Goal: Information Seeking & Learning: Check status

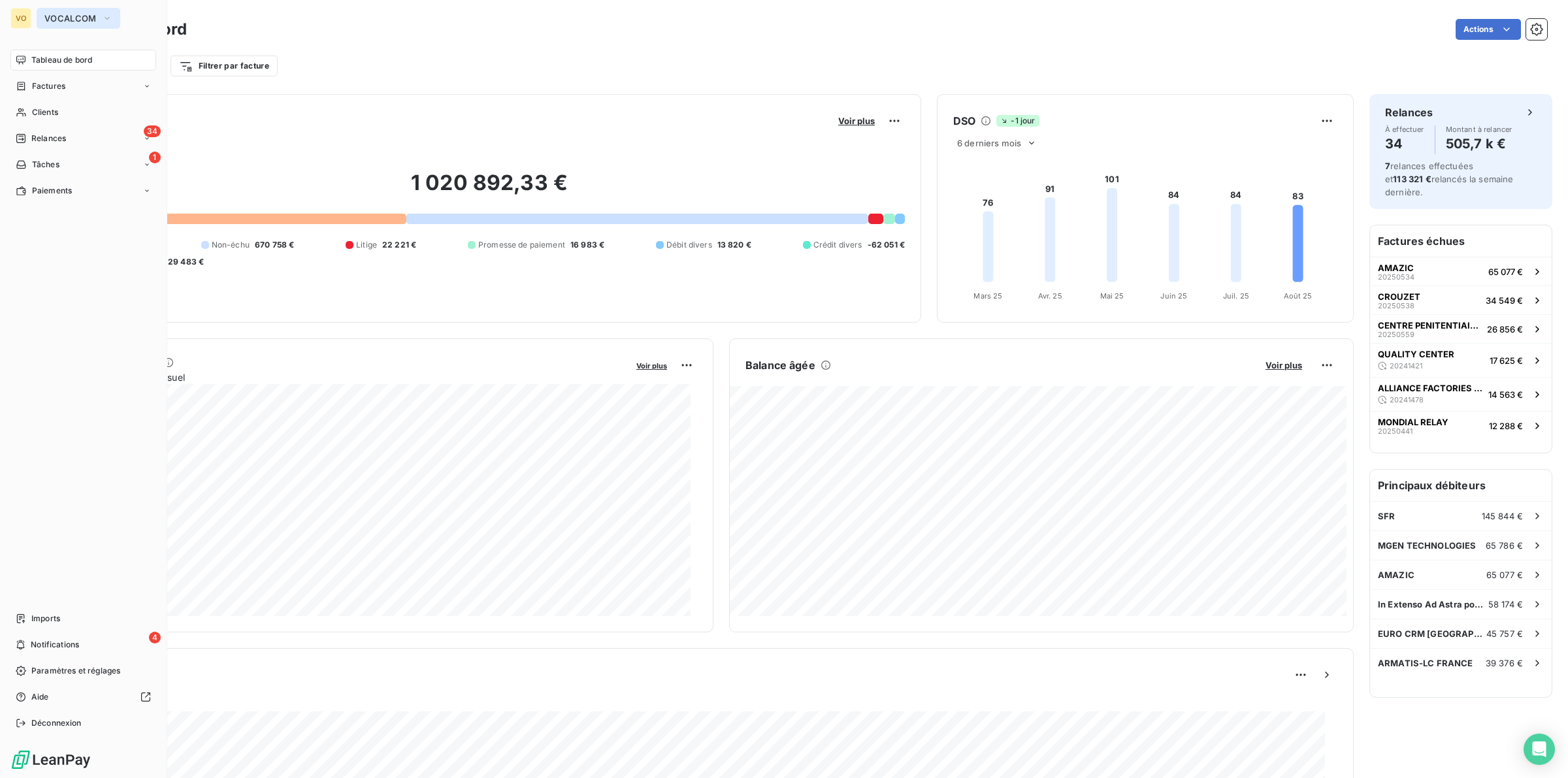
click at [109, 8] on button "VOCALCOM" at bounding box center [78, 18] width 84 height 21
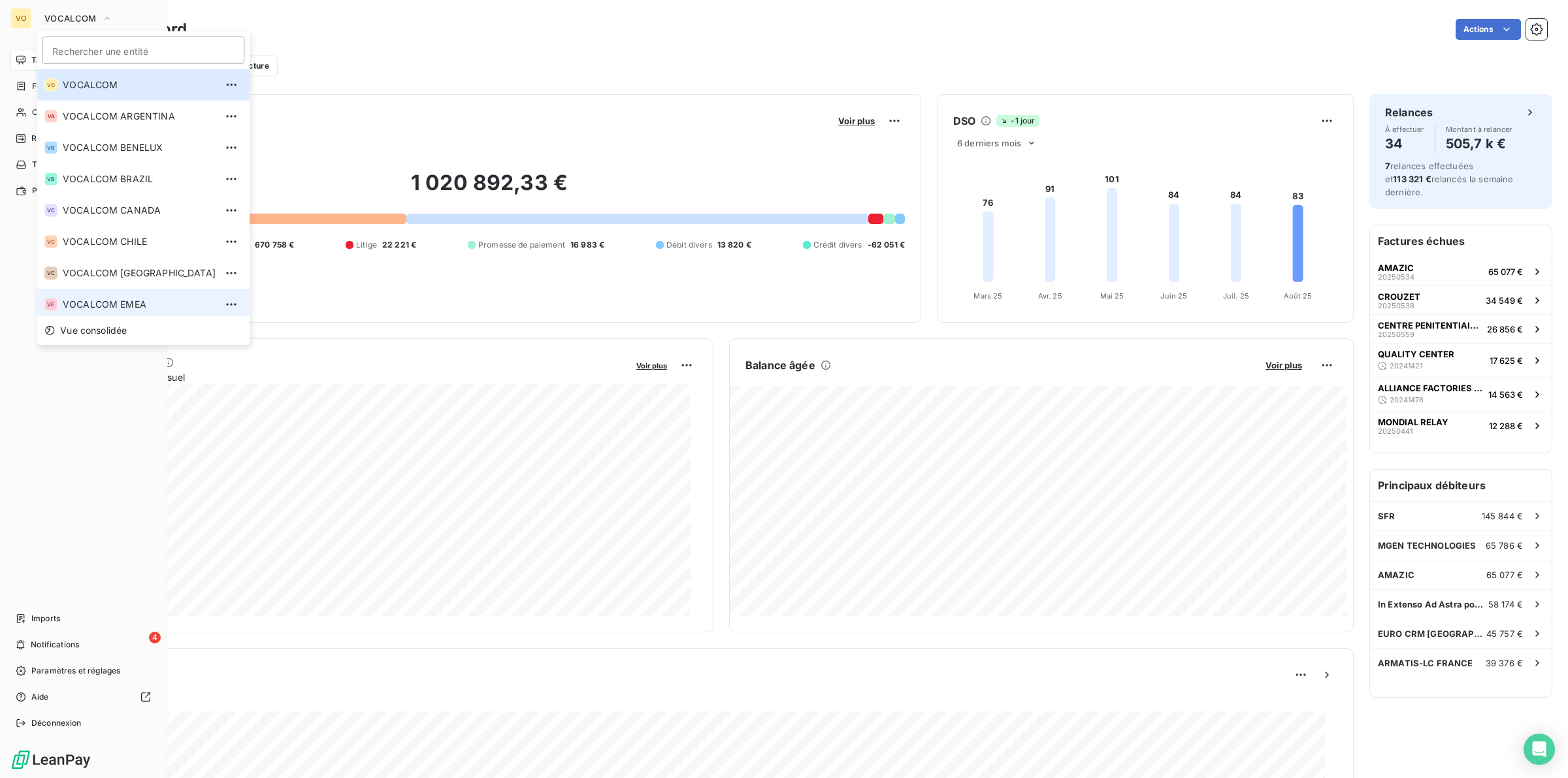
click at [119, 303] on span "VOCALCOM EMEA" at bounding box center [139, 304] width 153 height 13
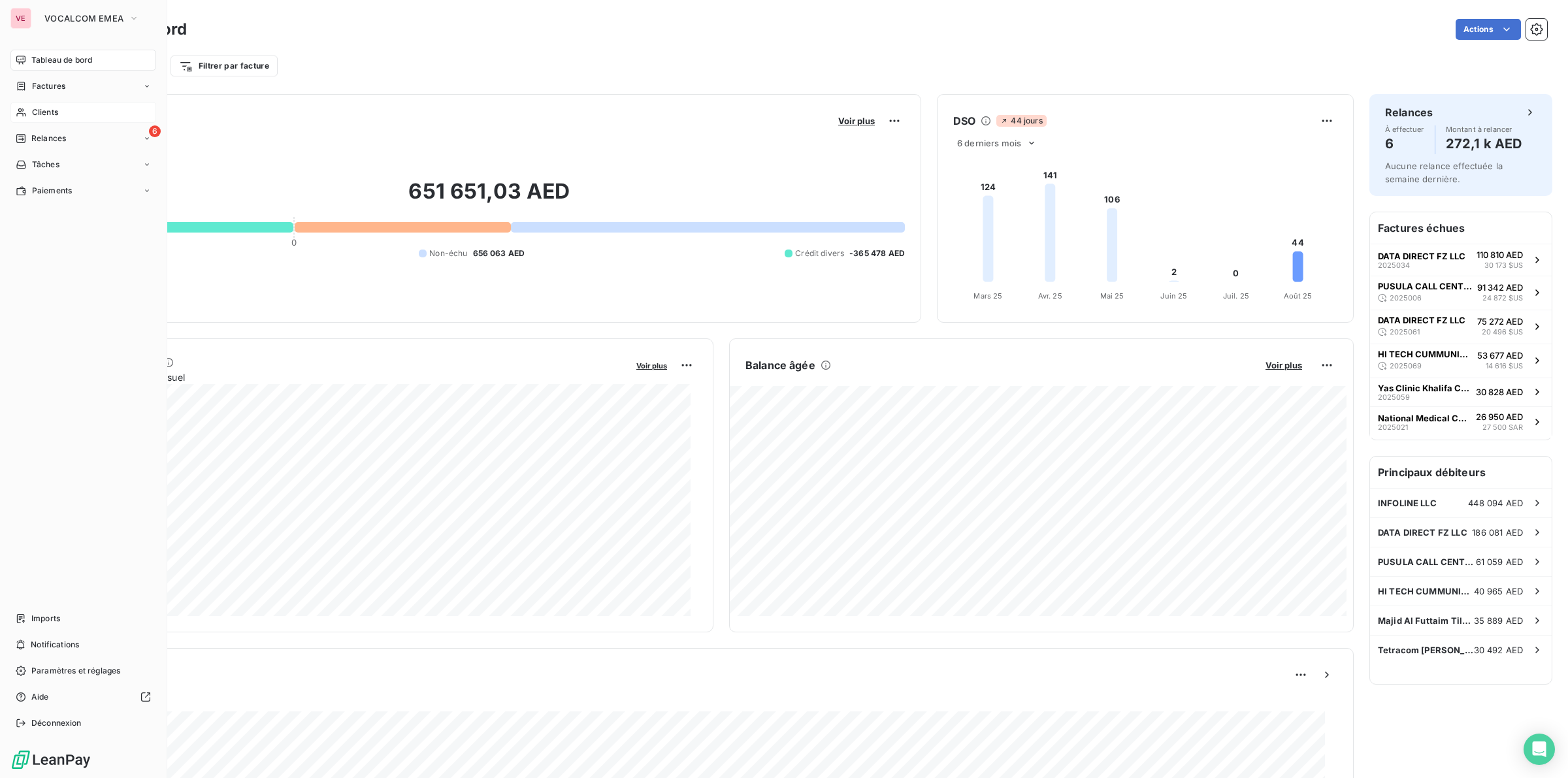
click at [47, 109] on span "Clients" at bounding box center [45, 113] width 26 height 12
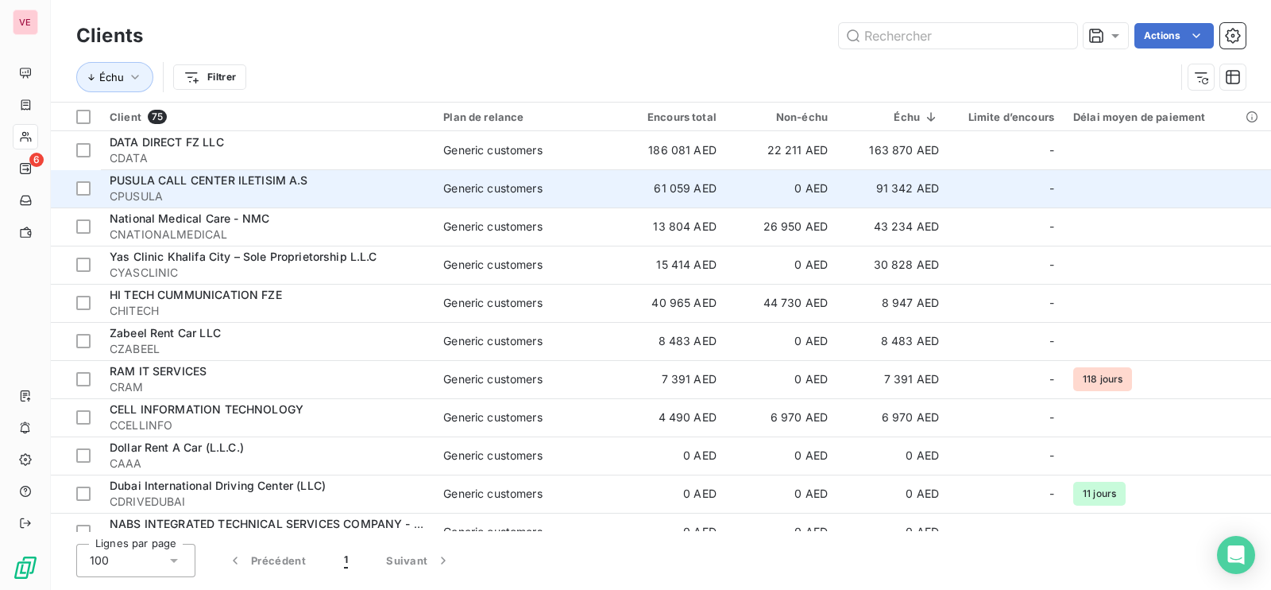
click at [266, 178] on span "PUSULA CALL CENTER ILETISIM A.S" at bounding box center [209, 180] width 199 height 14
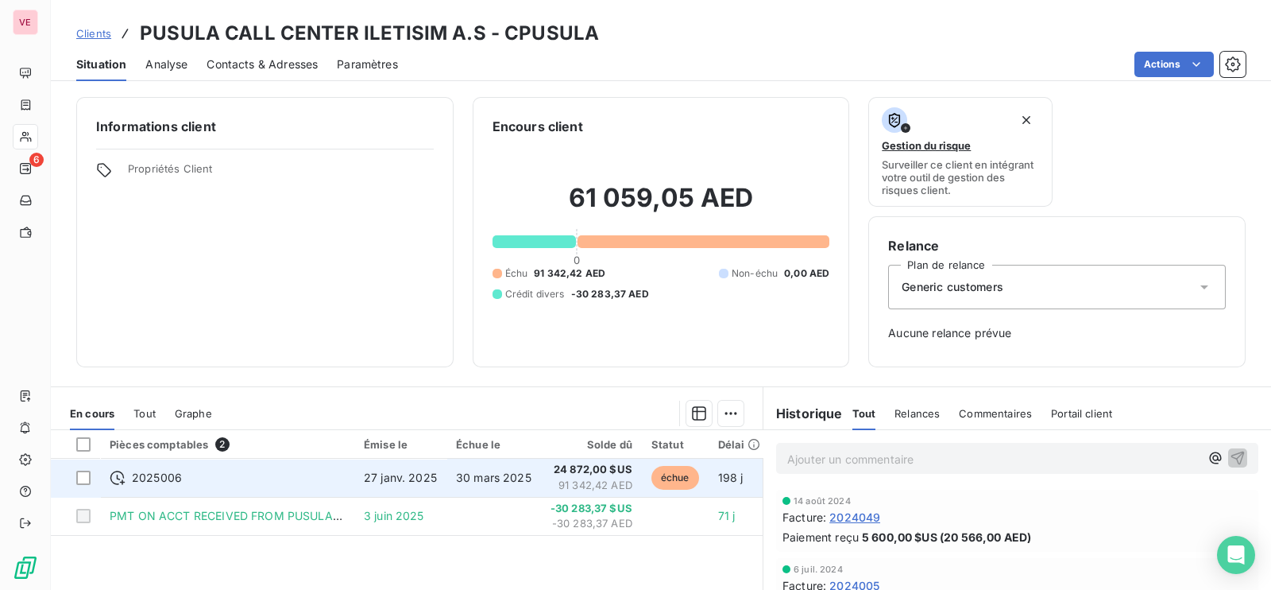
click at [358, 471] on td "27 janv. 2025" at bounding box center [400, 477] width 92 height 38
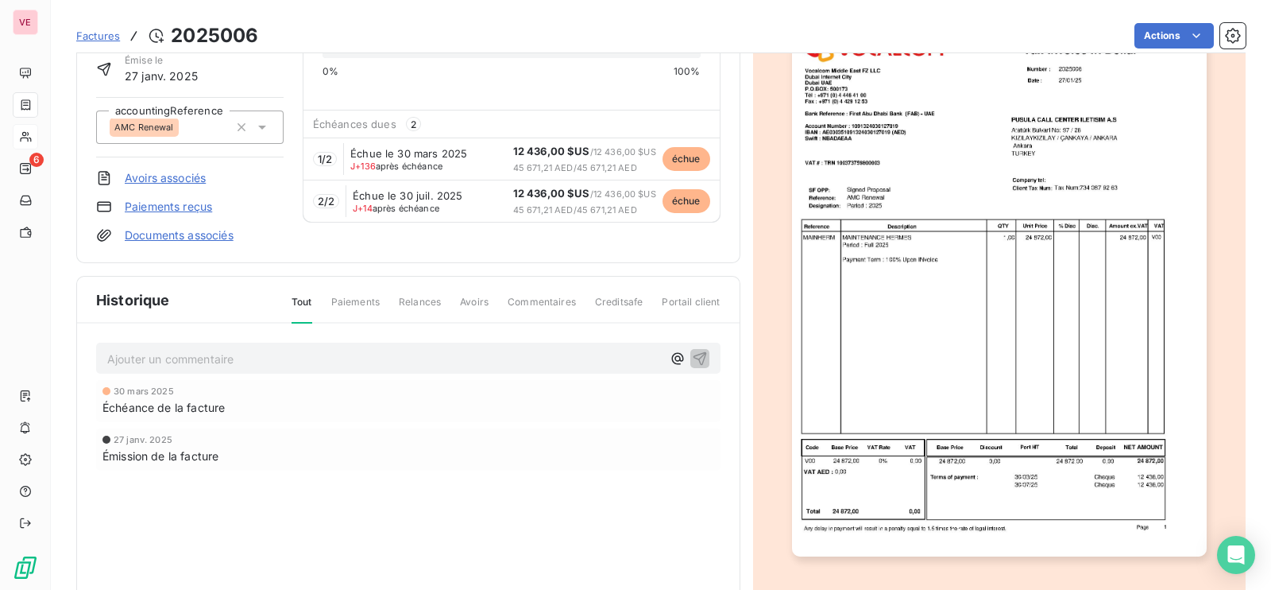
scroll to position [102, 0]
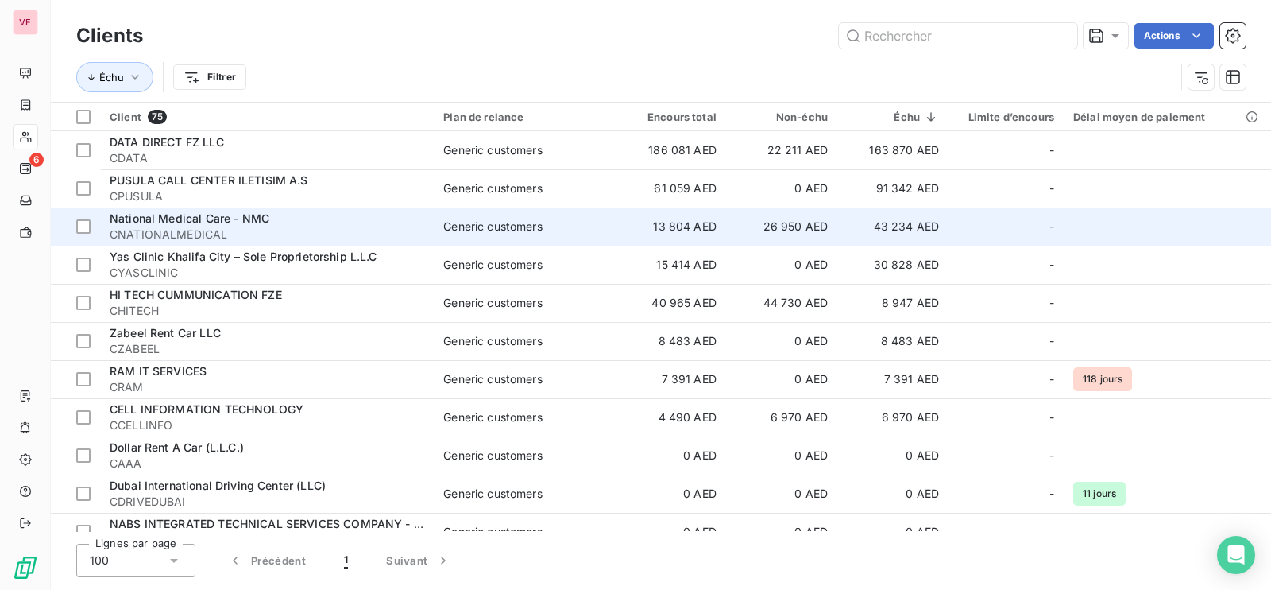
click at [199, 218] on span "National Medical Care - NMC" at bounding box center [190, 218] width 160 height 14
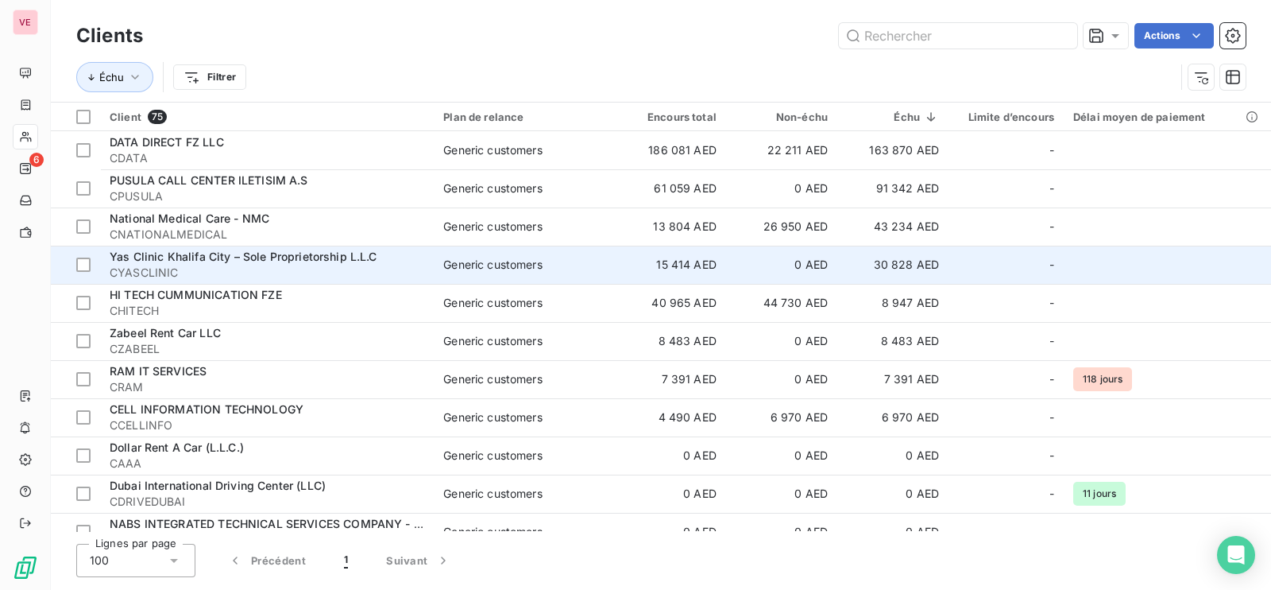
click at [275, 261] on span "Yas Clinic Khalifa City – Sole Proprietorship L.L.C" at bounding box center [244, 256] width 268 height 14
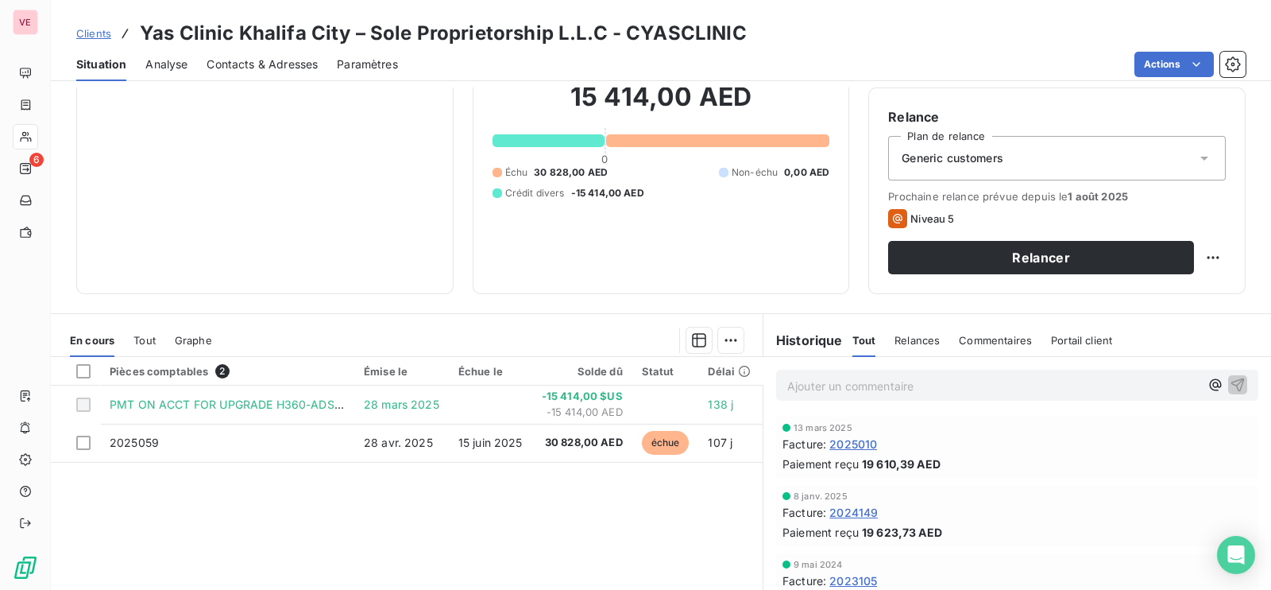
scroll to position [99, 0]
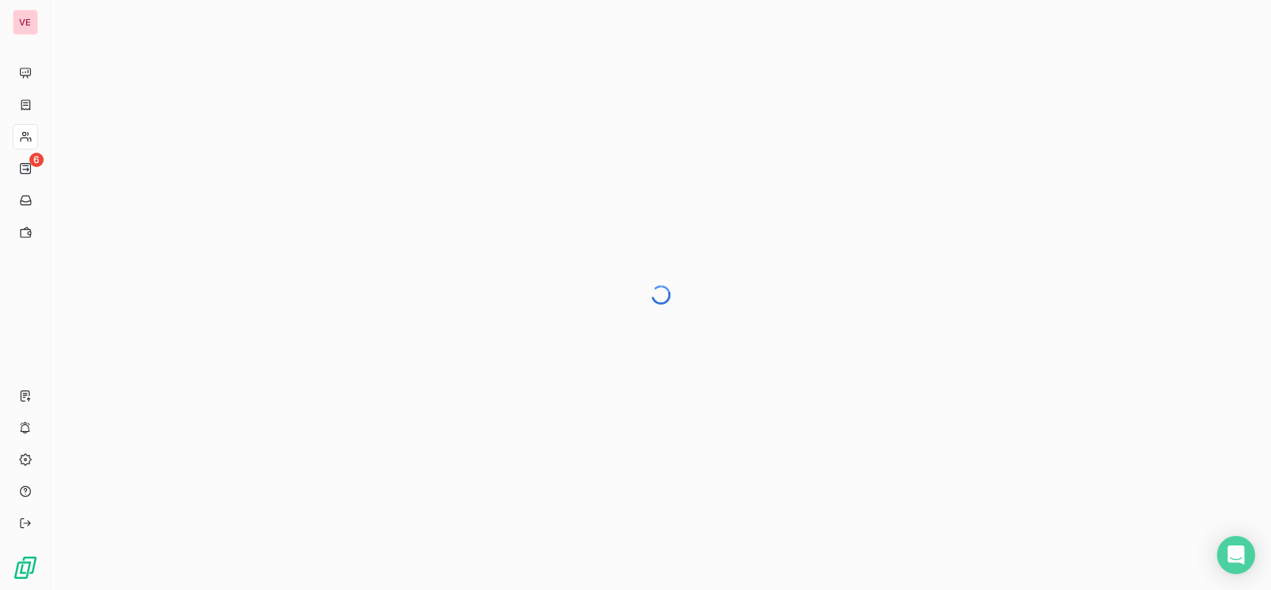
click at [383, 322] on div at bounding box center [661, 295] width 1220 height 590
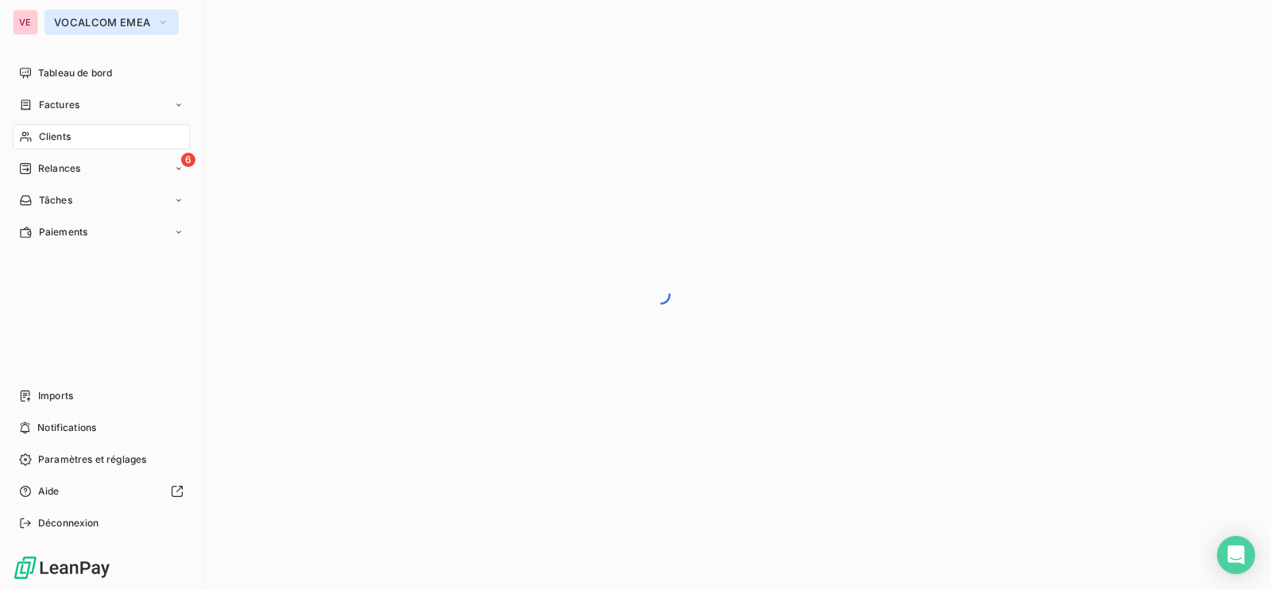
click at [149, 21] on button "VOCALCOM EMEA" at bounding box center [111, 22] width 134 height 25
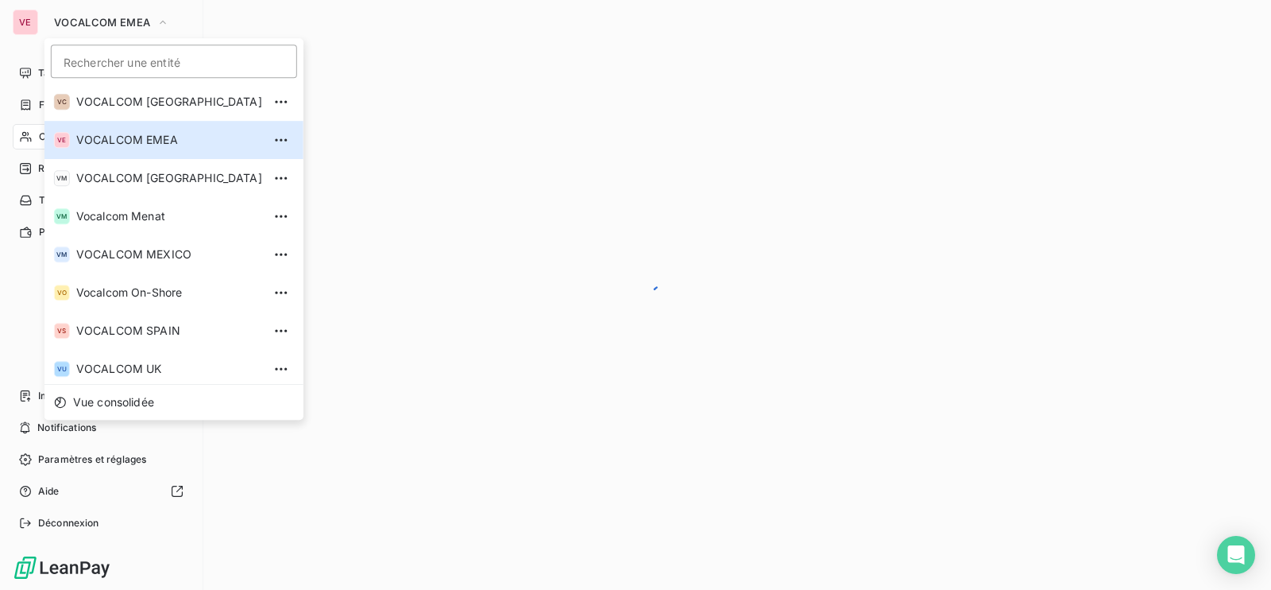
scroll to position [272, 0]
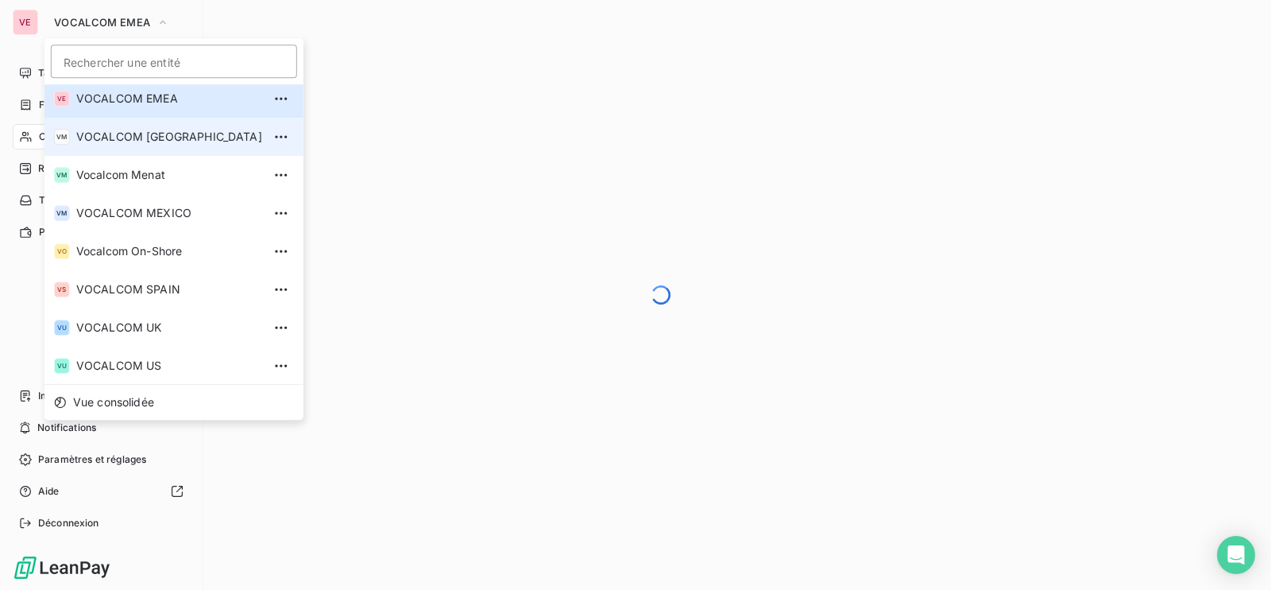
click at [154, 137] on span "VOCALCOM [GEOGRAPHIC_DATA]" at bounding box center [169, 137] width 186 height 16
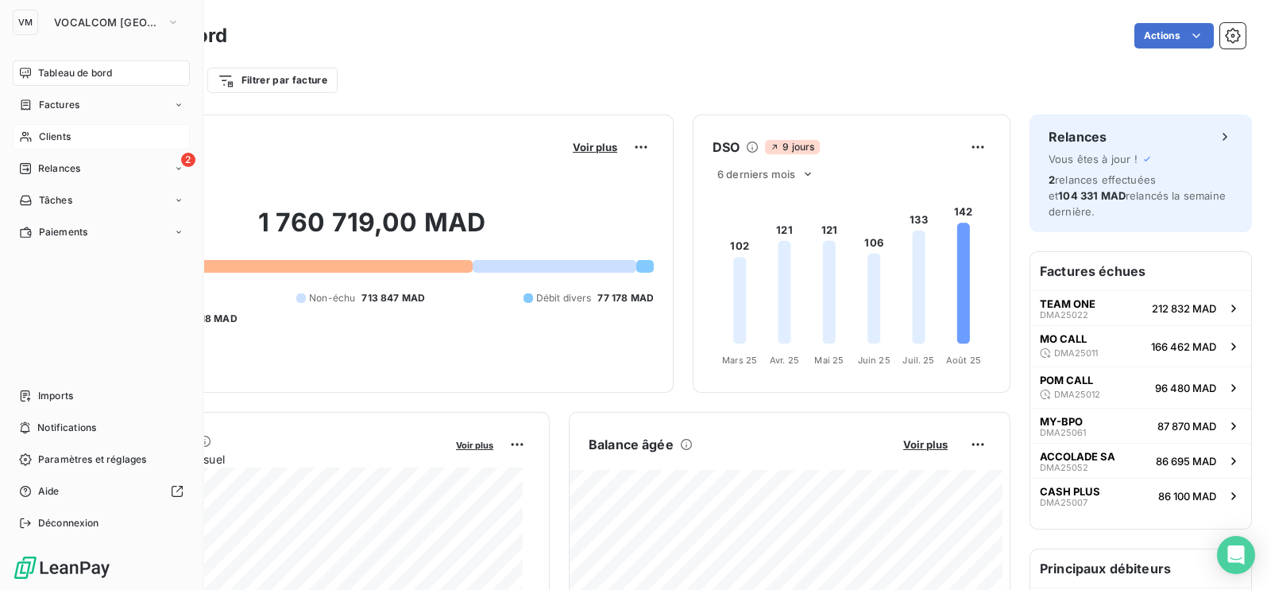
click at [60, 133] on span "Clients" at bounding box center [55, 137] width 32 height 14
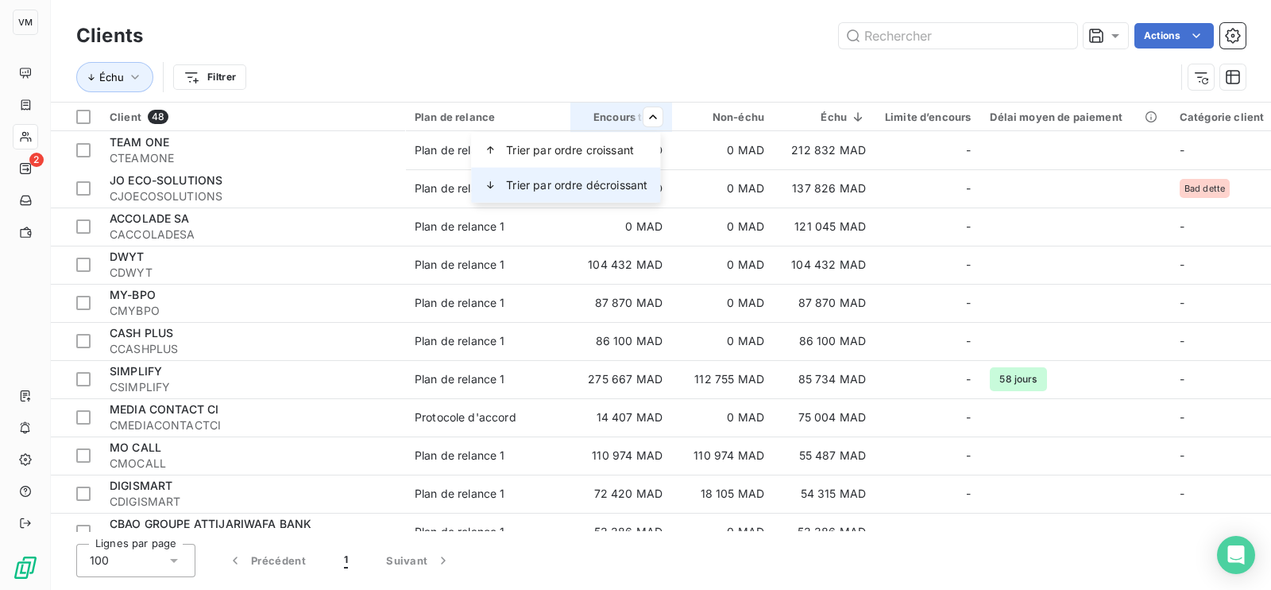
click at [624, 184] on span "Trier par ordre décroissant" at bounding box center [576, 185] width 141 height 16
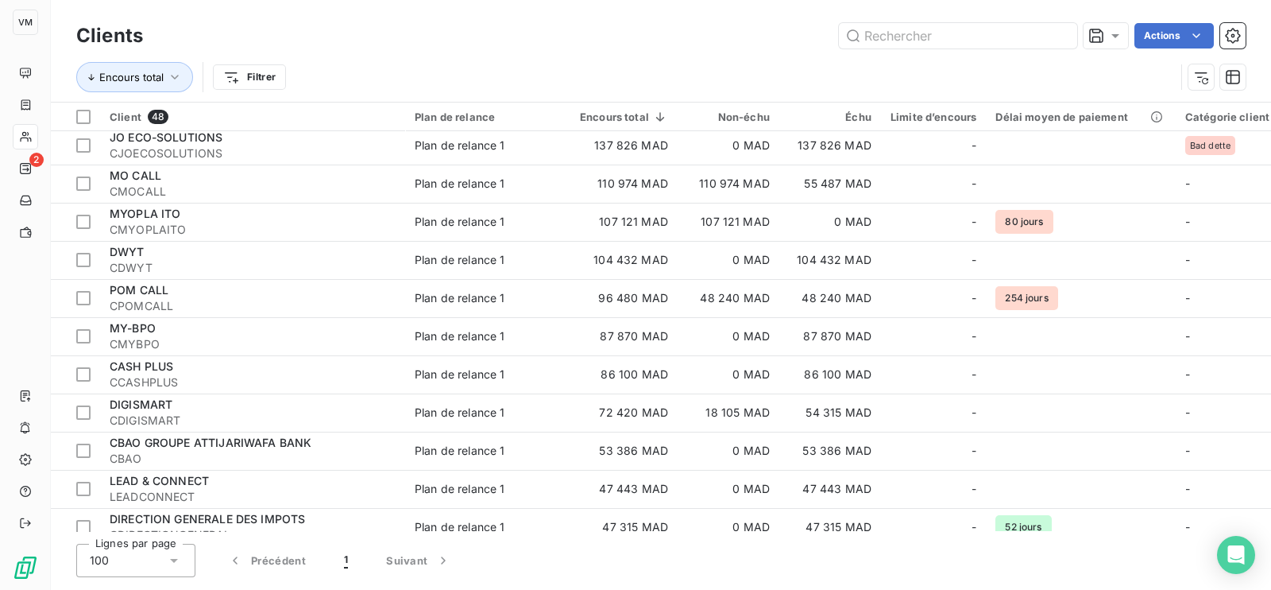
scroll to position [46, 0]
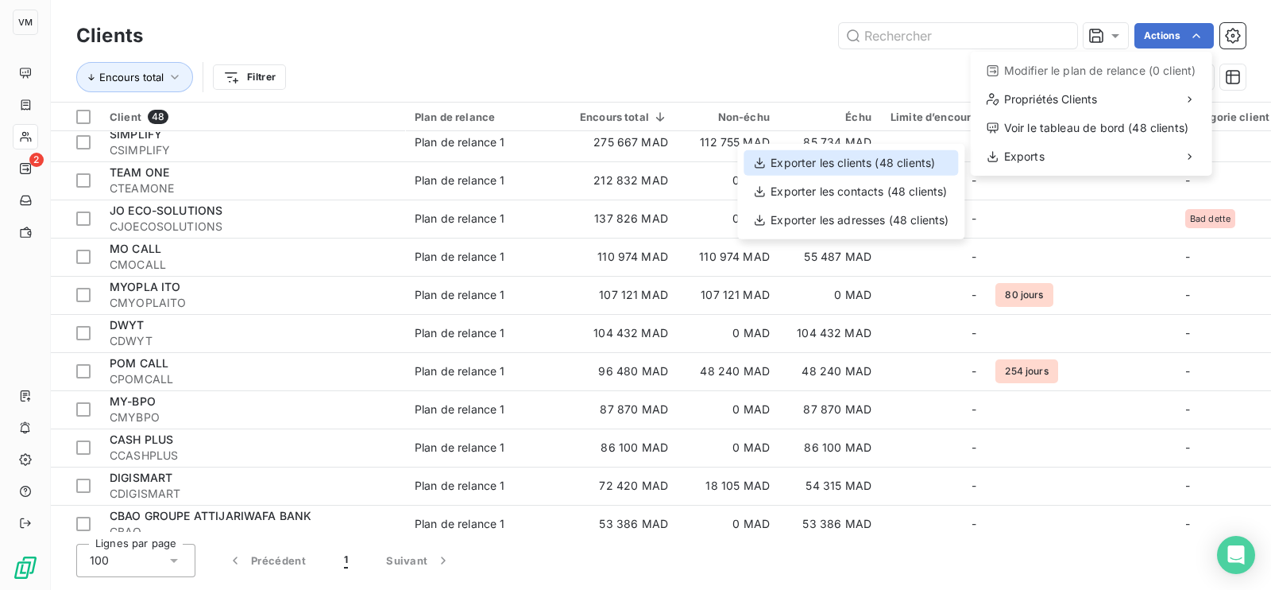
click at [852, 161] on div "Exporter les clients (48 clients)" at bounding box center [851, 162] width 215 height 25
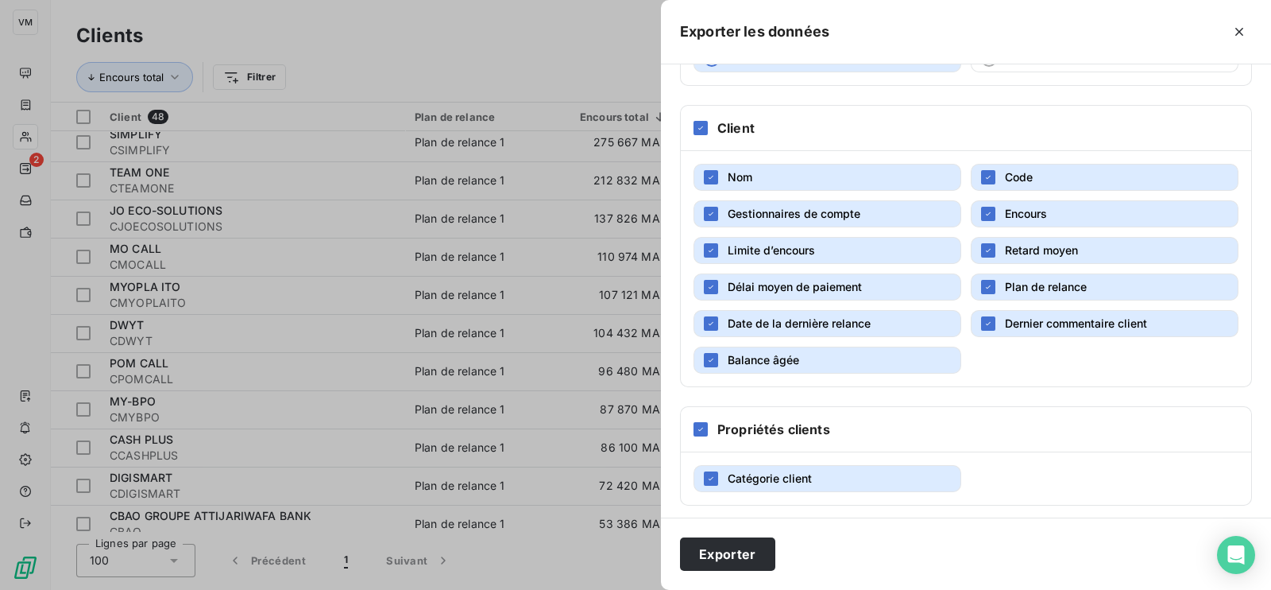
scroll to position [160, 0]
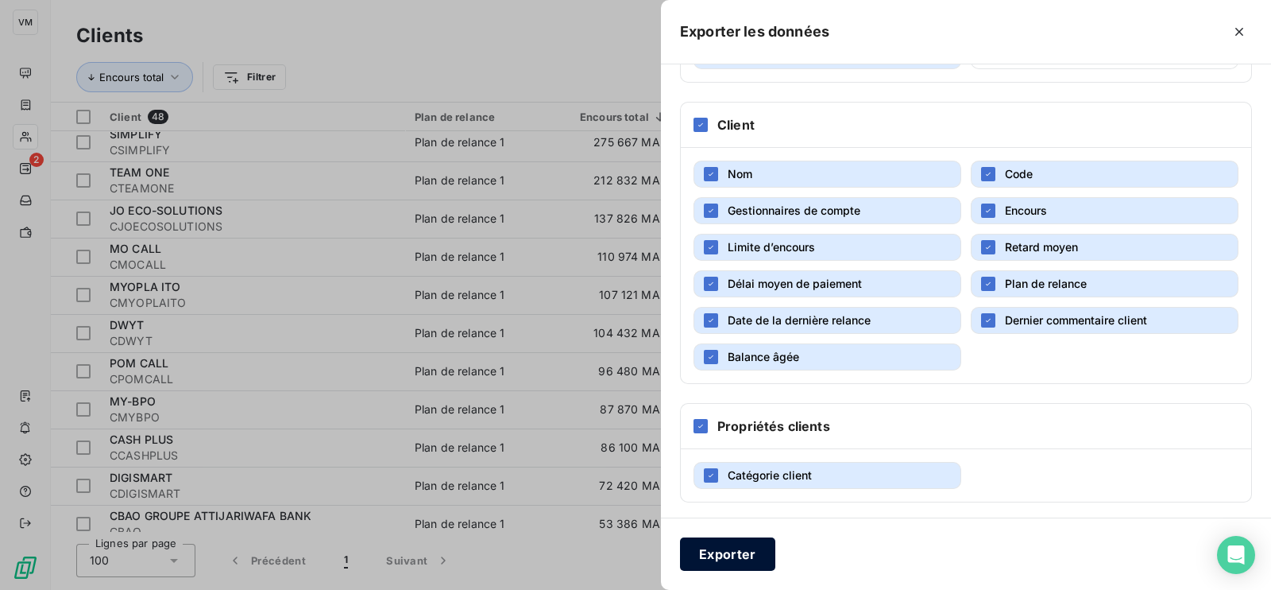
click at [748, 548] on button "Exporter" at bounding box center [727, 553] width 95 height 33
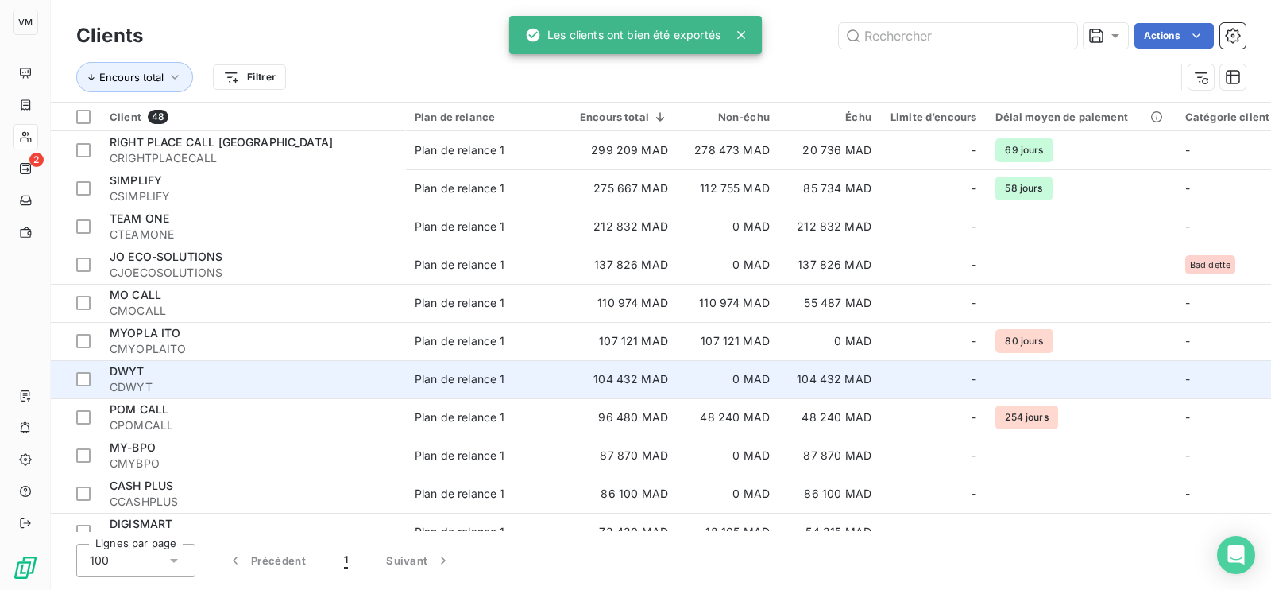
scroll to position [0, 0]
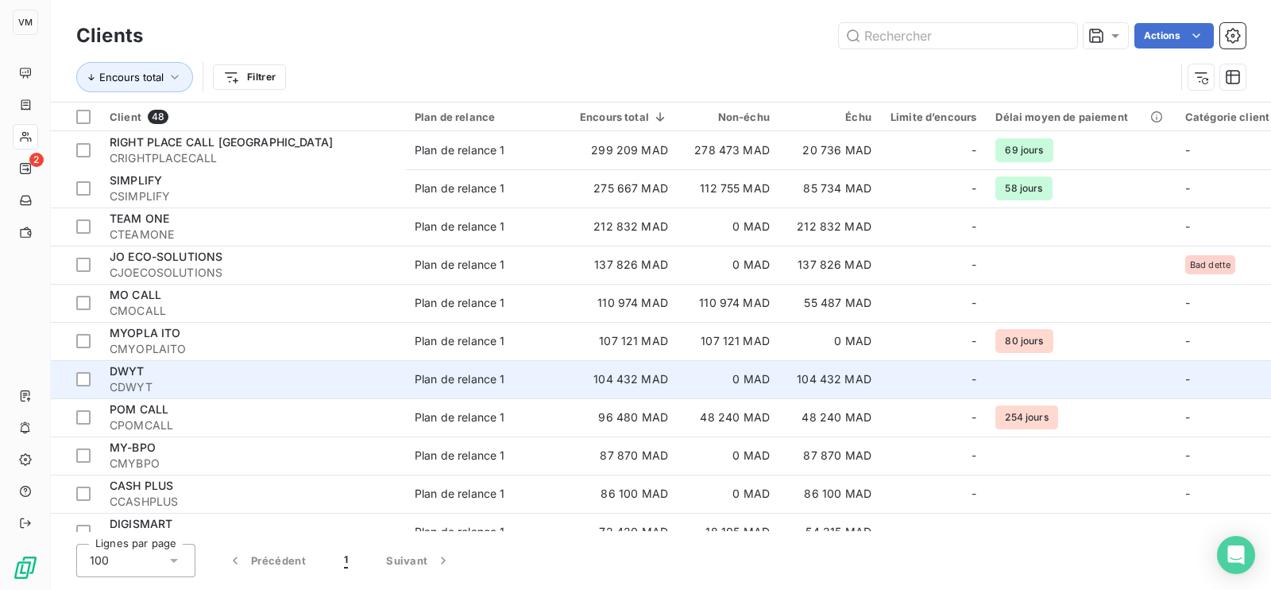
click at [283, 379] on span "CDWYT" at bounding box center [253, 387] width 286 height 16
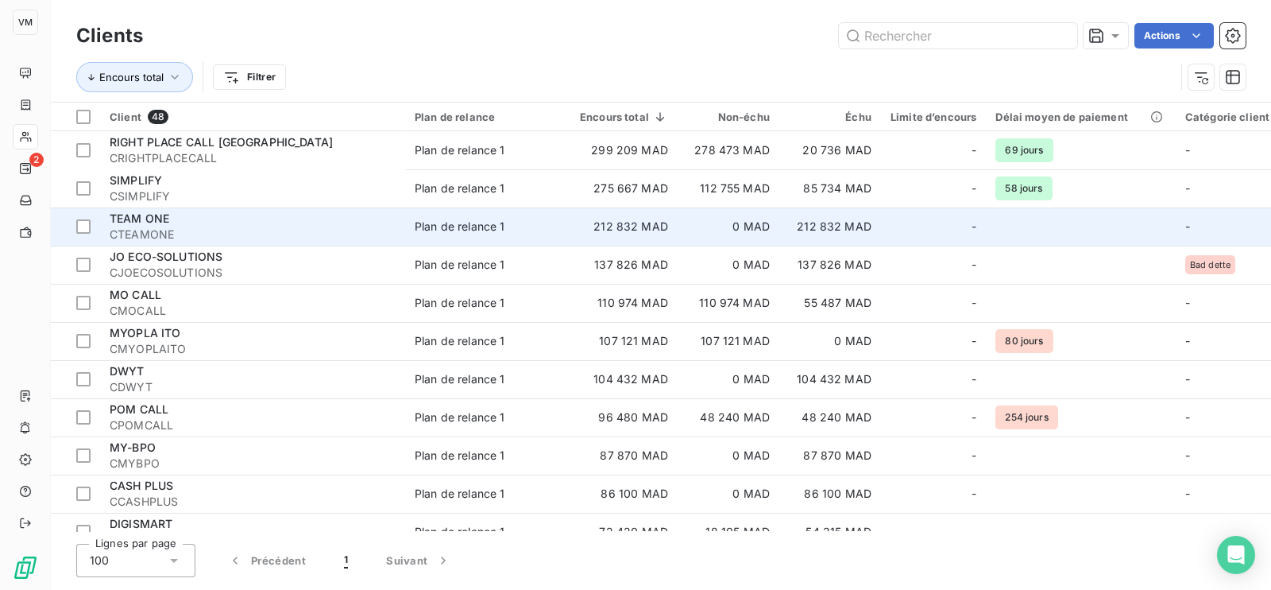
scroll to position [298, 0]
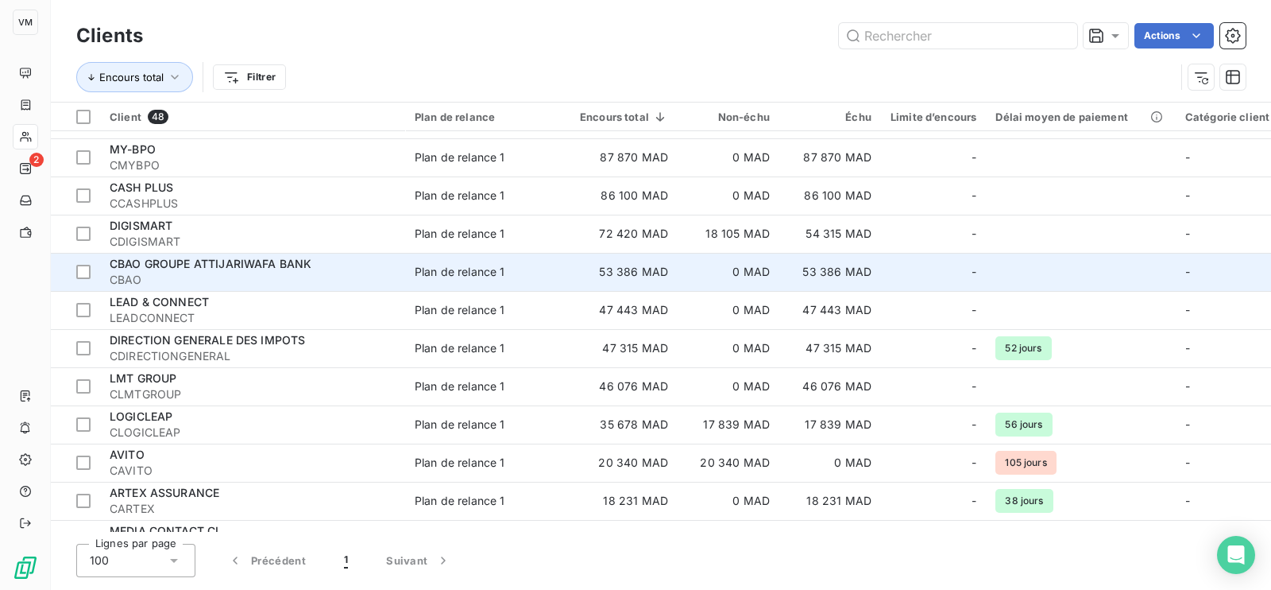
click at [1022, 257] on td at bounding box center [1080, 272] width 189 height 38
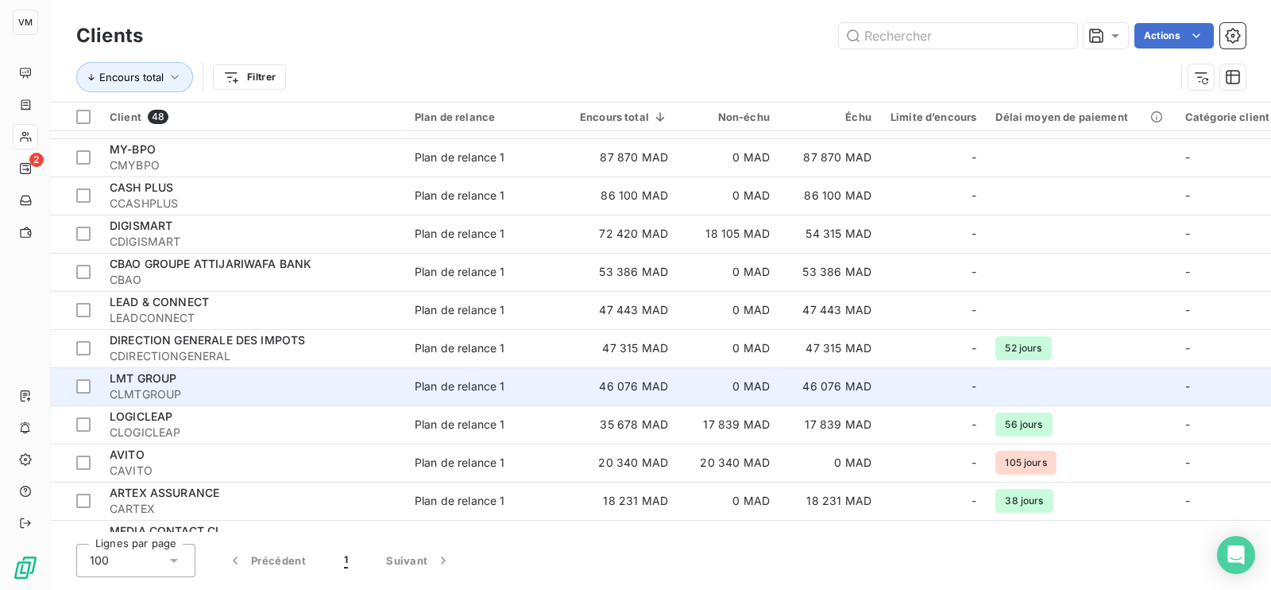
scroll to position [396, 0]
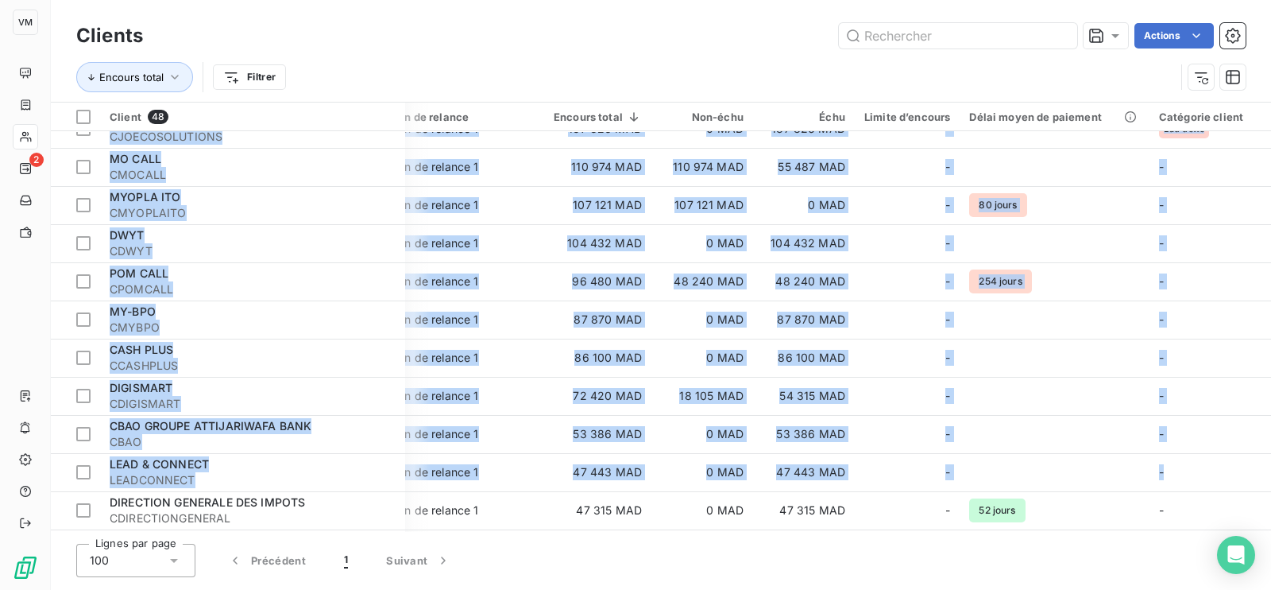
drag, startPoint x: 1262, startPoint y: 219, endPoint x: 1265, endPoint y: 94, distance: 125.6
click at [1265, 94] on div "Clients Actions Encours total Filtrer Client 48 Plan de relance Encours total N…" at bounding box center [661, 295] width 1220 height 590
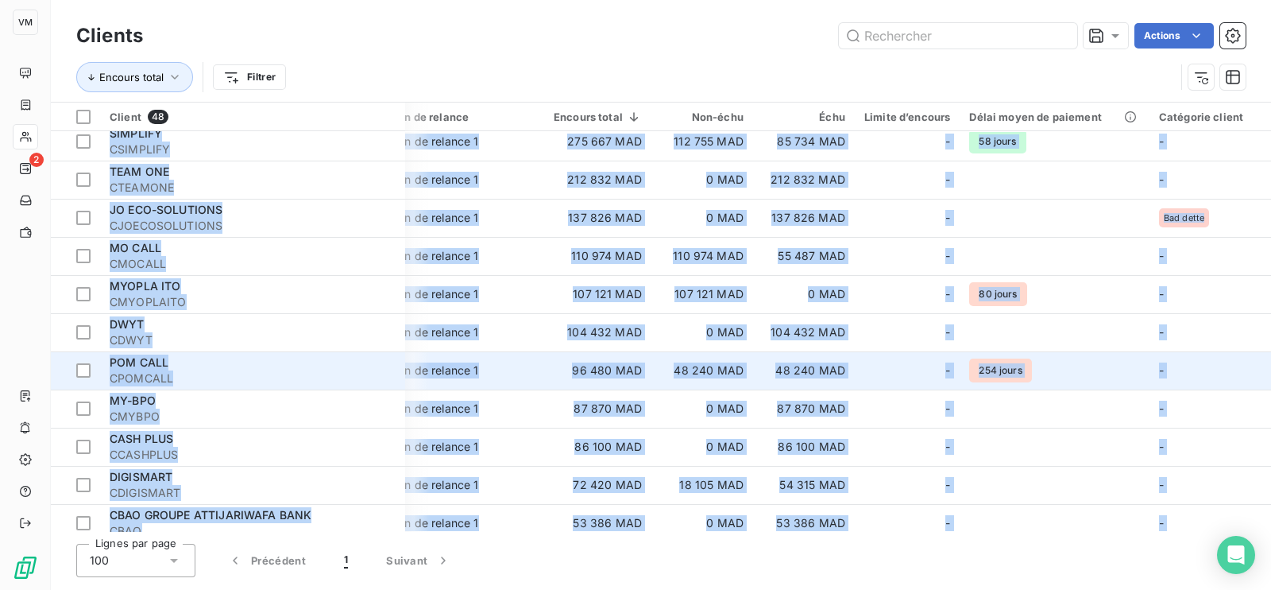
scroll to position [0, 26]
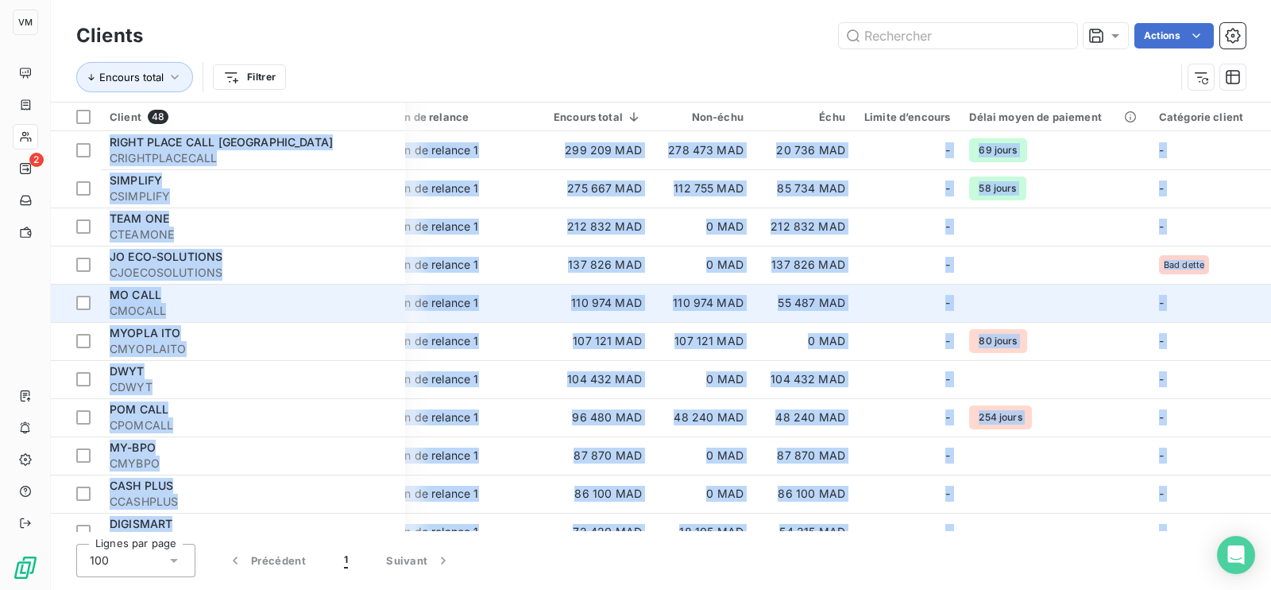
click at [296, 303] on span "CMOCALL" at bounding box center [253, 311] width 286 height 16
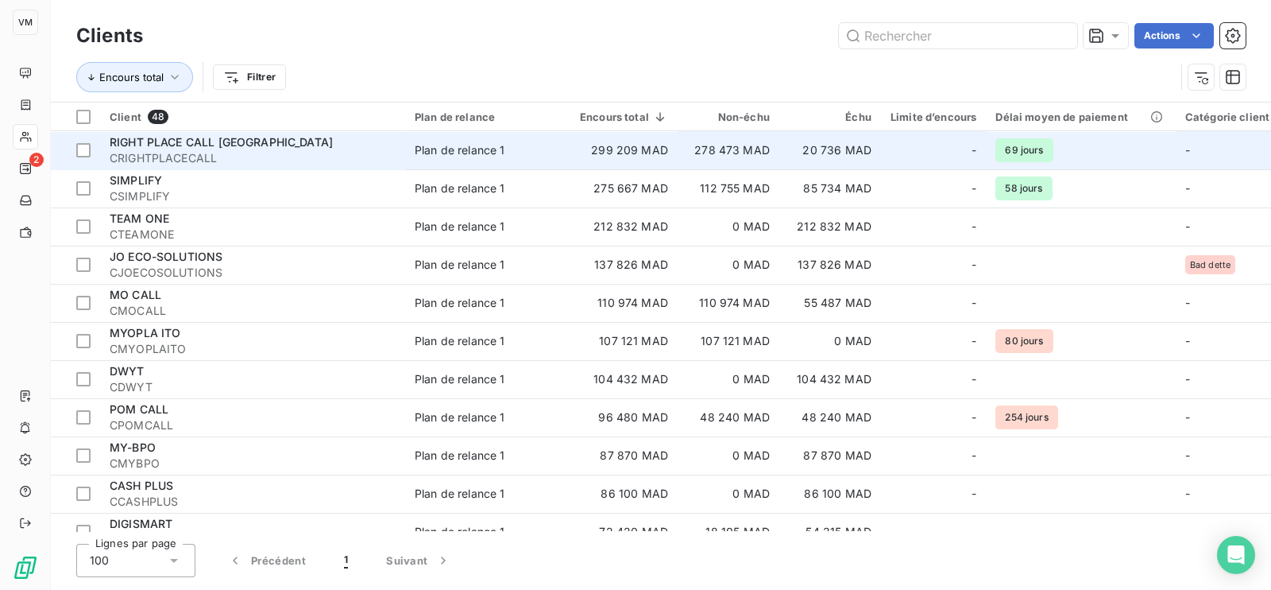
click at [245, 145] on span "RIGHT PLACE CALL [GEOGRAPHIC_DATA]" at bounding box center [221, 142] width 223 height 14
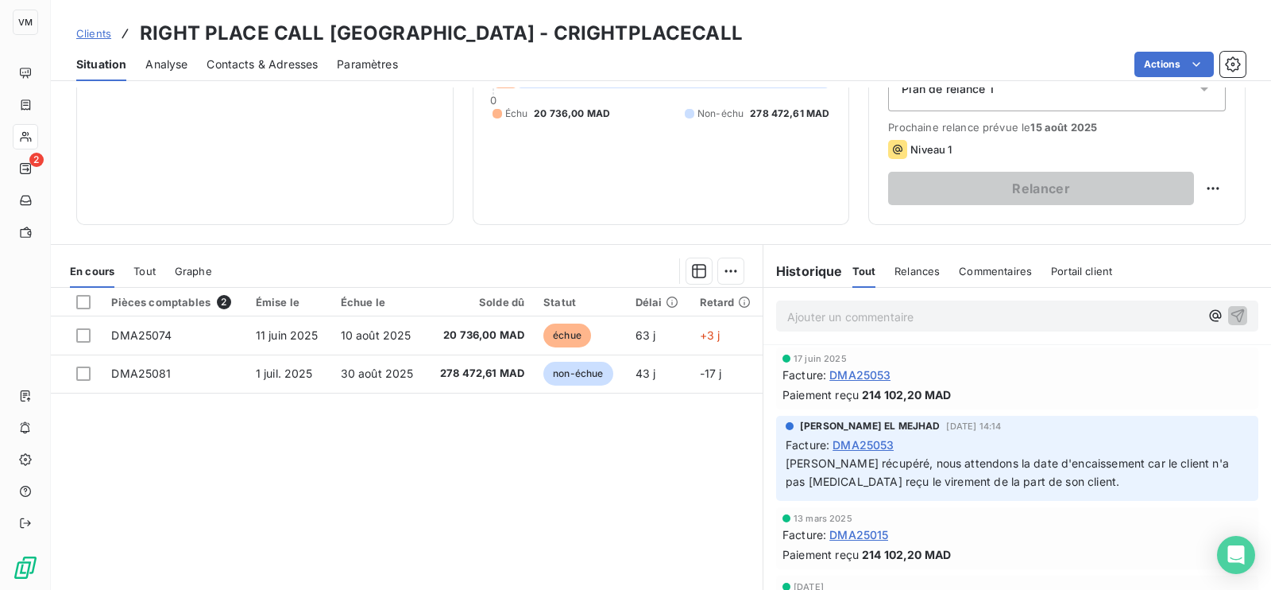
scroll to position [198, 0]
click at [176, 65] on span "Analyse" at bounding box center [166, 64] width 42 height 16
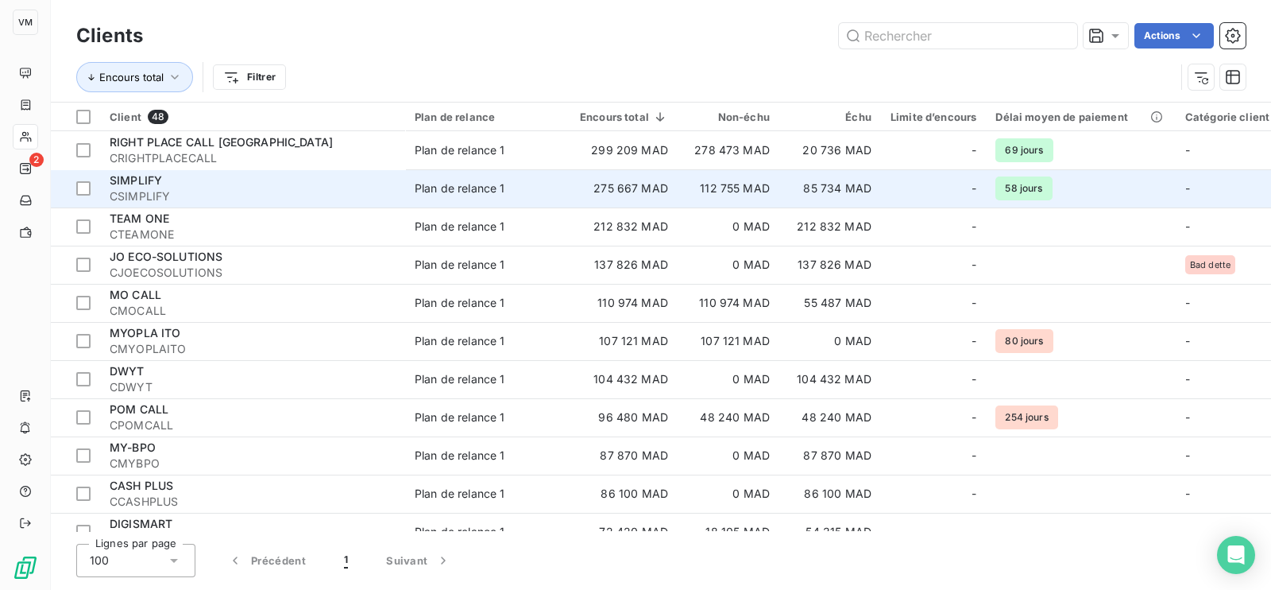
click at [169, 187] on div "SIMPLIFY" at bounding box center [253, 180] width 286 height 16
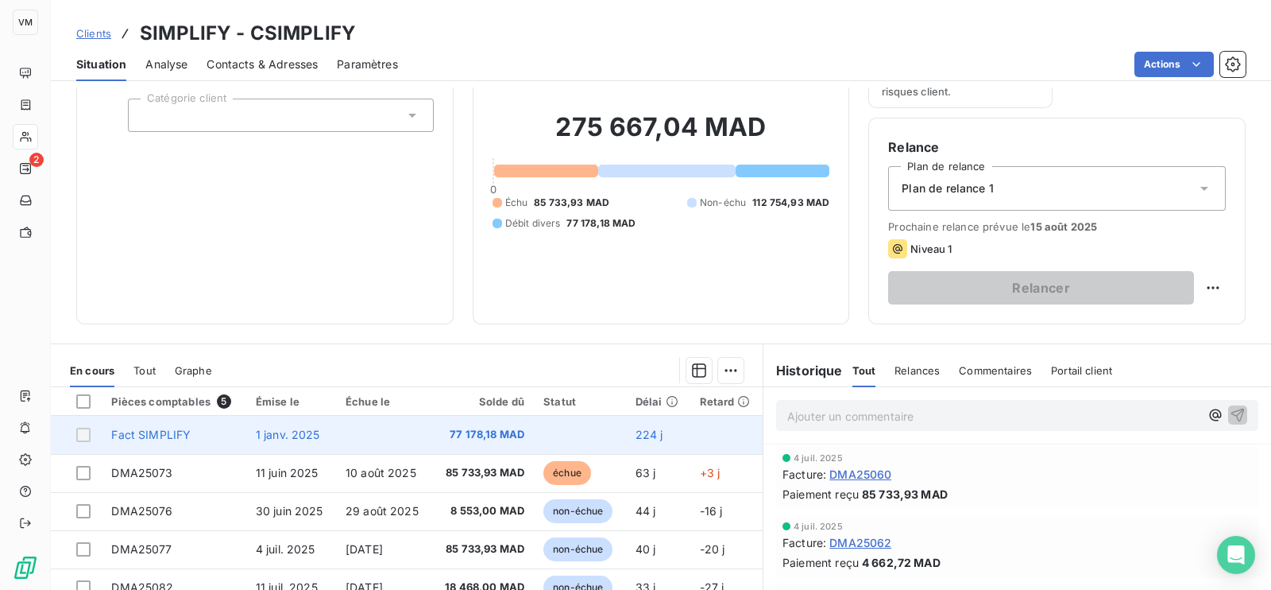
scroll to position [198, 0]
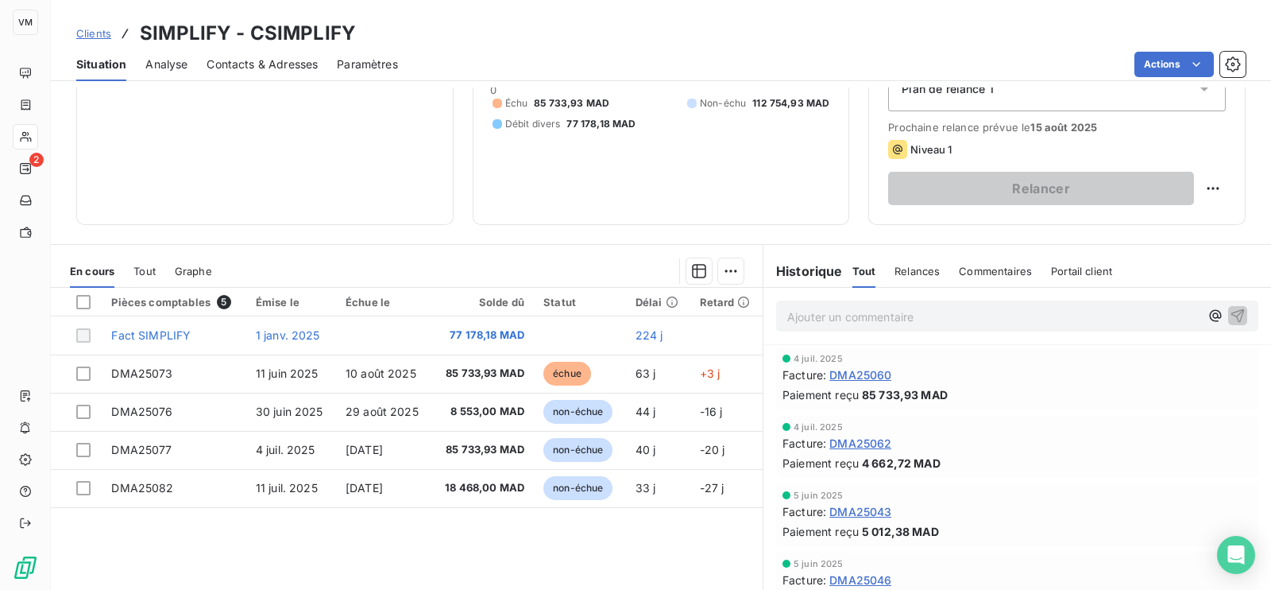
click at [178, 60] on span "Analyse" at bounding box center [166, 64] width 42 height 16
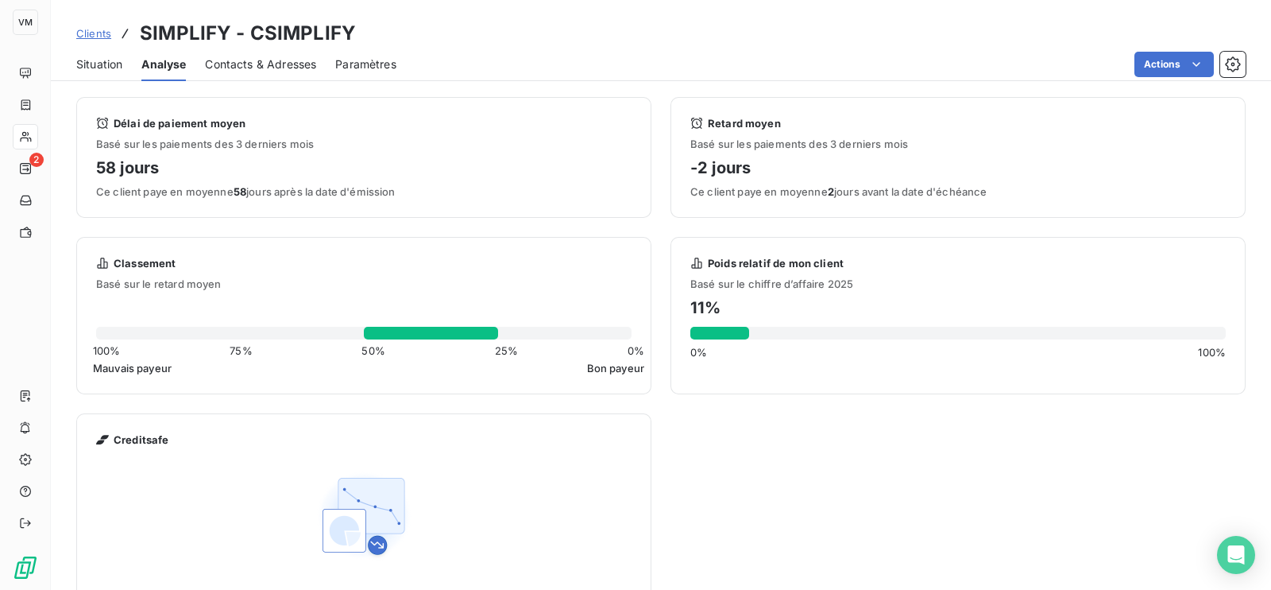
click at [102, 65] on span "Situation" at bounding box center [99, 64] width 46 height 16
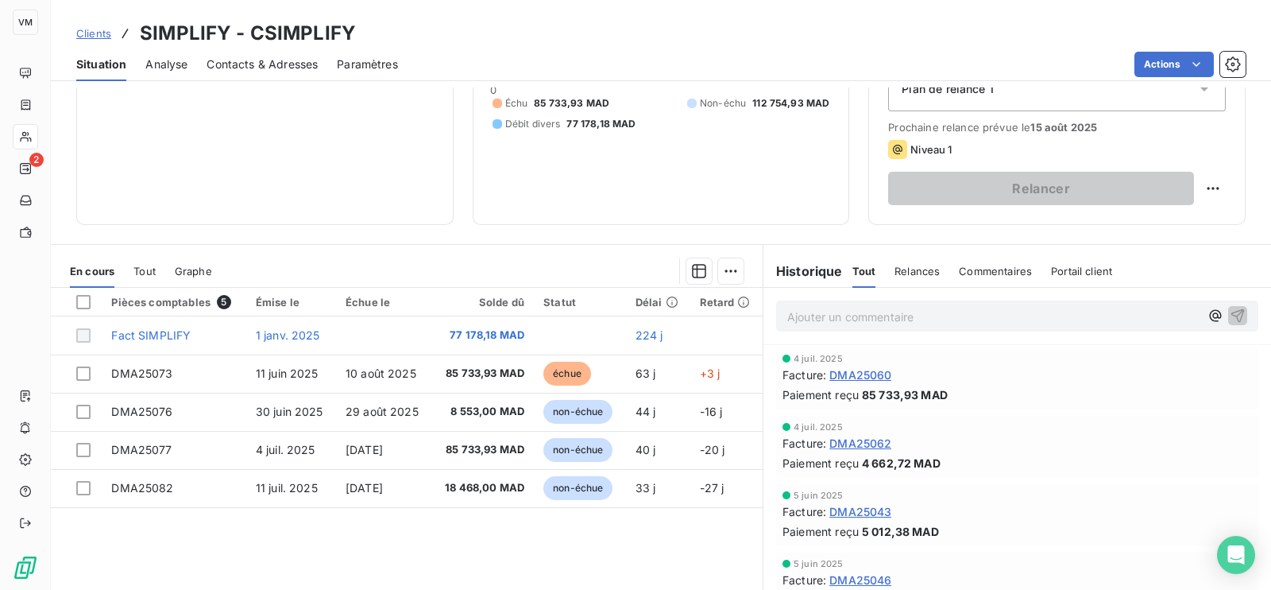
click at [582, 189] on div "275 667,04 MAD 0 Échu 85 733,93 MAD Non-échu 112 754,93 MAD Débit divers 77 178…" at bounding box center [662, 71] width 338 height 267
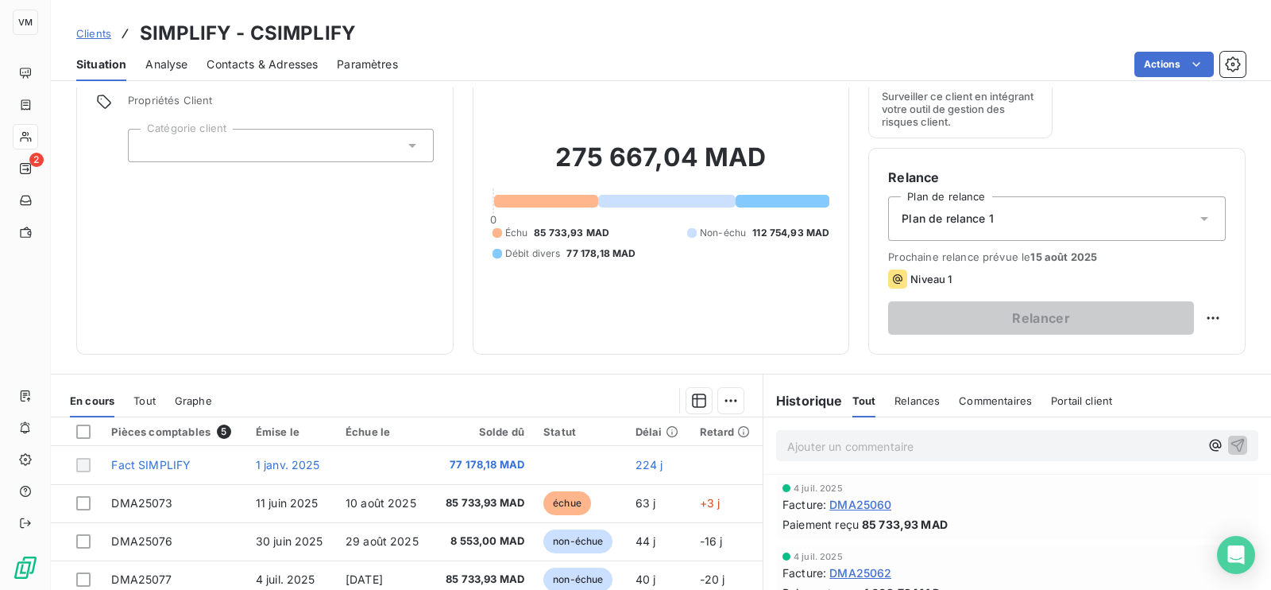
scroll to position [0, 0]
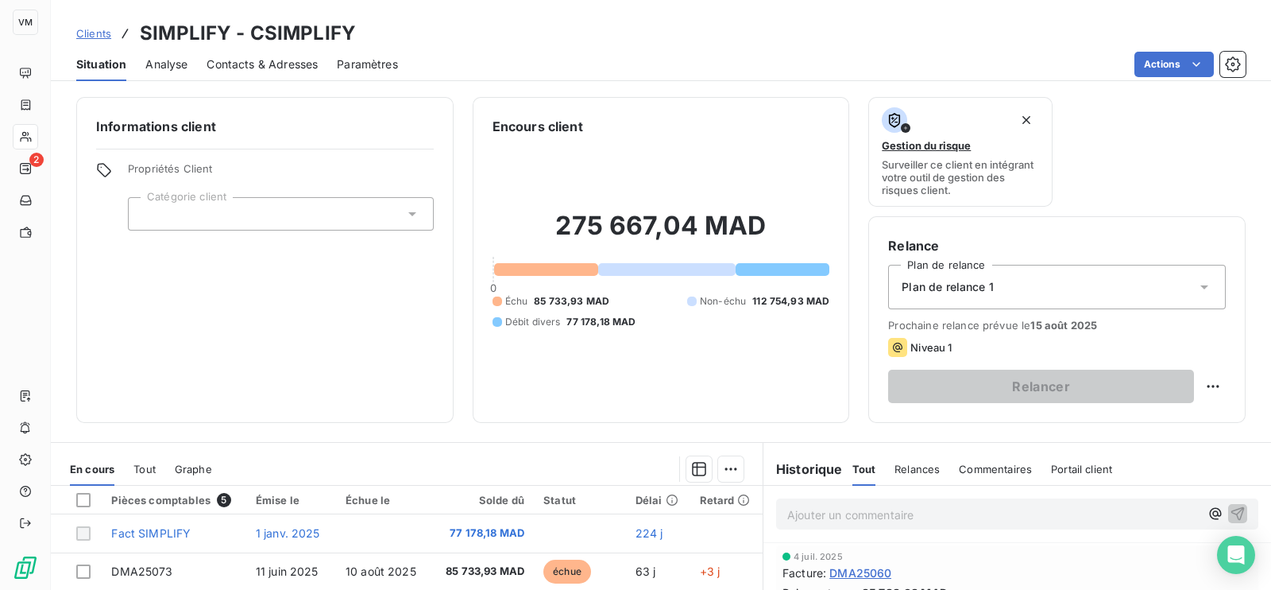
click at [575, 412] on div "Encours client 275 667,04 MAD 0 Échu 85 733,93 MAD Non-échu 112 754,93 MAD Débi…" at bounding box center [661, 260] width 377 height 326
click at [564, 383] on div "275 667,04 MAD 0 Échu 85 733,93 MAD Non-échu 112 754,93 MAD Débit divers 77 178…" at bounding box center [662, 269] width 338 height 267
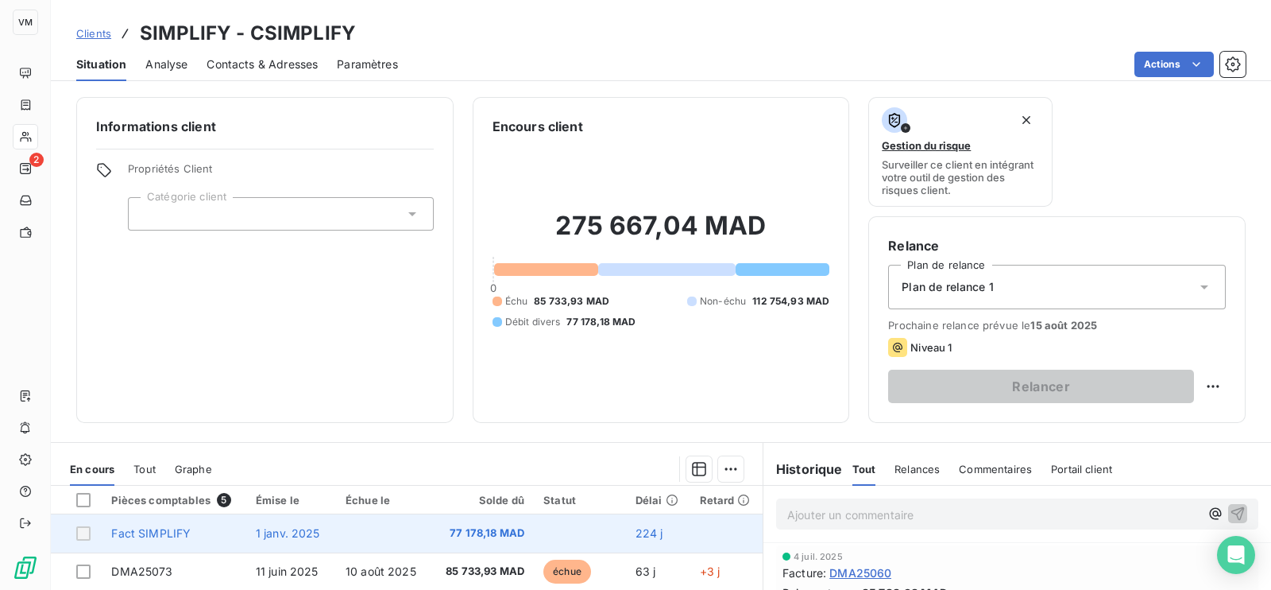
click at [167, 534] on span "Fact SIMPLIFY" at bounding box center [150, 533] width 79 height 14
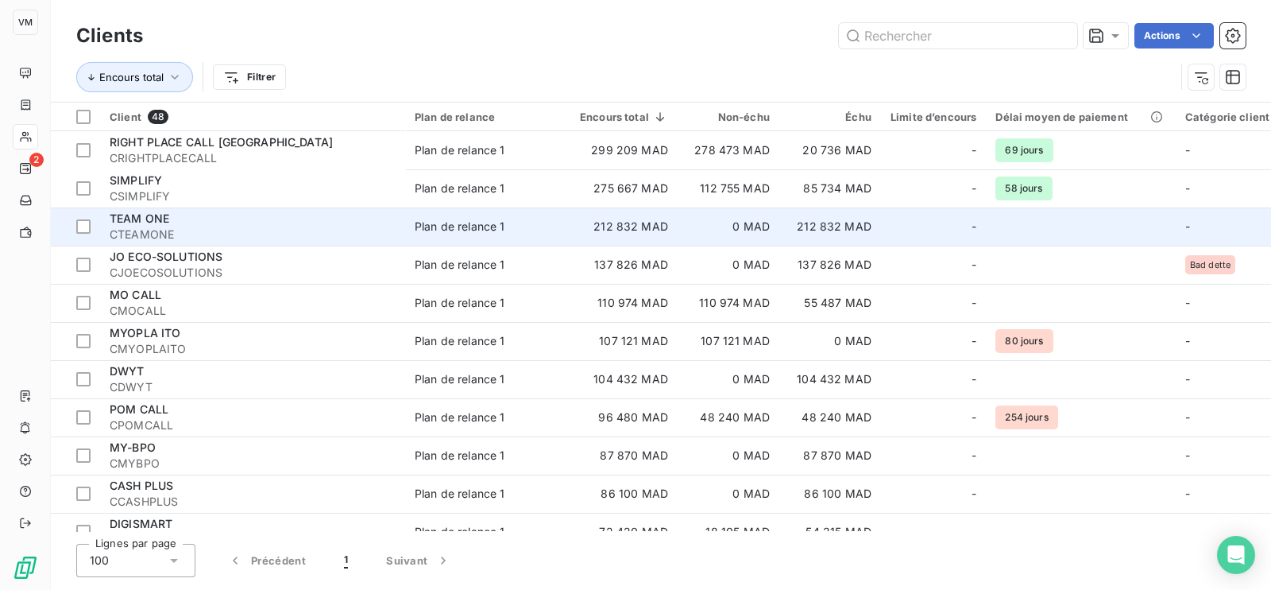
click at [152, 222] on span "TEAM ONE" at bounding box center [140, 218] width 60 height 14
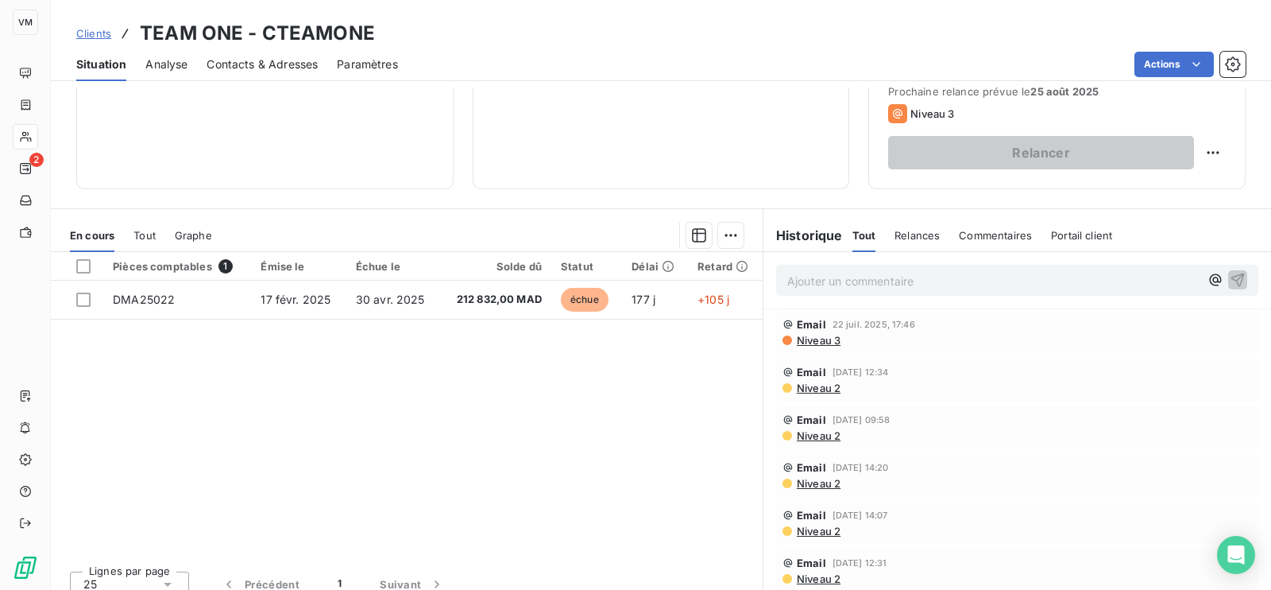
scroll to position [249, 0]
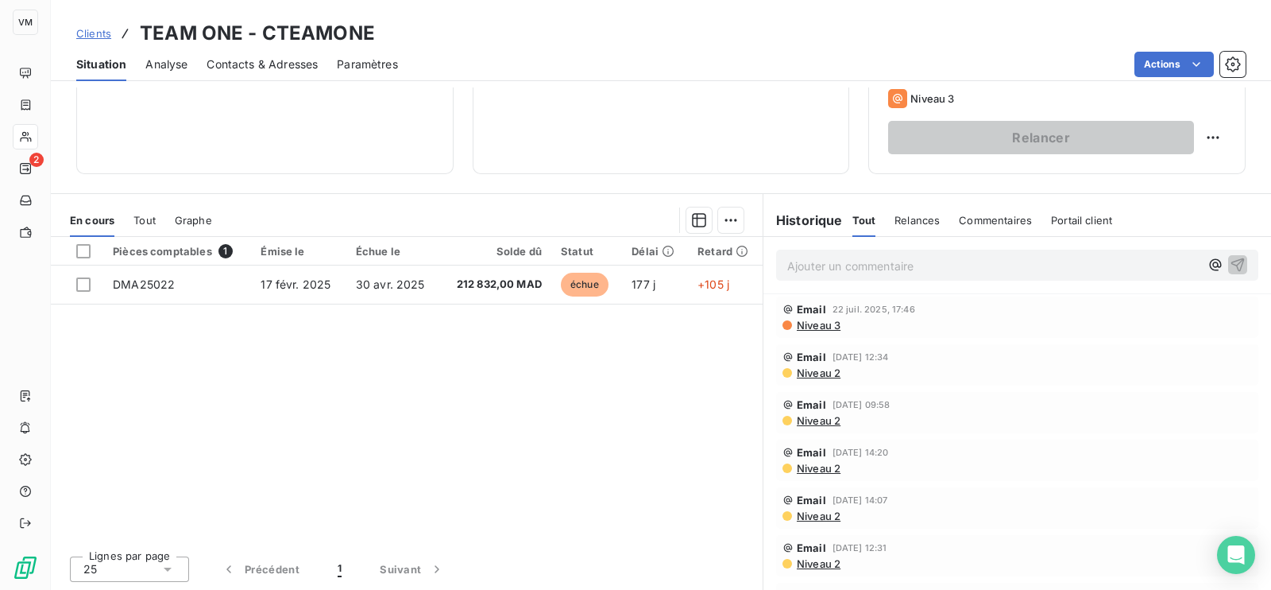
click at [820, 322] on span "Niveau 3" at bounding box center [817, 325] width 45 height 13
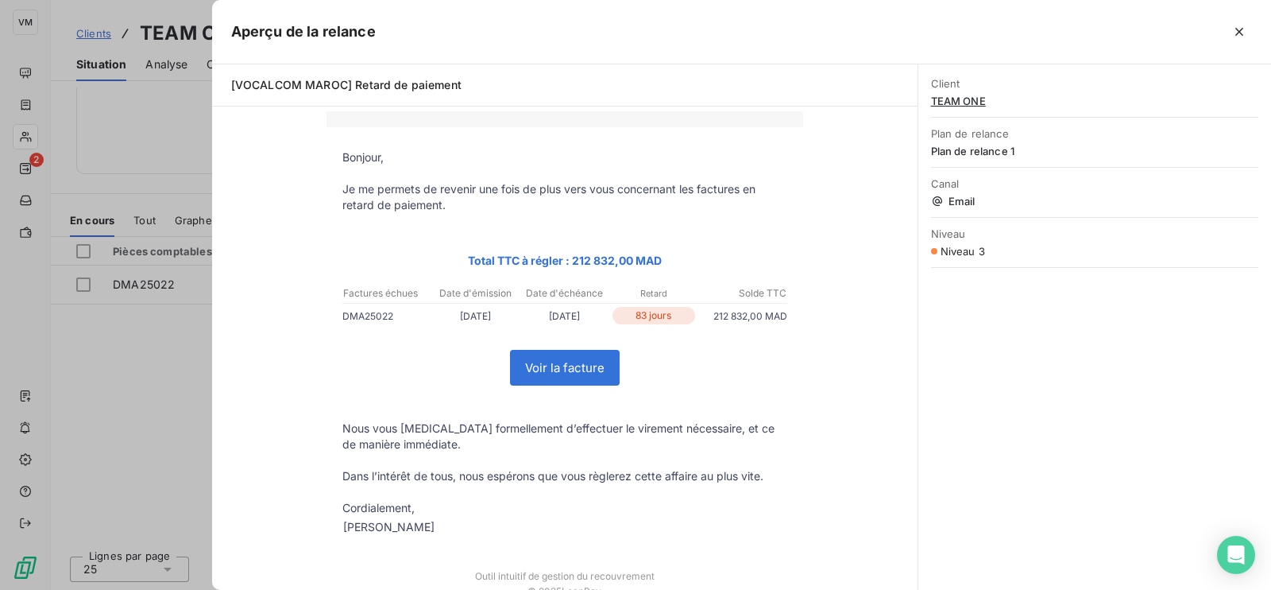
scroll to position [99, 0]
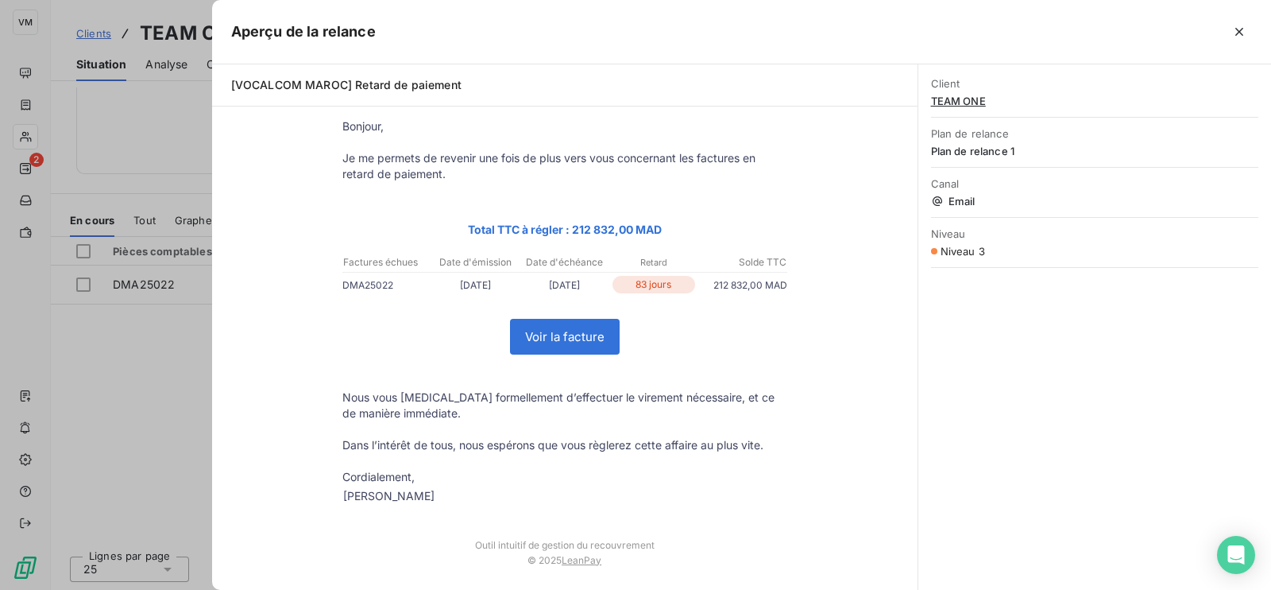
click at [191, 391] on div at bounding box center [635, 295] width 1271 height 590
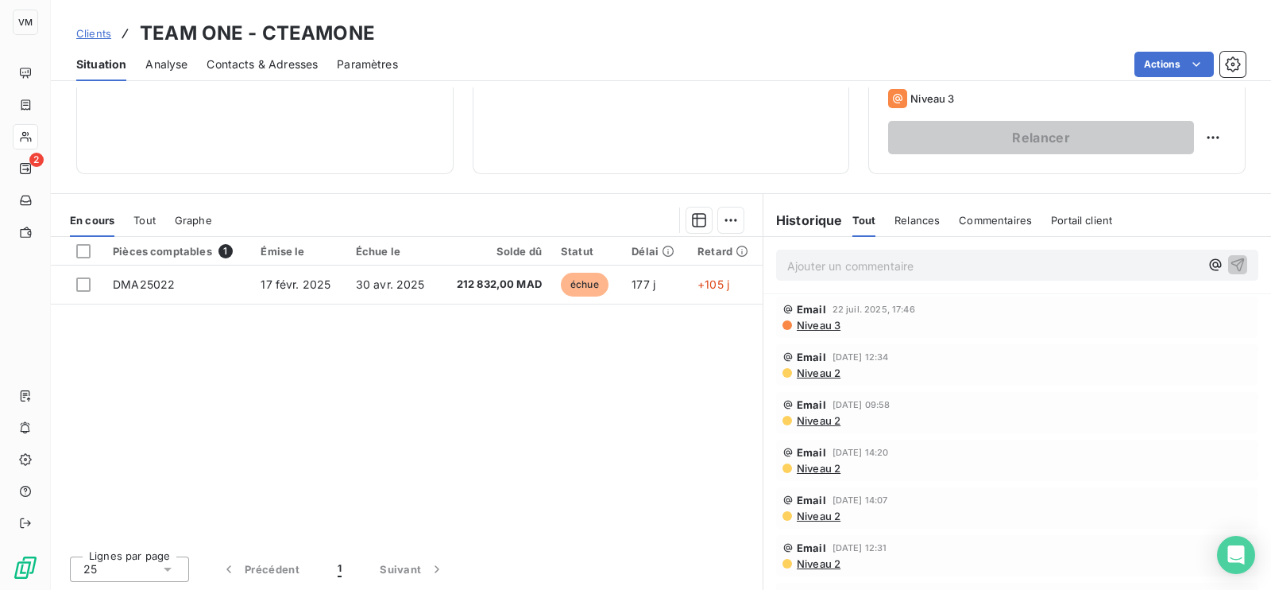
click at [814, 371] on span "Niveau 2" at bounding box center [817, 372] width 45 height 13
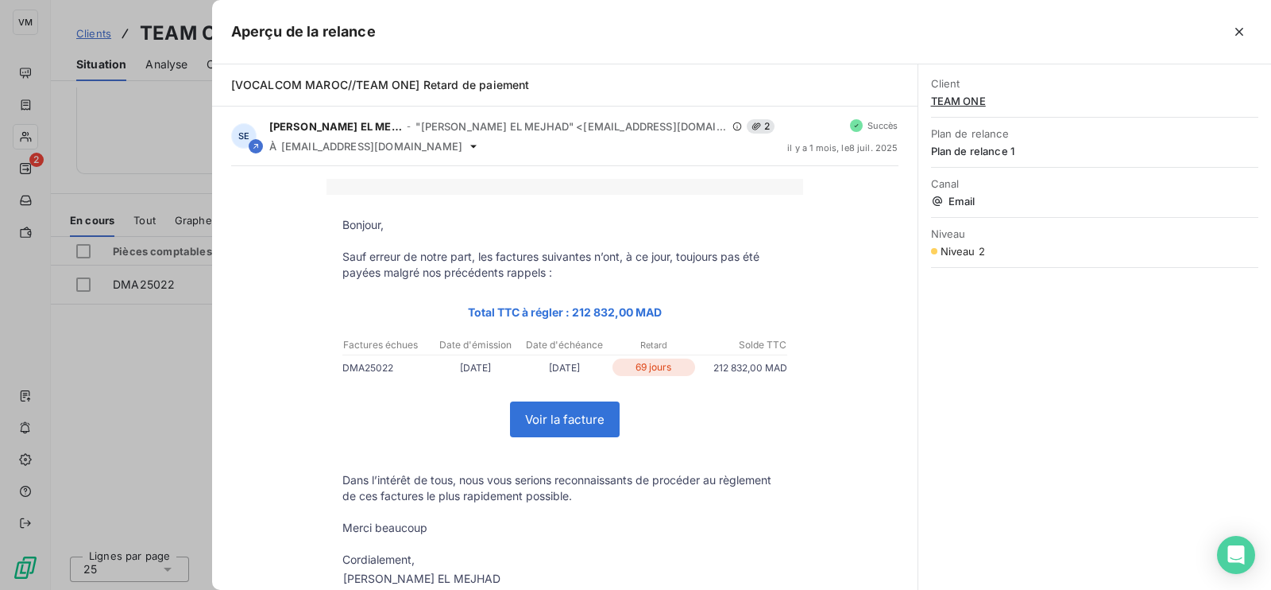
click at [165, 393] on div at bounding box center [635, 295] width 1271 height 590
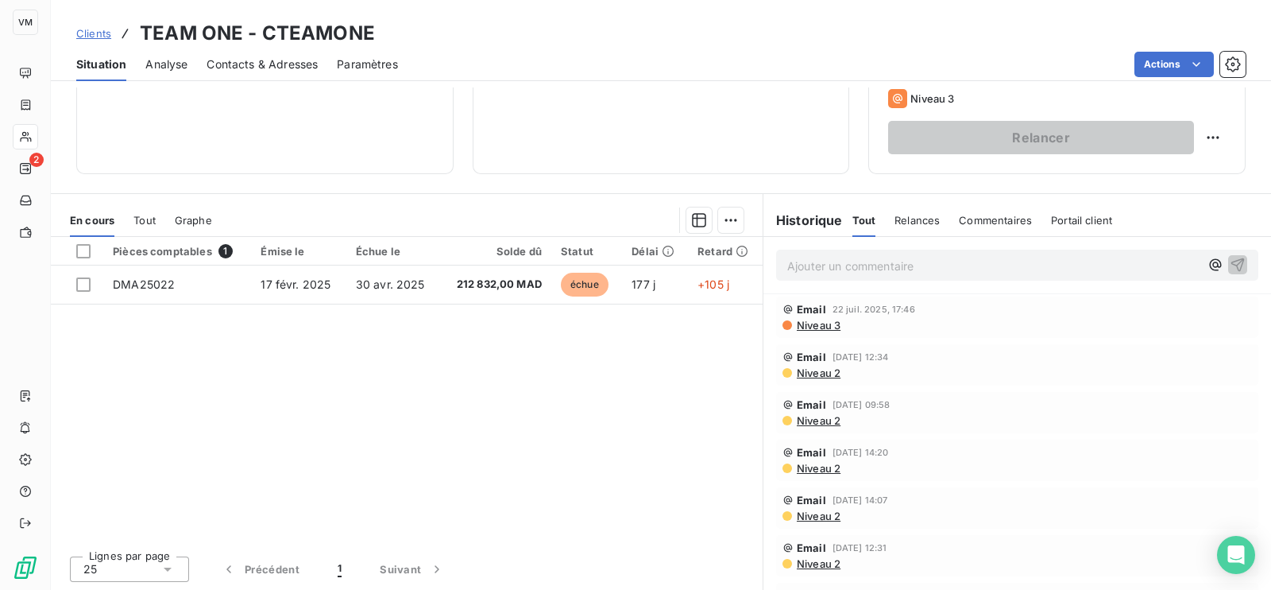
click at [813, 319] on span "Niveau 3" at bounding box center [817, 325] width 45 height 13
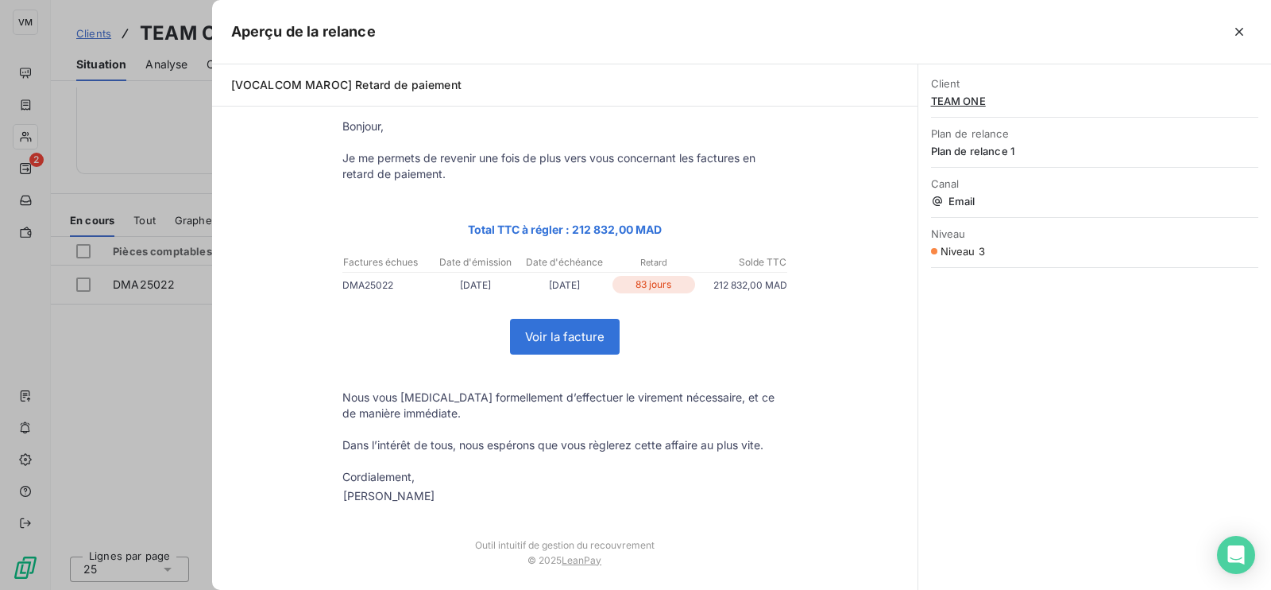
scroll to position [0, 0]
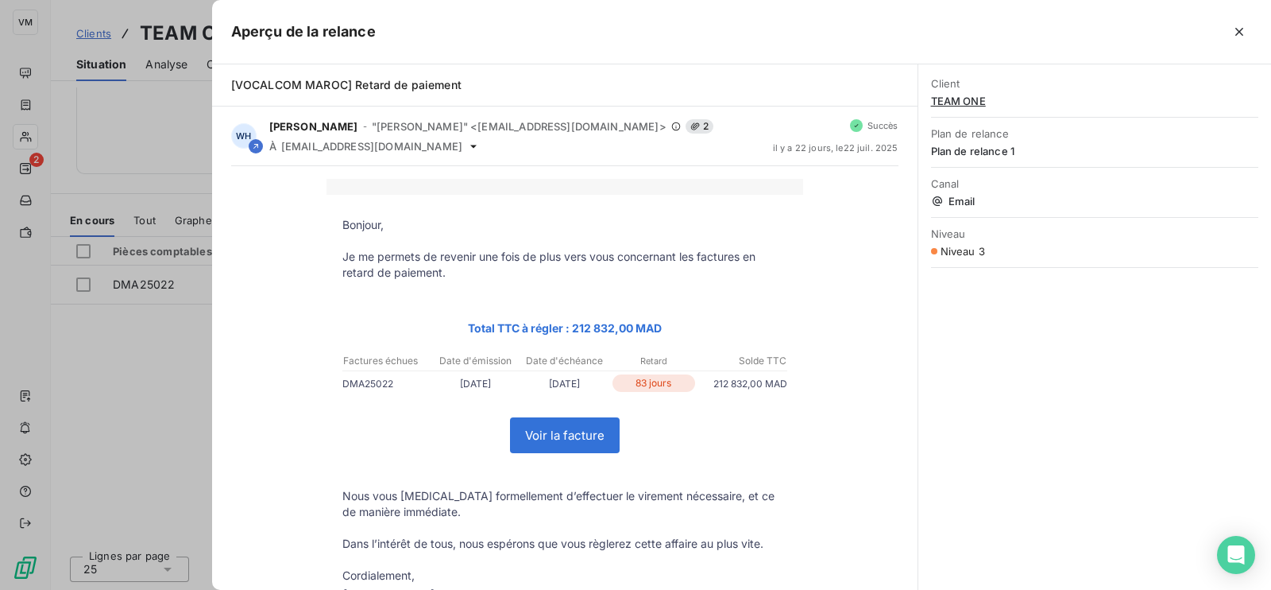
click at [142, 403] on div at bounding box center [635, 295] width 1271 height 590
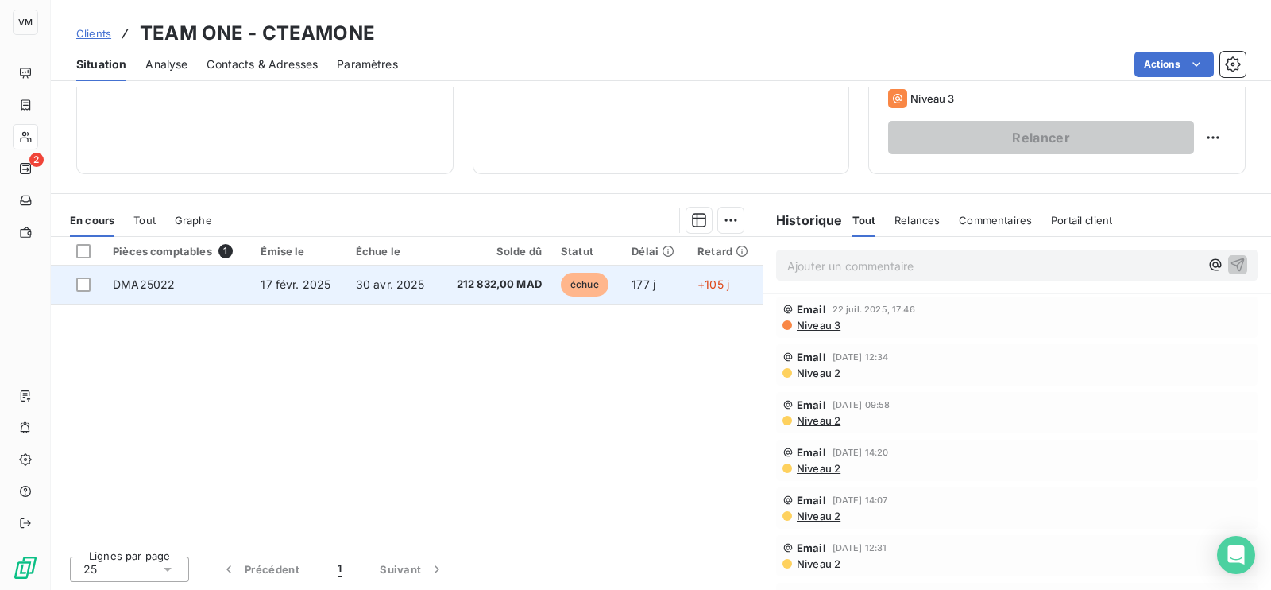
click at [383, 288] on span "30 avr. 2025" at bounding box center [390, 284] width 69 height 14
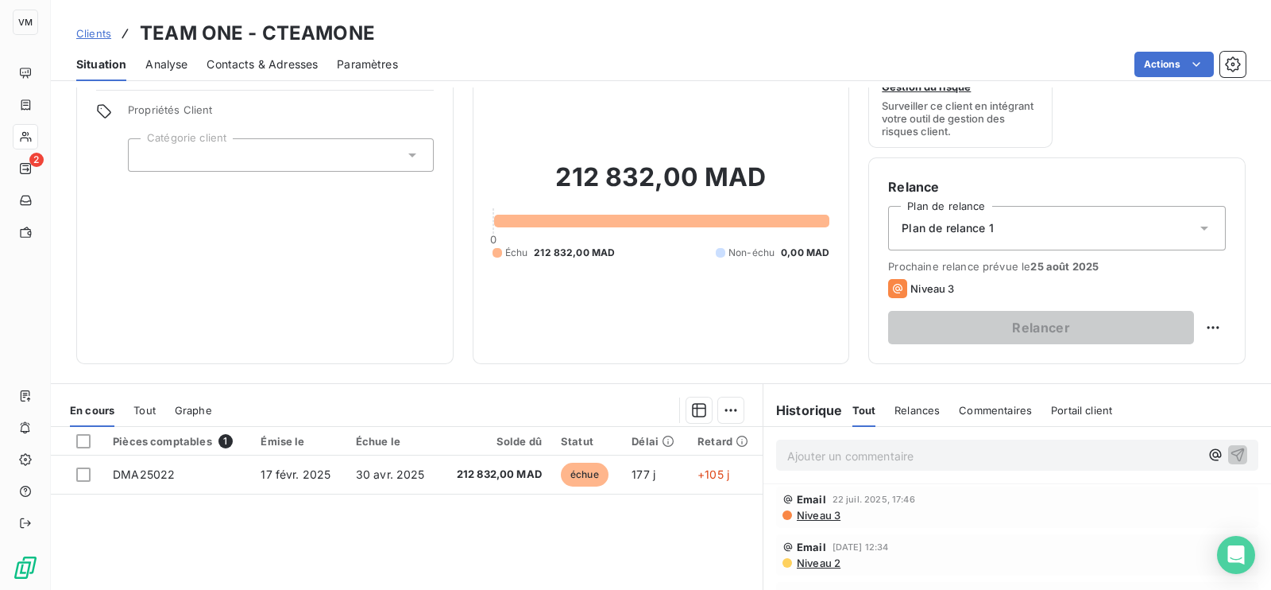
scroll to position [99, 0]
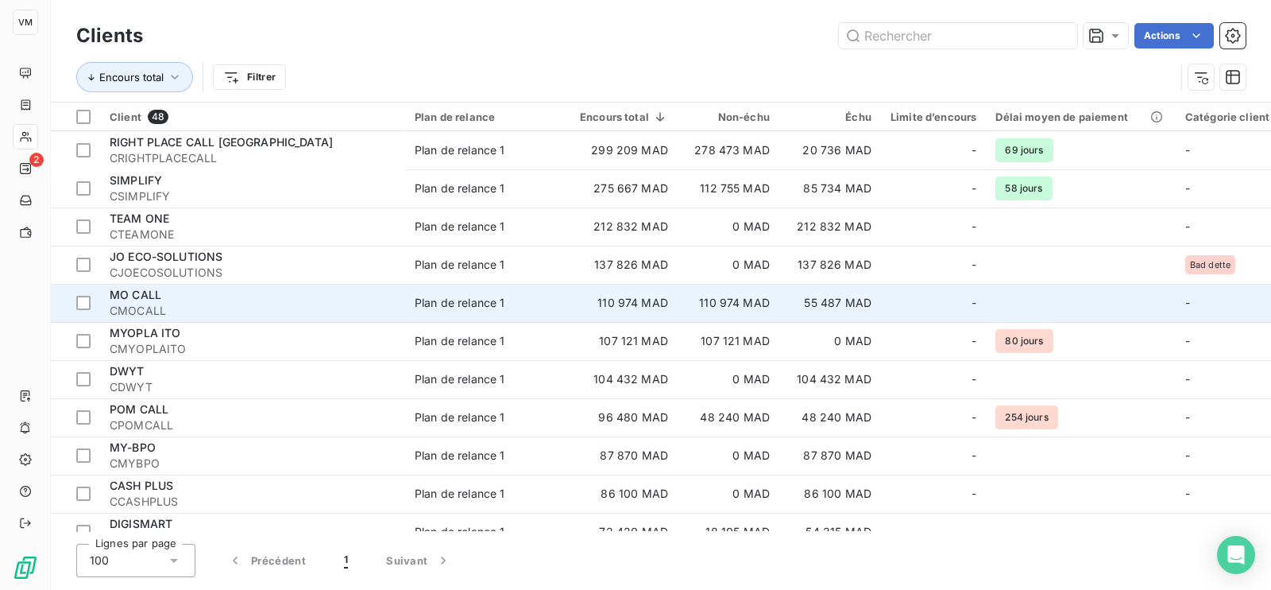
click at [146, 299] on span "MO CALL" at bounding box center [136, 295] width 52 height 14
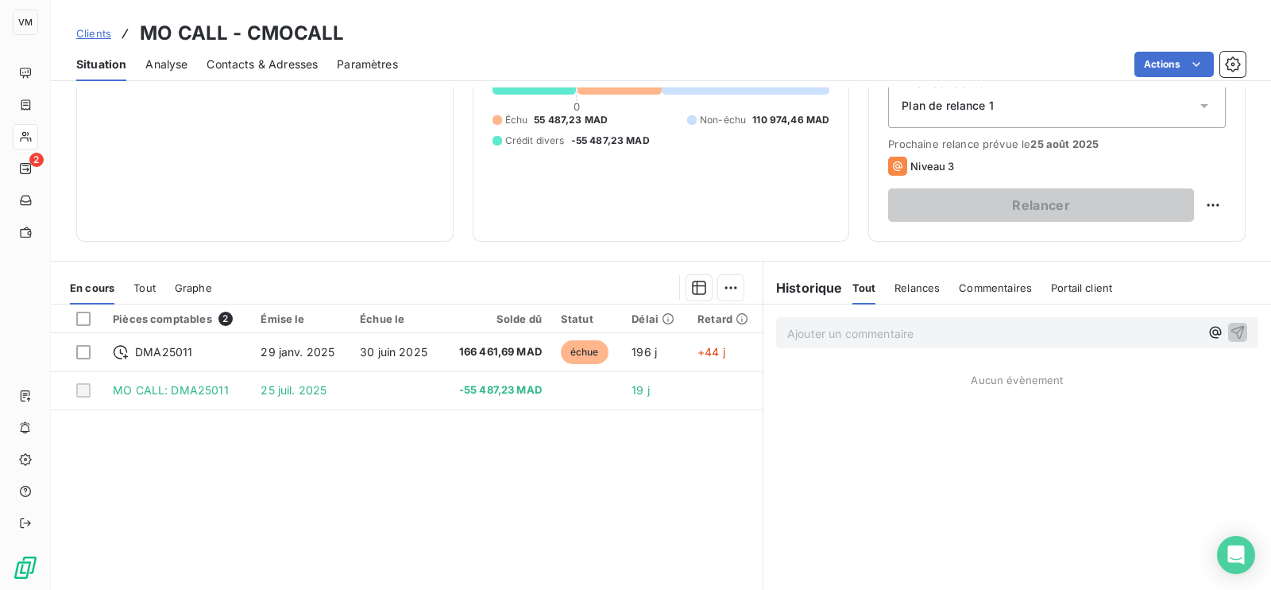
scroll to position [198, 0]
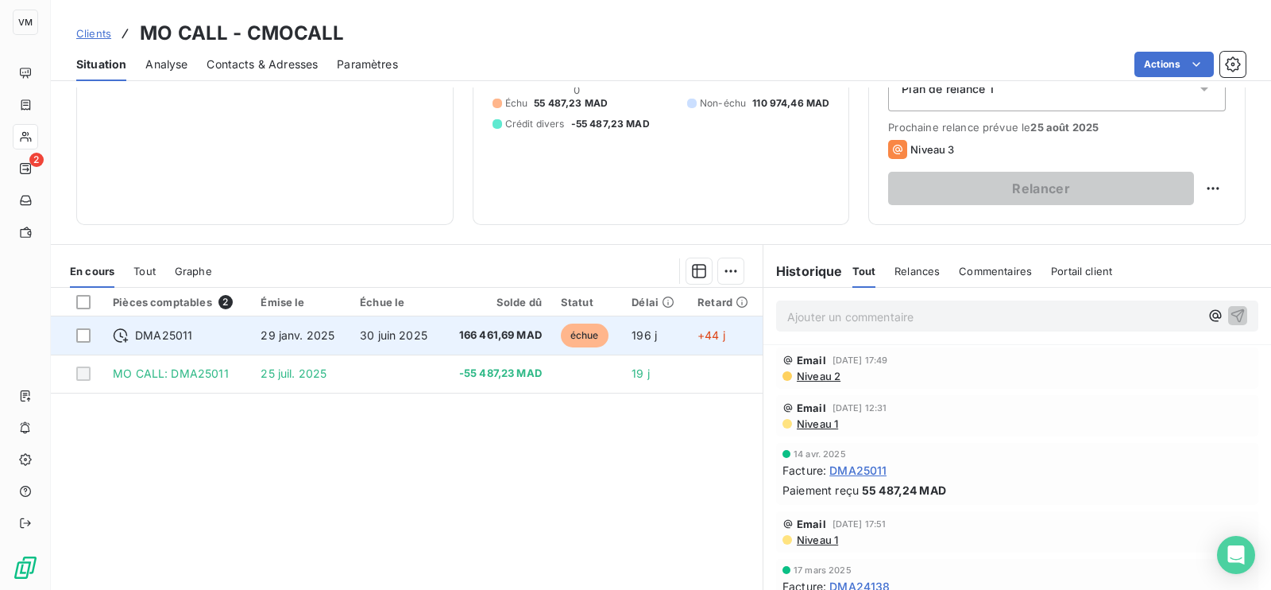
click at [322, 335] on span "29 janv. 2025" at bounding box center [298, 335] width 74 height 14
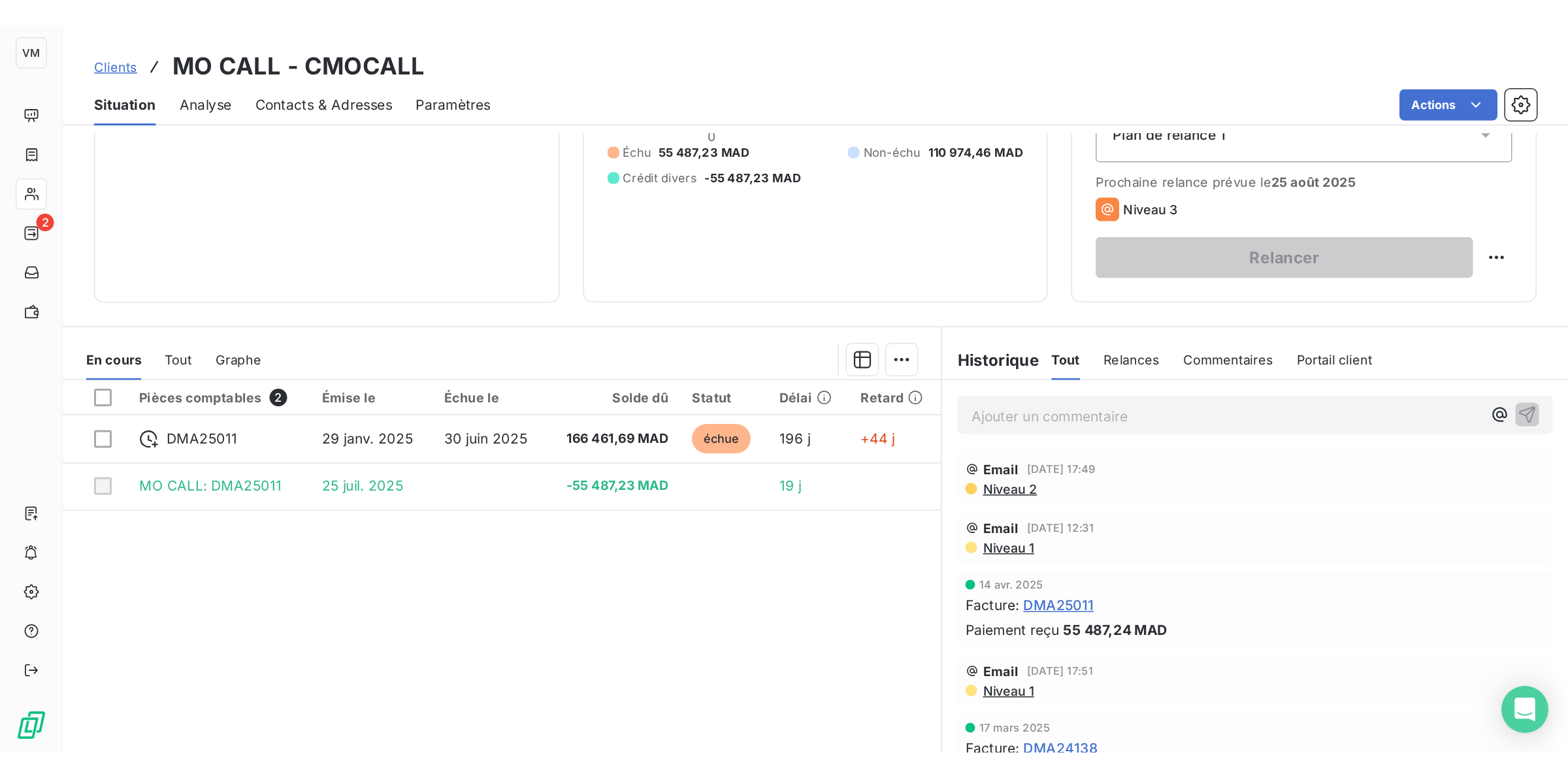
scroll to position [81, 0]
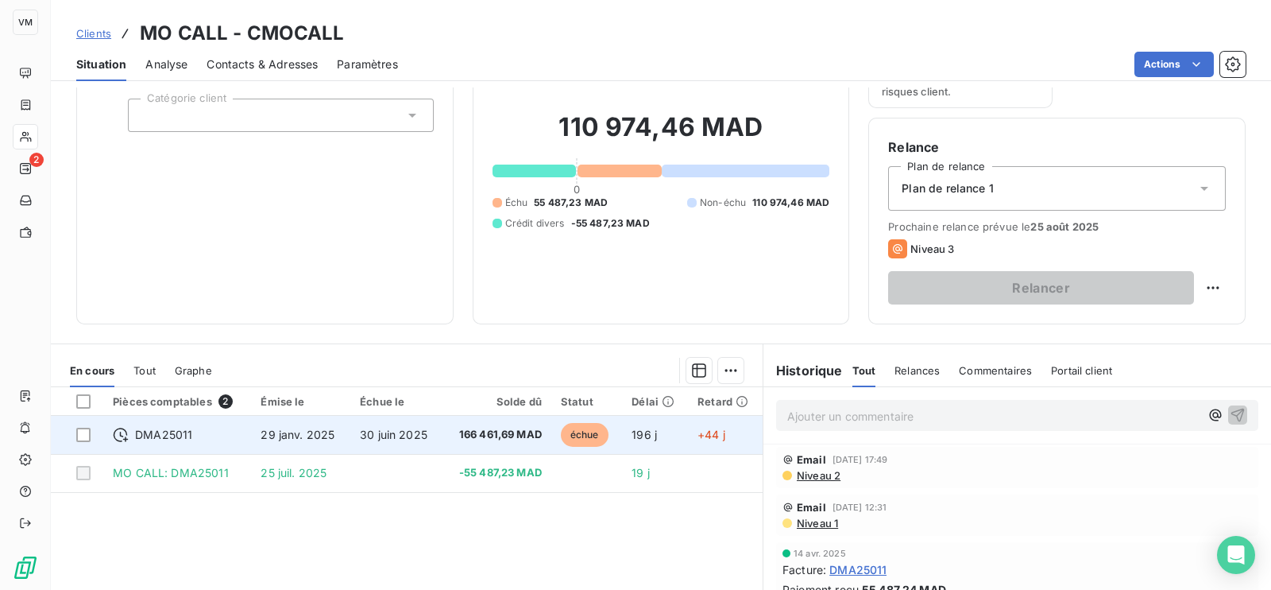
click at [305, 431] on span "29 janv. 2025" at bounding box center [298, 434] width 74 height 14
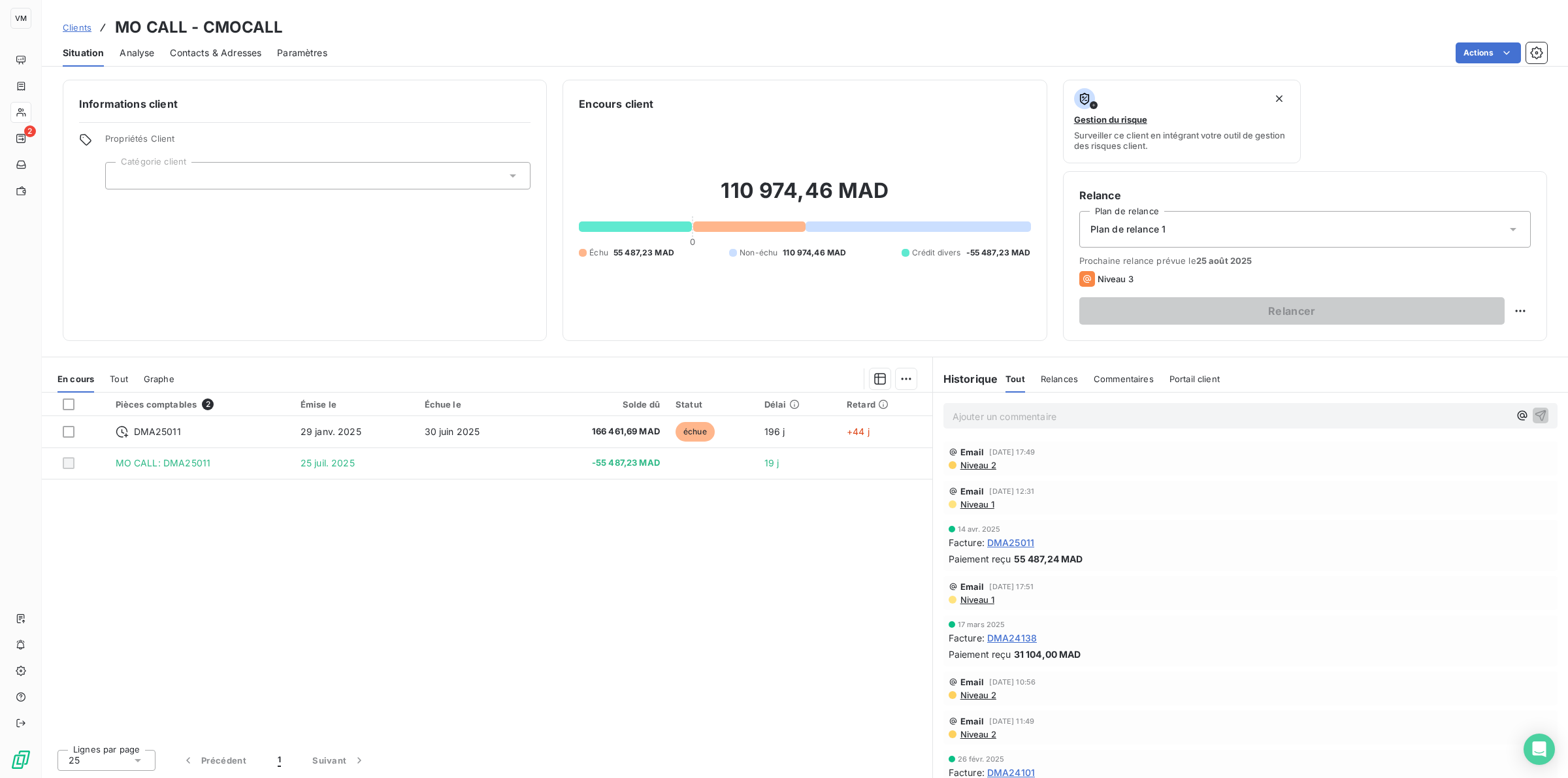
click at [636, 484] on div "Pièces comptables 2 Émise le Échue le Solde dû Statut Délai Retard DMA25011 29 …" at bounding box center [487, 566] width 890 height 346
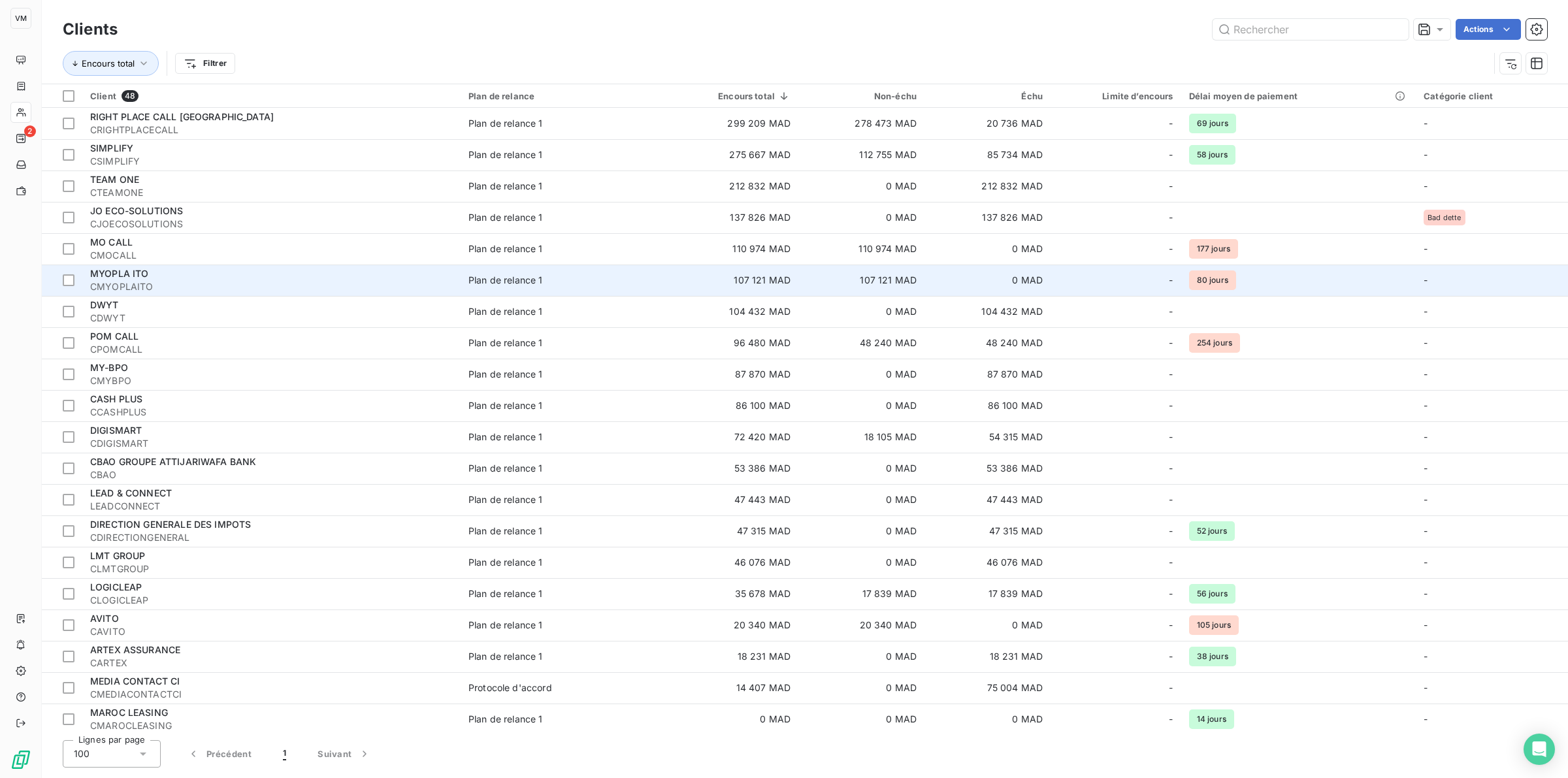
click at [132, 275] on span "MYOPLA ITO" at bounding box center [120, 274] width 59 height 12
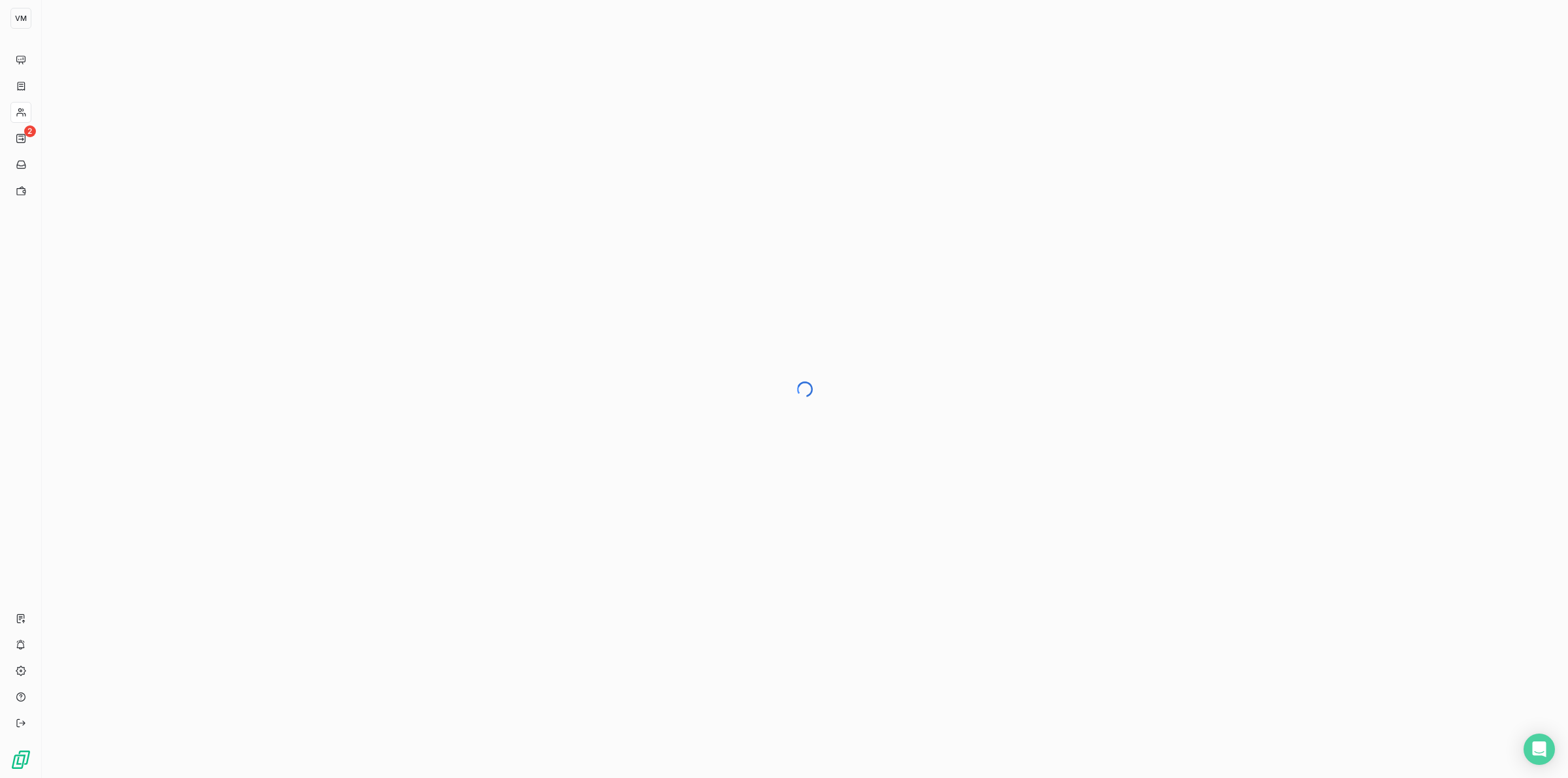
click at [567, 392] on div at bounding box center [805, 389] width 1526 height 778
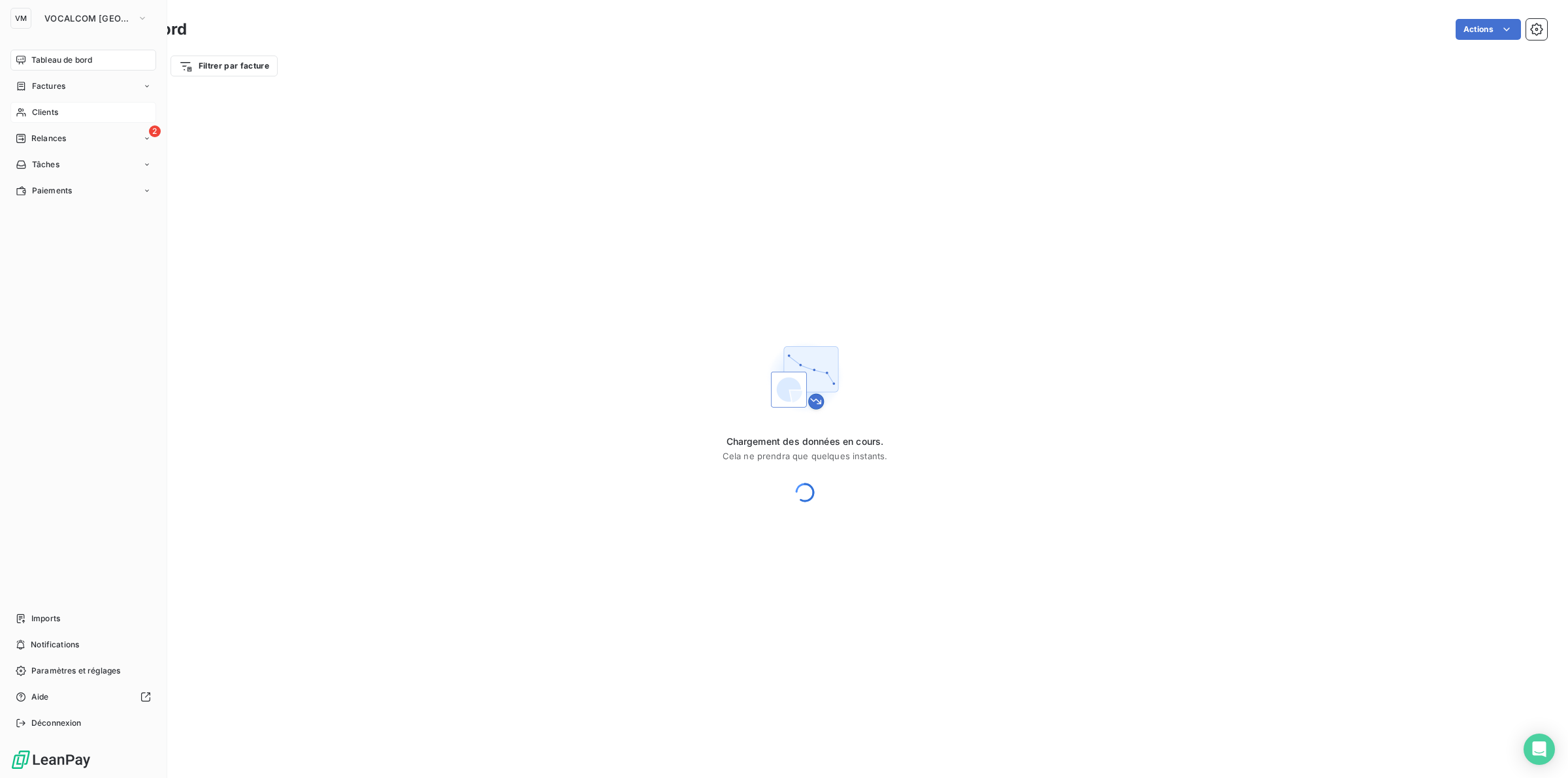
click at [49, 109] on span "Clients" at bounding box center [45, 113] width 26 height 12
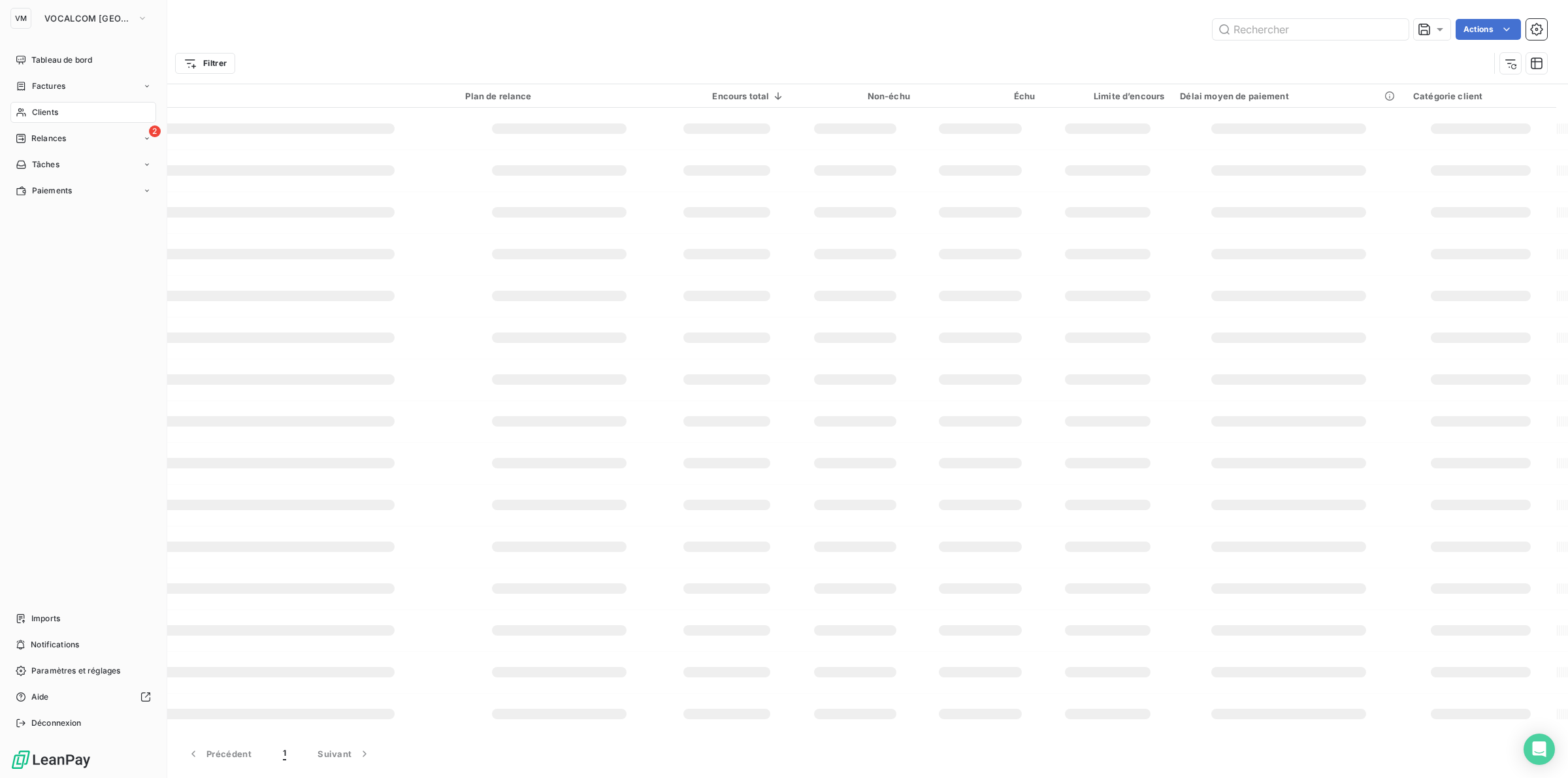
click at [53, 113] on span "Clients" at bounding box center [45, 113] width 26 height 12
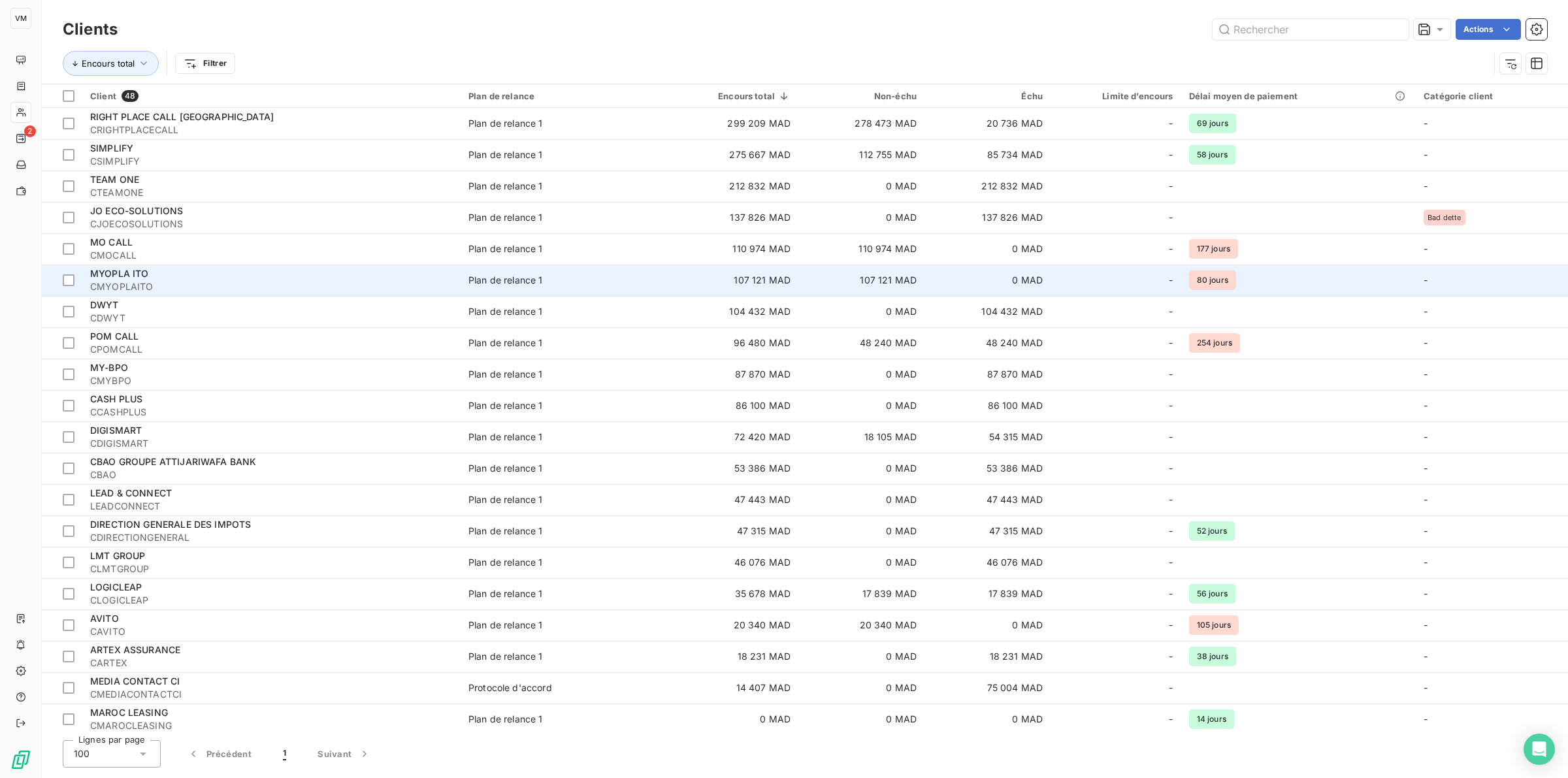
click at [135, 273] on span "MYOPLA ITO" at bounding box center [120, 274] width 59 height 12
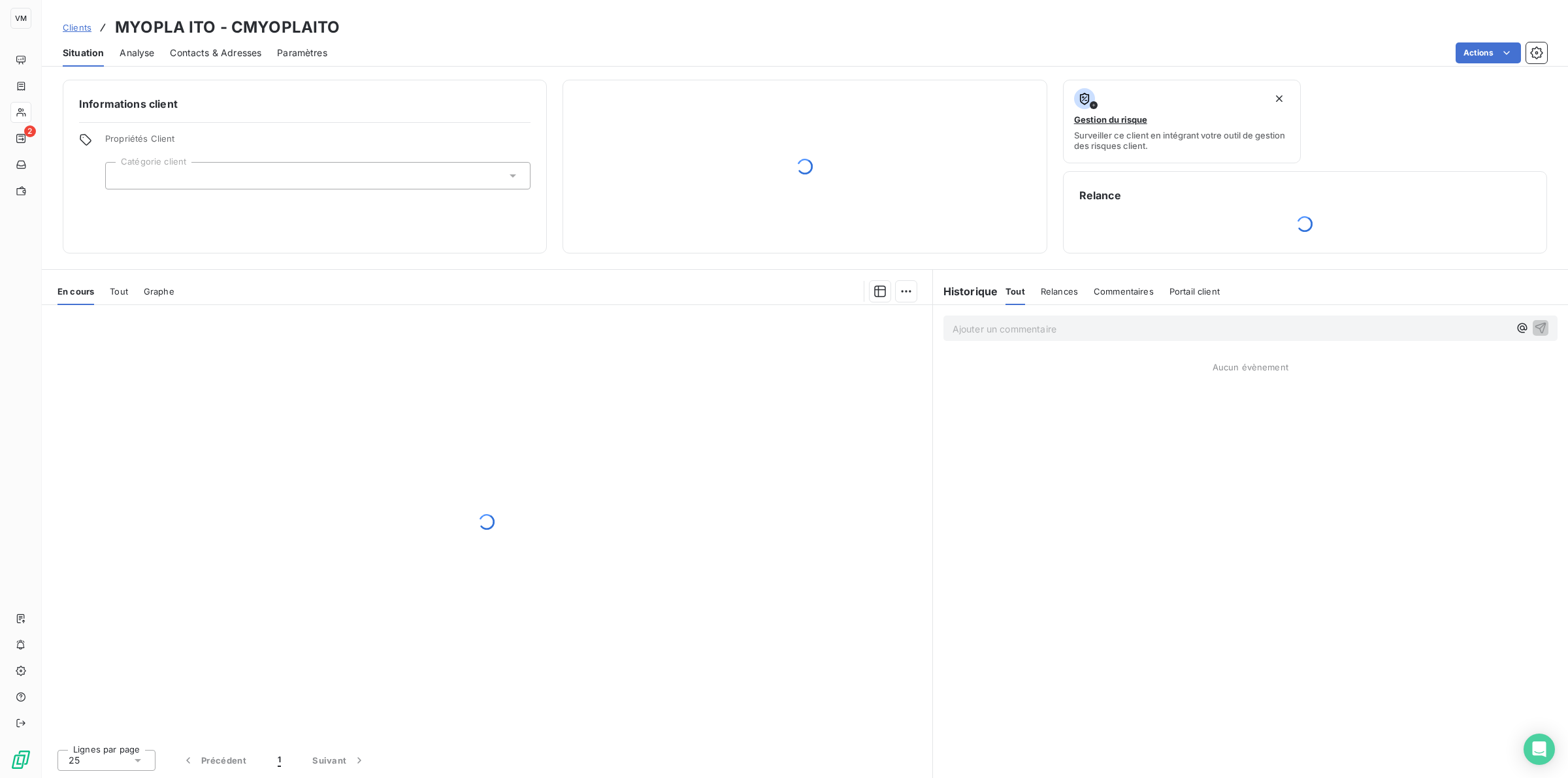
drag, startPoint x: 390, startPoint y: 491, endPoint x: 399, endPoint y: 383, distance: 108.4
click at [390, 484] on div at bounding box center [487, 522] width 890 height 434
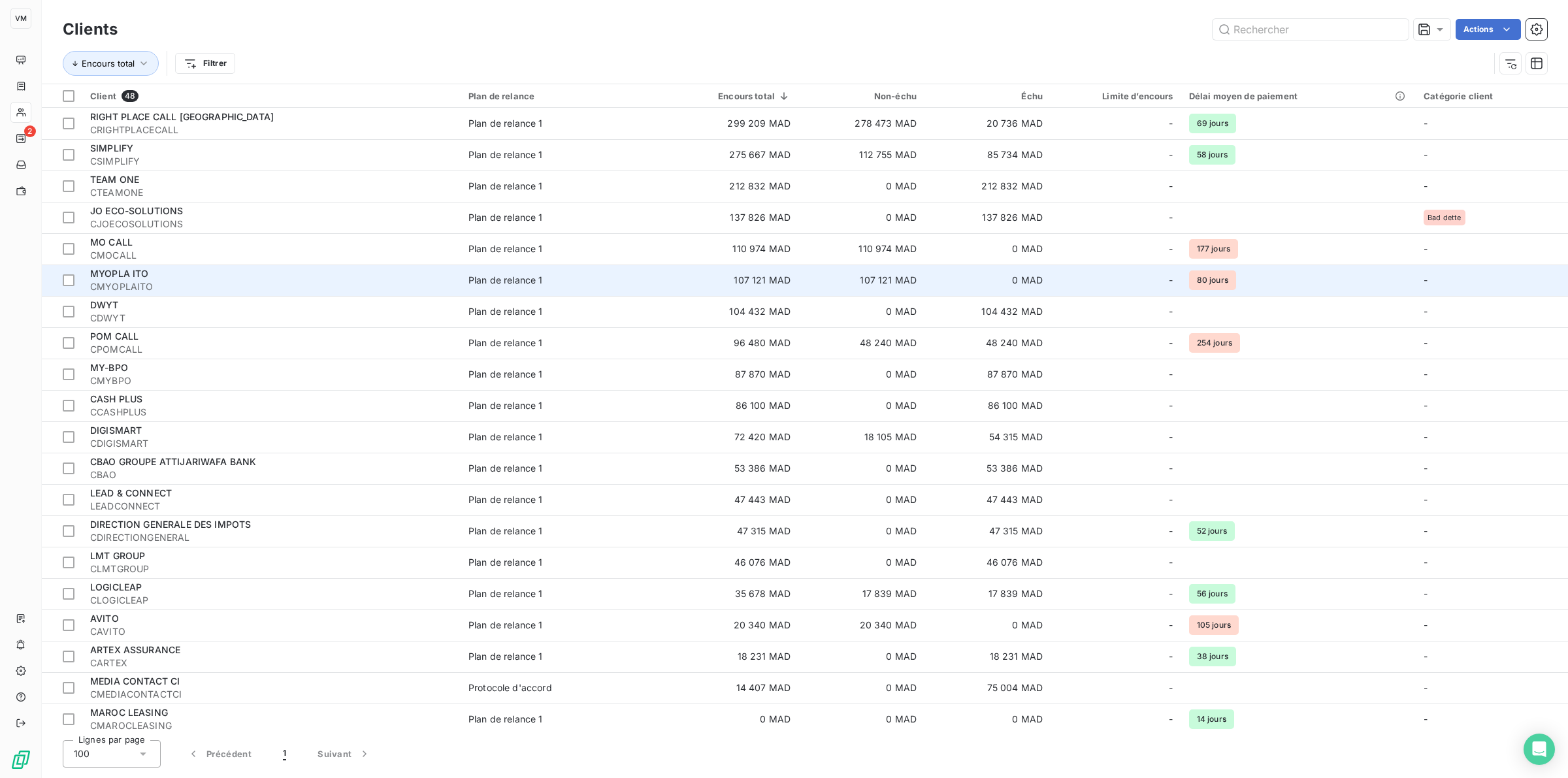
click at [107, 273] on span "MYOPLA ITO" at bounding box center [120, 274] width 59 height 12
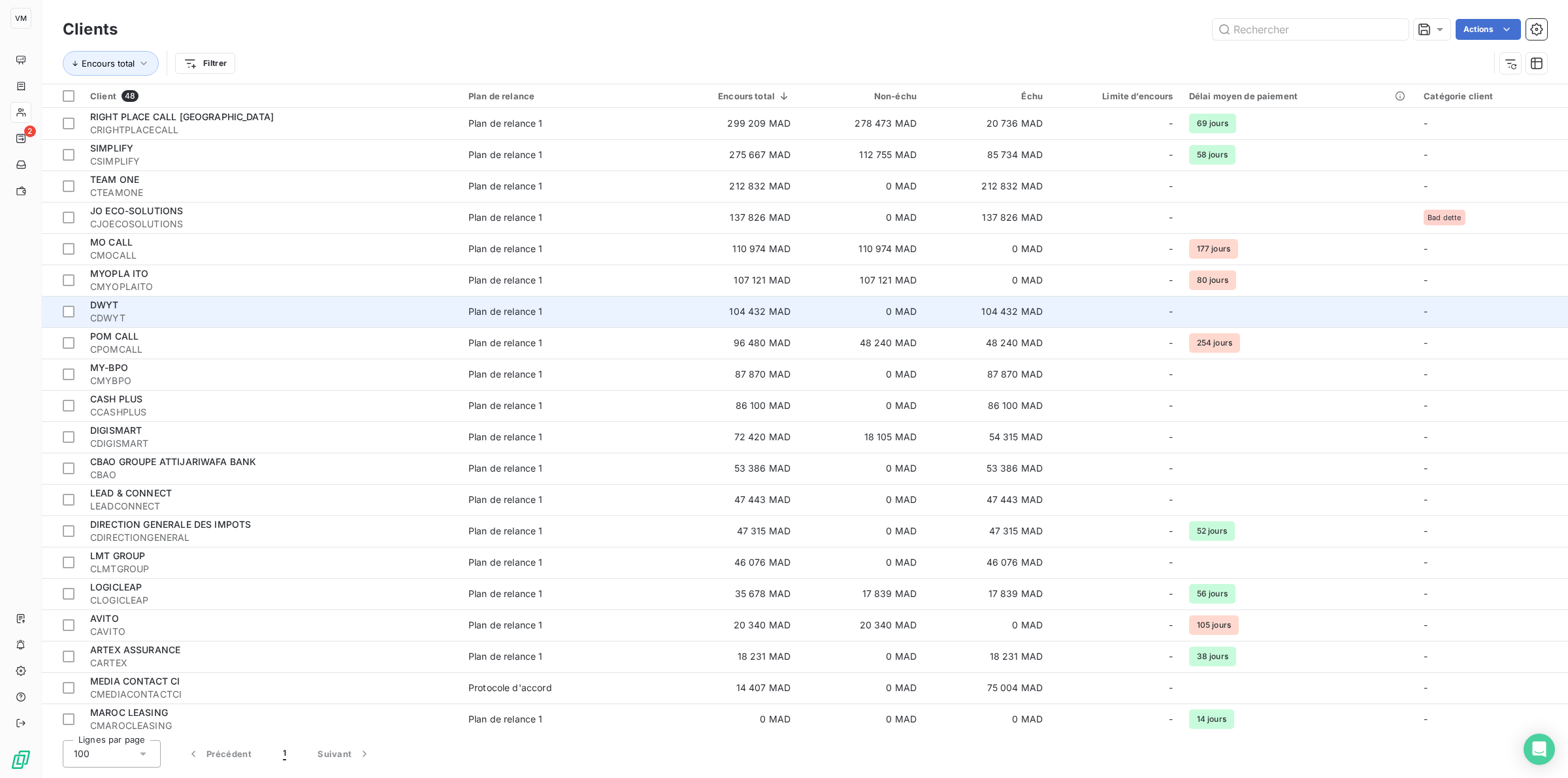
click at [123, 303] on div "DWYT" at bounding box center [271, 305] width 363 height 13
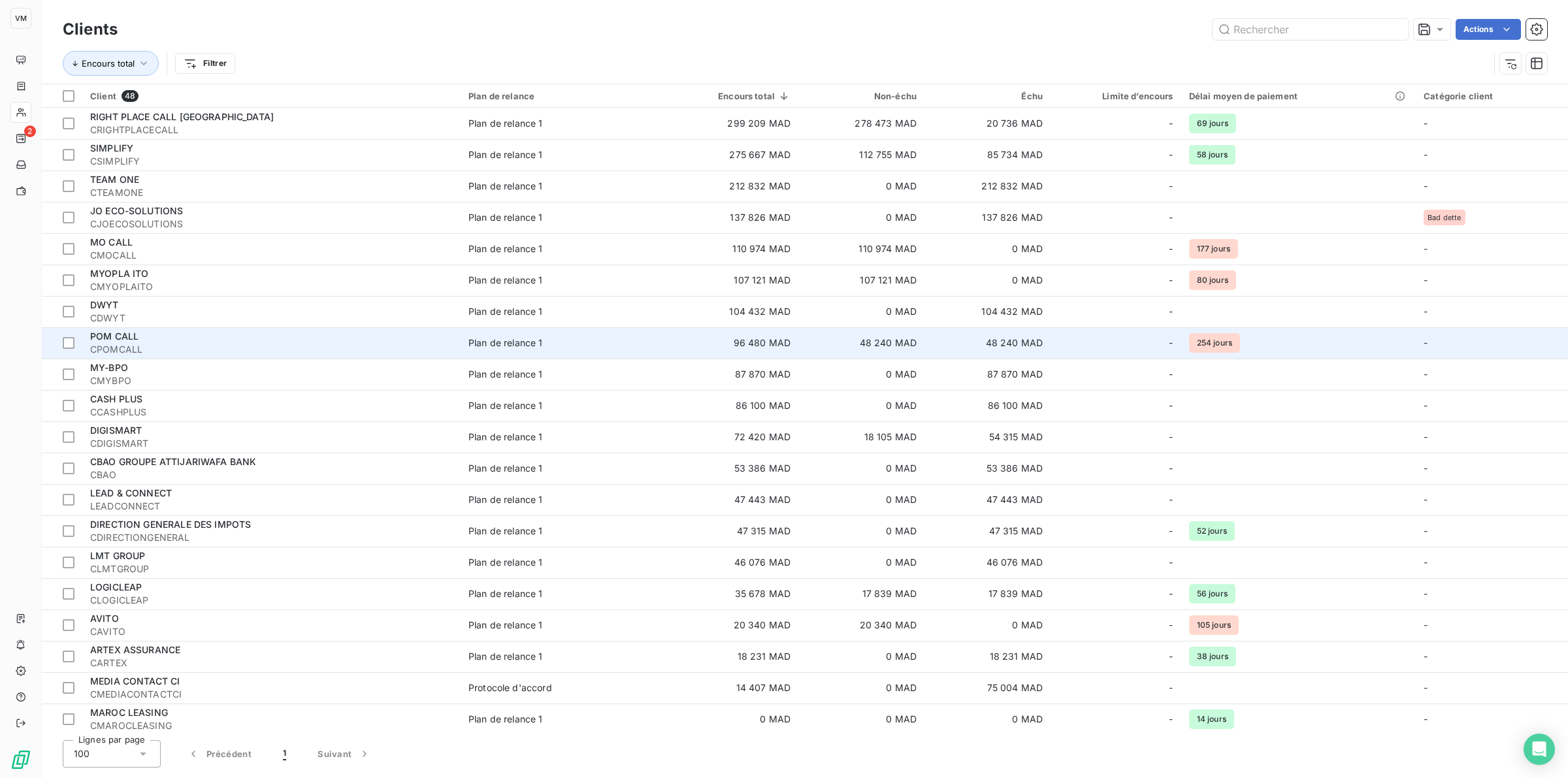
click at [122, 338] on span "POM CALL" at bounding box center [114, 336] width 49 height 12
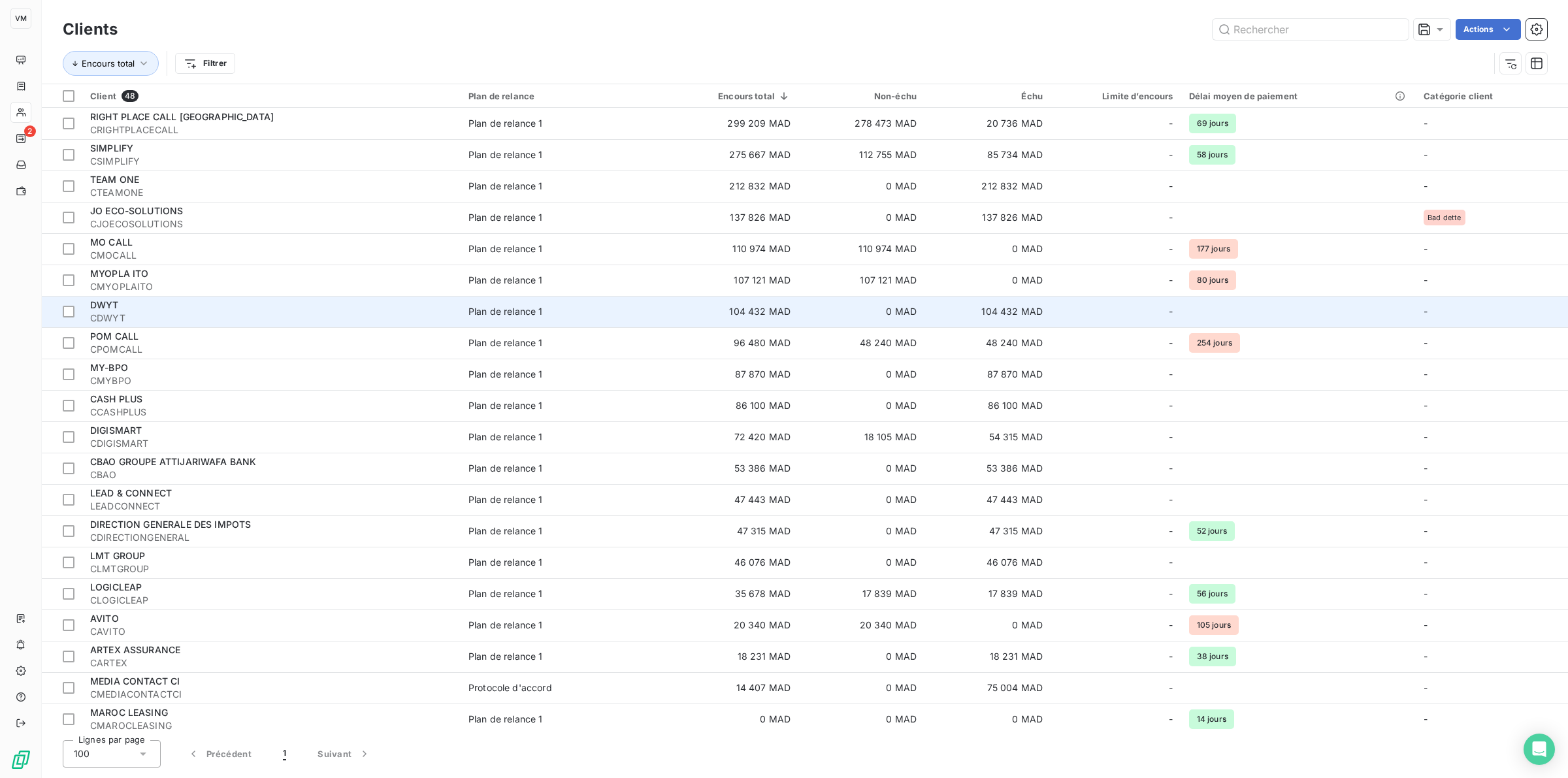
click at [113, 306] on span "DWYT" at bounding box center [104, 305] width 29 height 12
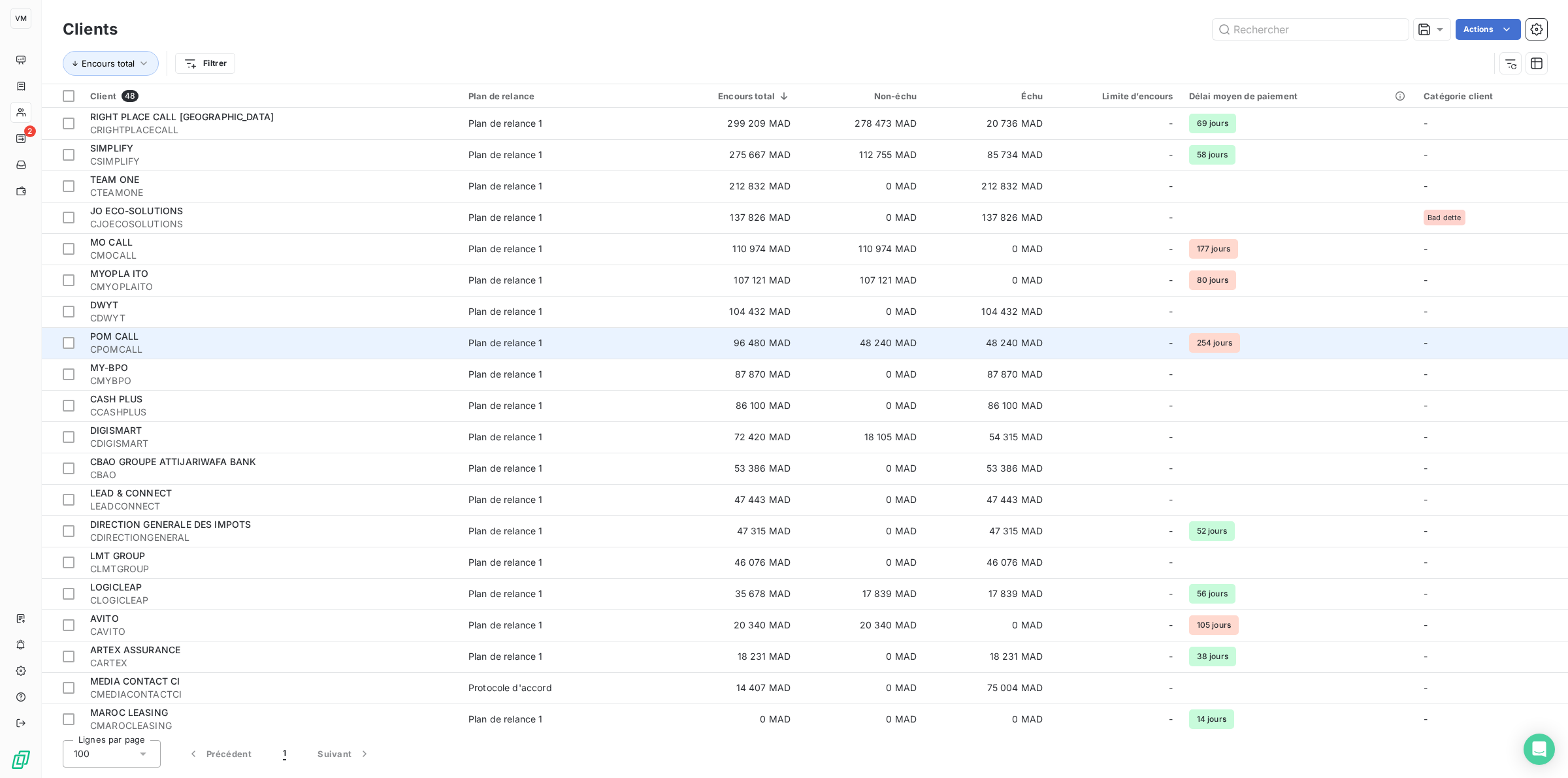
click at [128, 336] on span "POM CALL" at bounding box center [114, 336] width 49 height 12
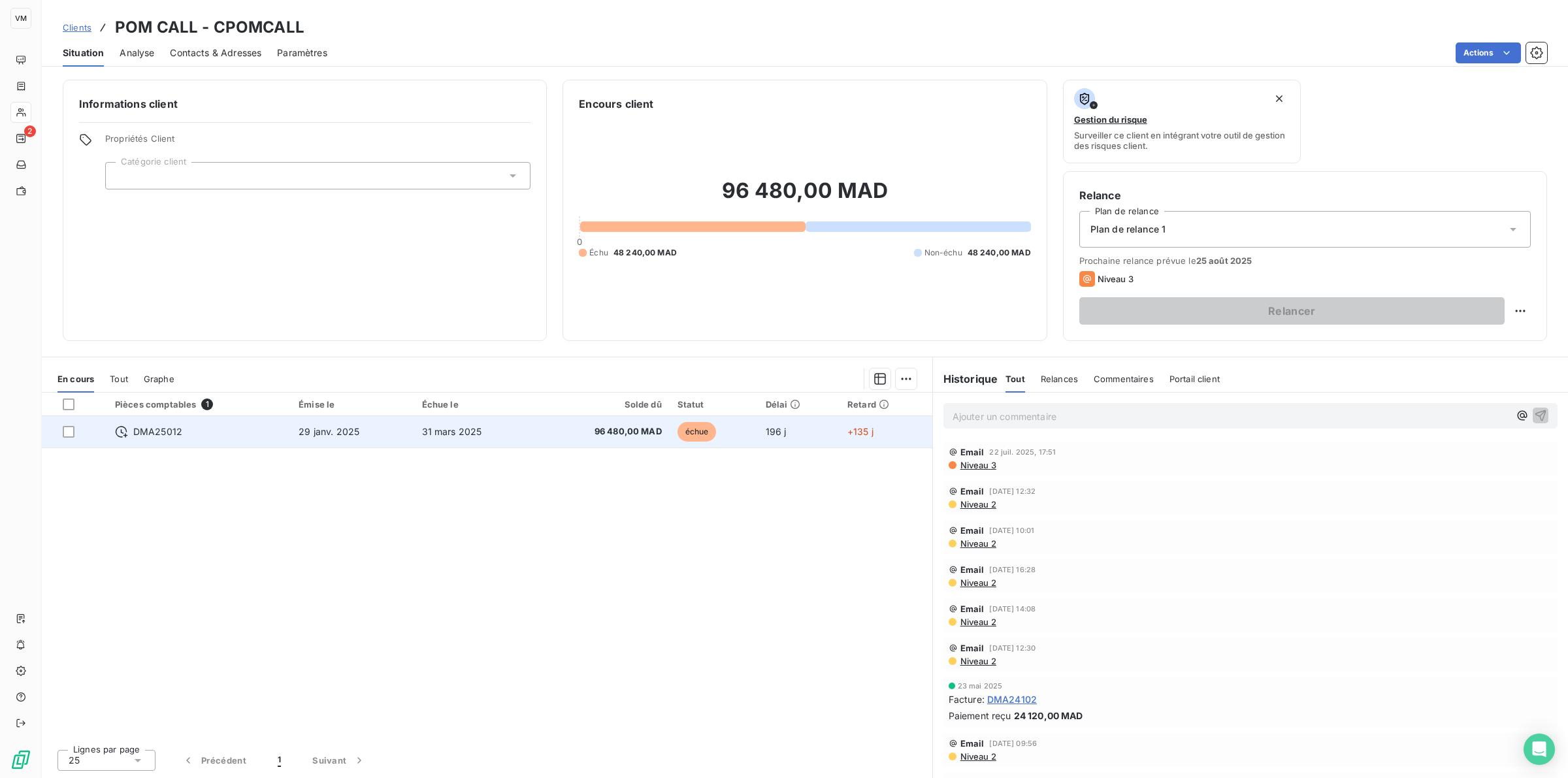
click at [243, 436] on div "DMA25012" at bounding box center [199, 432] width 168 height 13
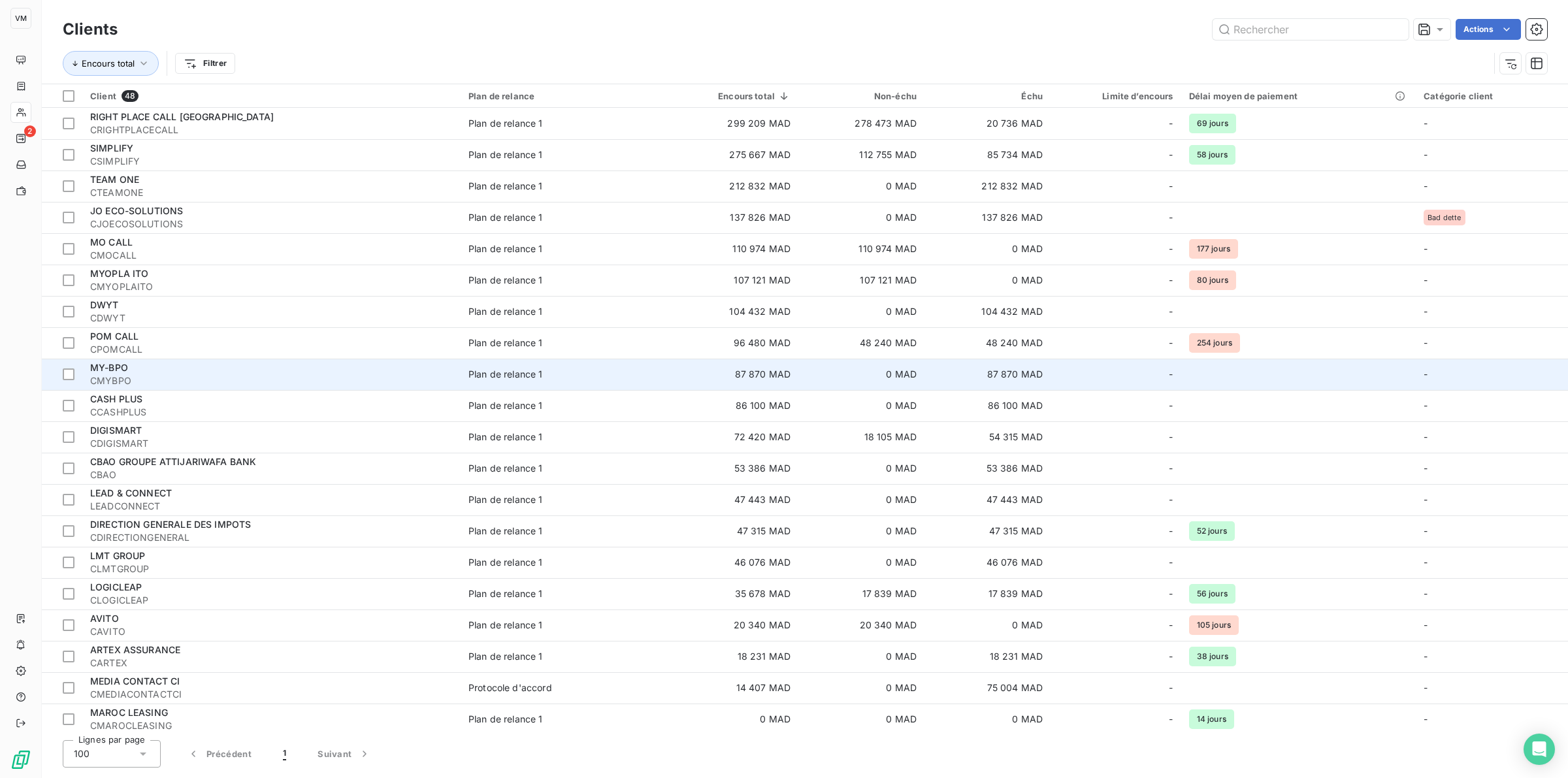
click at [127, 369] on span "MY-BPO" at bounding box center [109, 368] width 38 height 12
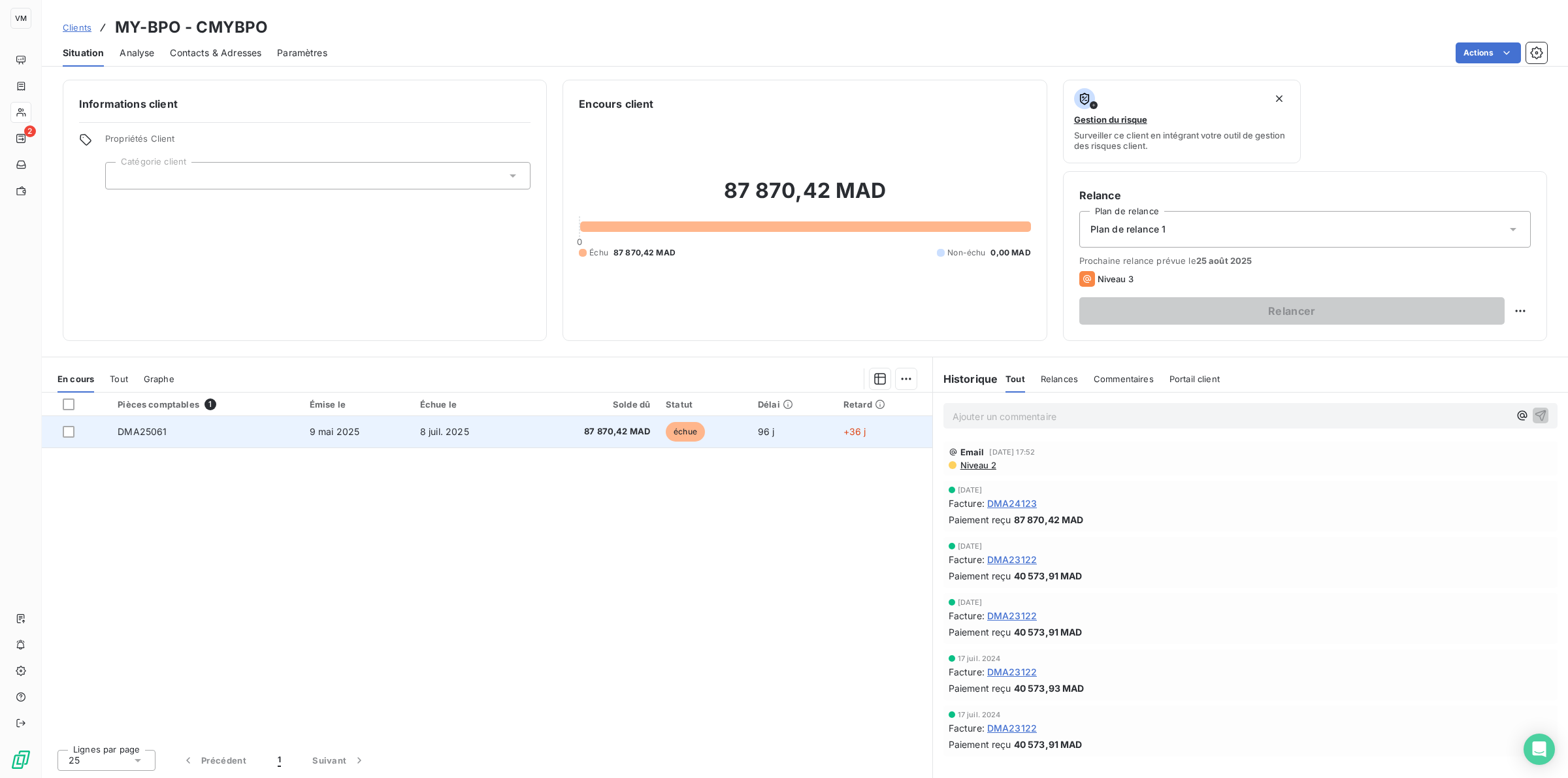
click at [155, 432] on span "DMA25061" at bounding box center [142, 432] width 49 height 12
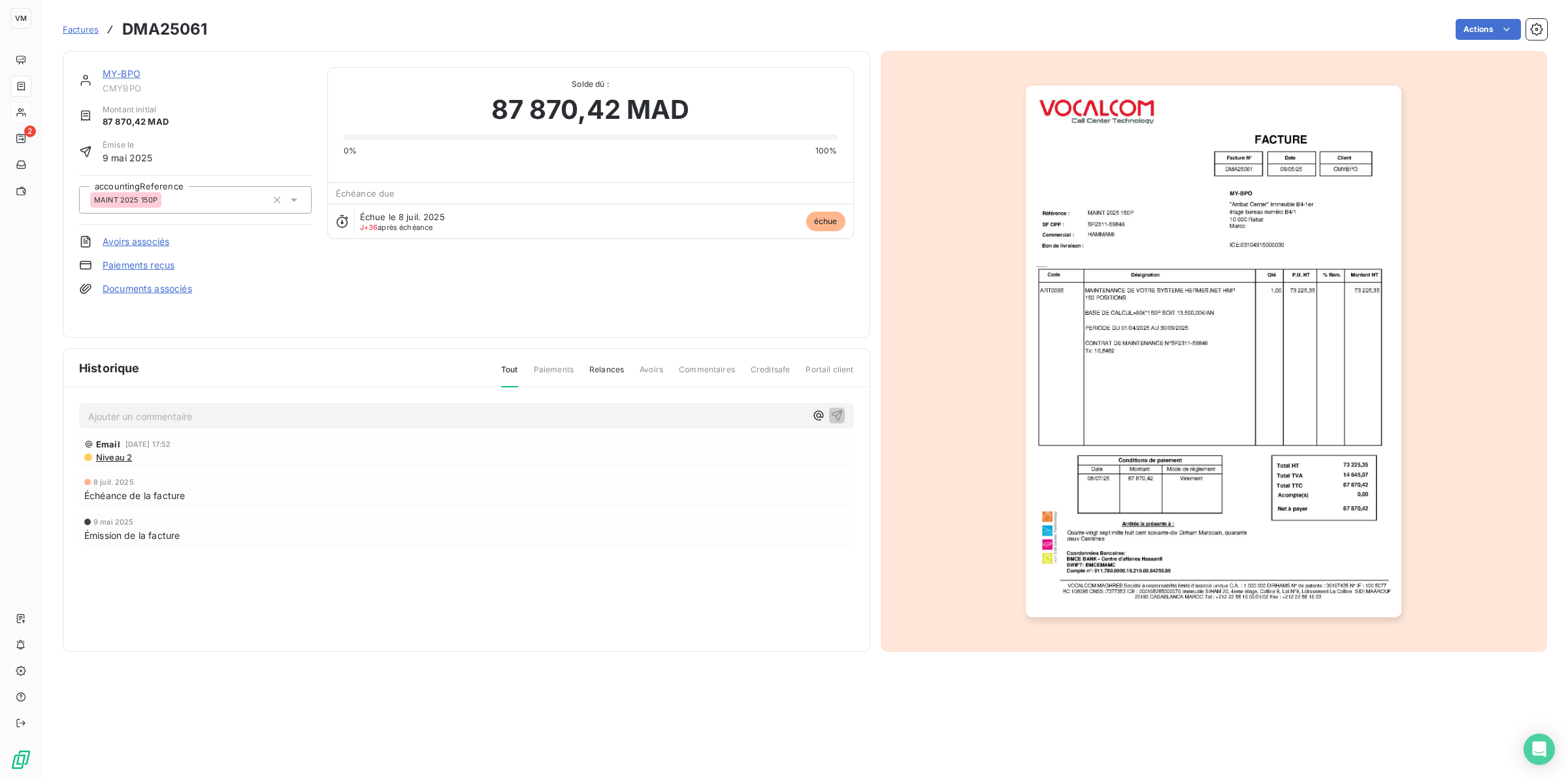
click at [35, 0] on html "VM 2 Factures DMA25061 Actions MY-BPO CMYBPO Montant initial 87 870,42 MAD Émis…" at bounding box center [784, 389] width 1568 height 778
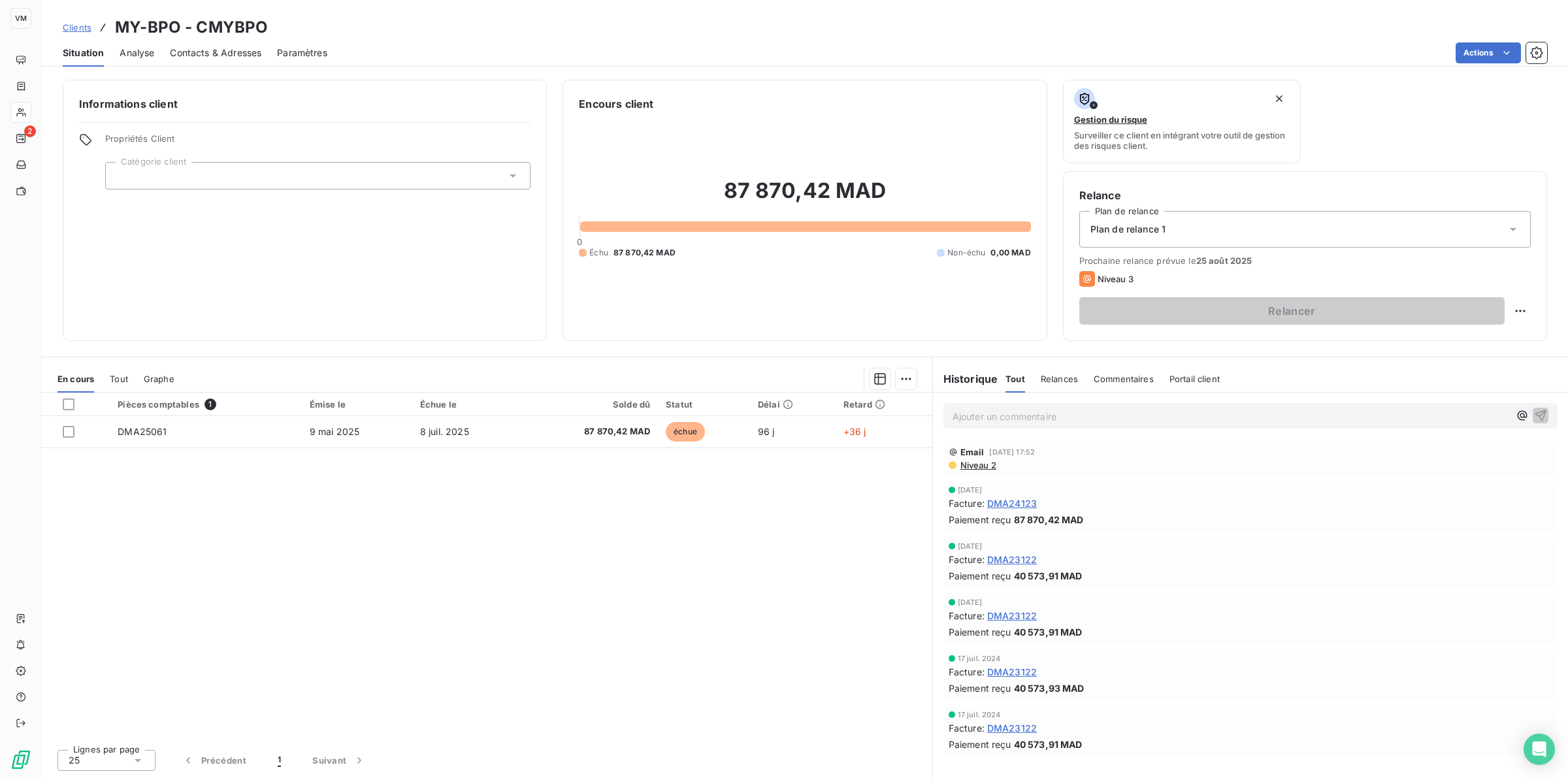
click at [798, 484] on div "Pièces comptables 1 Émise le Échue le Solde dû Statut Délai Retard DMA25061 9 m…" at bounding box center [487, 566] width 890 height 346
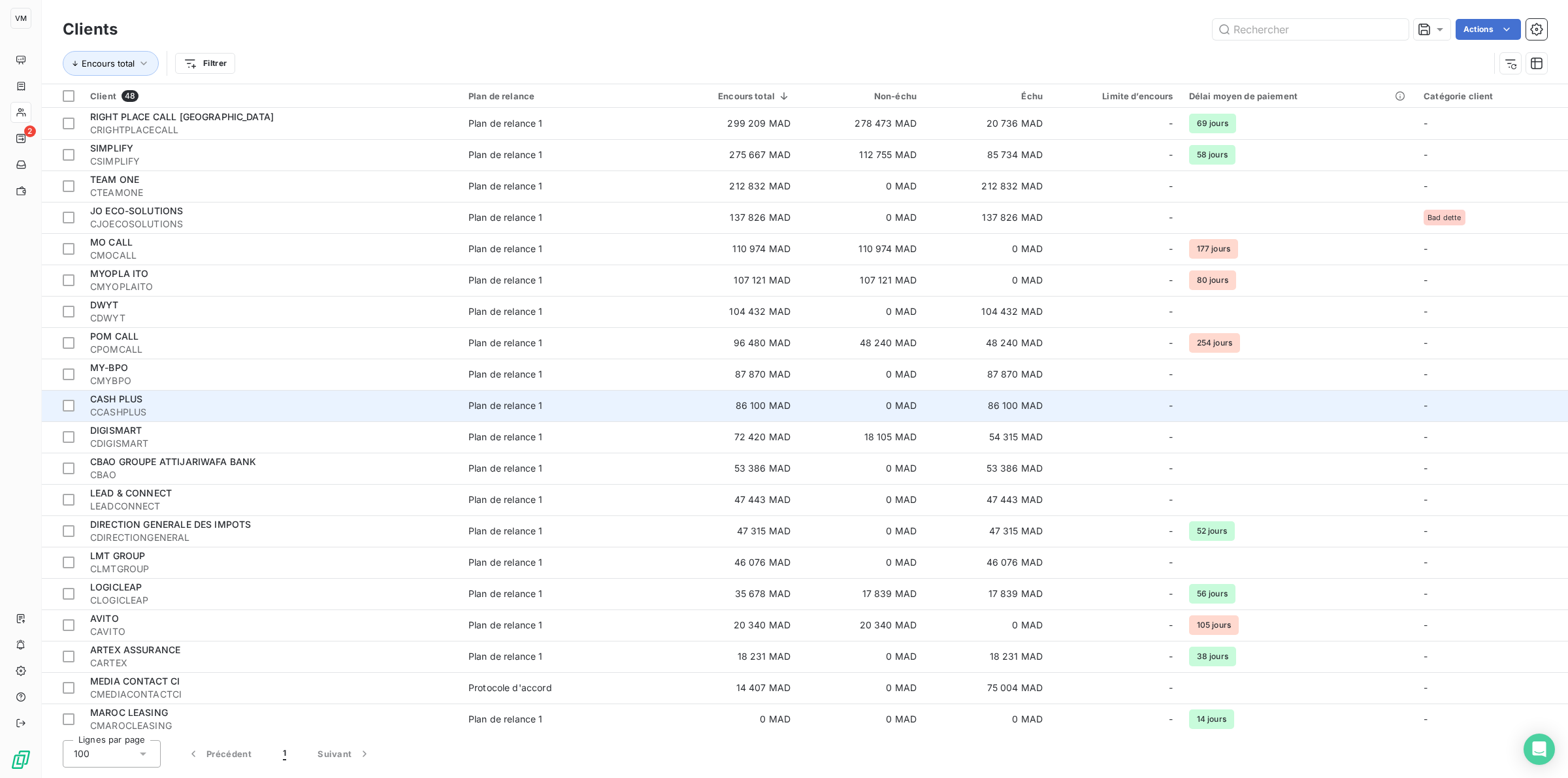
click at [148, 401] on div "CASH PLUS" at bounding box center [271, 400] width 363 height 13
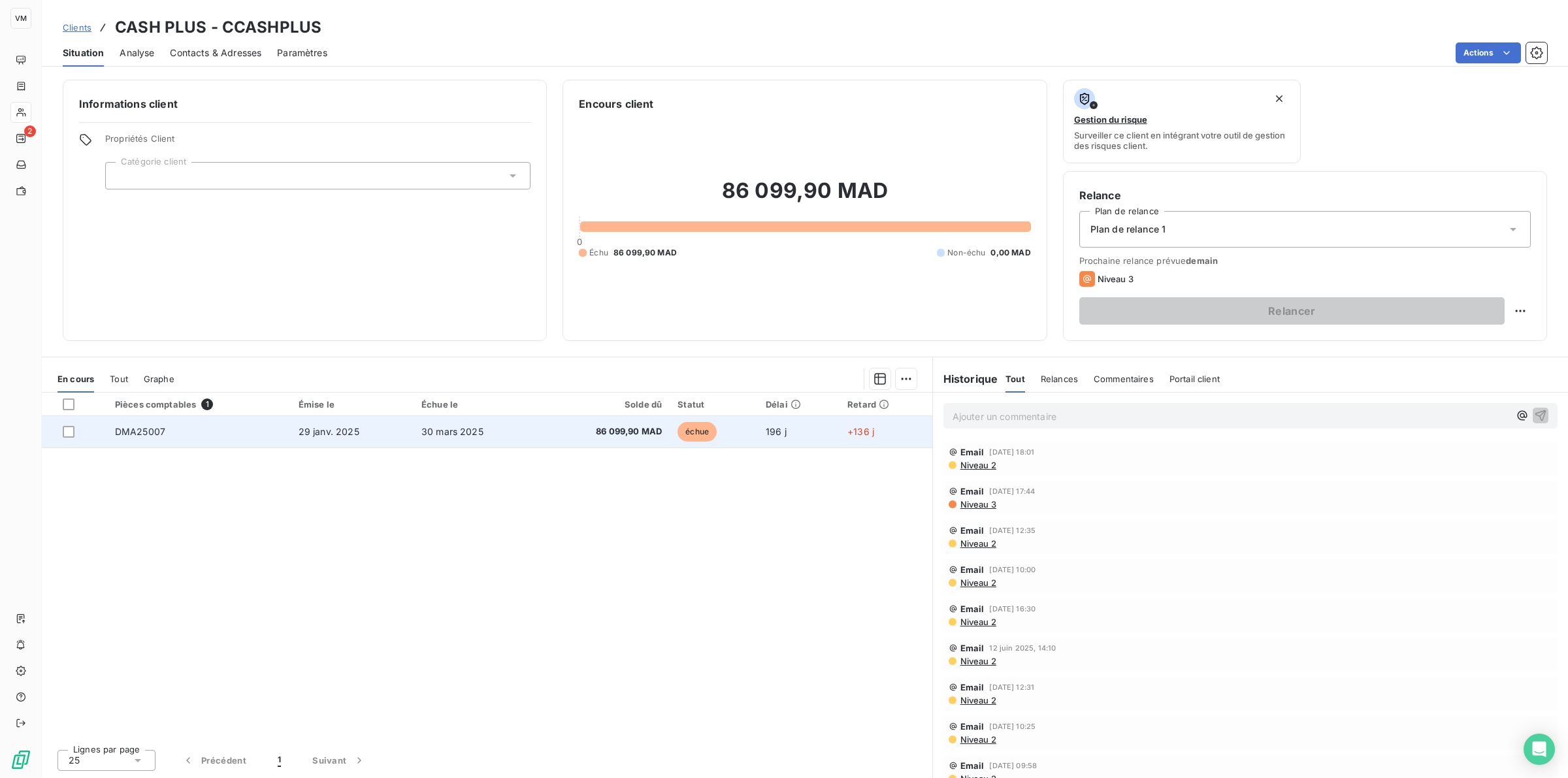
click at [467, 428] on span "30 mars 2025" at bounding box center [451, 432] width 62 height 12
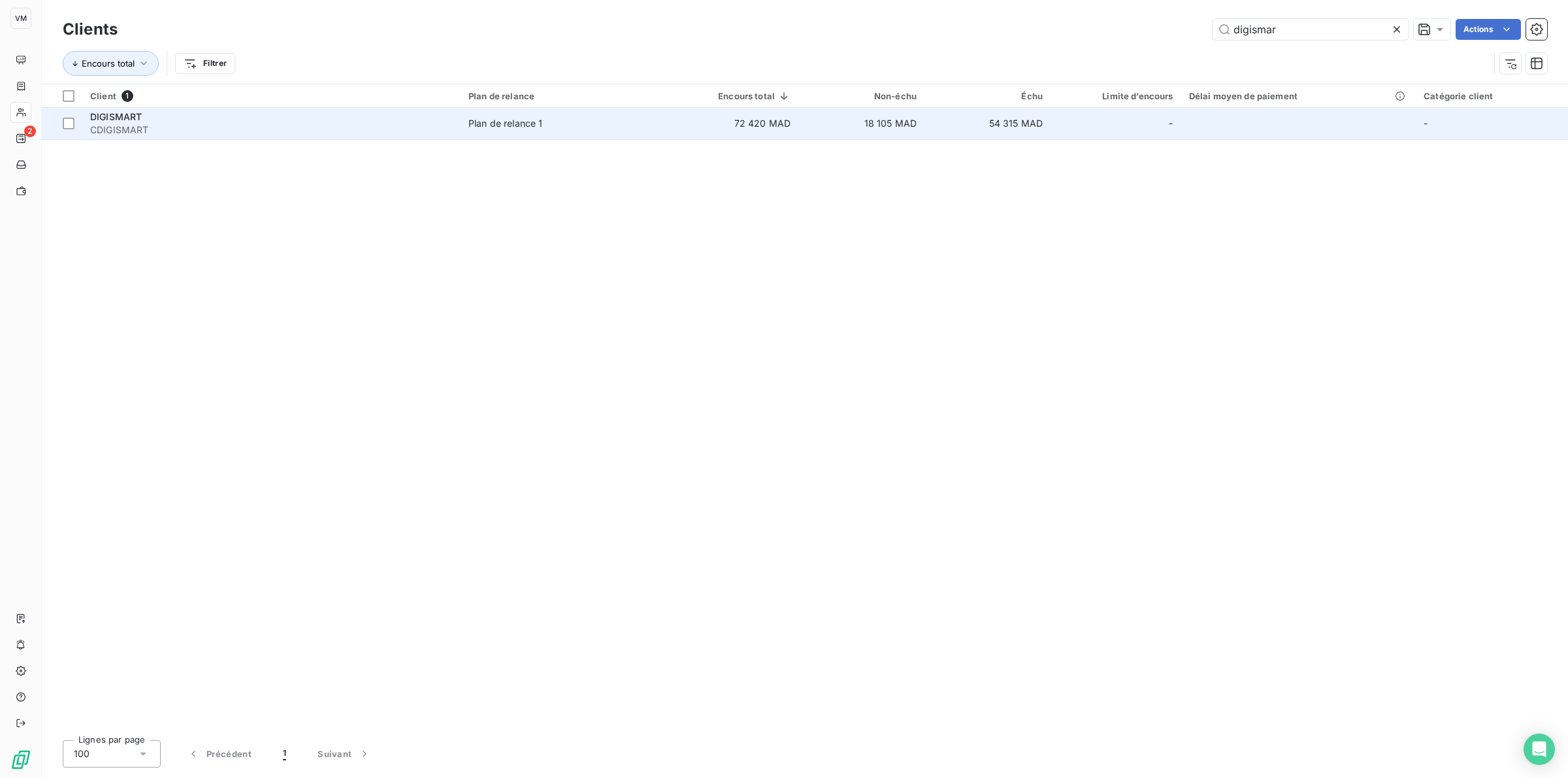
type input "digismar"
click at [450, 121] on div "DIGISMART" at bounding box center [271, 117] width 363 height 13
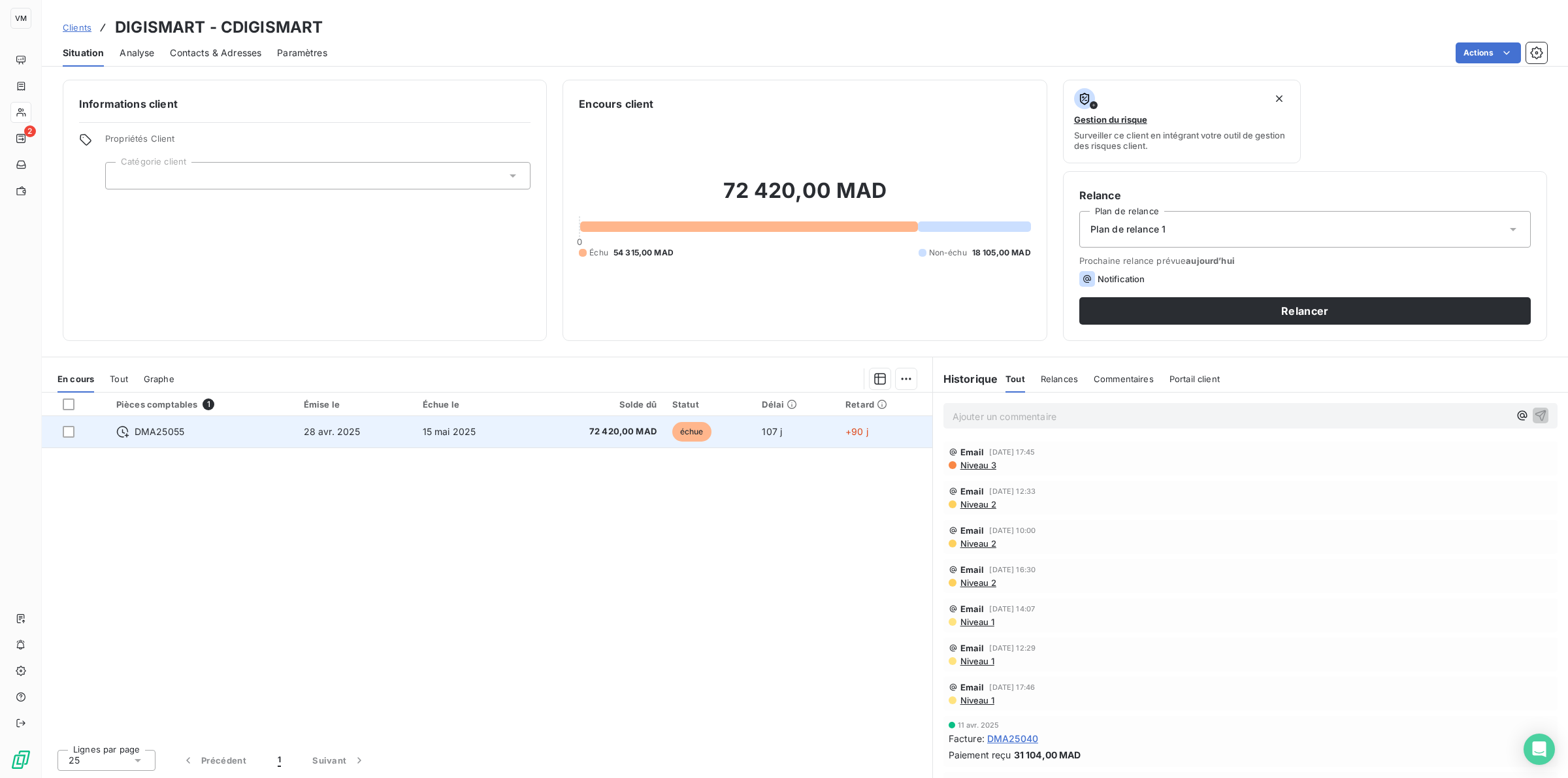
click at [536, 427] on span "72 420,00 MAD" at bounding box center [596, 432] width 121 height 13
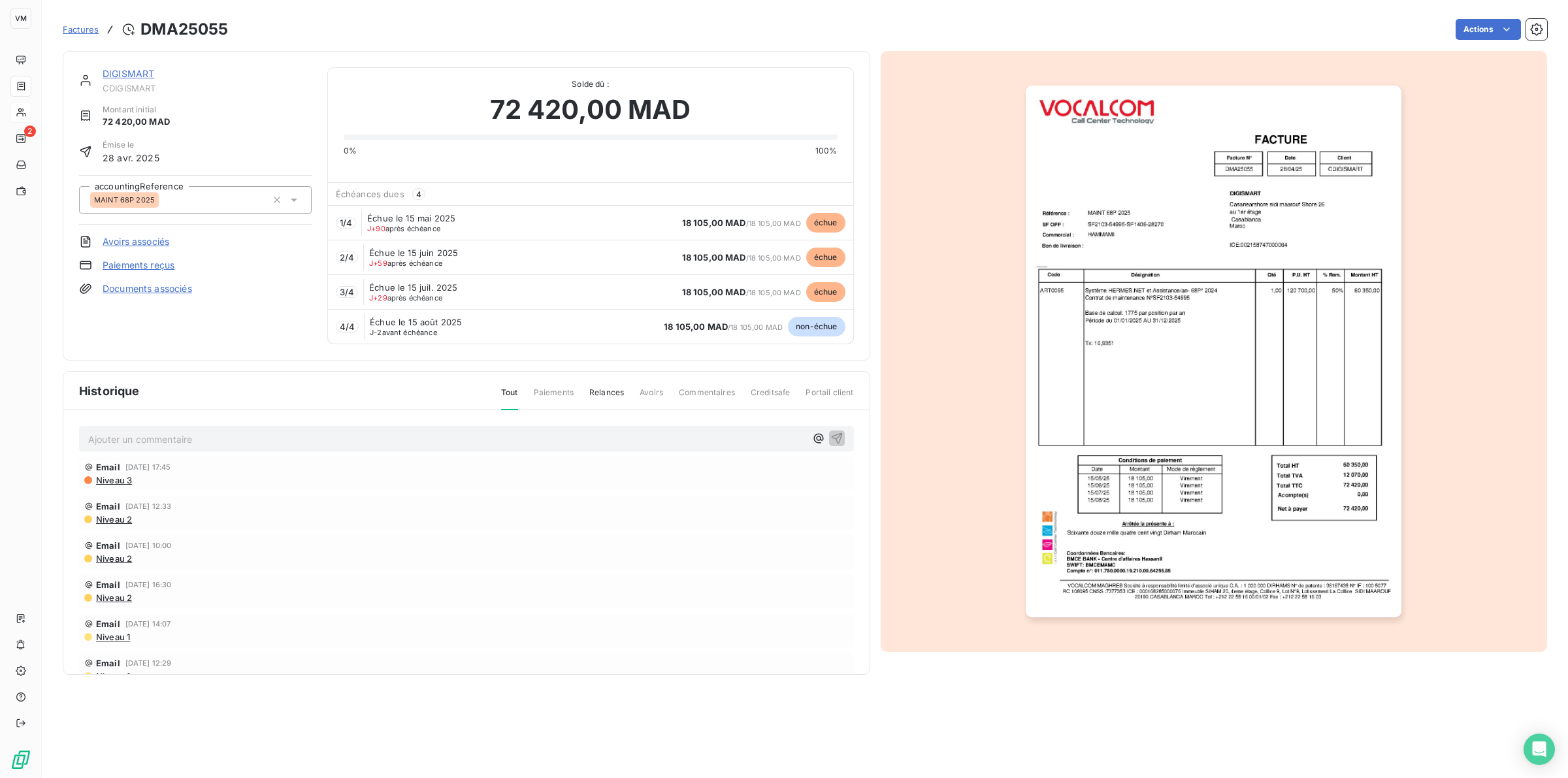
click at [567, 484] on div "Email 22 juil. 2025, 17:45 Niveau 3" at bounding box center [466, 473] width 775 height 34
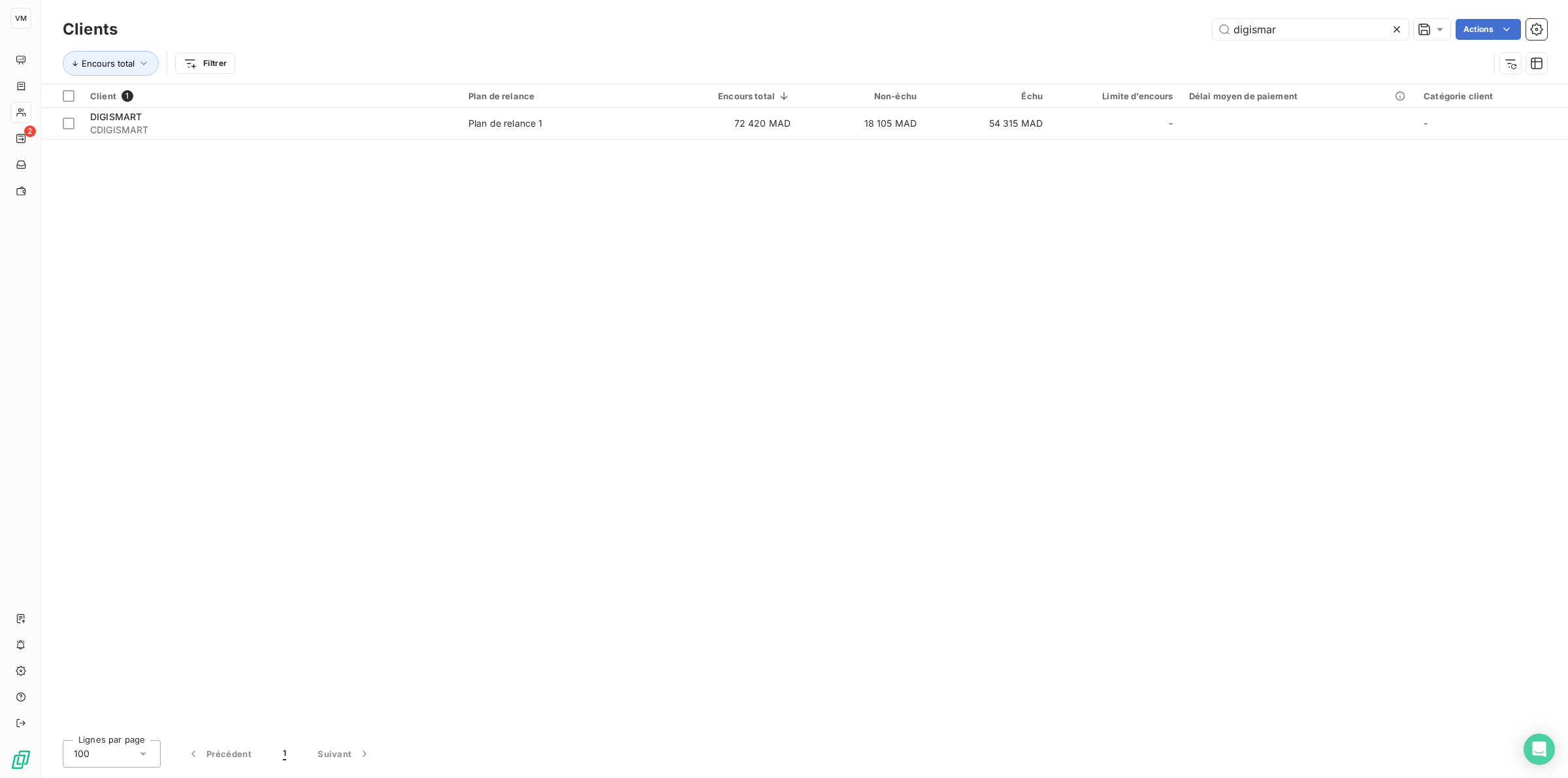
click at [1044, 27] on icon at bounding box center [1397, 30] width 13 height 13
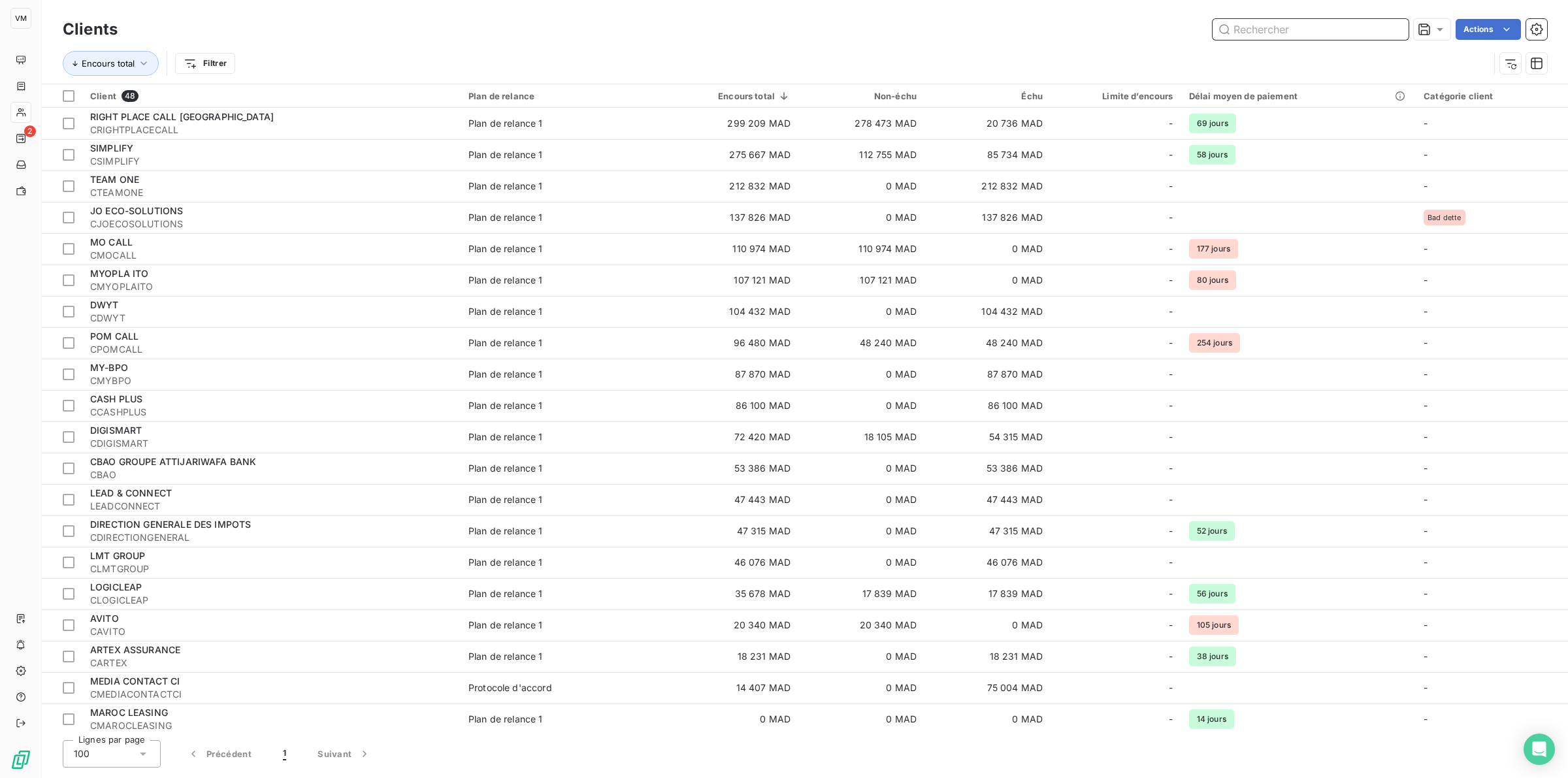
click at [1044, 31] on input "text" at bounding box center [1311, 29] width 196 height 21
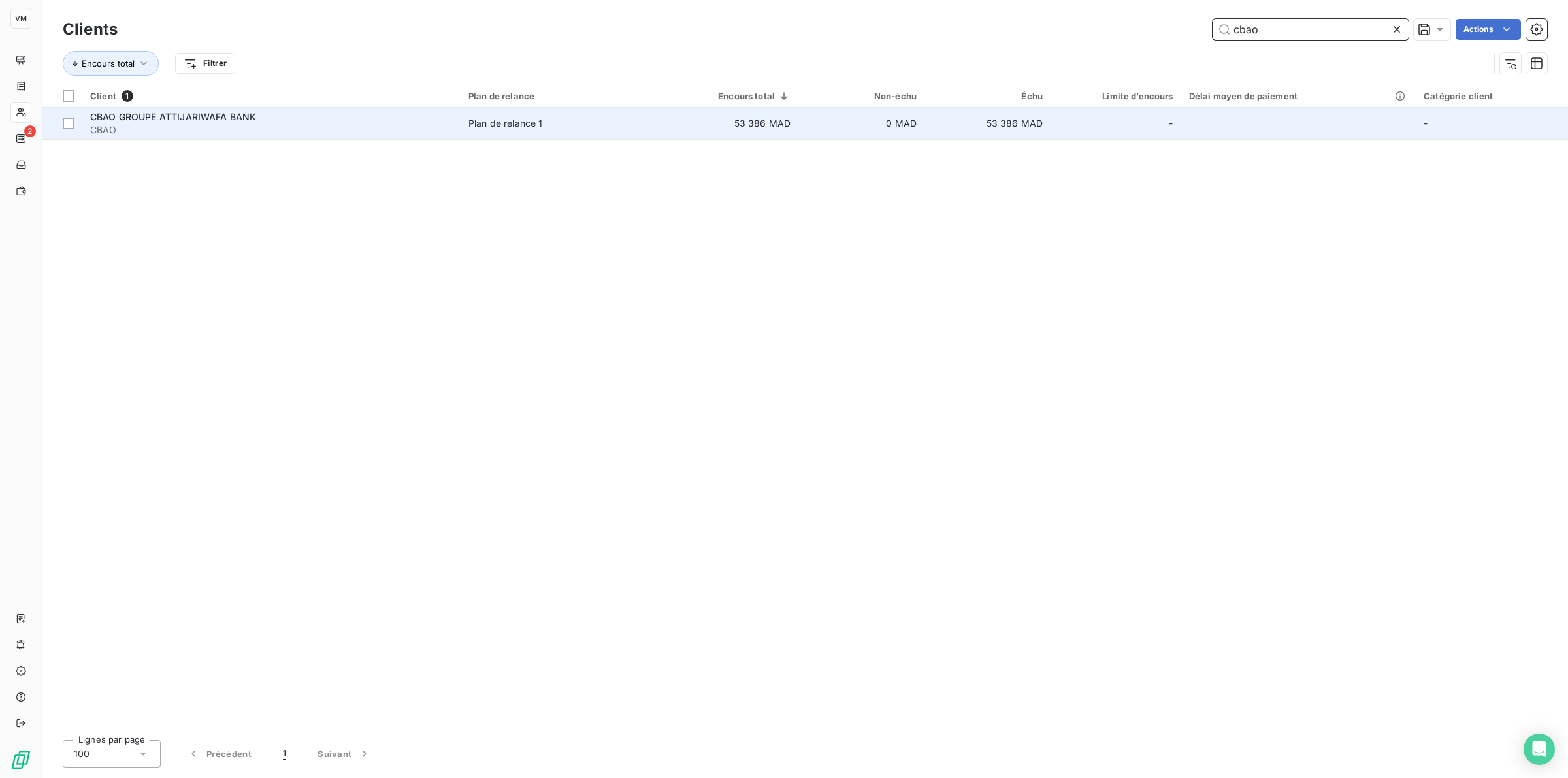
type input "cbao"
click at [204, 119] on span "CBAO GROUPE ATTIJARIWAFA BANK" at bounding box center [173, 117] width 166 height 12
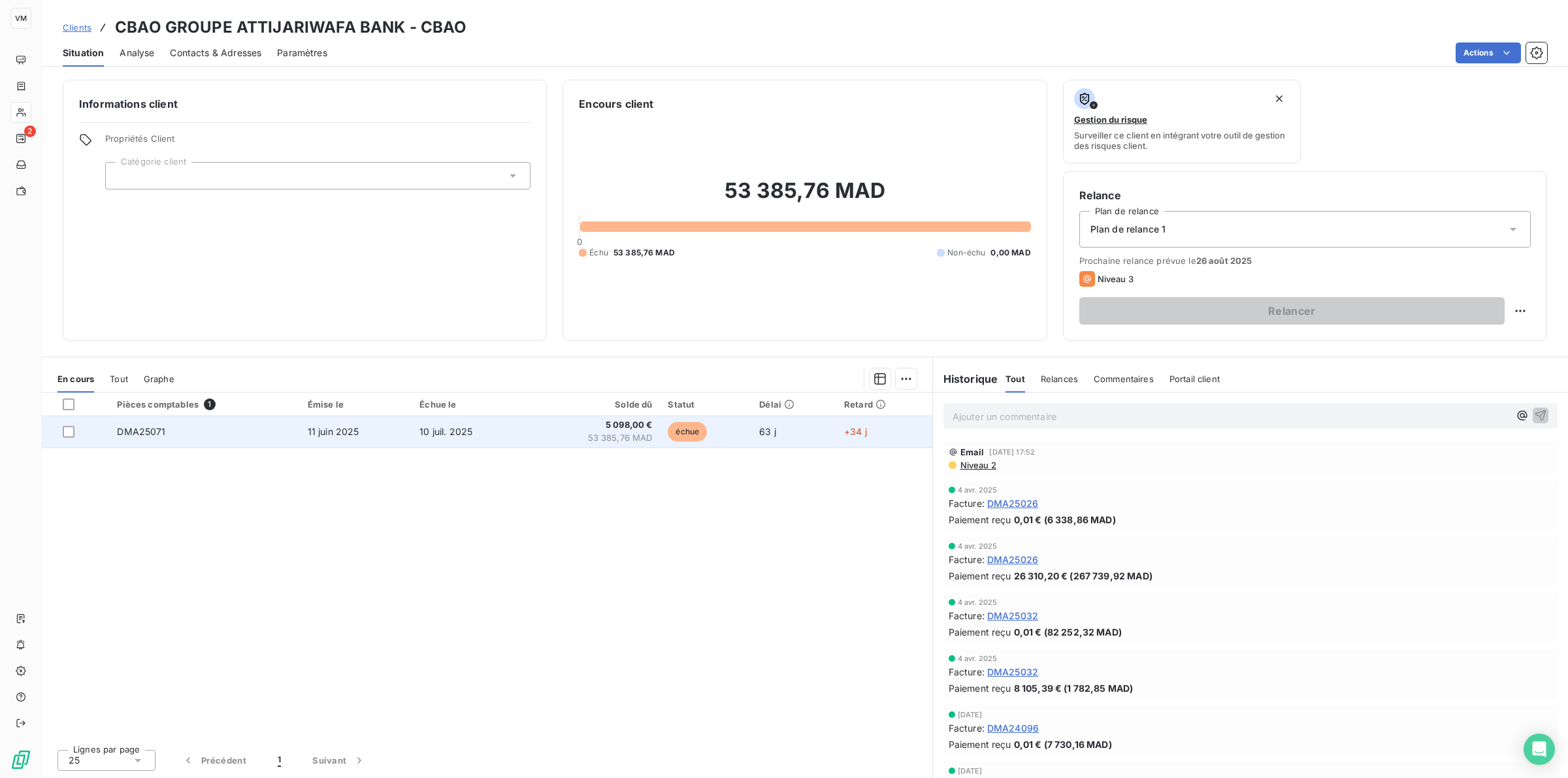
click at [418, 430] on td "10 juil. 2025" at bounding box center [469, 432] width 114 height 31
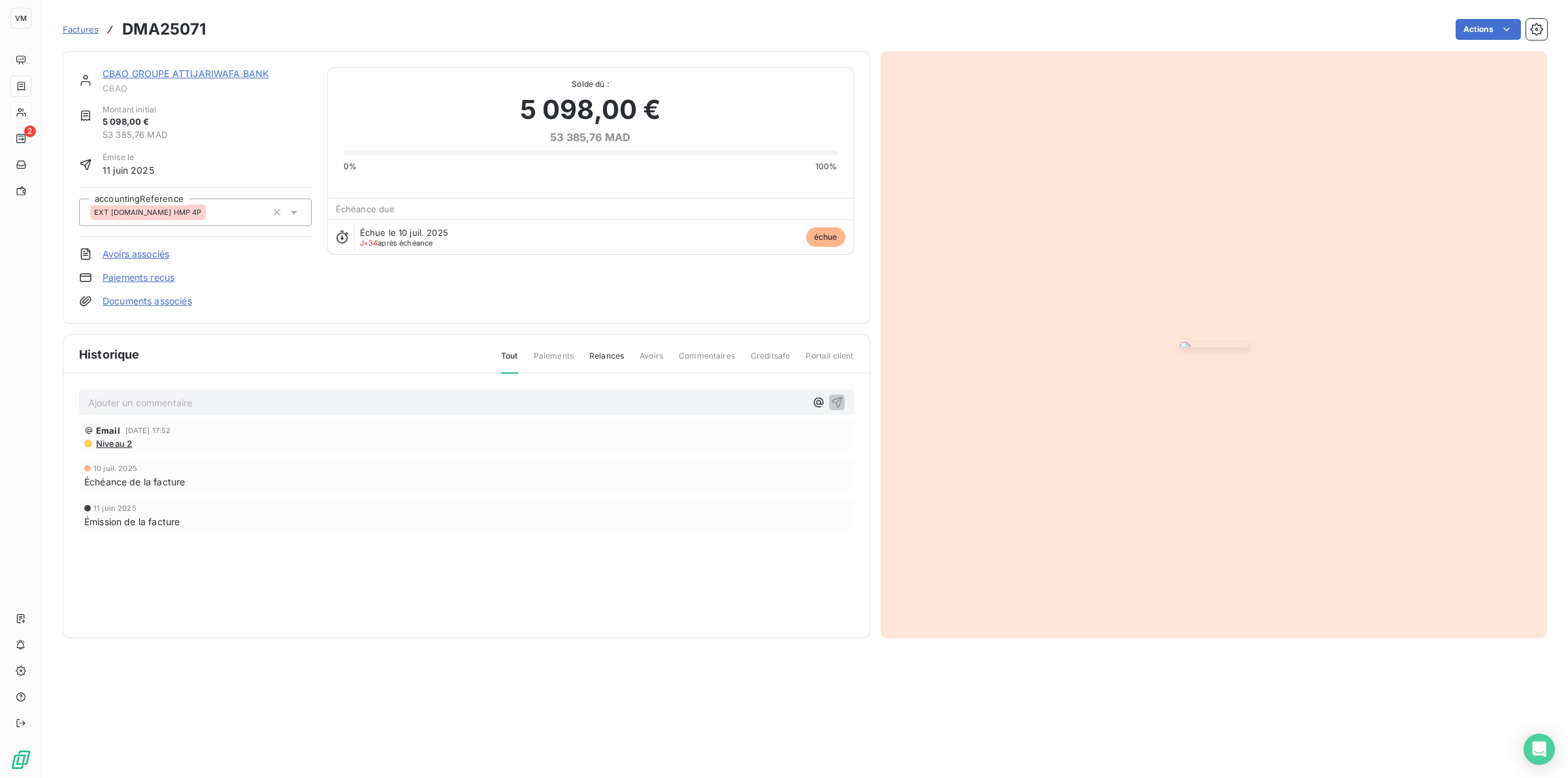
click at [158, 73] on link "CBAO GROUPE ATTIJARIWAFA BANK" at bounding box center [186, 74] width 166 height 12
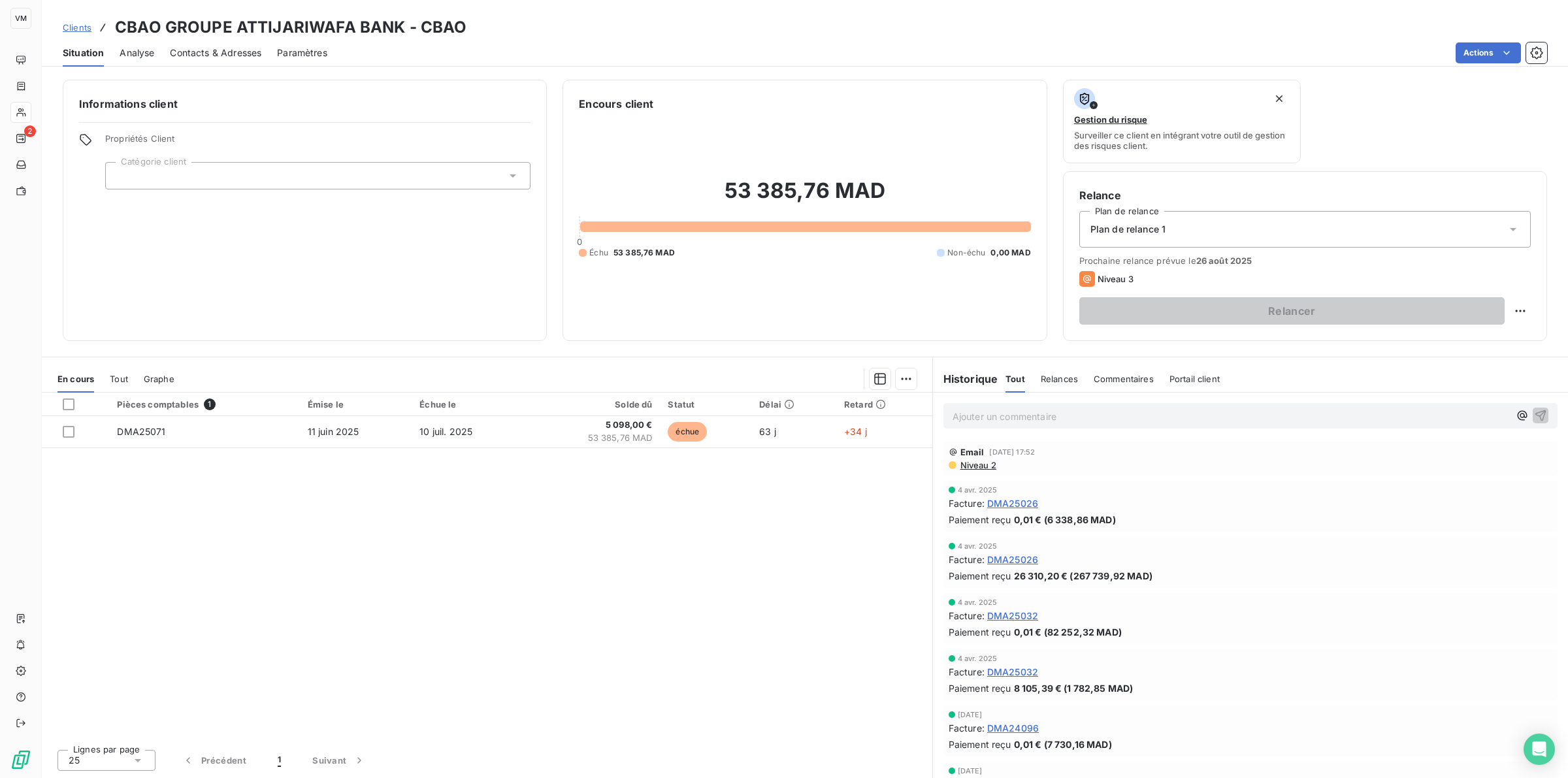
click at [615, 484] on div "Pièces comptables 1 Émise le Échue le Solde dû Statut Délai Retard DMA25071 11 …" at bounding box center [487, 566] width 890 height 346
click at [438, 484] on div "Pièces comptables 1 Émise le Échue le Solde dû Statut Délai Retard DMA25071 11 …" at bounding box center [487, 566] width 890 height 346
click at [415, 484] on div "Pièces comptables 1 Émise le Échue le Solde dû Statut Délai Retard DMA25071 11 …" at bounding box center [487, 566] width 890 height 346
click at [482, 484] on div "Pièces comptables 1 Émise le Échue le Solde dû Statut Délai Retard DMA25071 11 …" at bounding box center [487, 566] width 890 height 346
click at [204, 478] on div "Pièces comptables 1 Émise le Échue le Solde dû Statut Délai Retard DMA25071 11 …" at bounding box center [487, 566] width 890 height 346
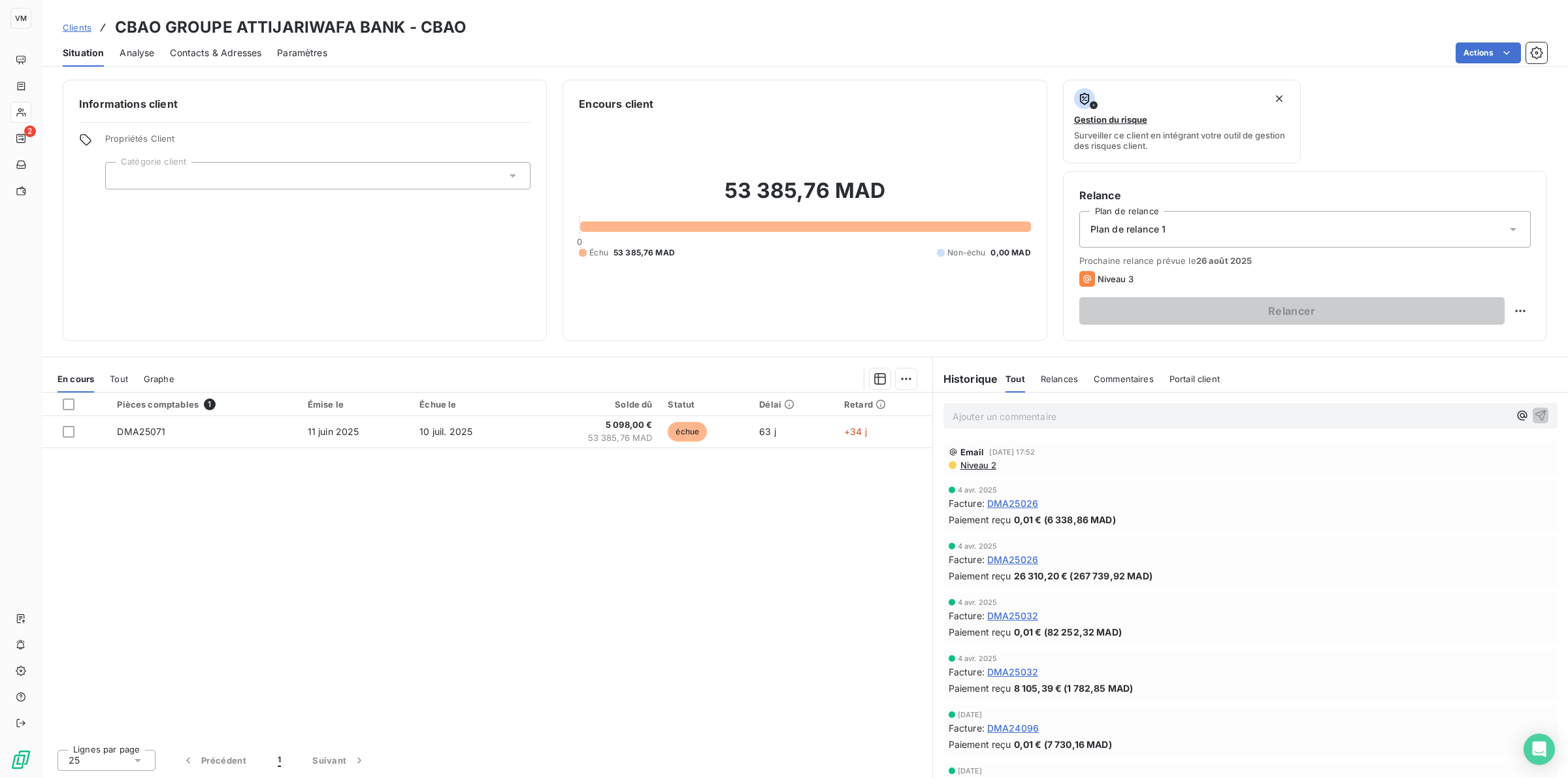
click at [423, 484] on div "Pièces comptables 1 Émise le Échue le Solde dû Statut Délai Retard DMA25071 11 …" at bounding box center [487, 566] width 890 height 346
click at [493, 484] on div "Pièces comptables 1 Émise le Échue le Solde dû Statut Délai Retard DMA25071 11 …" at bounding box center [487, 566] width 890 height 346
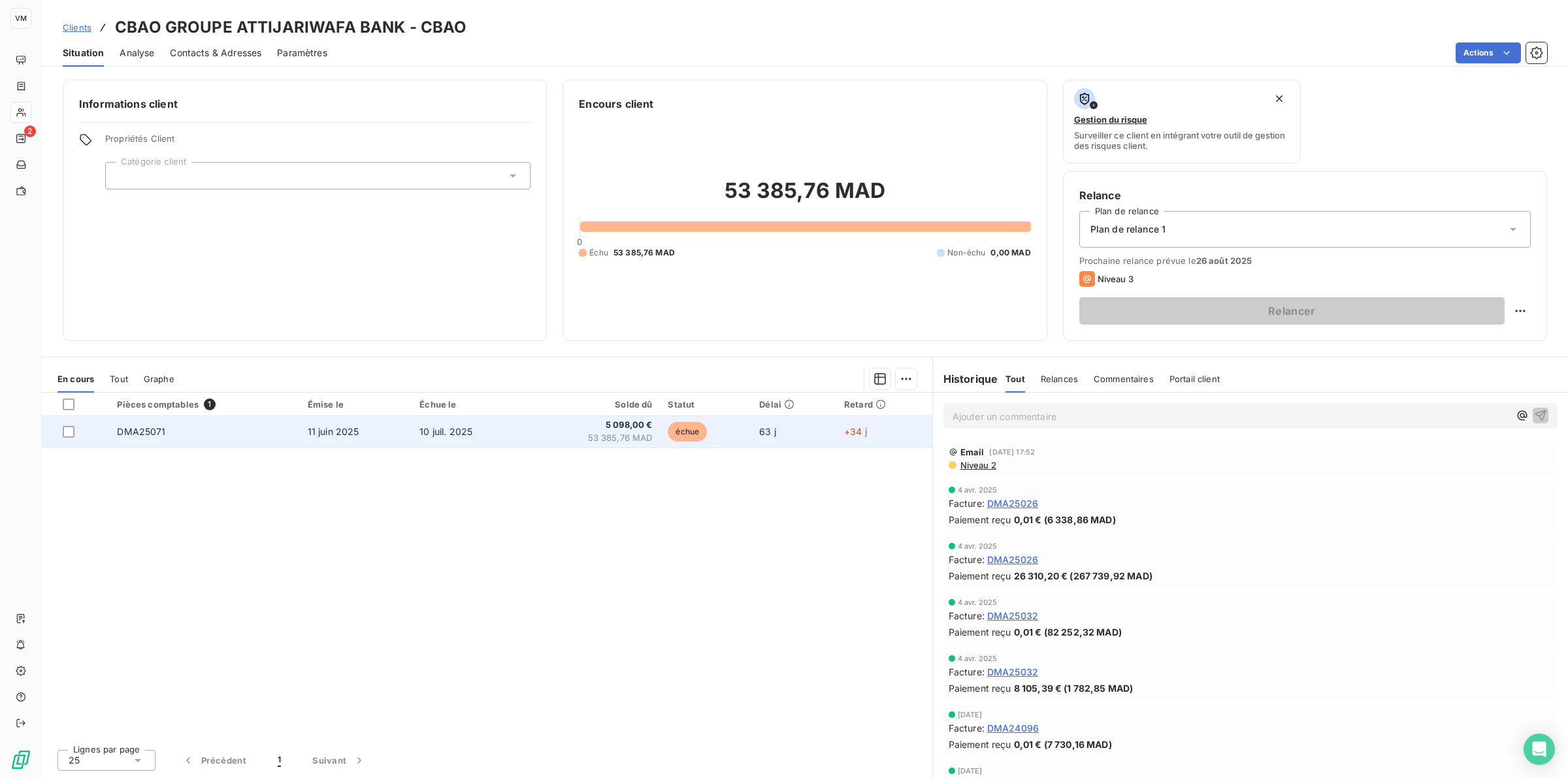
click at [443, 424] on td "10 juil. 2025" at bounding box center [469, 432] width 114 height 31
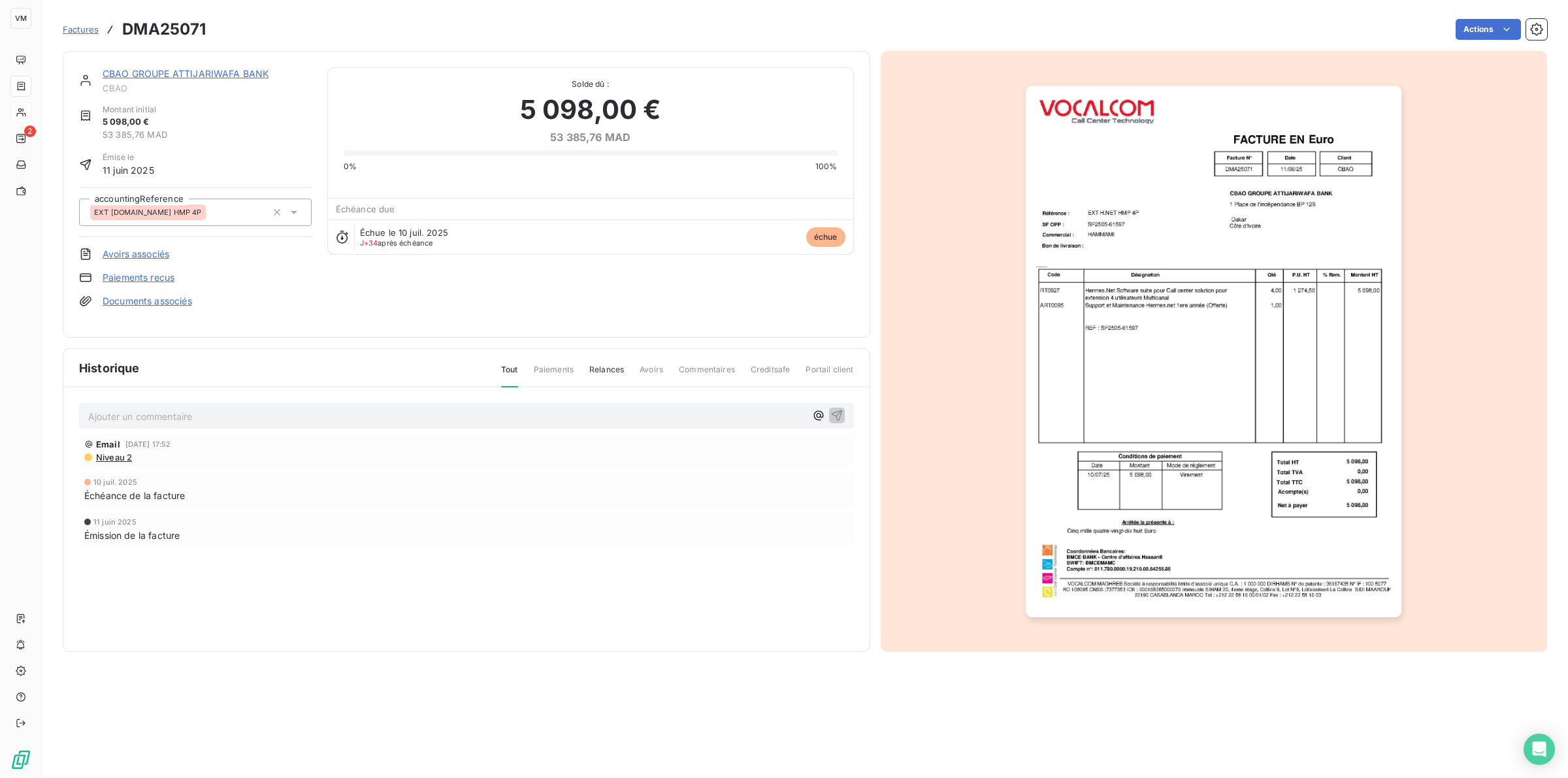
click at [1044, 357] on img "button" at bounding box center [1213, 351] width 376 height 532
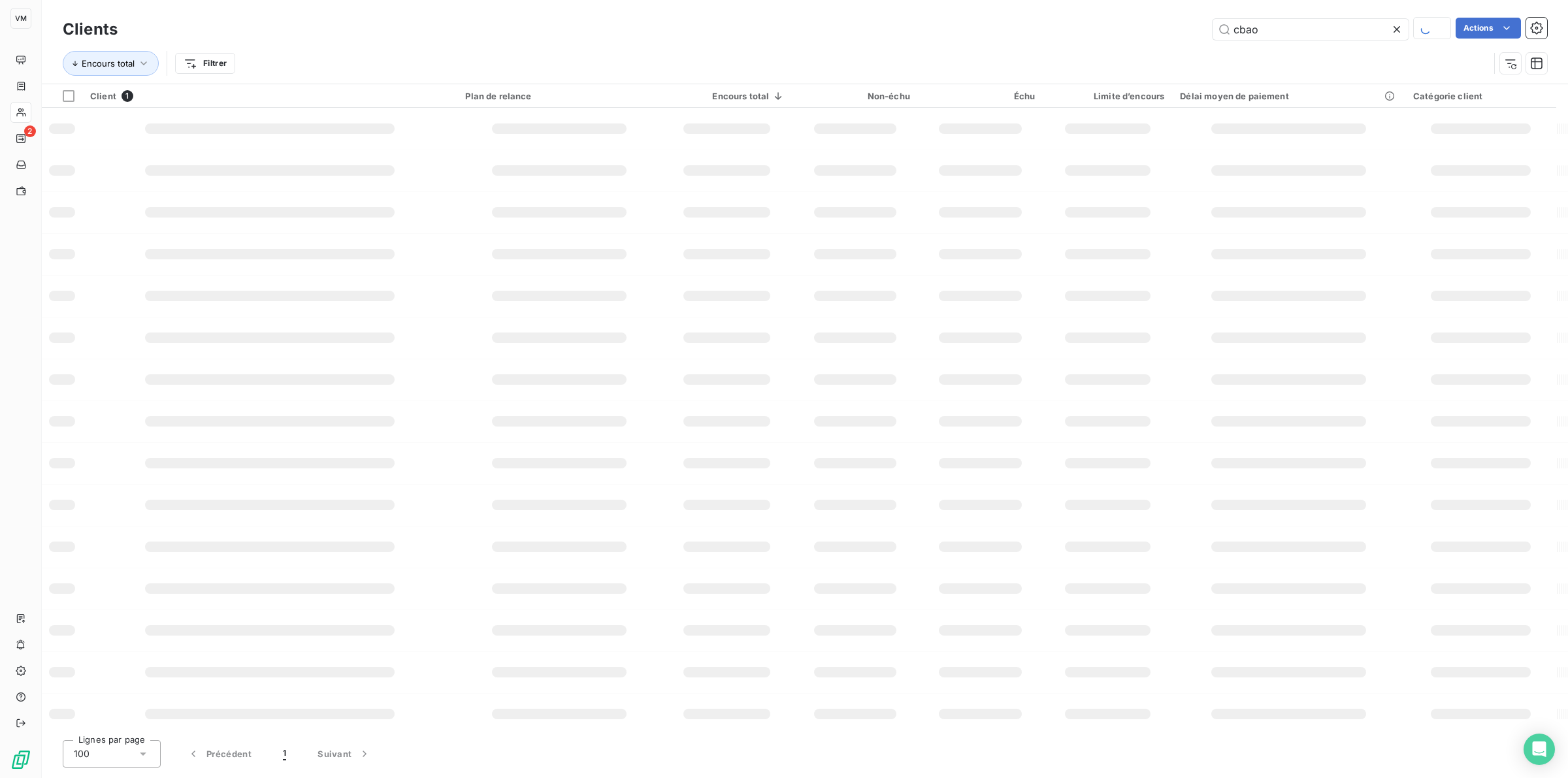
click at [1044, 25] on icon at bounding box center [1397, 30] width 13 height 13
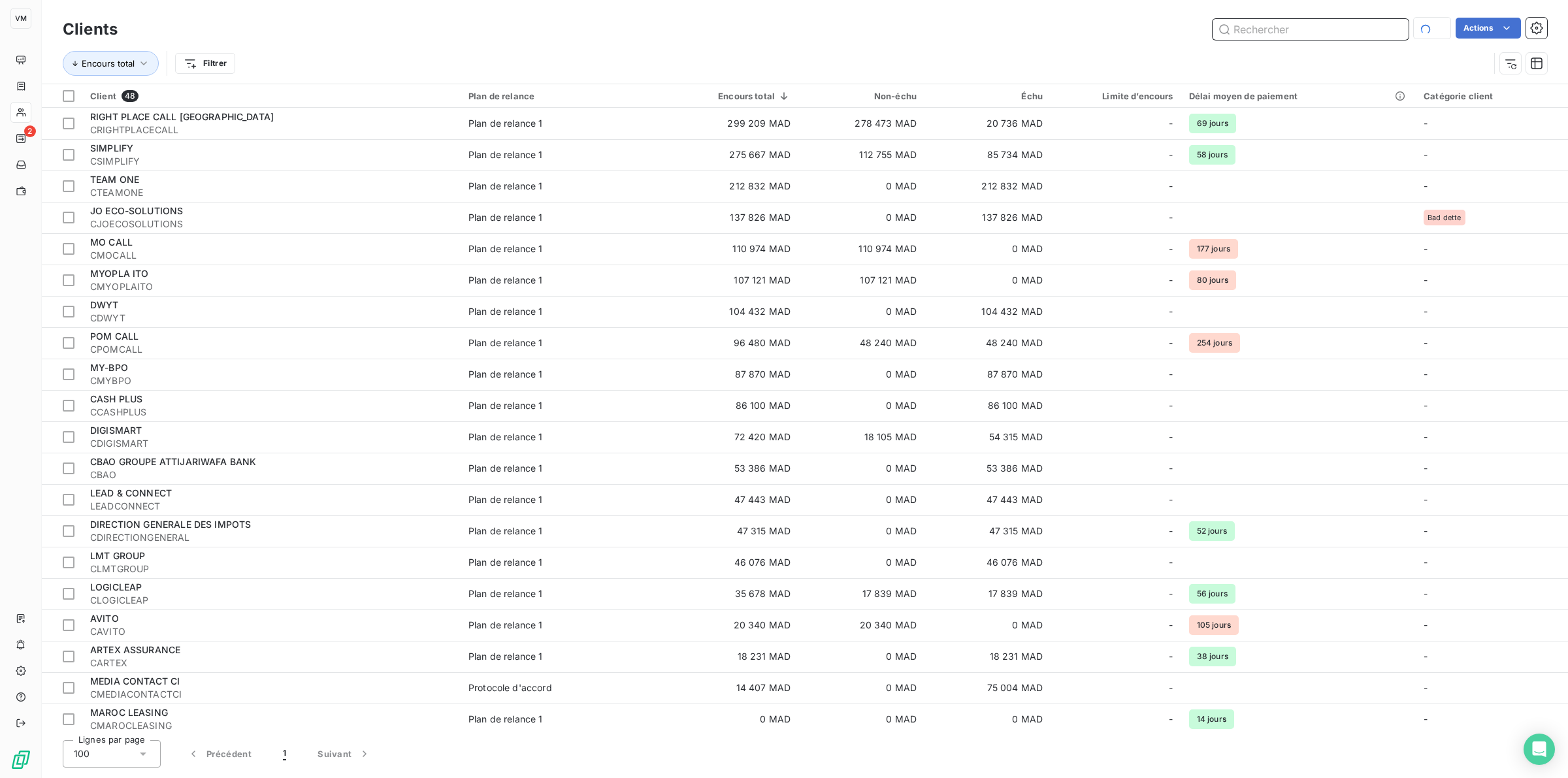
click at [1044, 36] on input "text" at bounding box center [1311, 29] width 196 height 21
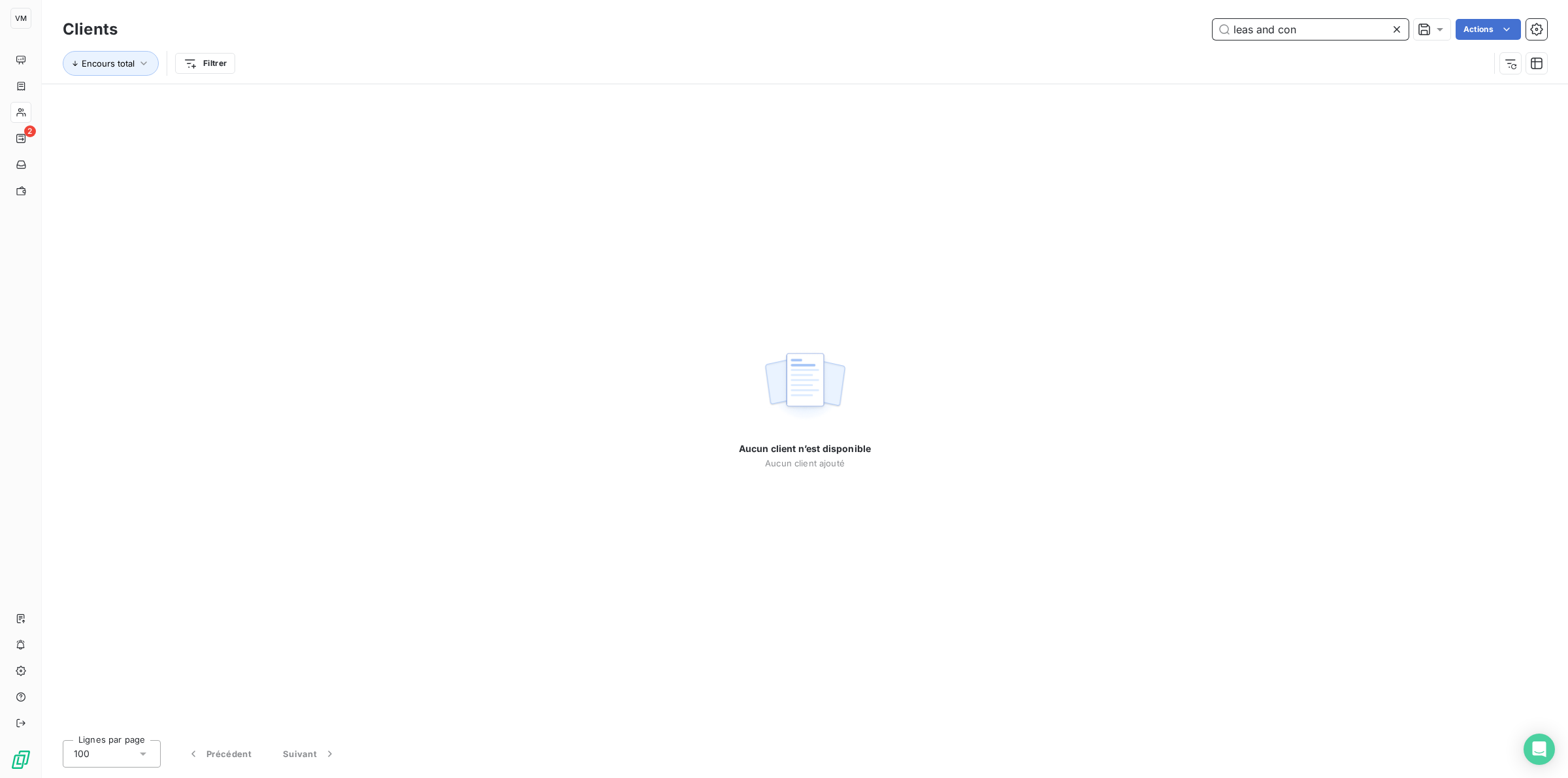
click at [1044, 27] on input "leas and con" at bounding box center [1311, 29] width 196 height 21
drag, startPoint x: 498, startPoint y: 370, endPoint x: 497, endPoint y: 350, distance: 20.0
click at [498, 368] on div "Aucun client n’est disponible Aucun client ajouté" at bounding box center [805, 406] width 1526 height 646
click at [1044, 33] on input "lead and con" at bounding box center [1311, 29] width 196 height 21
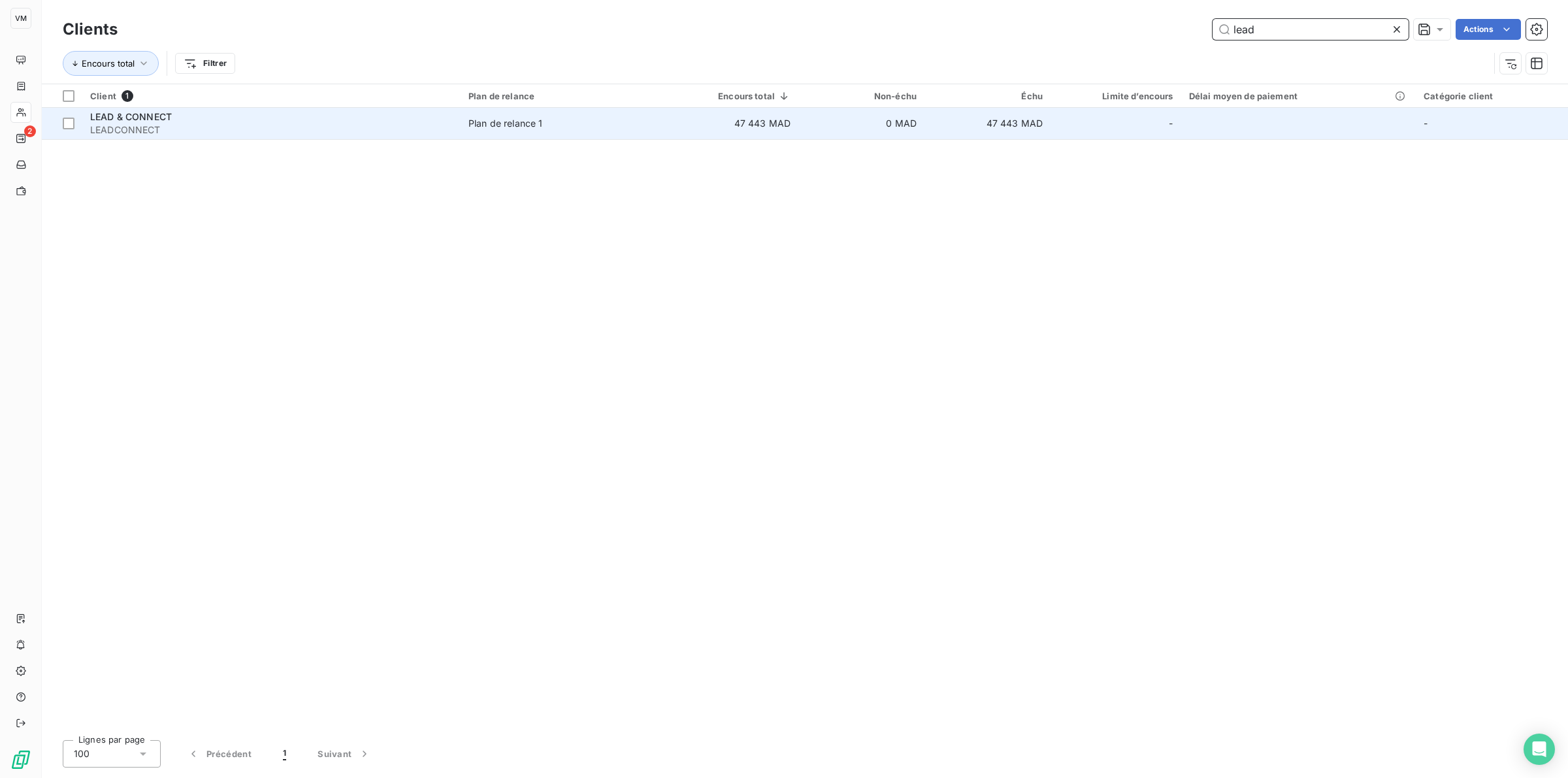
type input "lead"
click at [426, 122] on div "LEAD & CONNECT" at bounding box center [271, 117] width 363 height 13
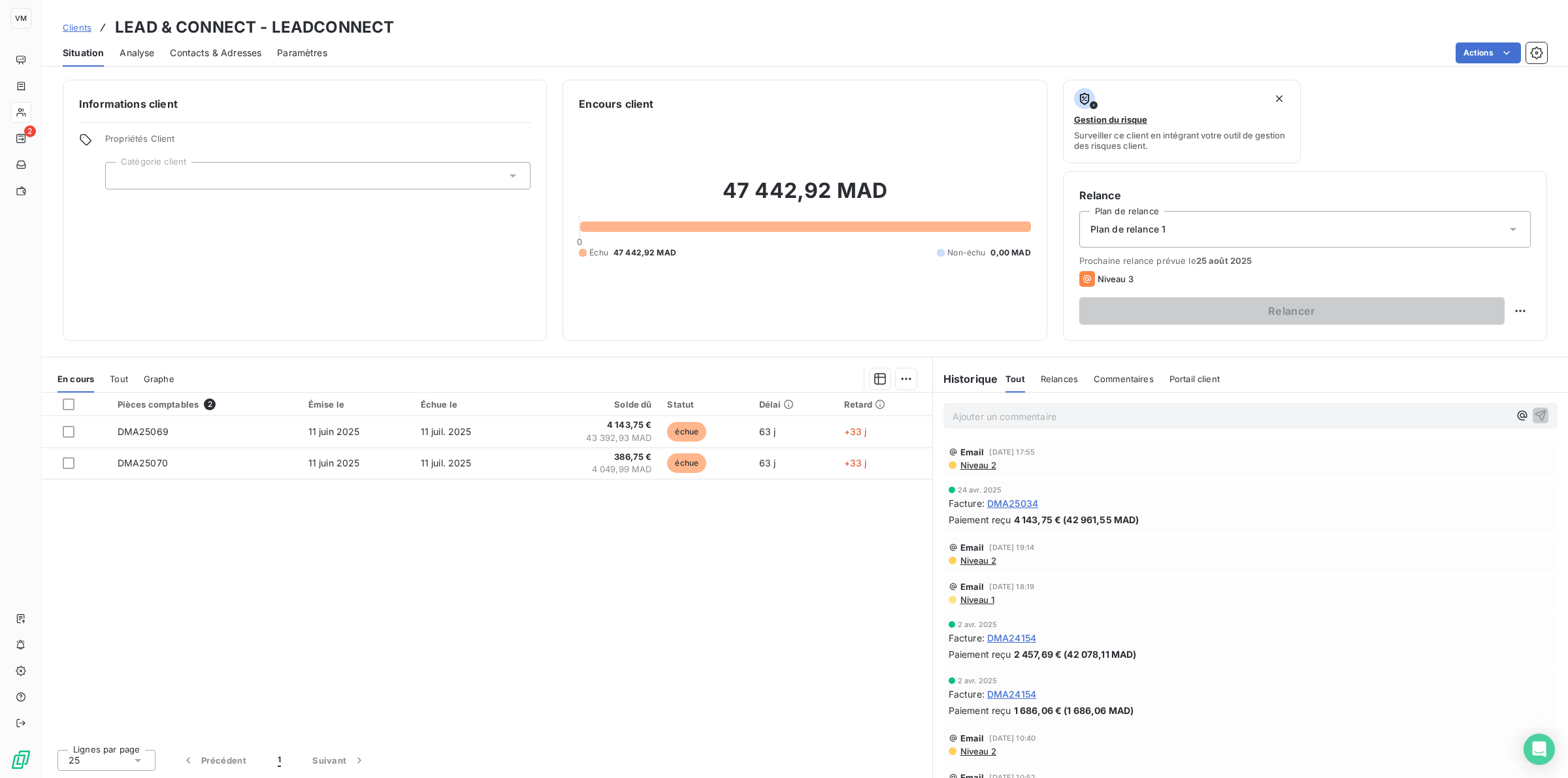
click at [975, 462] on span "Niveau 2" at bounding box center [977, 465] width 37 height 11
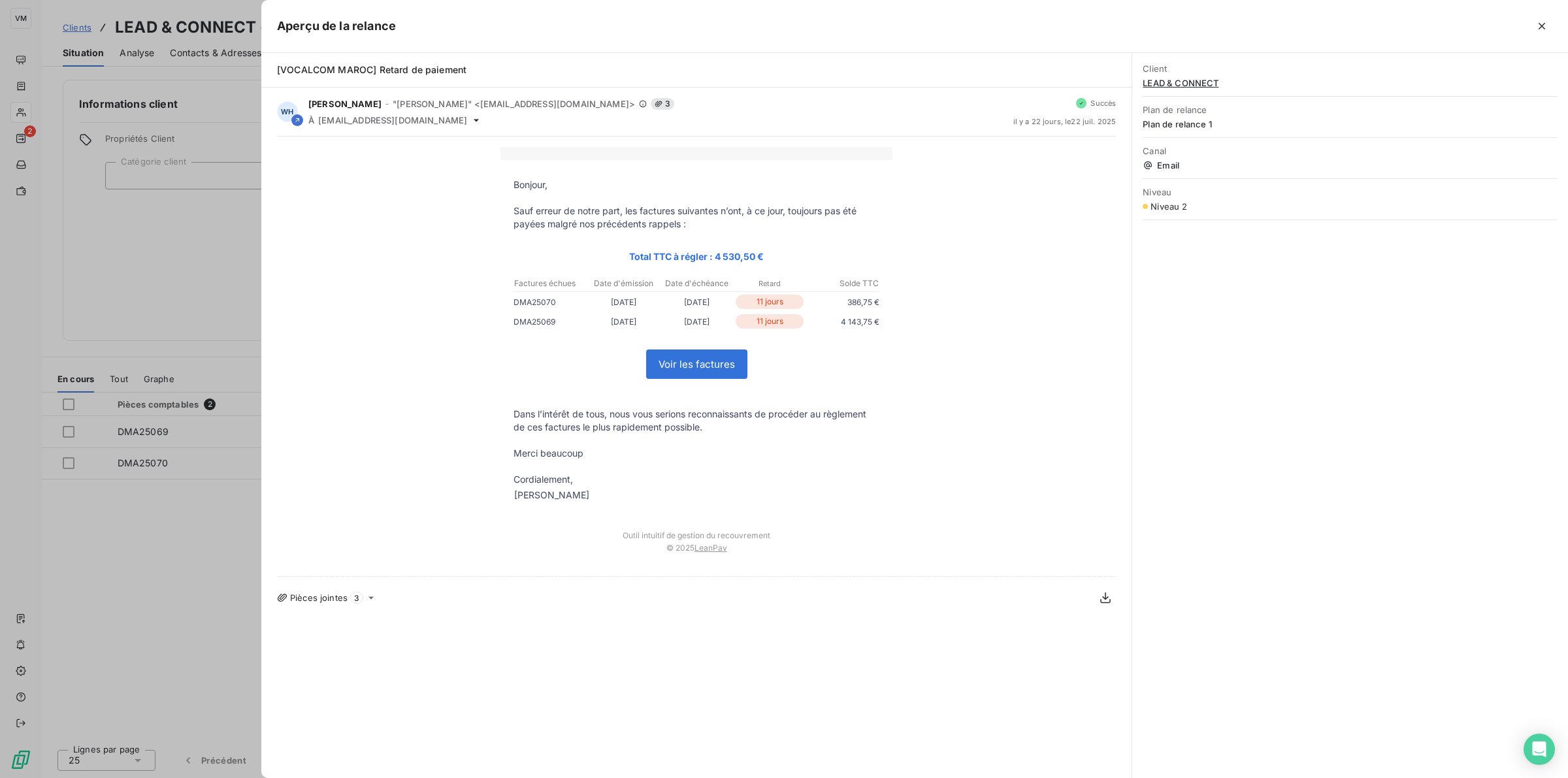
click at [192, 484] on div at bounding box center [784, 389] width 1568 height 778
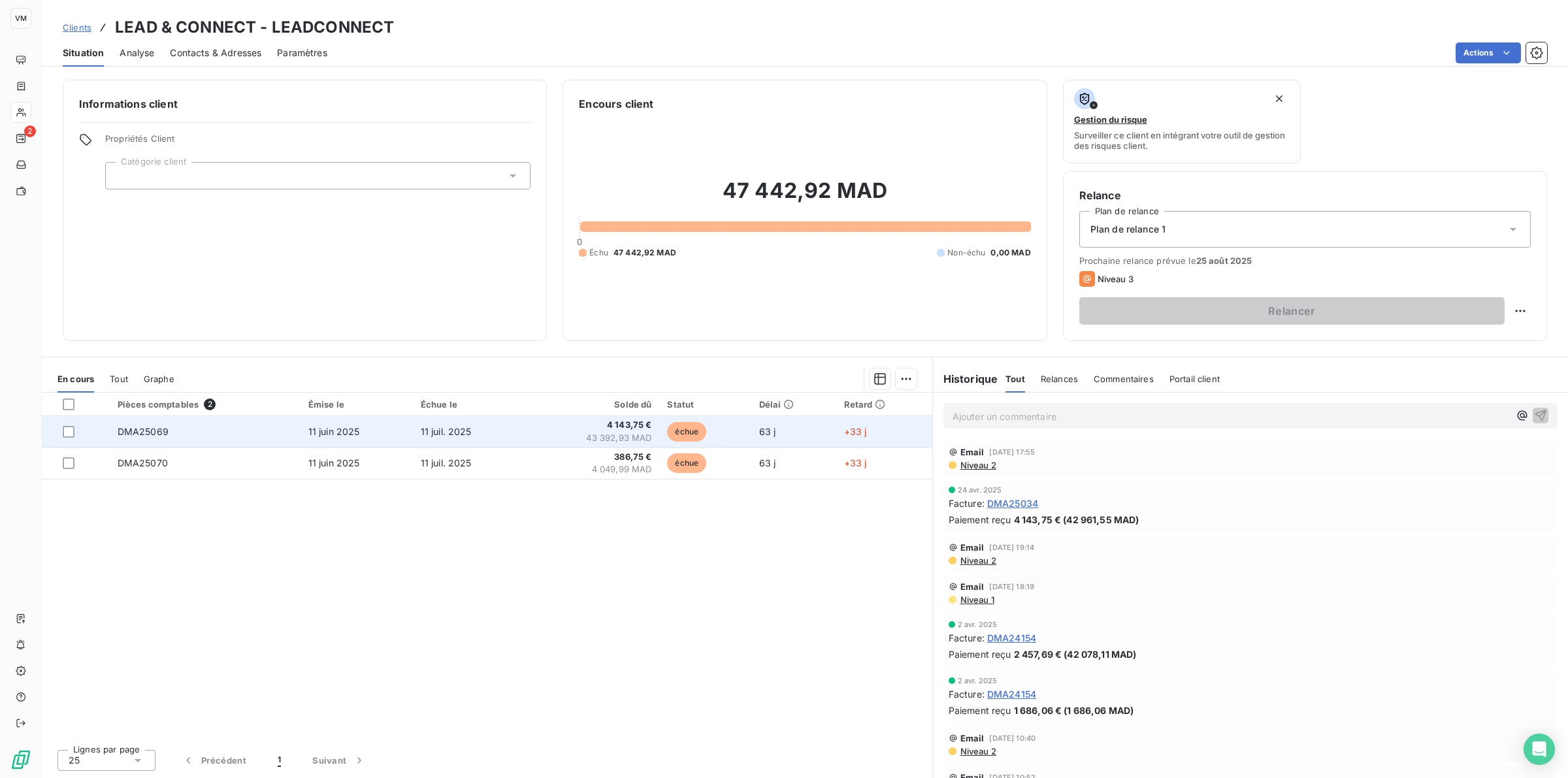
click at [585, 433] on span "43 392,93 MAD" at bounding box center [591, 438] width 119 height 13
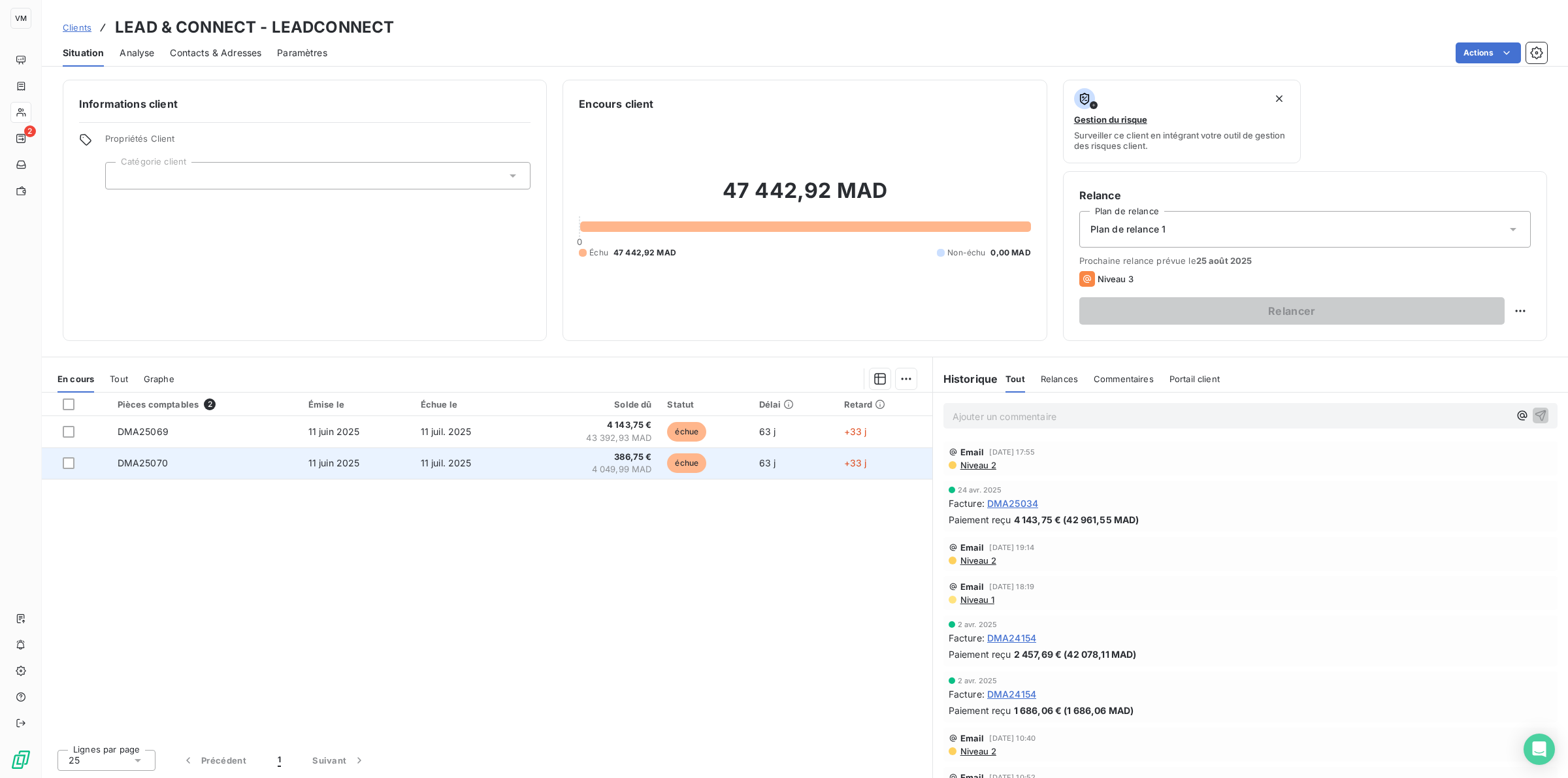
click at [435, 463] on span "11 juil. 2025" at bounding box center [446, 463] width 51 height 12
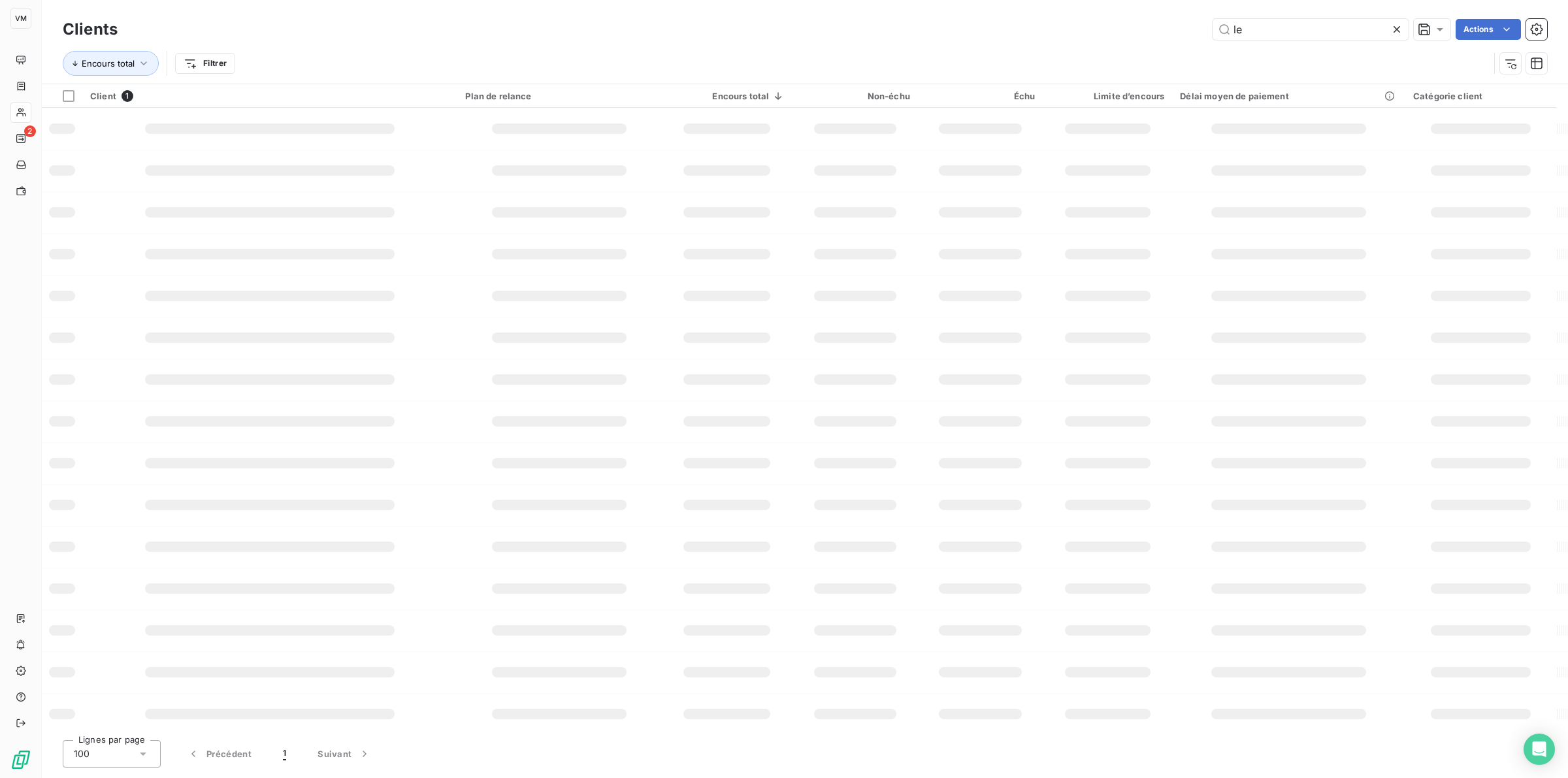
type input "l"
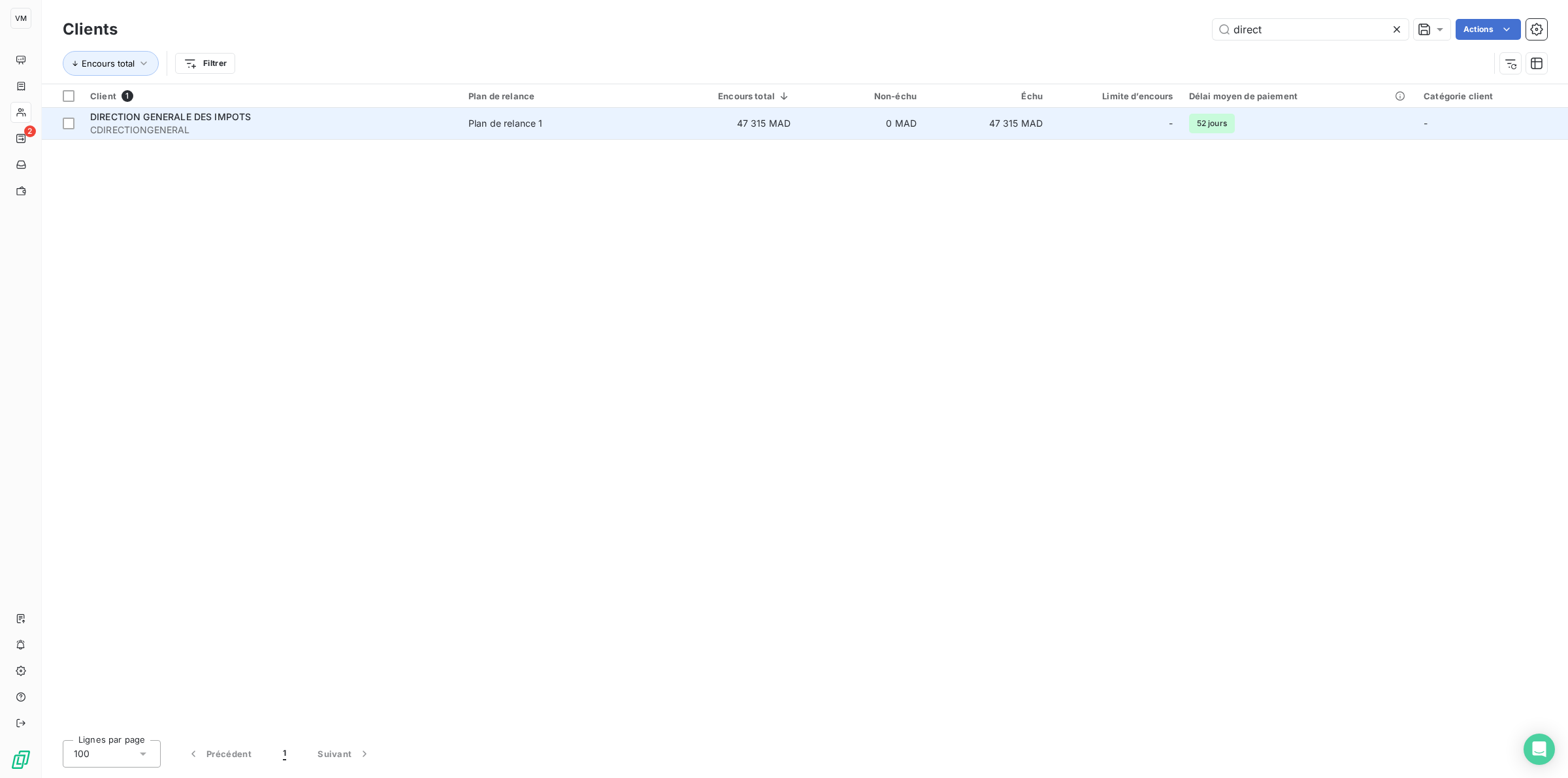
type input "direct"
click at [160, 123] on span "DIRECTION GENERALE DES IMPOTS" at bounding box center [170, 117] width 160 height 12
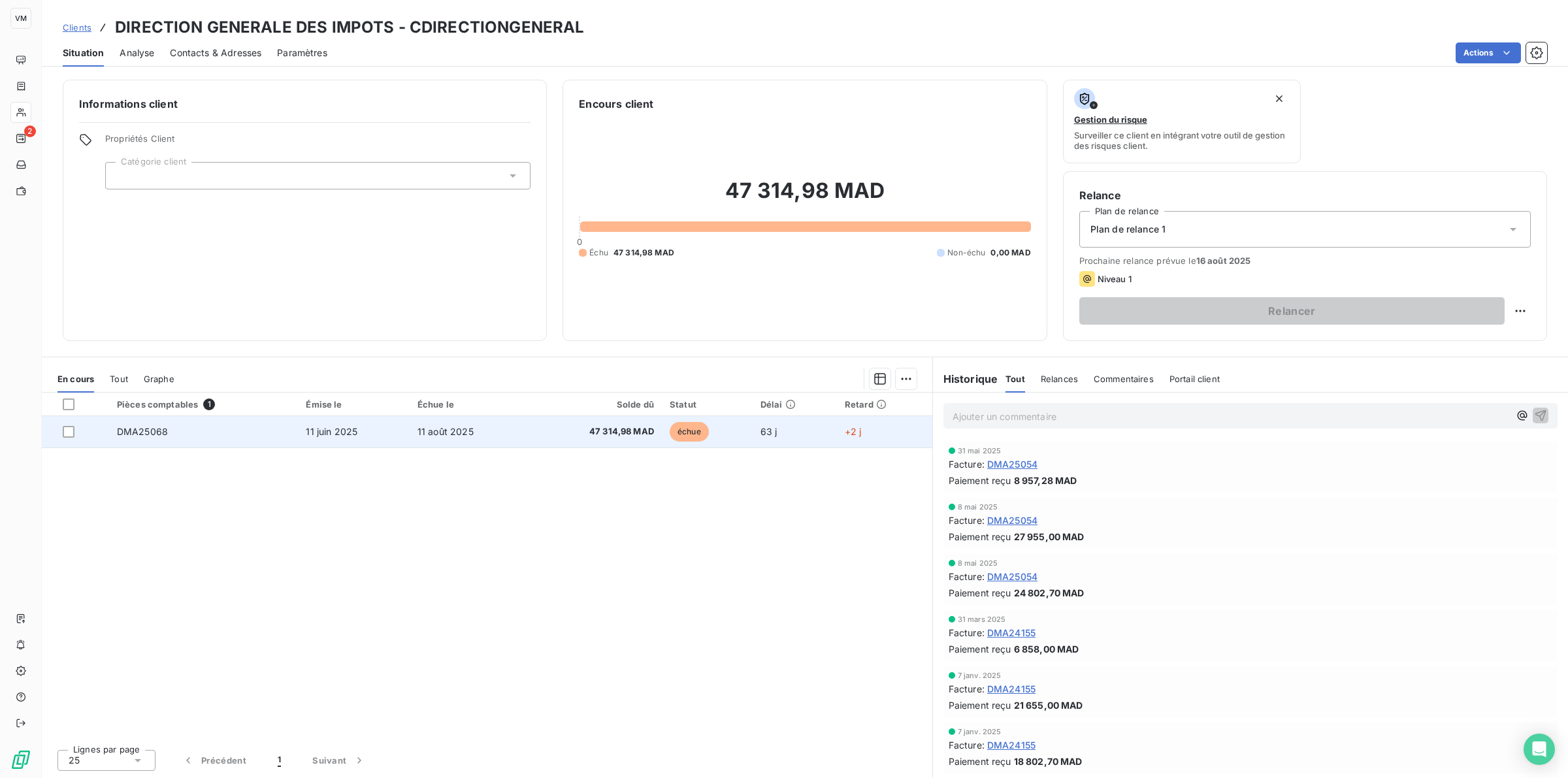
click at [247, 433] on td "DMA25068" at bounding box center [204, 432] width 189 height 31
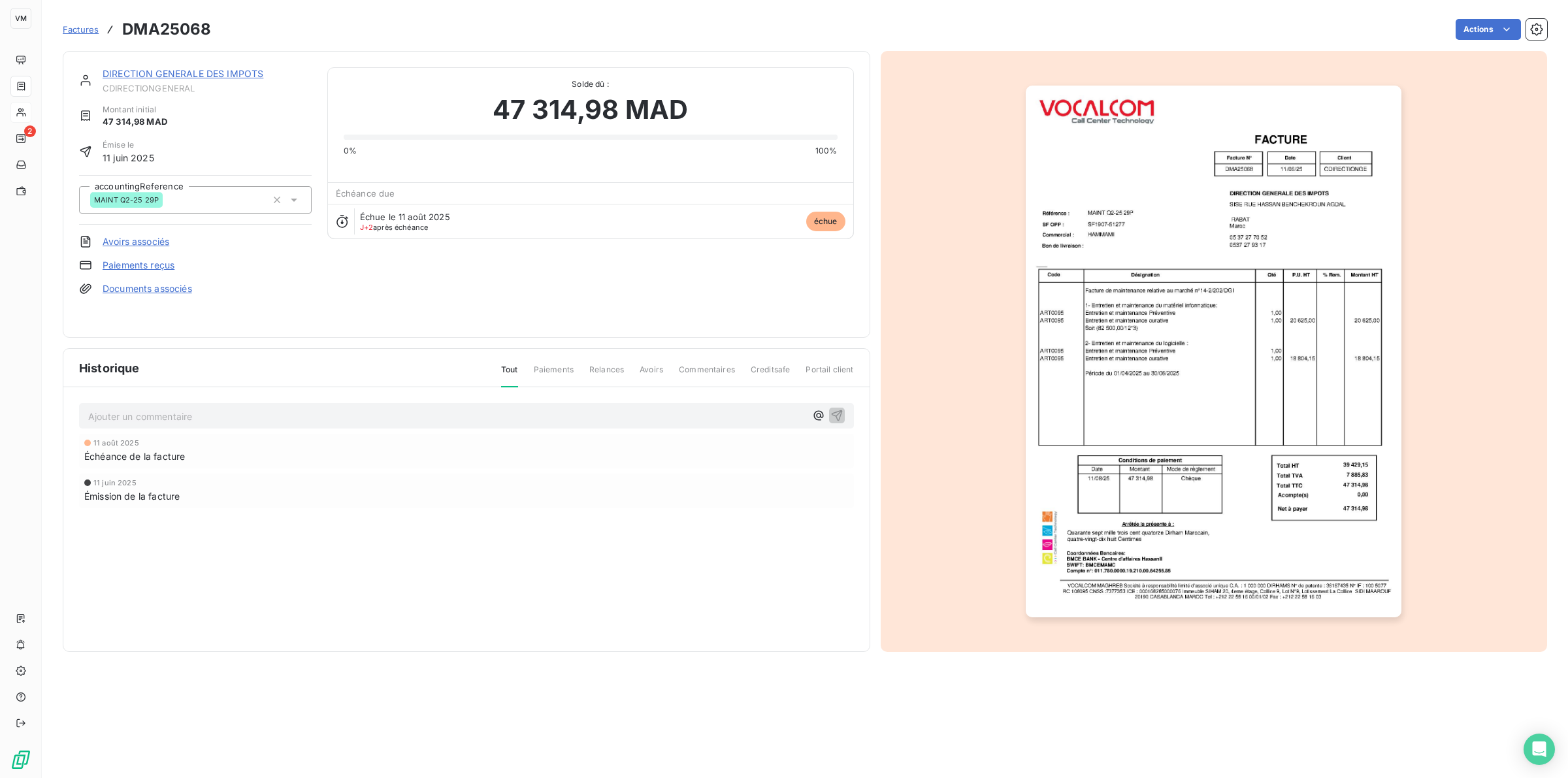
click at [1044, 314] on img "button" at bounding box center [1213, 351] width 376 height 532
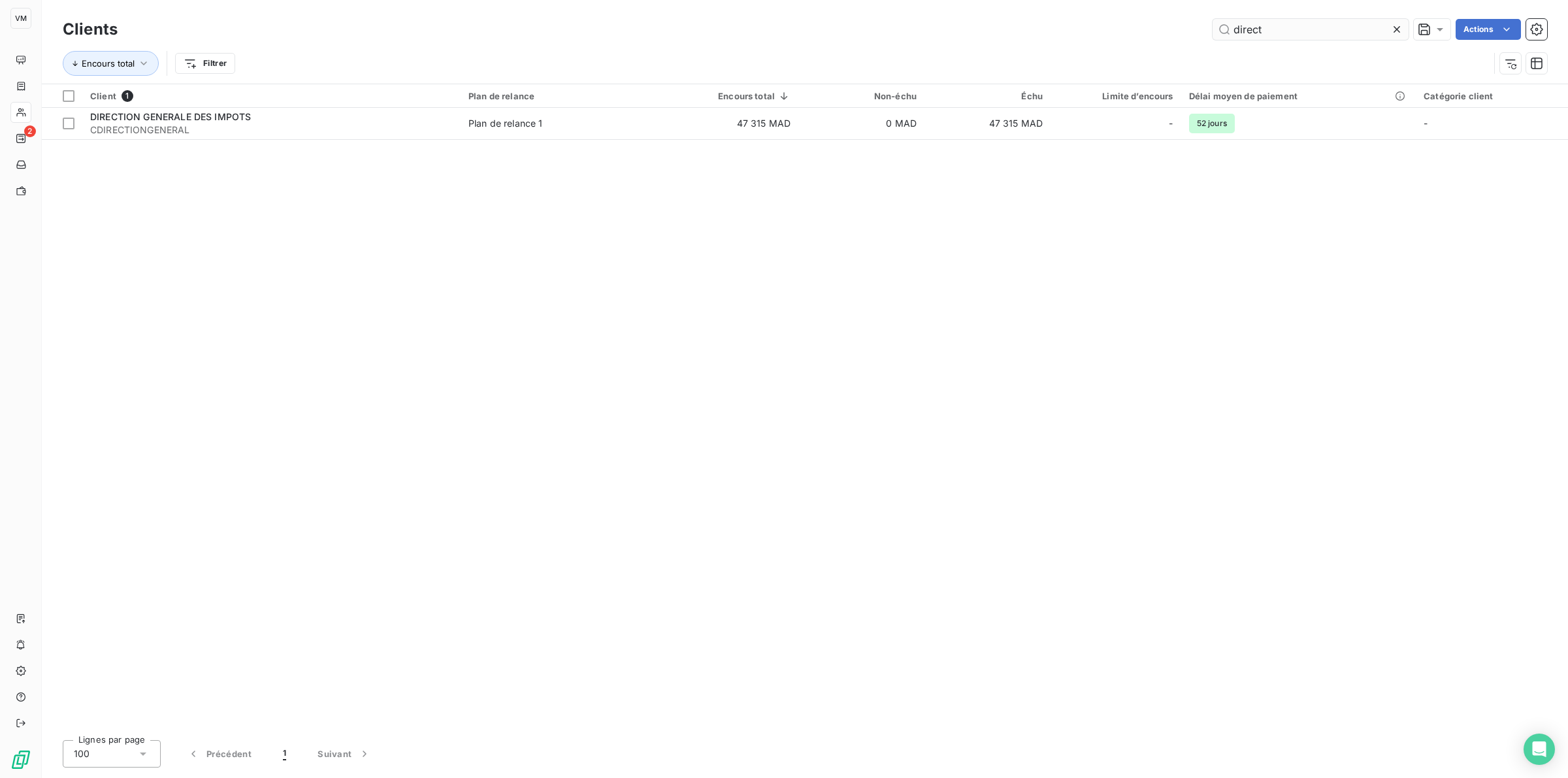
drag, startPoint x: 1271, startPoint y: 26, endPoint x: 1229, endPoint y: 28, distance: 42.0
click at [1044, 28] on input "direct" at bounding box center [1311, 29] width 196 height 21
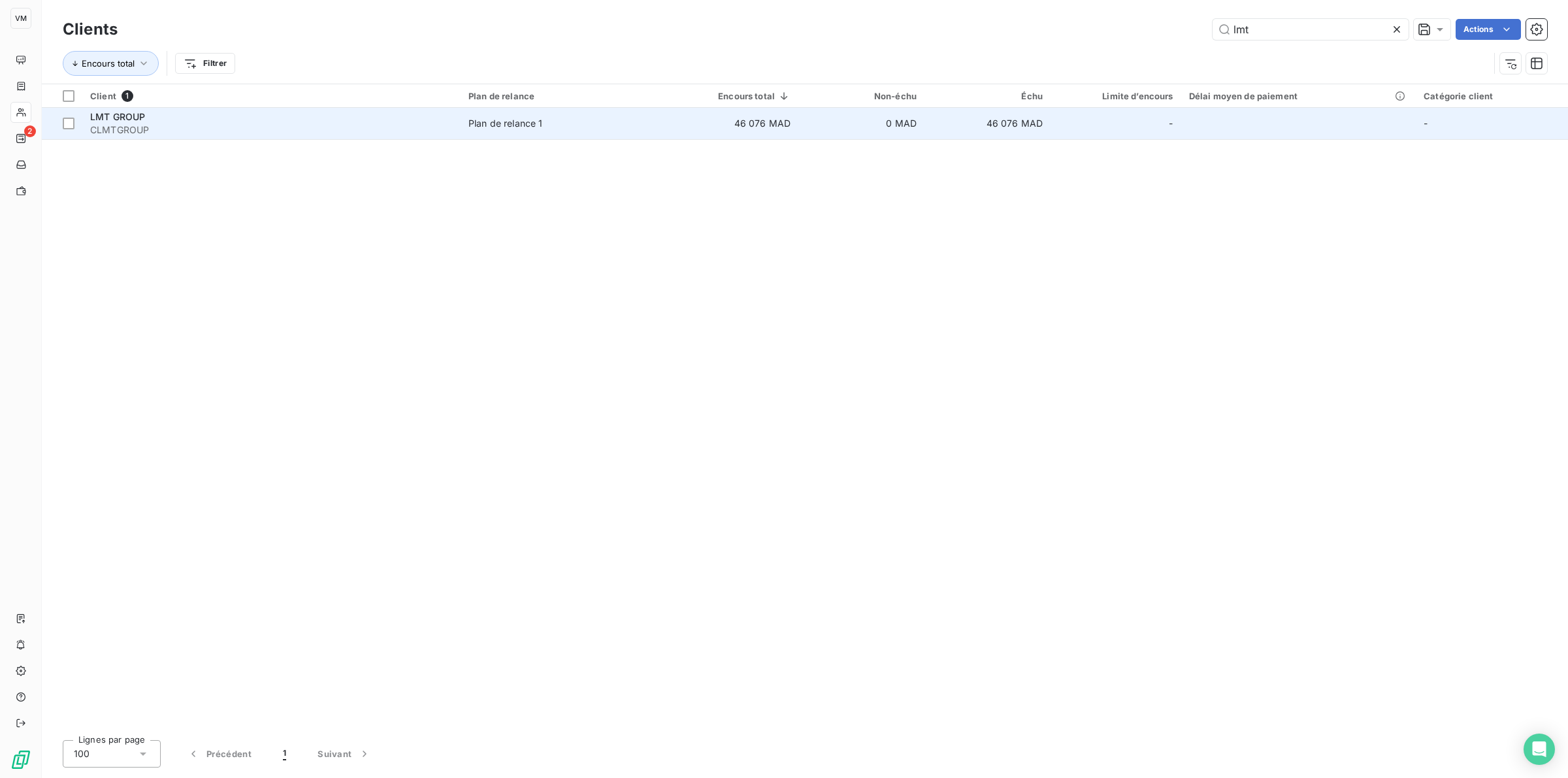
type input "lmt"
click at [149, 116] on div "LMT GROUP" at bounding box center [271, 117] width 363 height 13
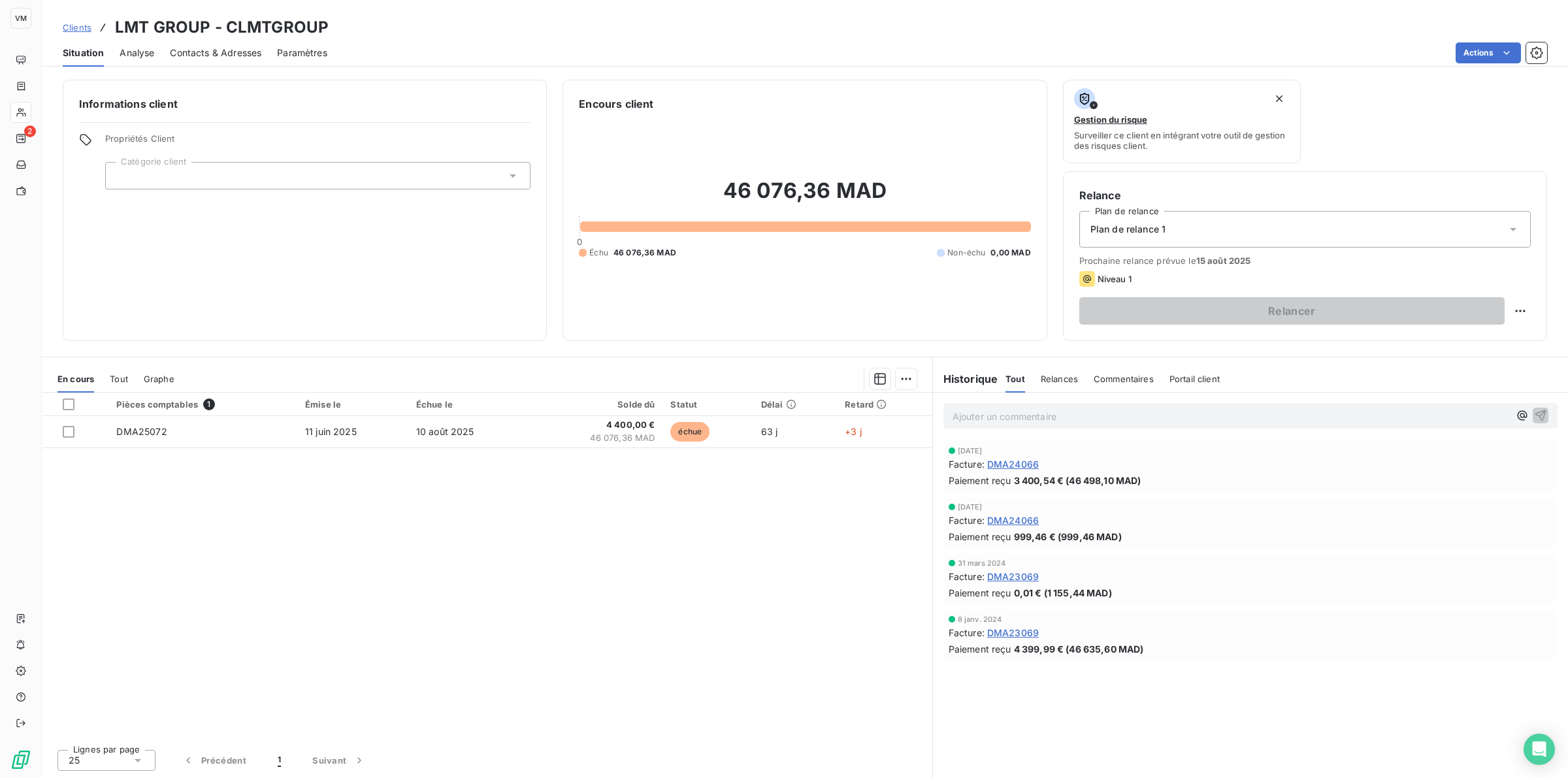
click at [134, 48] on span "Analyse" at bounding box center [136, 53] width 35 height 13
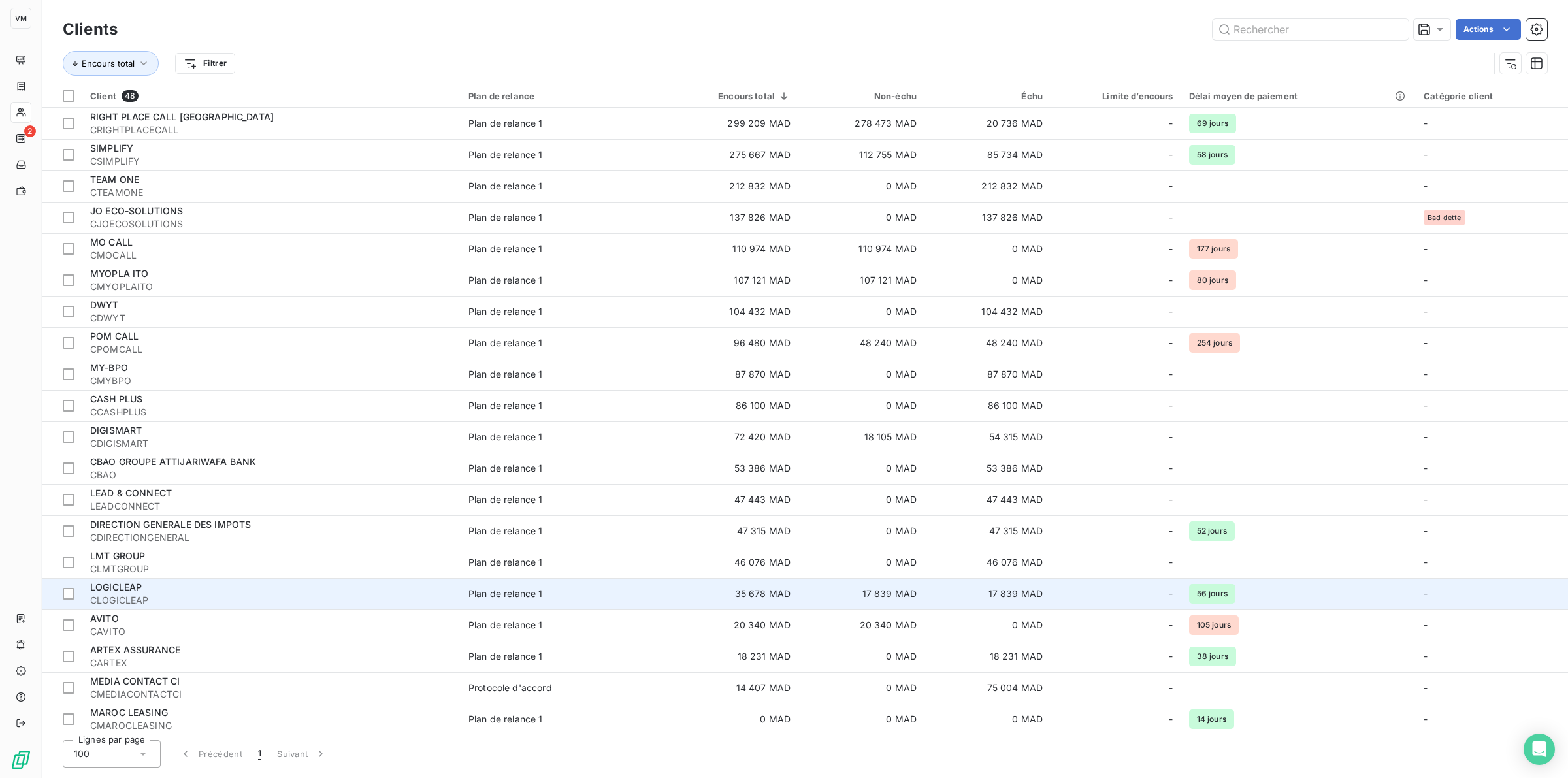
click at [139, 594] on span "CLOGICLEAP" at bounding box center [271, 600] width 363 height 13
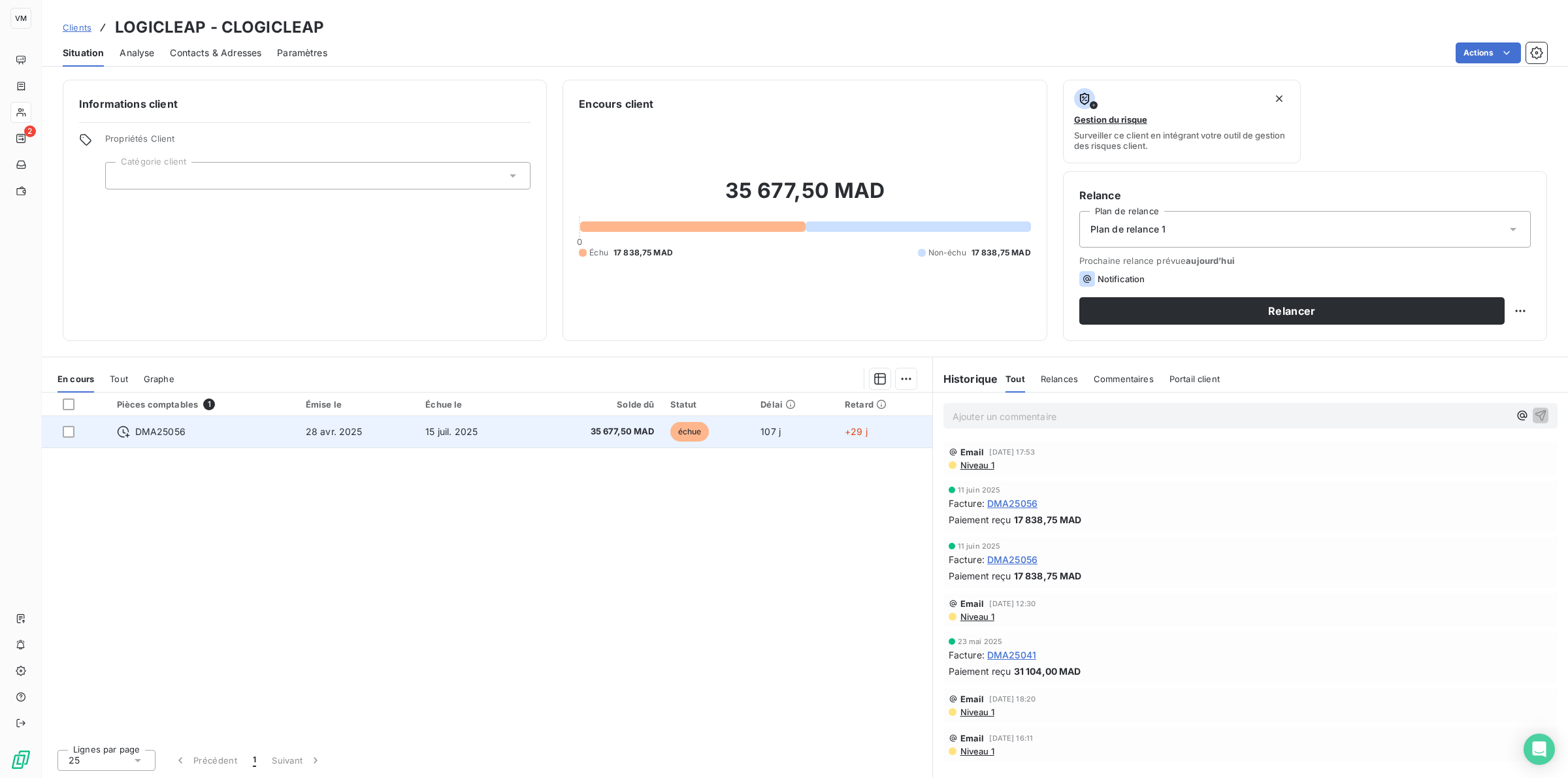
click at [188, 434] on div "DMA25056" at bounding box center [203, 432] width 173 height 13
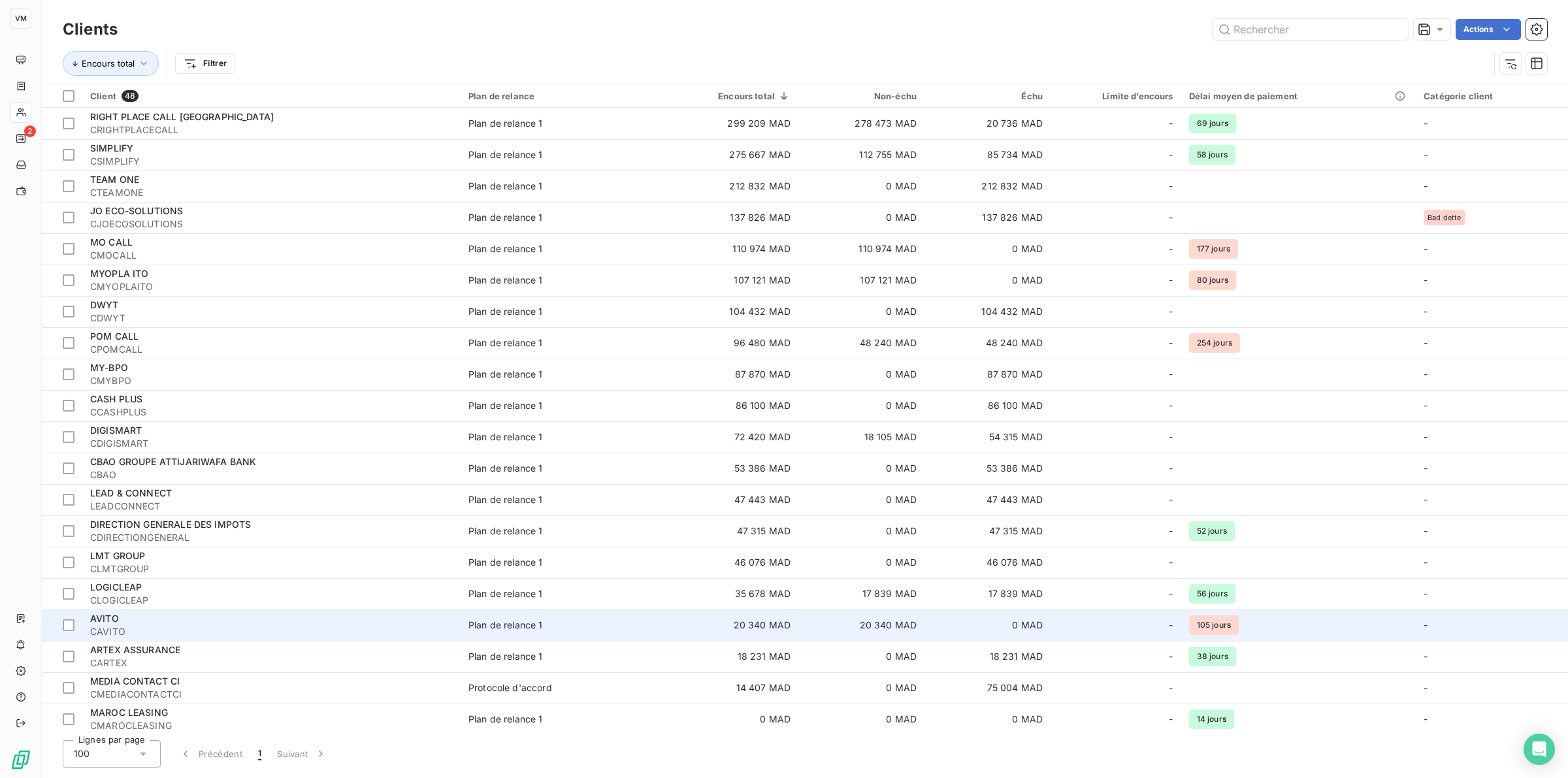
click at [131, 623] on div "AVITO" at bounding box center [271, 618] width 363 height 13
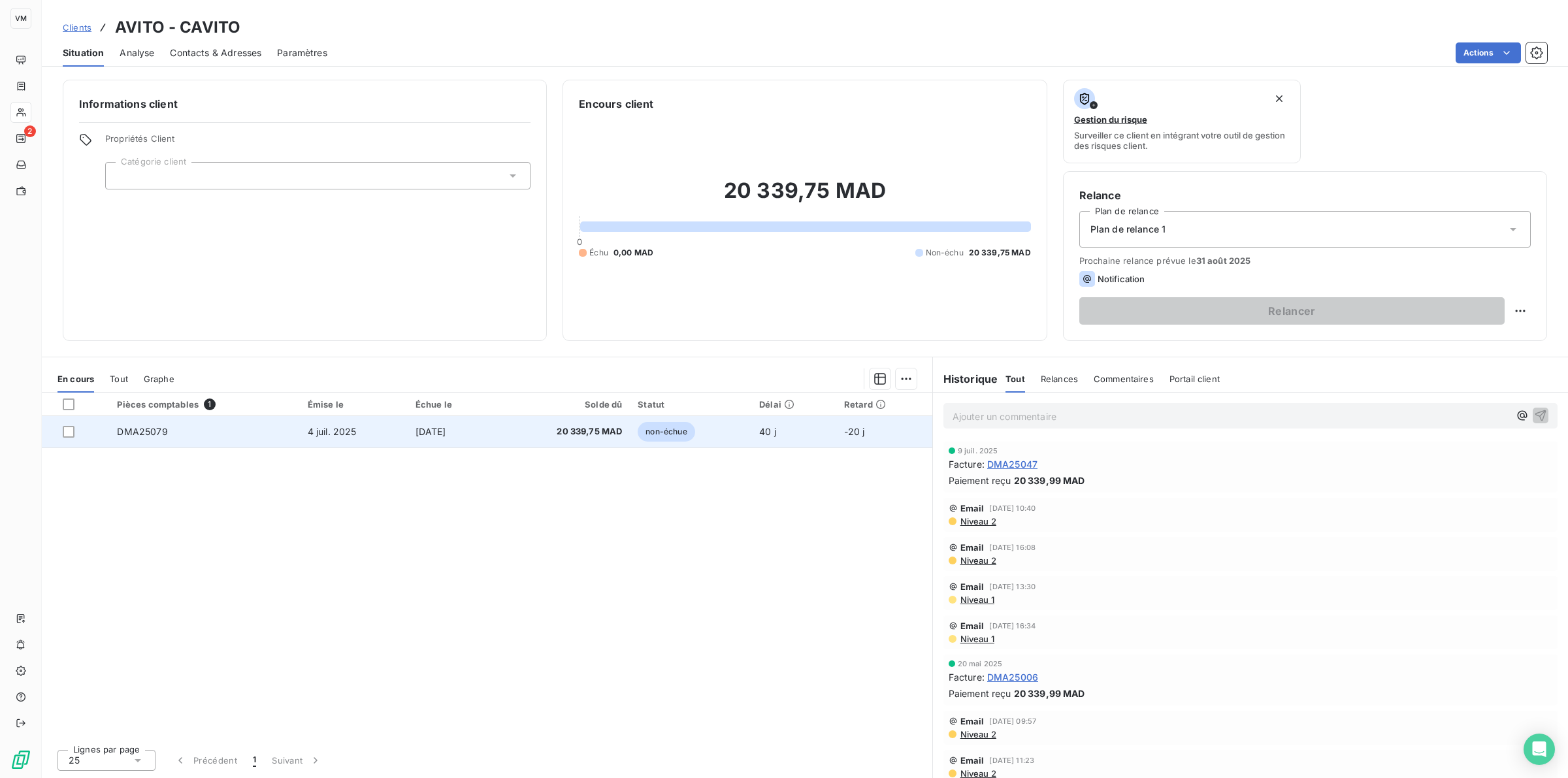
click at [170, 428] on td "DMA25079" at bounding box center [204, 432] width 190 height 31
click at [415, 426] on span "[DATE]" at bounding box center [430, 432] width 30 height 12
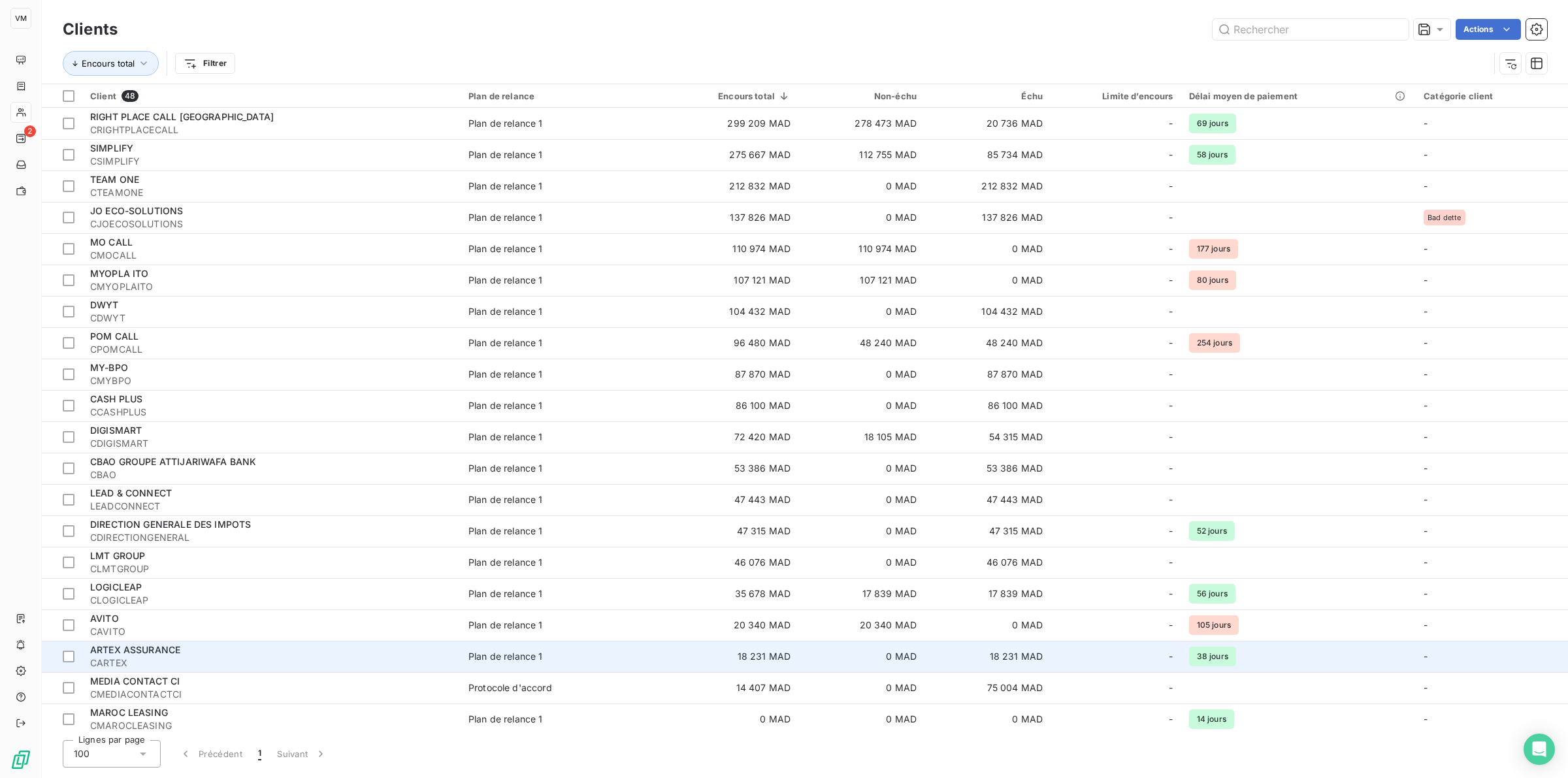
click at [173, 655] on span "ARTEX ASSURANCE" at bounding box center [136, 650] width 90 height 12
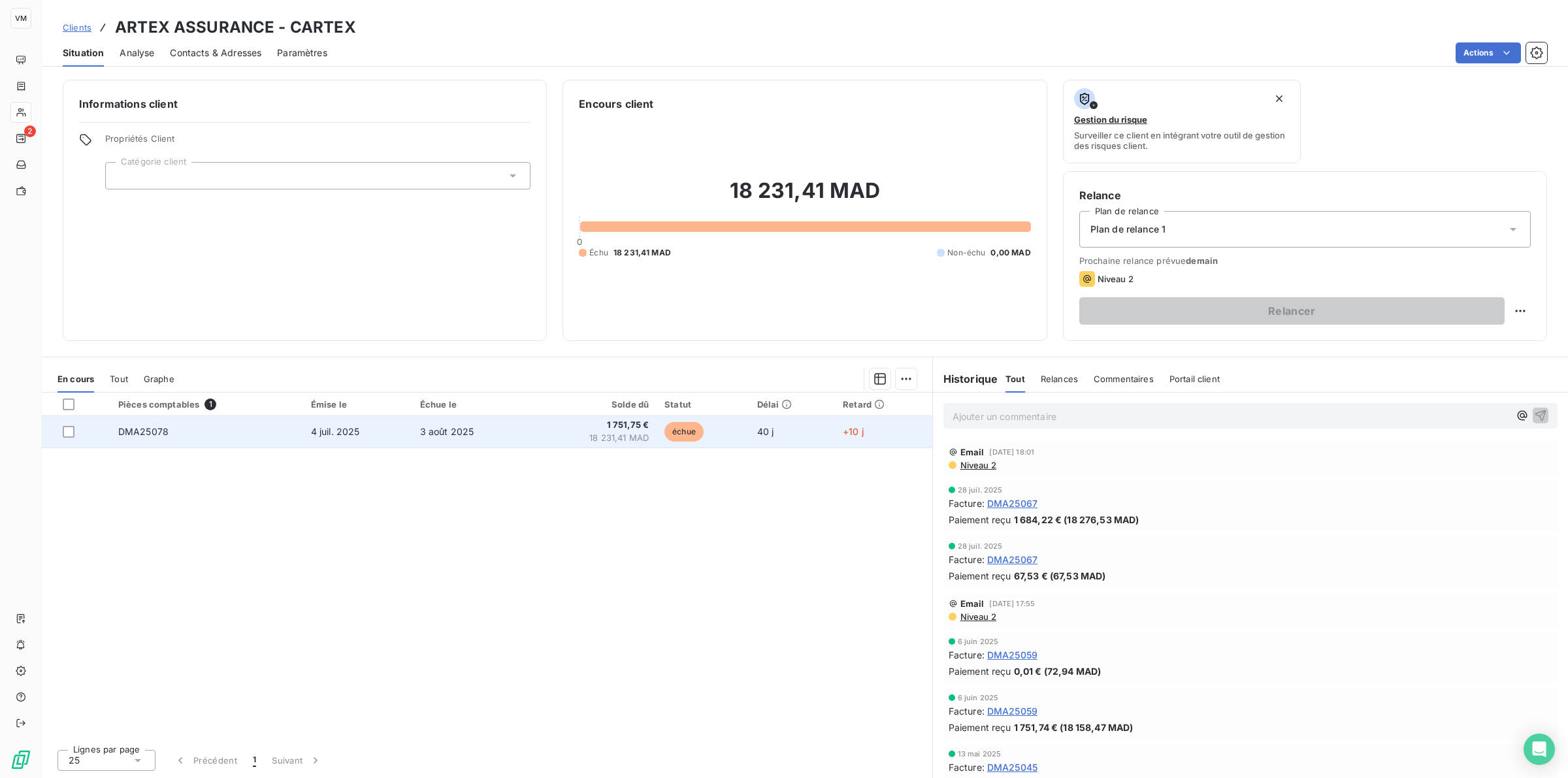
click at [182, 429] on td "DMA25078" at bounding box center [206, 432] width 192 height 31
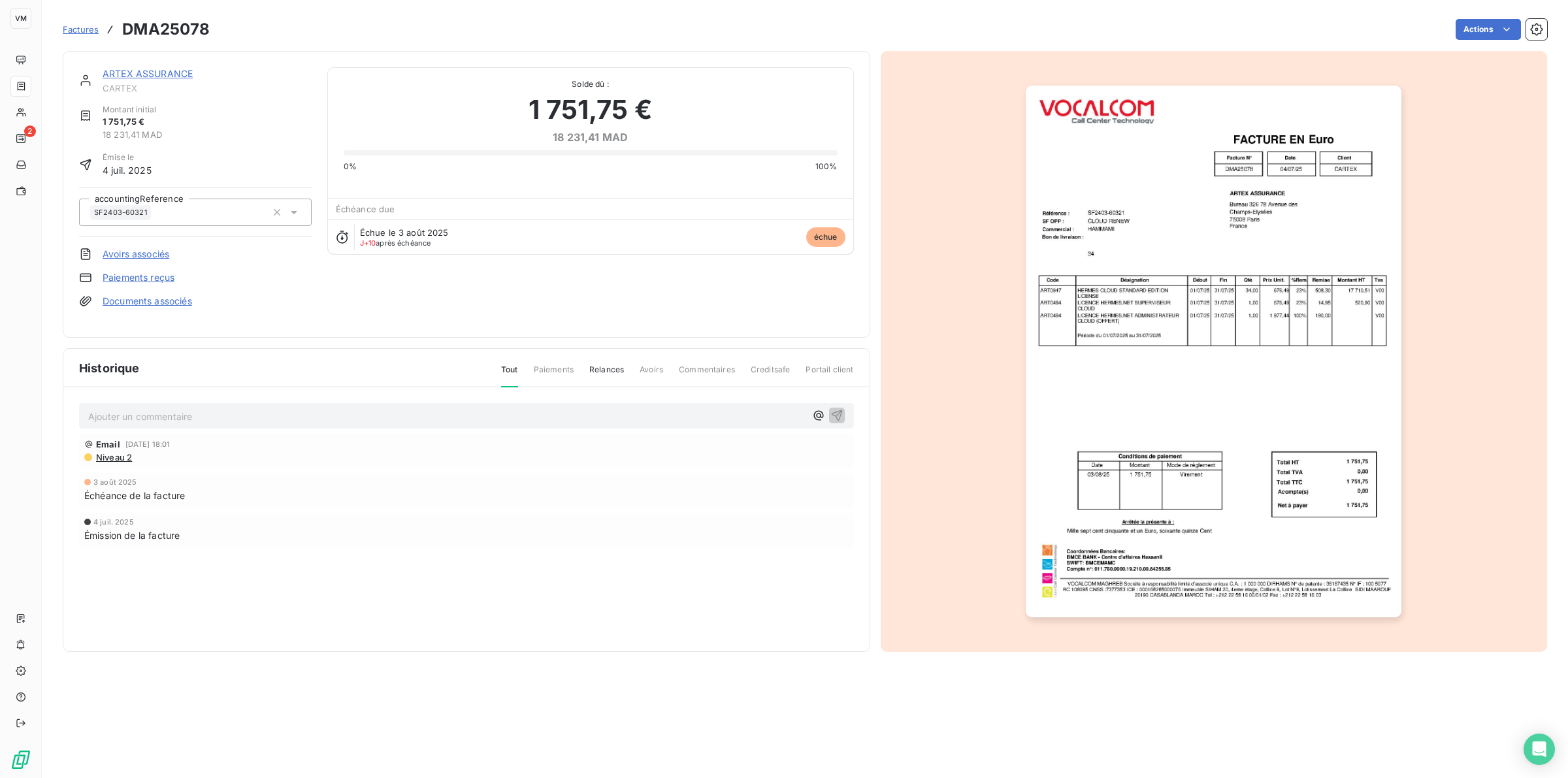
click at [151, 70] on link "ARTEX ASSURANCE" at bounding box center [148, 74] width 90 height 12
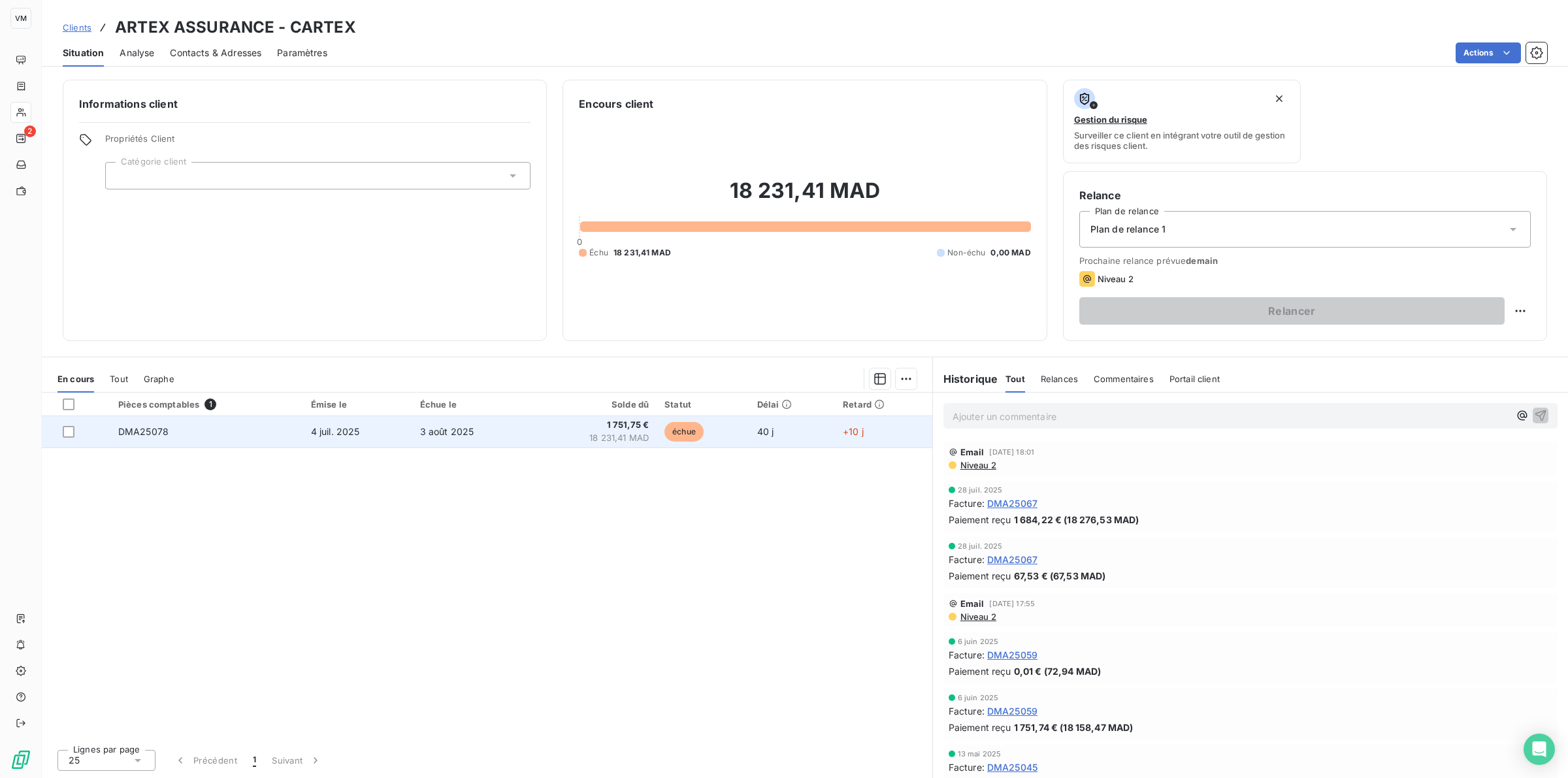
click at [374, 428] on td "4 juil. 2025" at bounding box center [358, 432] width 109 height 31
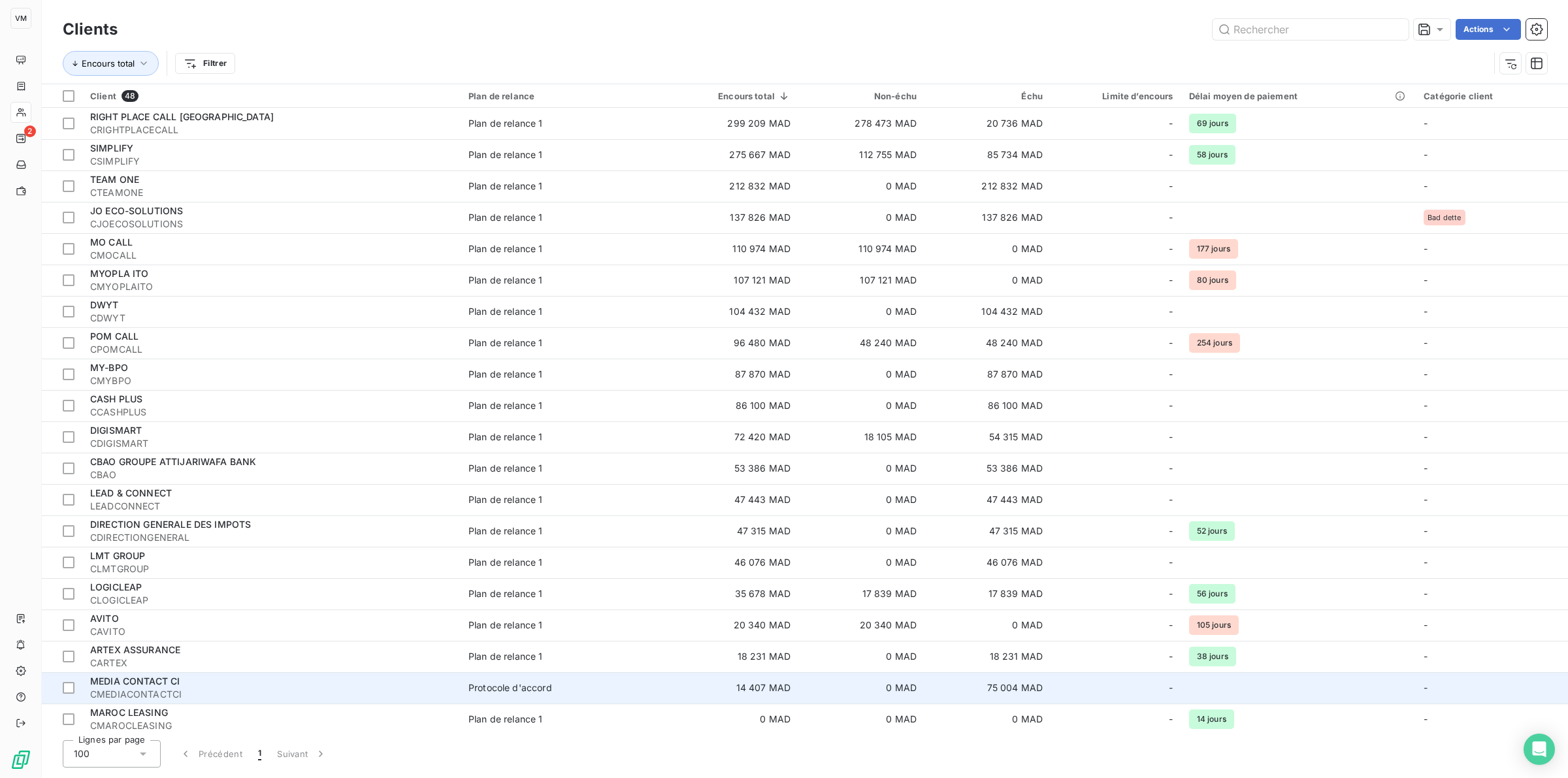
click at [155, 688] on span "CMEDIACONTACTCI" at bounding box center [271, 695] width 363 height 13
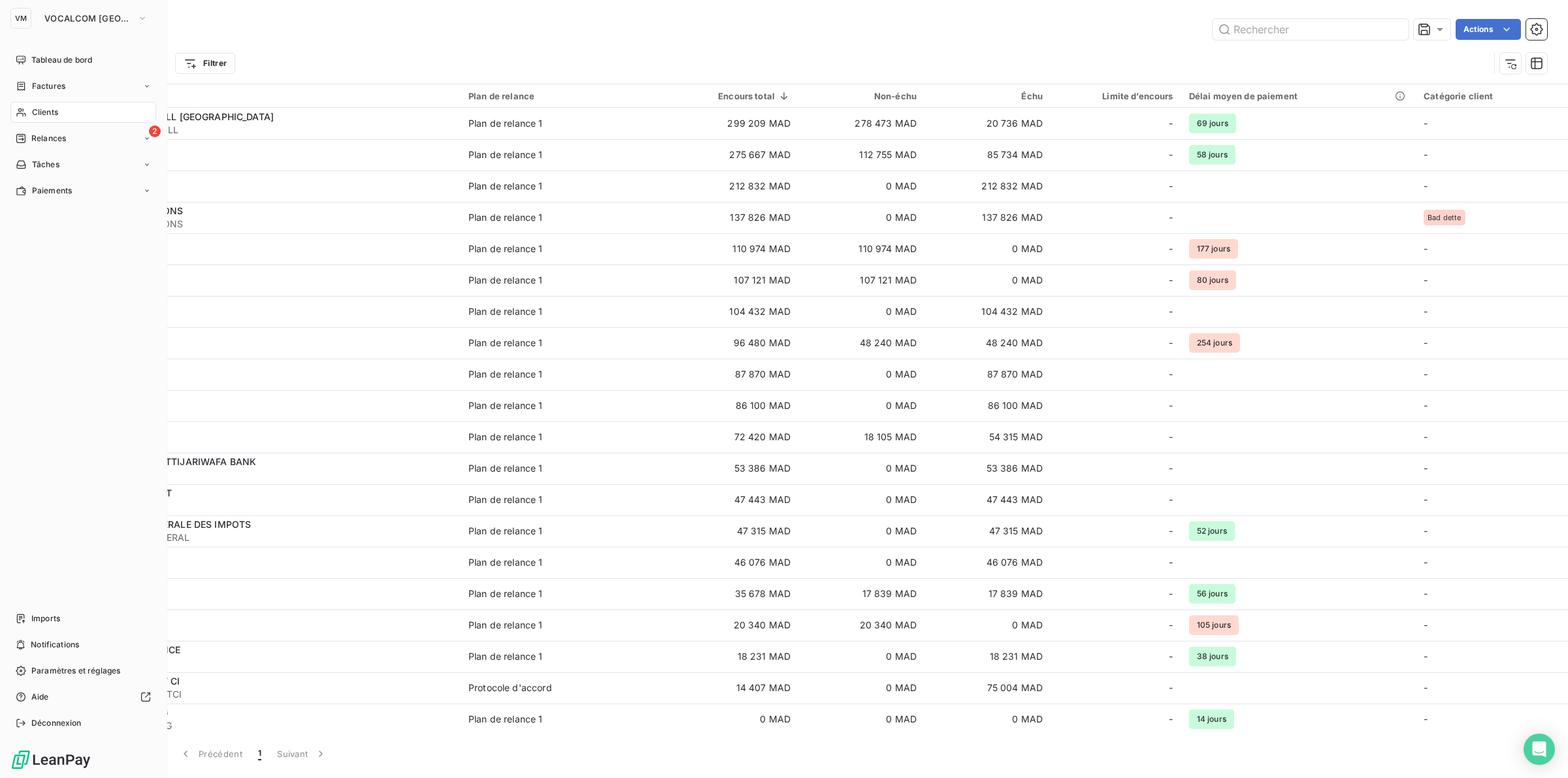
click at [37, 109] on span "Clients" at bounding box center [45, 113] width 26 height 12
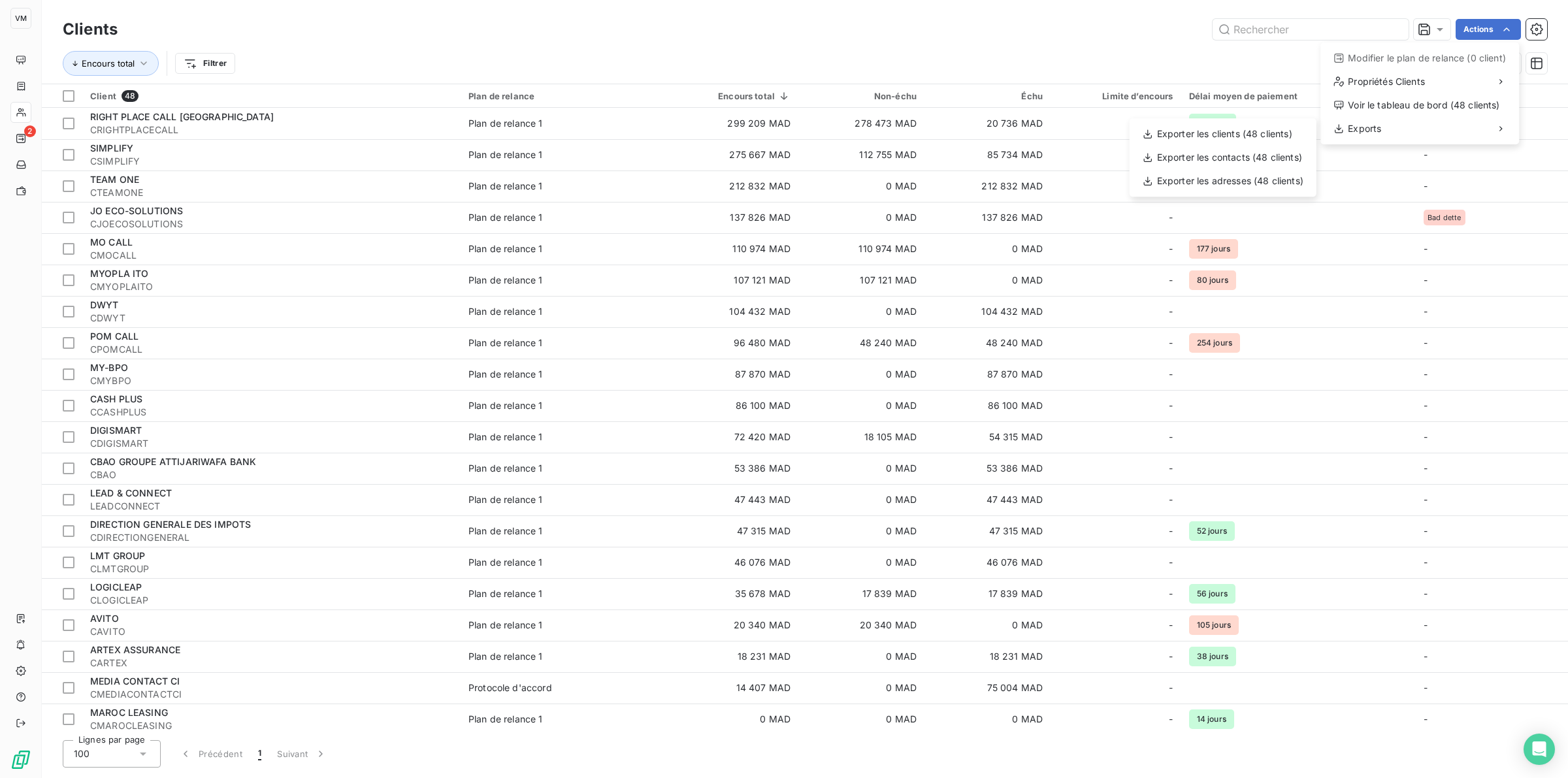
click at [480, 40] on html "VM 2 Clients Actions Modifier le plan de relance (0 client) Propriétés Clients …" at bounding box center [784, 389] width 1568 height 778
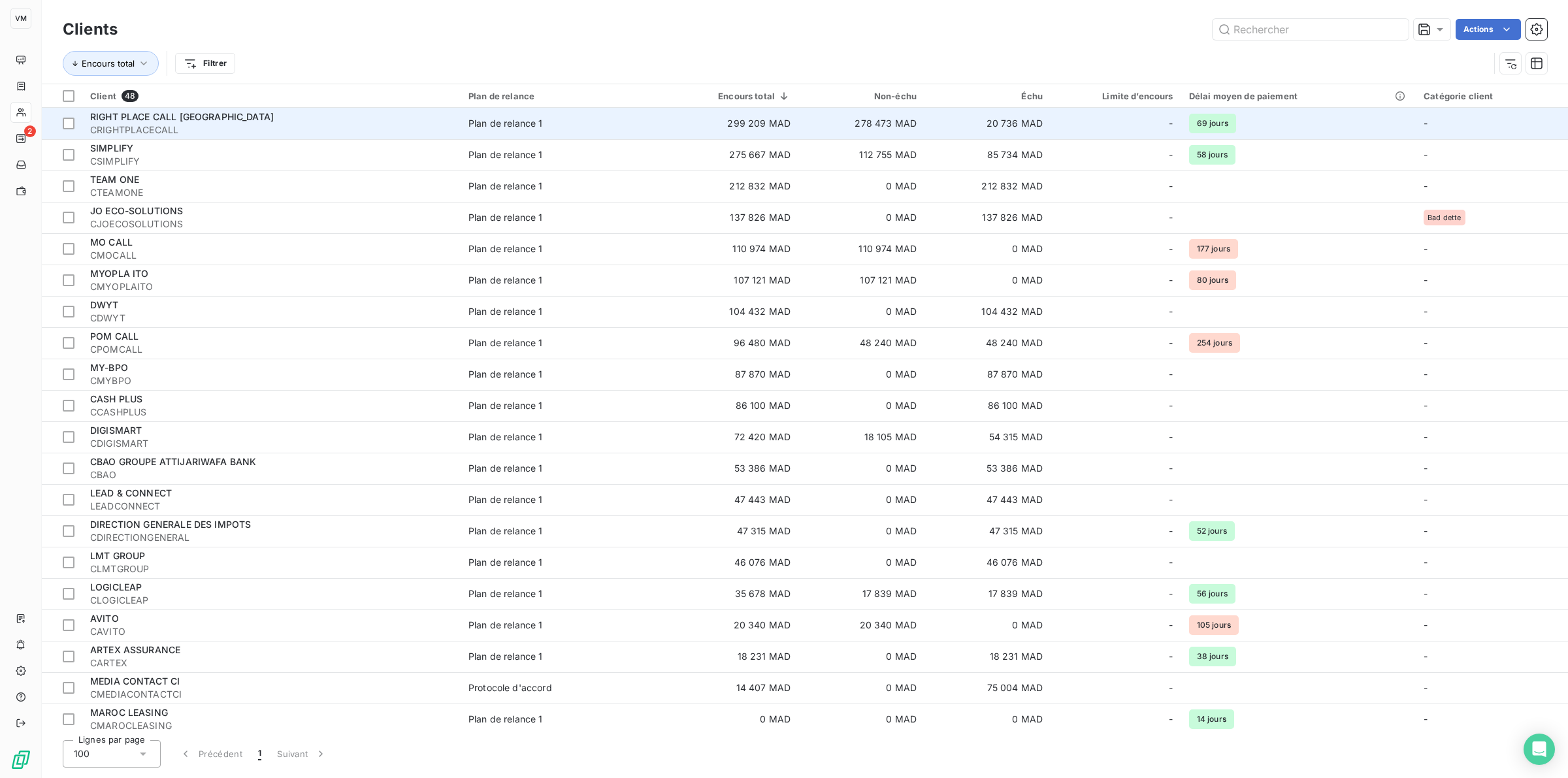
click at [160, 123] on span "RIGHT PLACE CALL [GEOGRAPHIC_DATA]" at bounding box center [182, 117] width 183 height 12
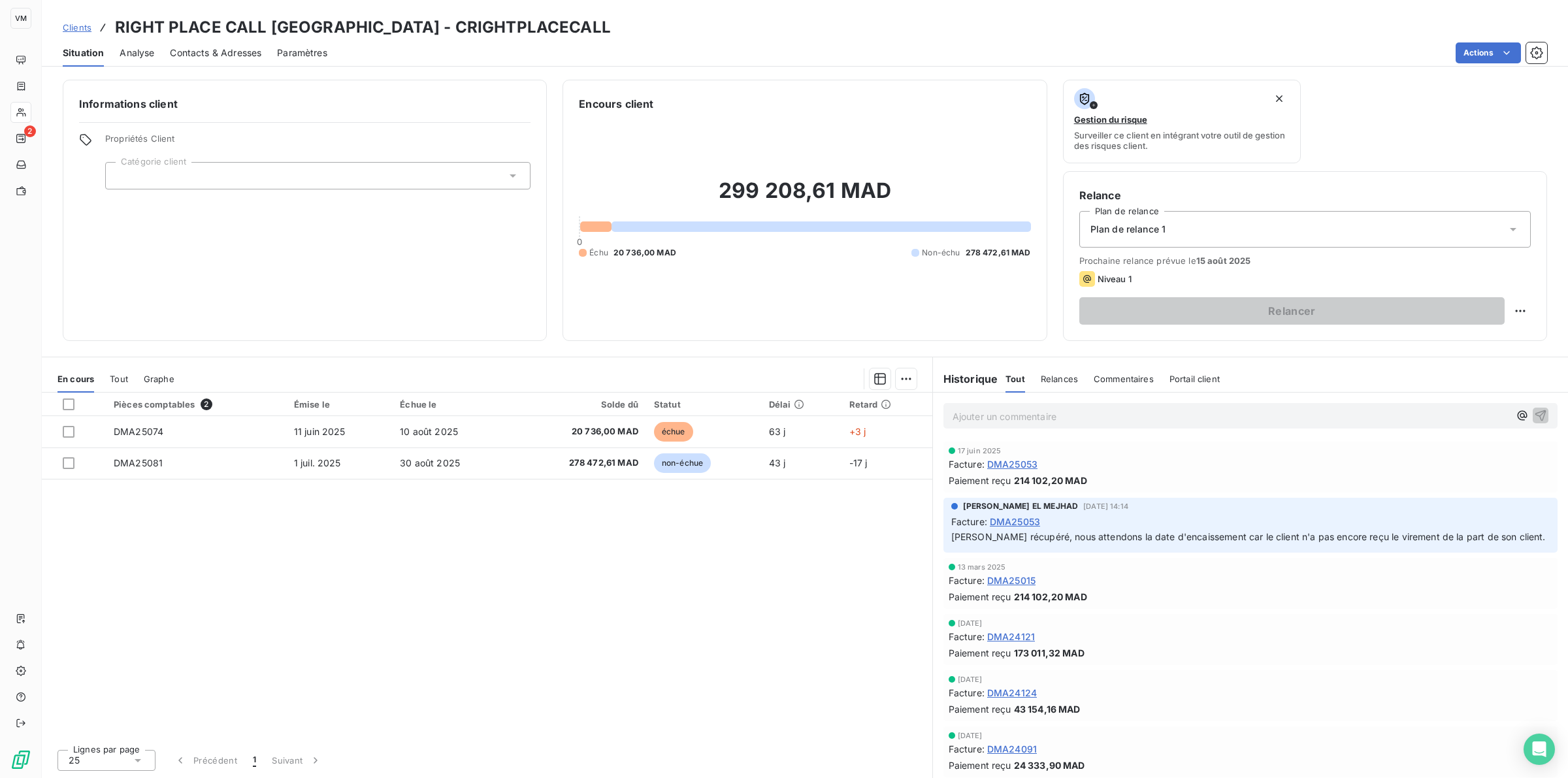
click at [141, 53] on span "Analyse" at bounding box center [136, 53] width 35 height 13
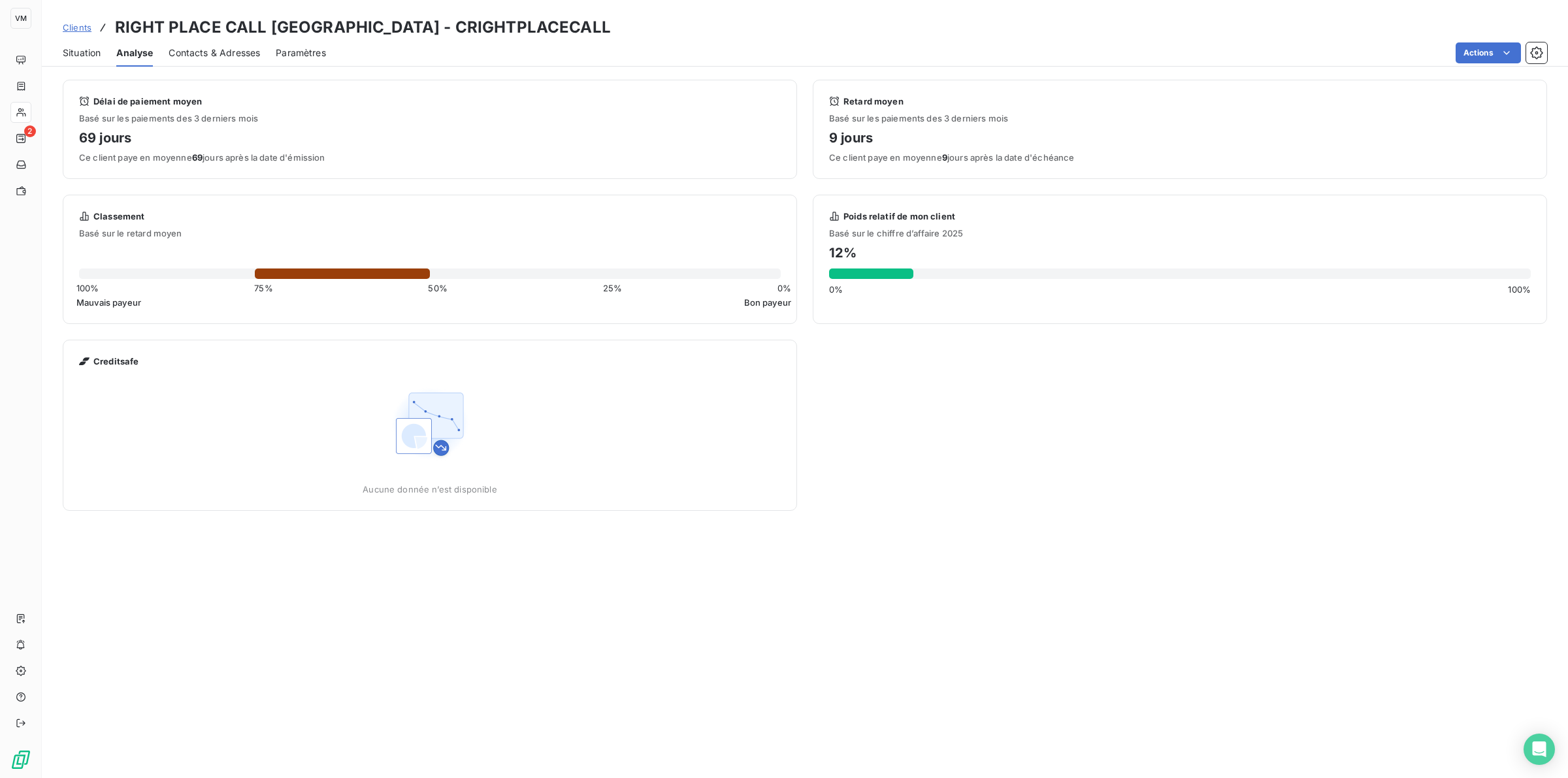
click at [80, 48] on span "Situation" at bounding box center [81, 53] width 38 height 13
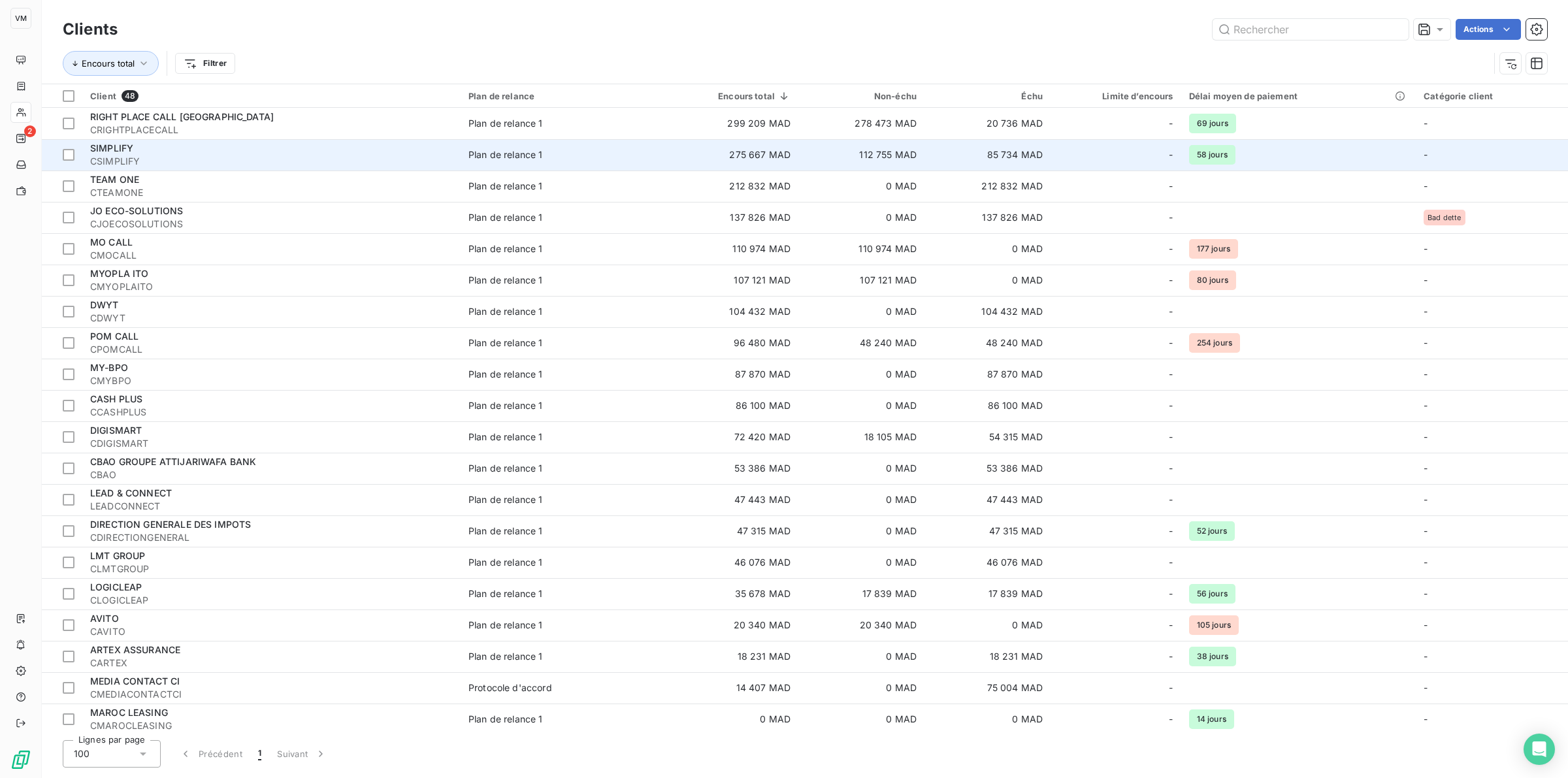
click at [121, 148] on span "SIMPLIFY" at bounding box center [112, 148] width 43 height 12
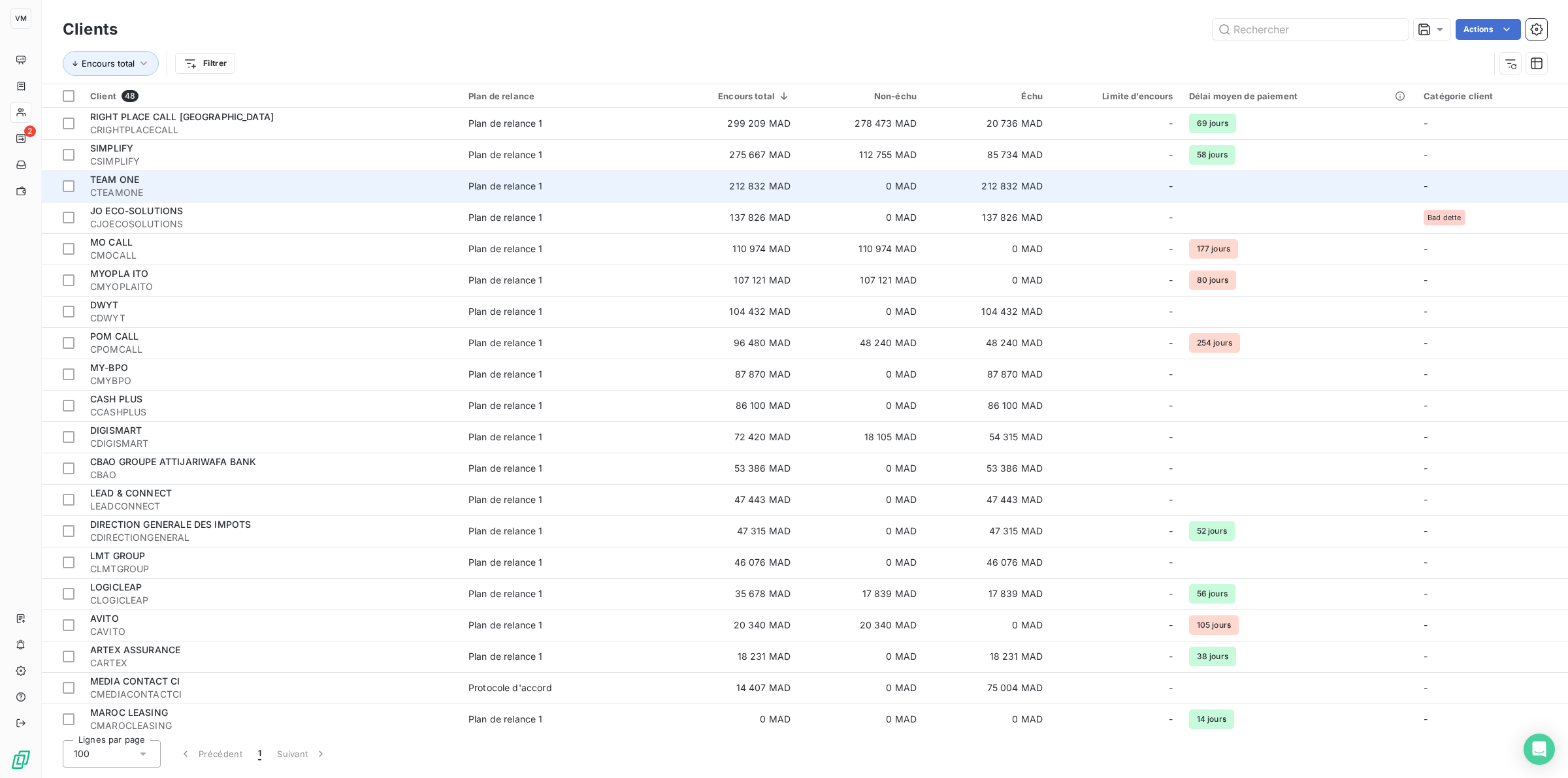
click at [112, 172] on td "TEAM ONE CTEAMONE" at bounding box center [271, 186] width 378 height 31
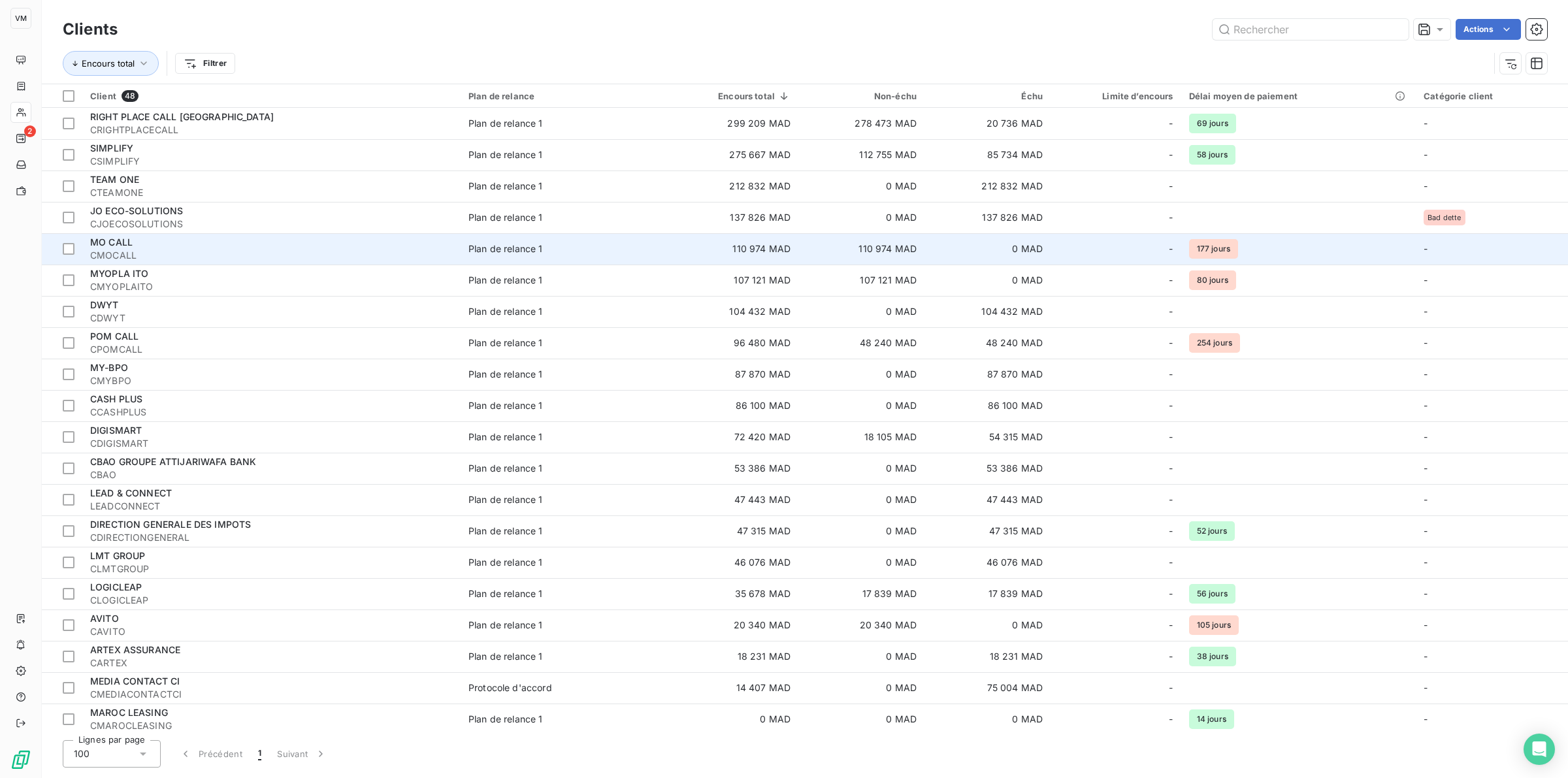
click at [141, 247] on div "MO CALL" at bounding box center [271, 243] width 363 height 13
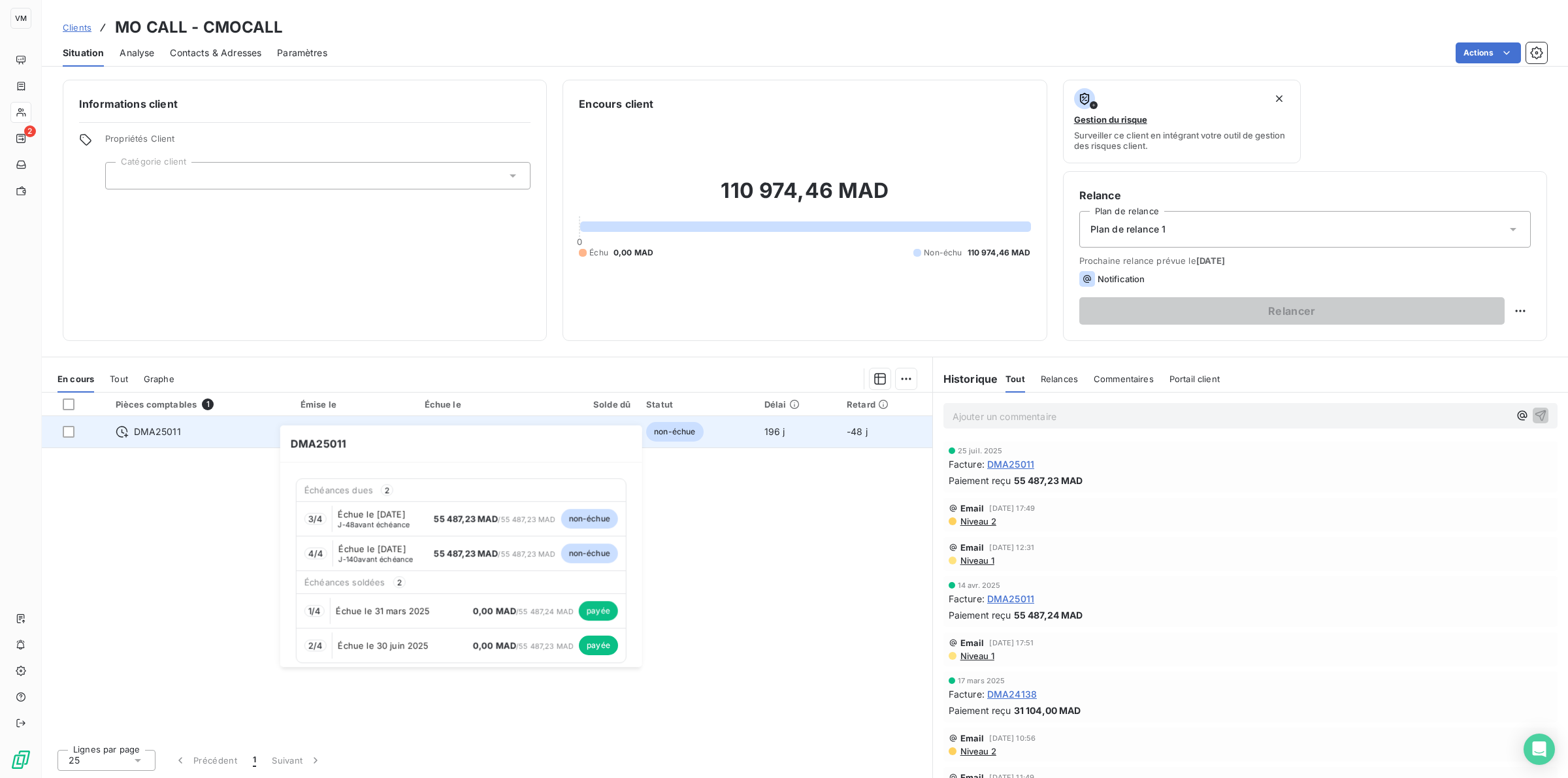
click at [157, 431] on span "DMA25011" at bounding box center [157, 432] width 47 height 13
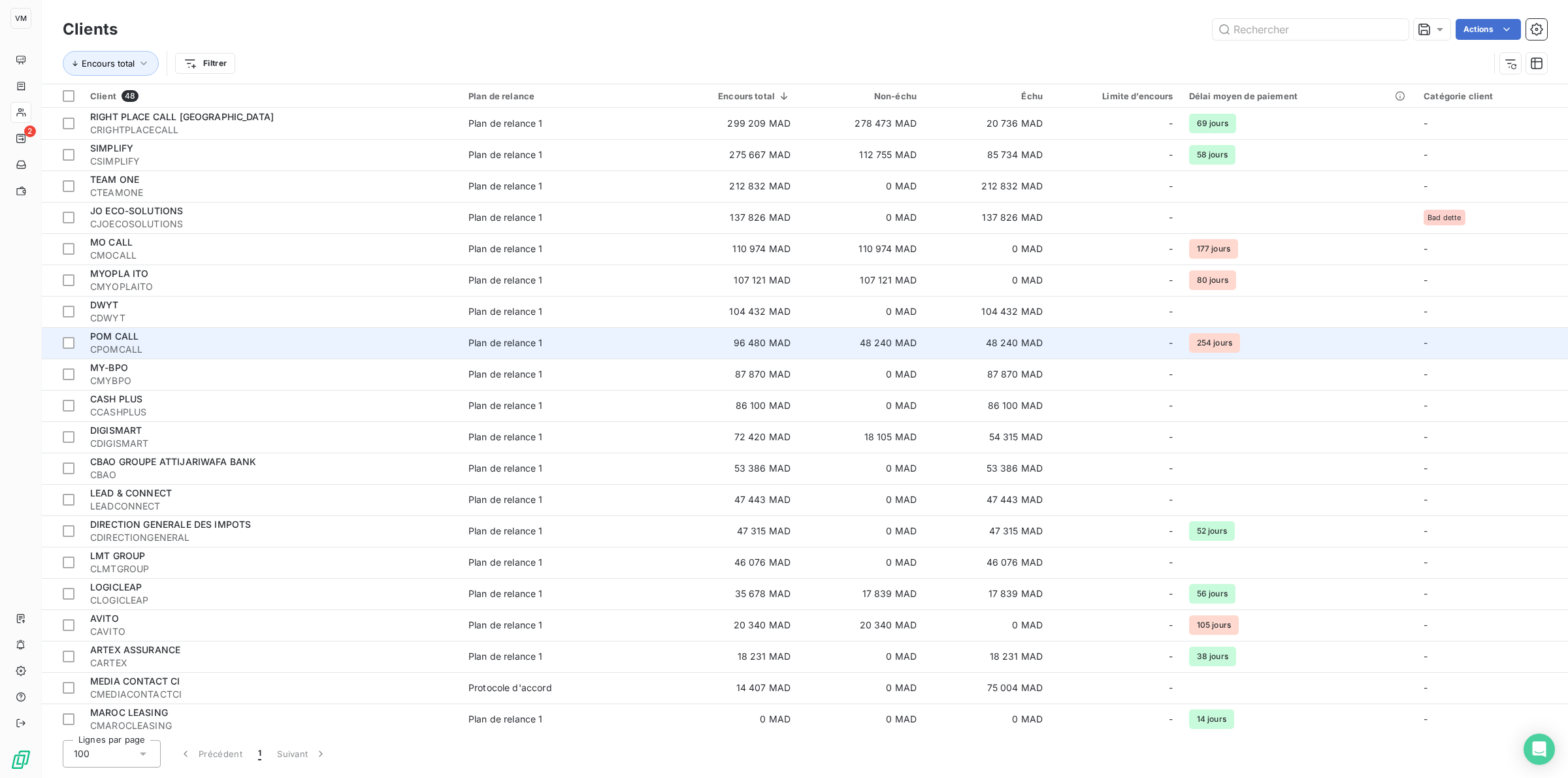
click at [135, 345] on span "CPOMCALL" at bounding box center [271, 350] width 363 height 13
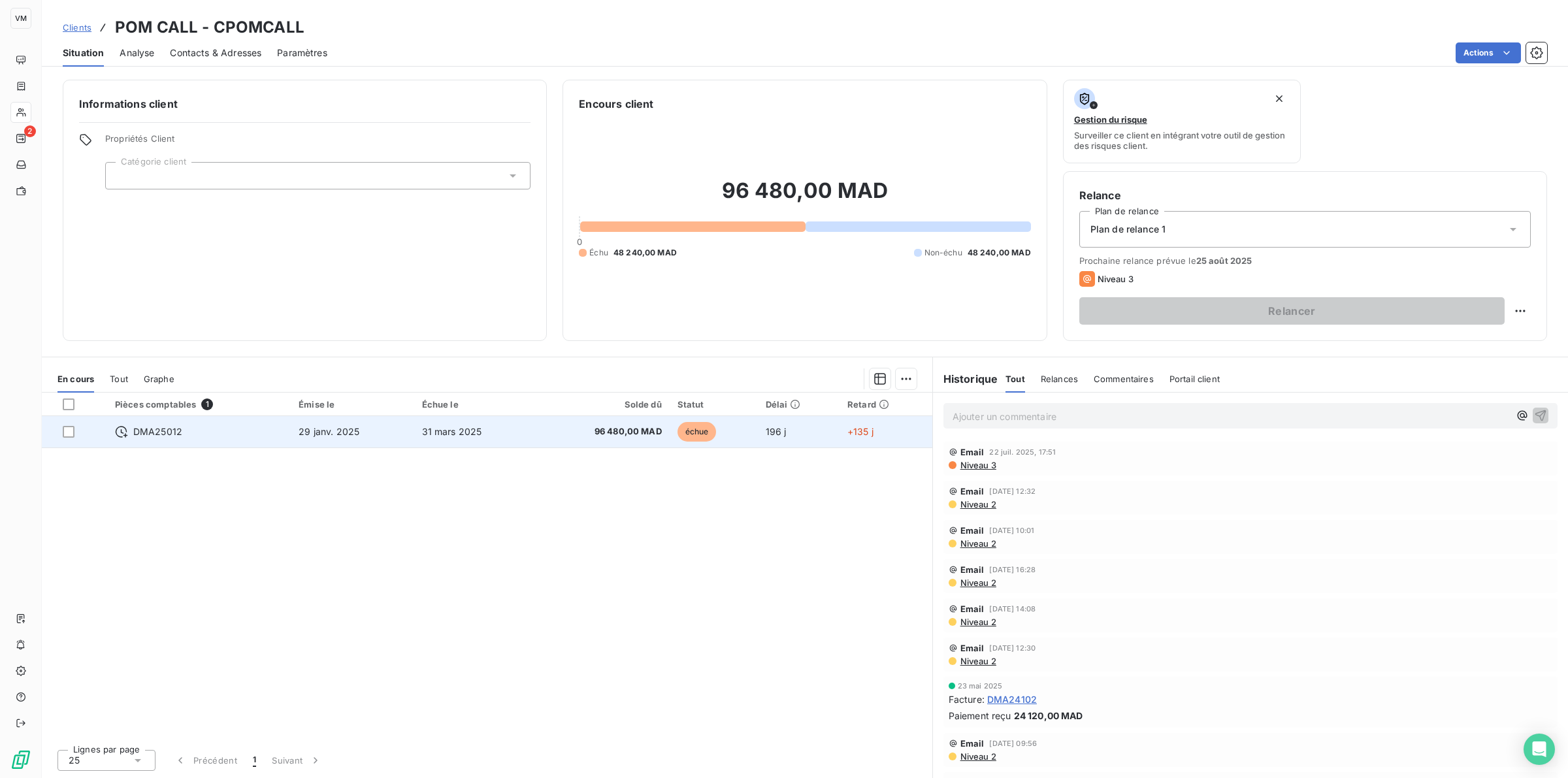
click at [383, 431] on td "29 janv. 2025" at bounding box center [352, 432] width 123 height 31
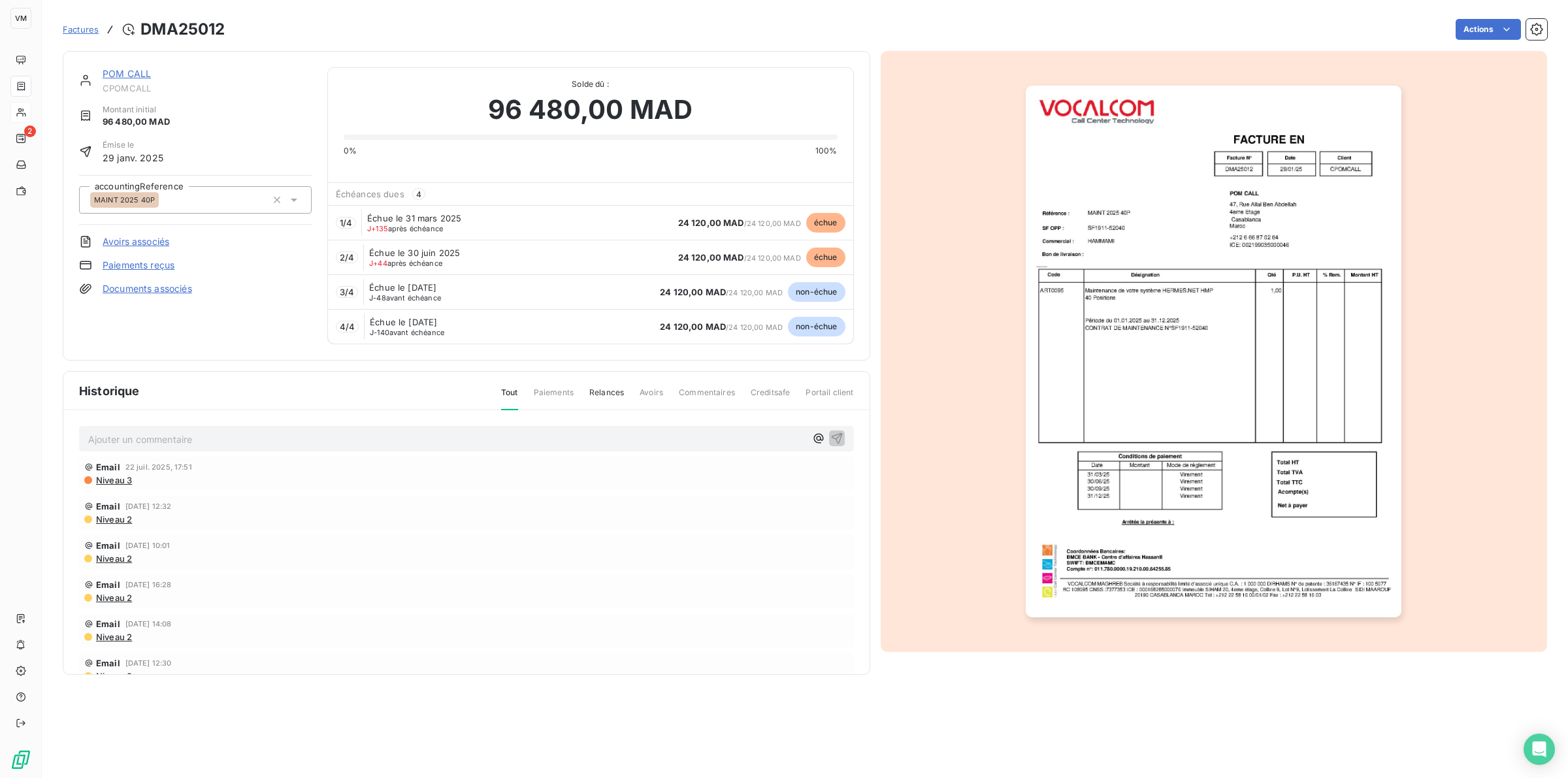
click at [115, 73] on link "POM CALL" at bounding box center [127, 74] width 49 height 12
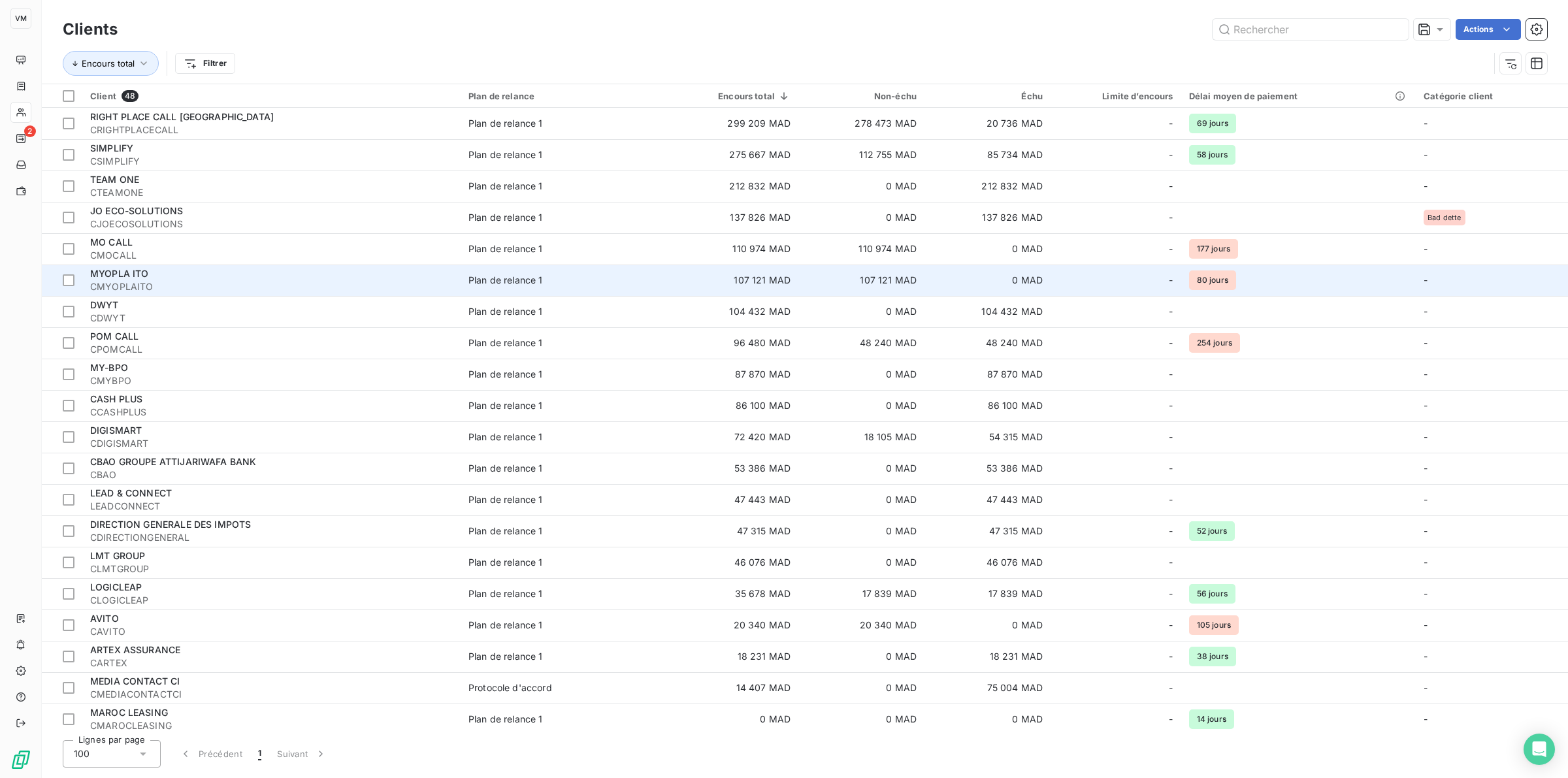
click at [131, 275] on span "MYOPLA ITO" at bounding box center [120, 274] width 59 height 12
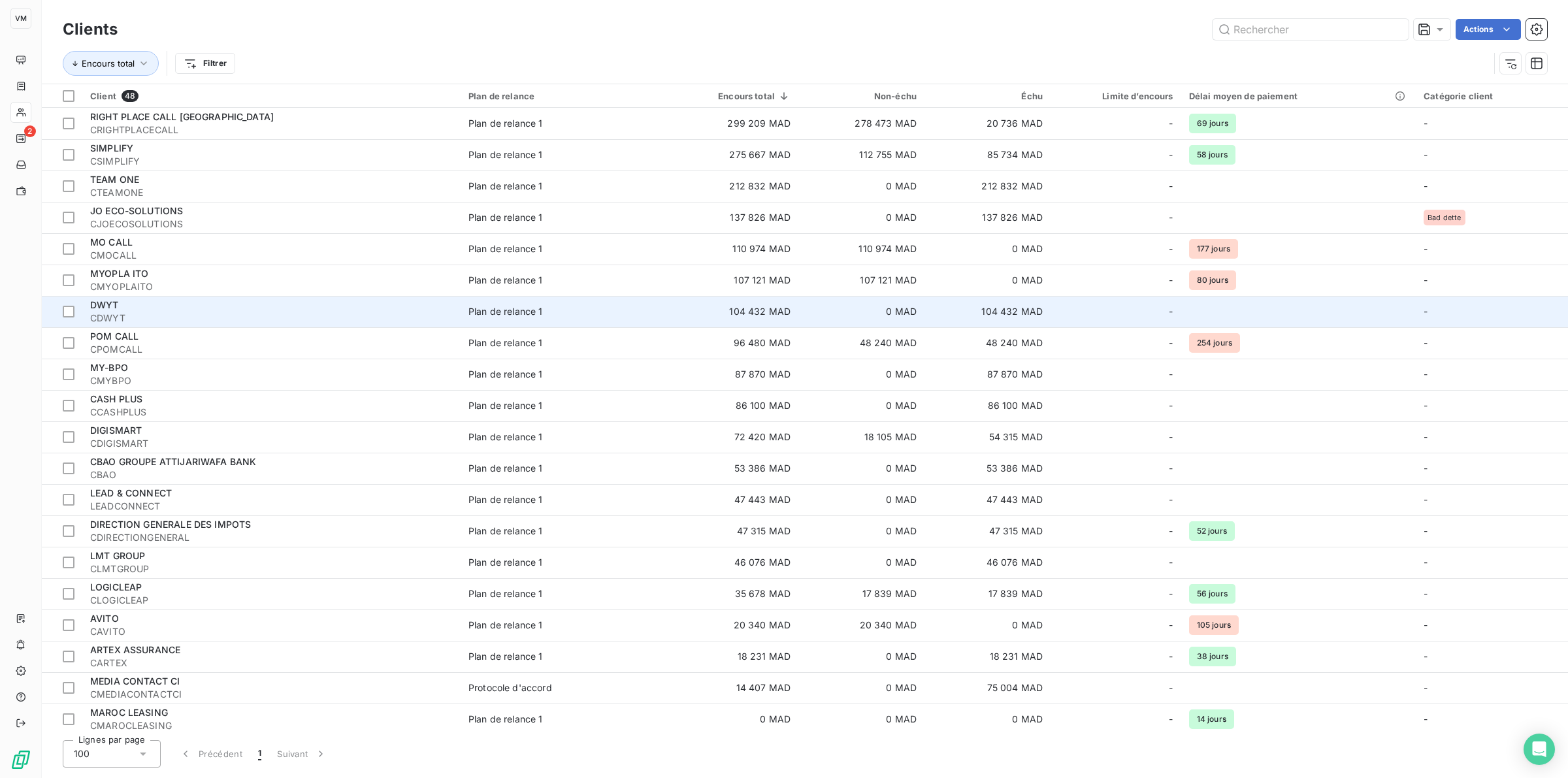
click at [109, 310] on span "DWYT" at bounding box center [104, 305] width 29 height 12
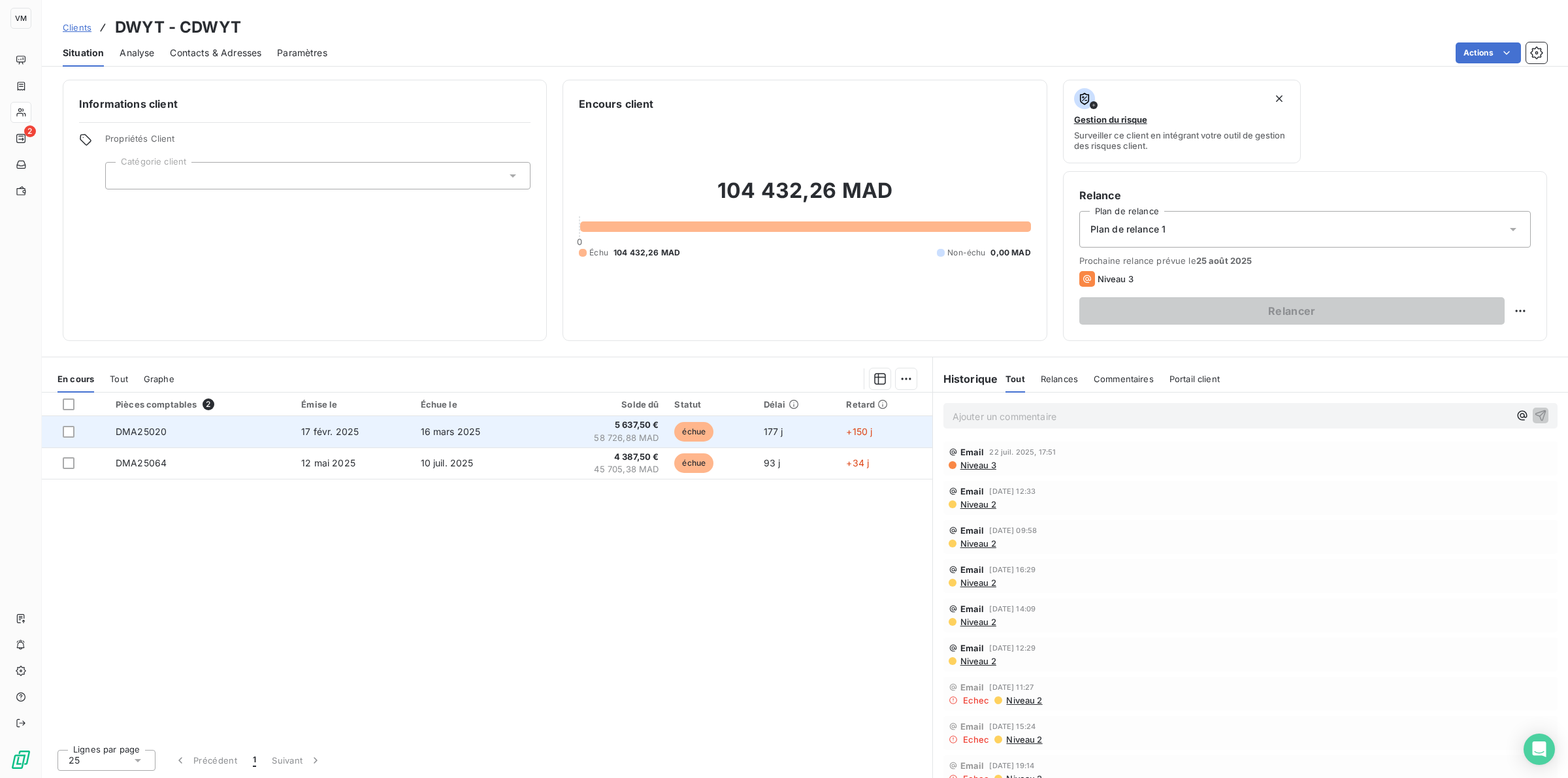
click at [594, 434] on span "58 726,88 MAD" at bounding box center [601, 438] width 115 height 13
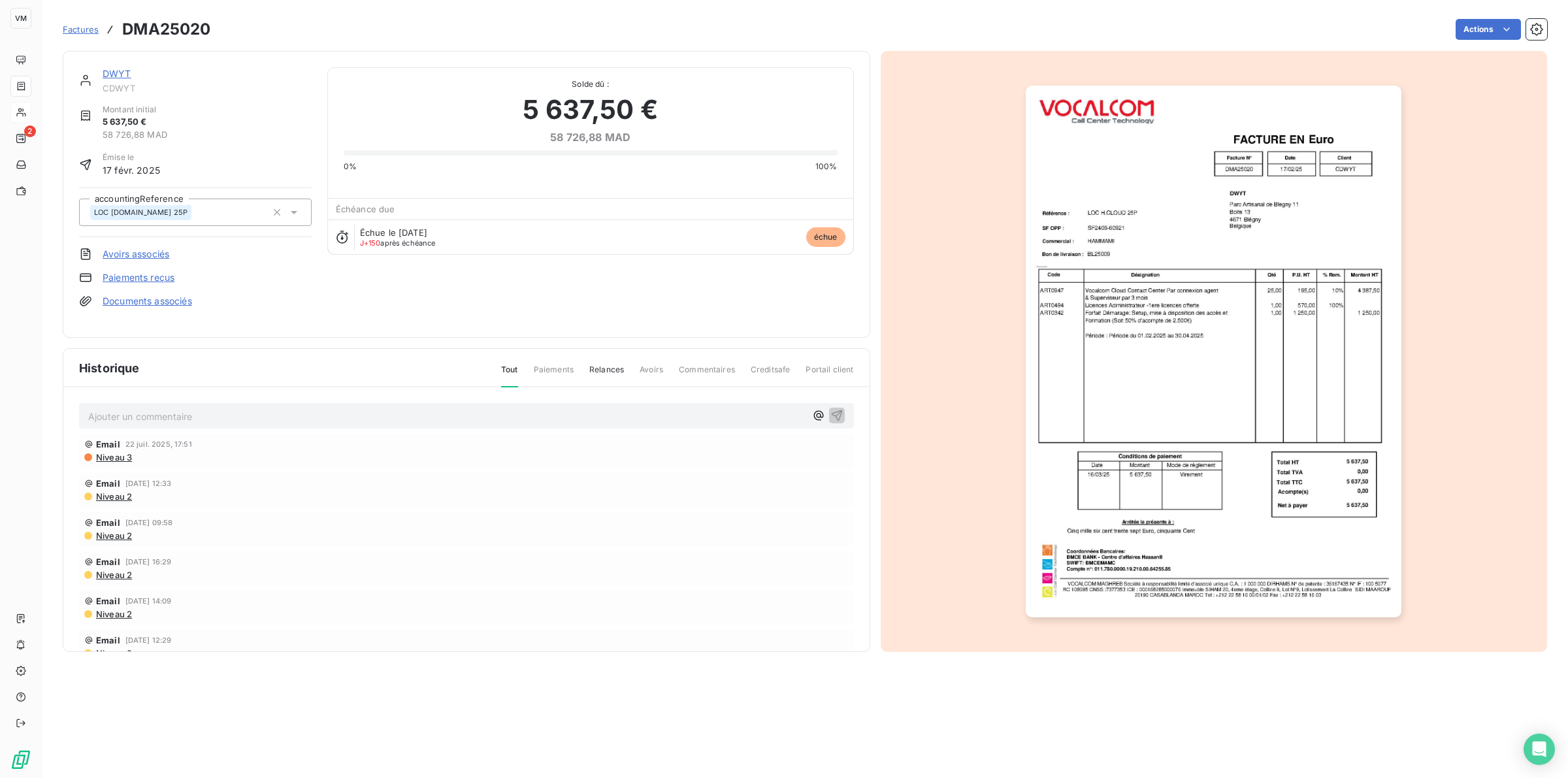
click at [1122, 340] on img "button" at bounding box center [1213, 351] width 376 height 532
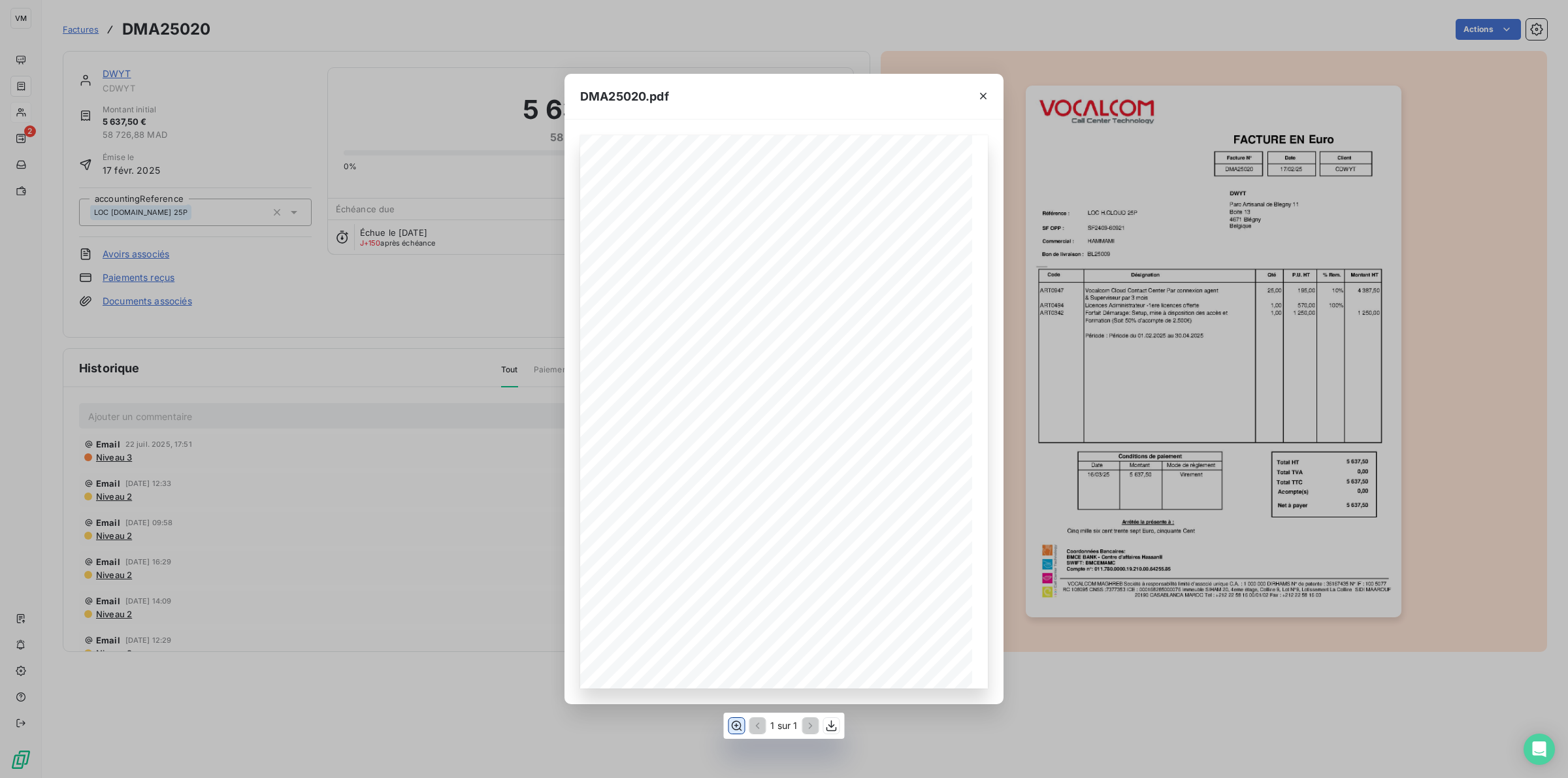
click at [735, 725] on icon "button" at bounding box center [736, 726] width 13 height 13
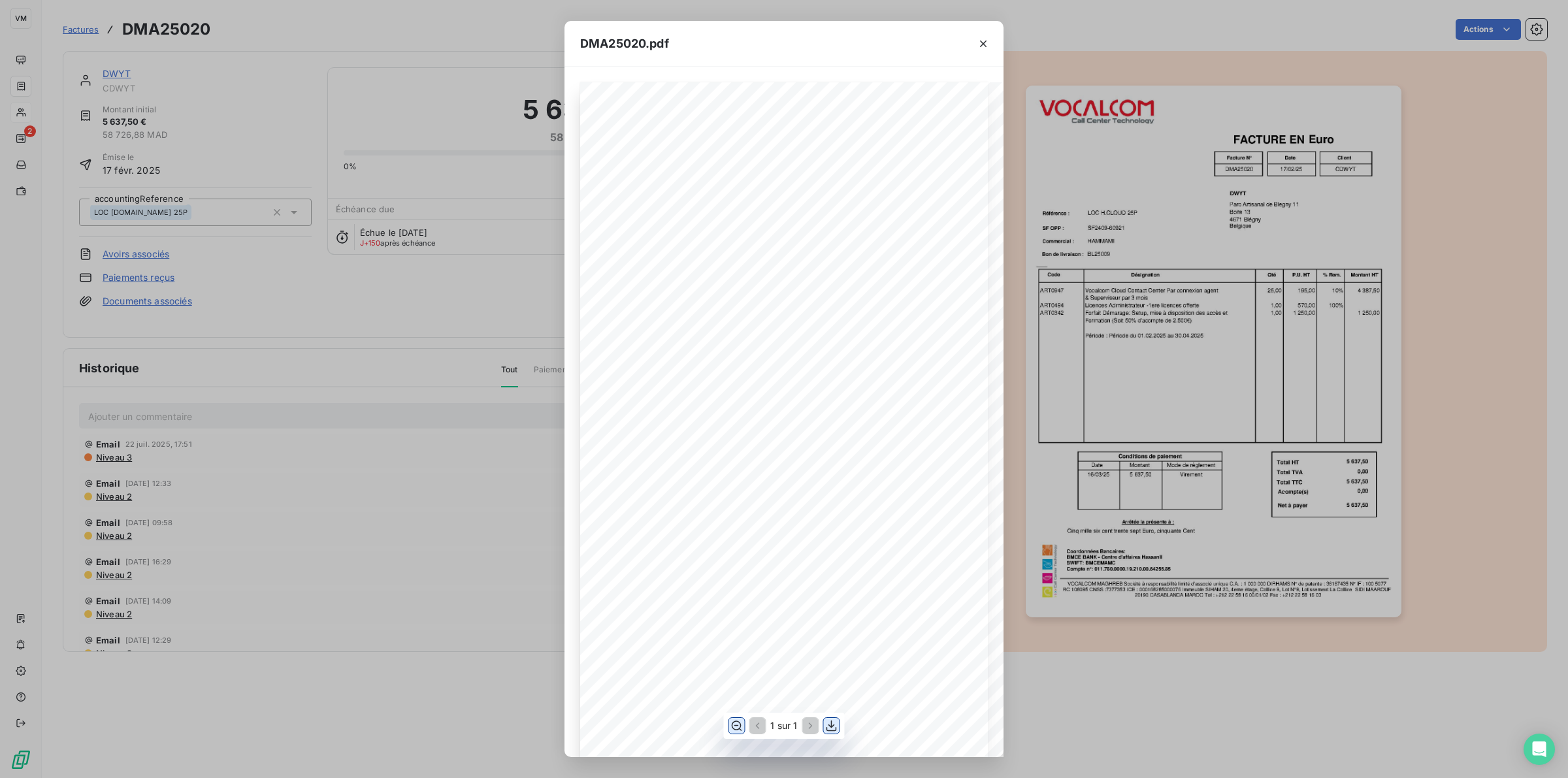
click at [830, 727] on icon "button" at bounding box center [831, 726] width 11 height 12
drag, startPoint x: 377, startPoint y: 547, endPoint x: 356, endPoint y: 301, distance: 246.9
click at [380, 539] on div "DMA25020.pdf Désignation Code DWYT SF OPP : Facture N° DMA25020 SF2409-60921 Da…" at bounding box center [784, 389] width 1568 height 778
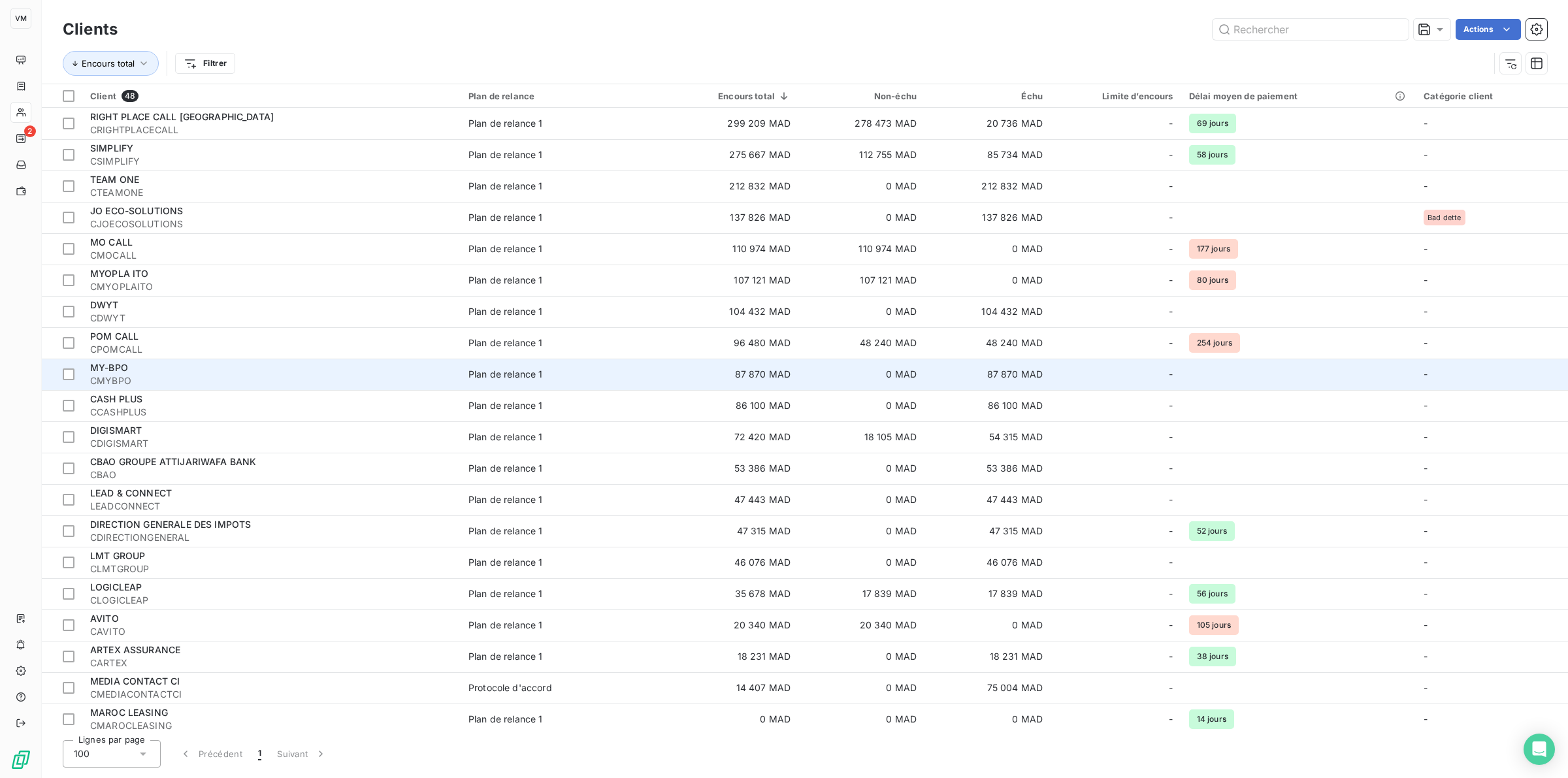
click at [126, 373] on span "MY-BPO" at bounding box center [109, 368] width 38 height 12
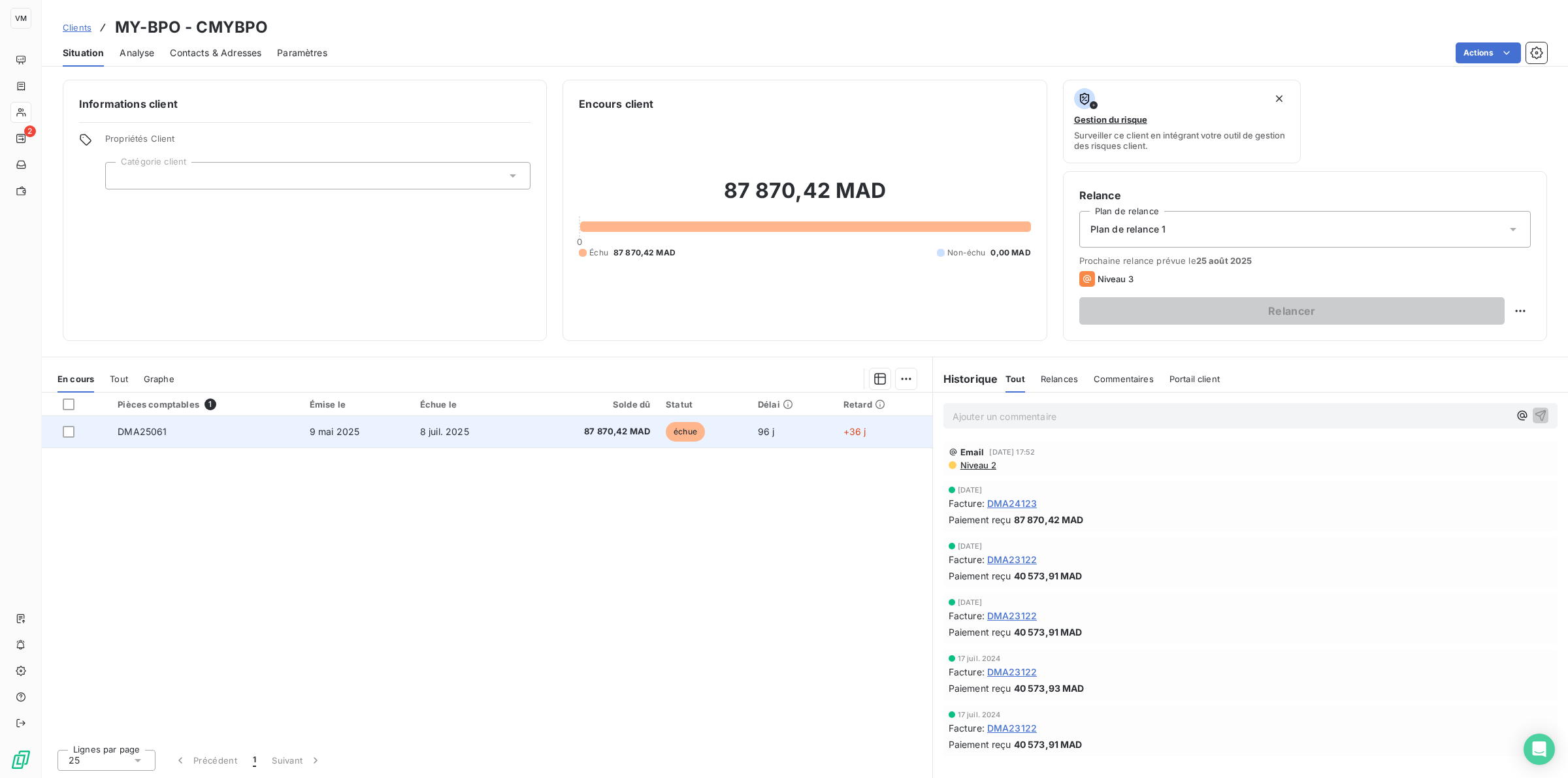
click at [431, 428] on span "8 juil. 2025" at bounding box center [445, 432] width 49 height 12
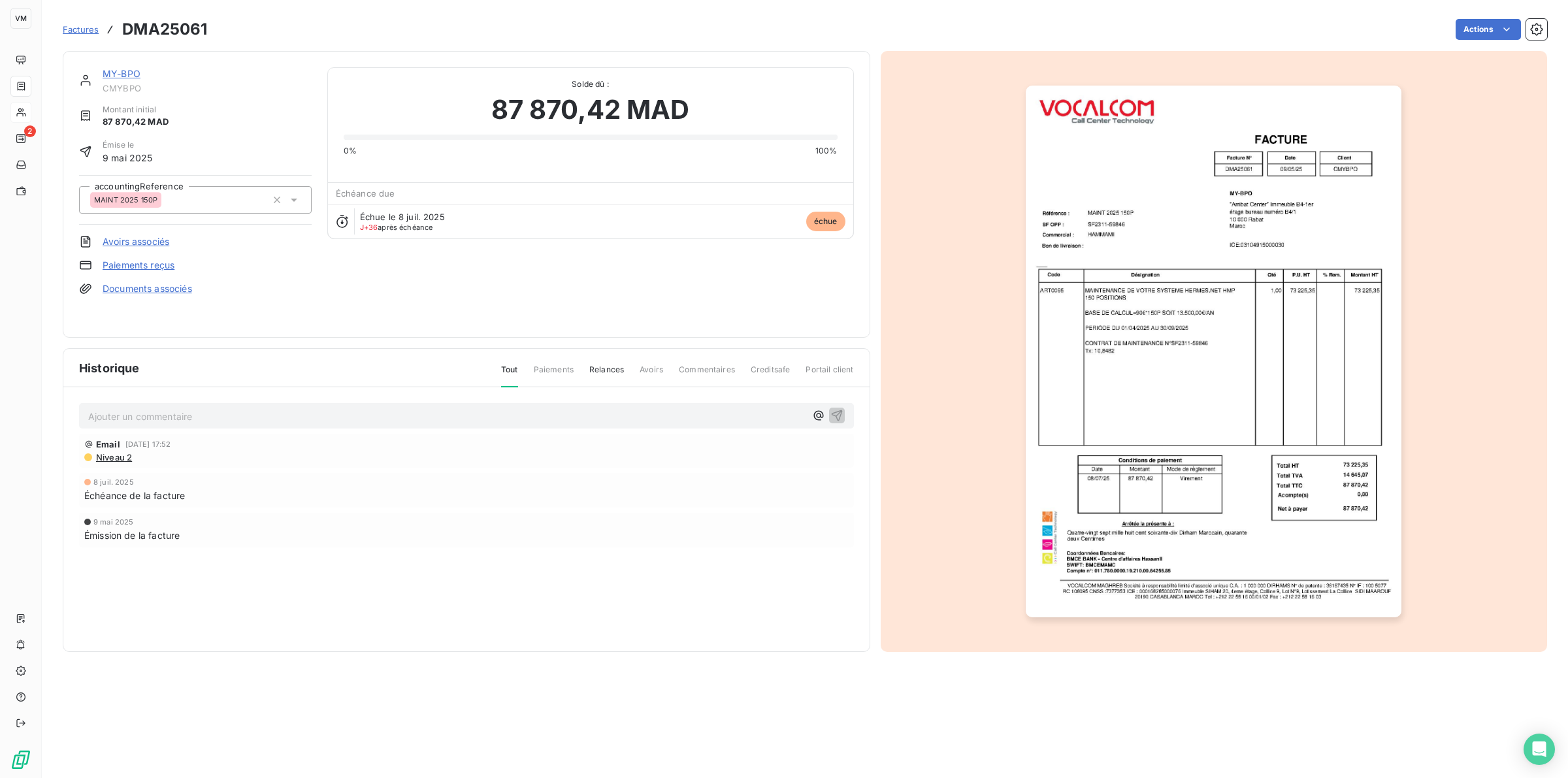
click at [129, 74] on link "MY-BPO" at bounding box center [122, 74] width 38 height 12
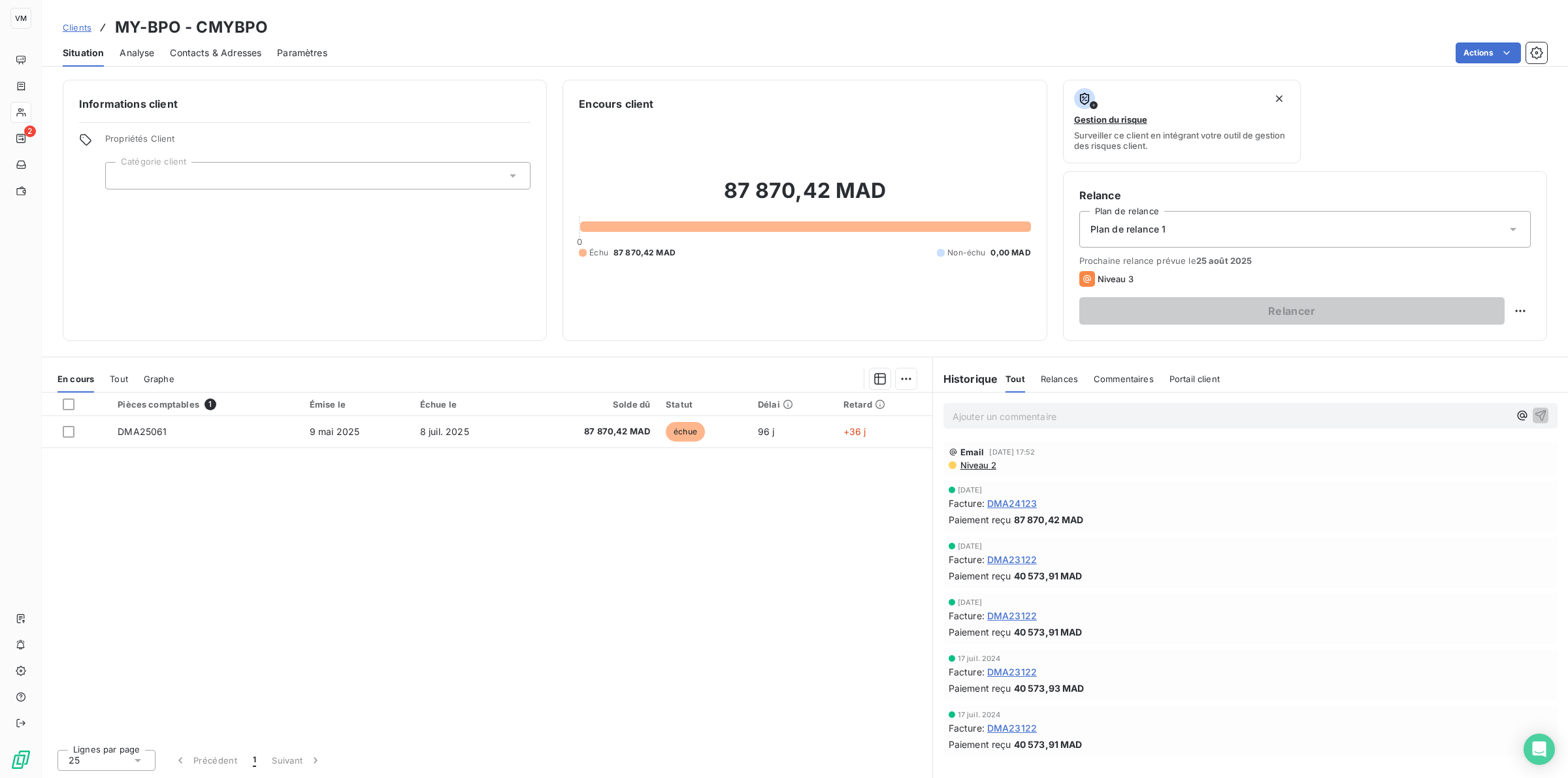
click at [136, 50] on span "Analyse" at bounding box center [136, 53] width 35 height 13
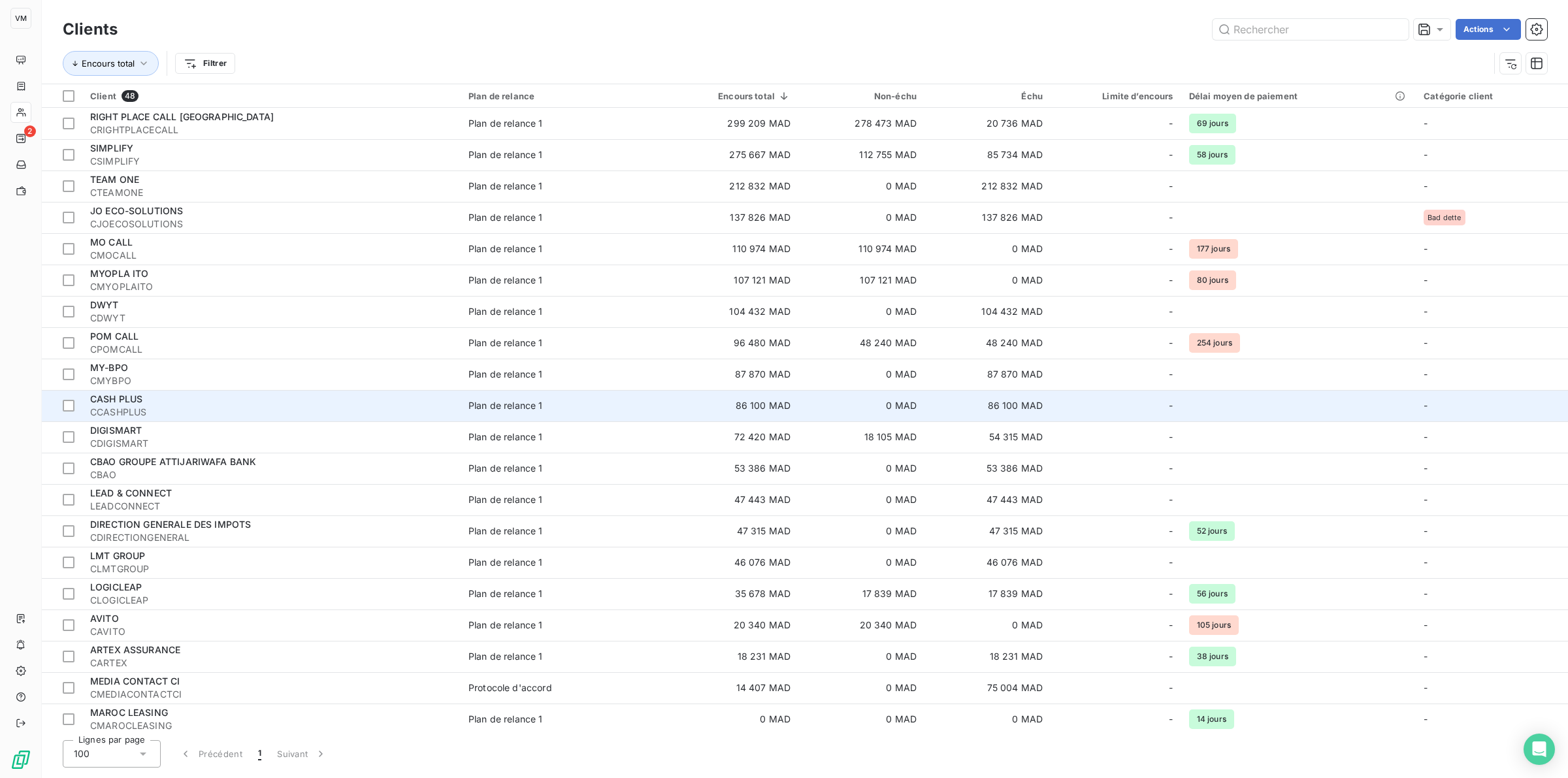
click at [125, 401] on span "CASH PLUS" at bounding box center [117, 399] width 53 height 12
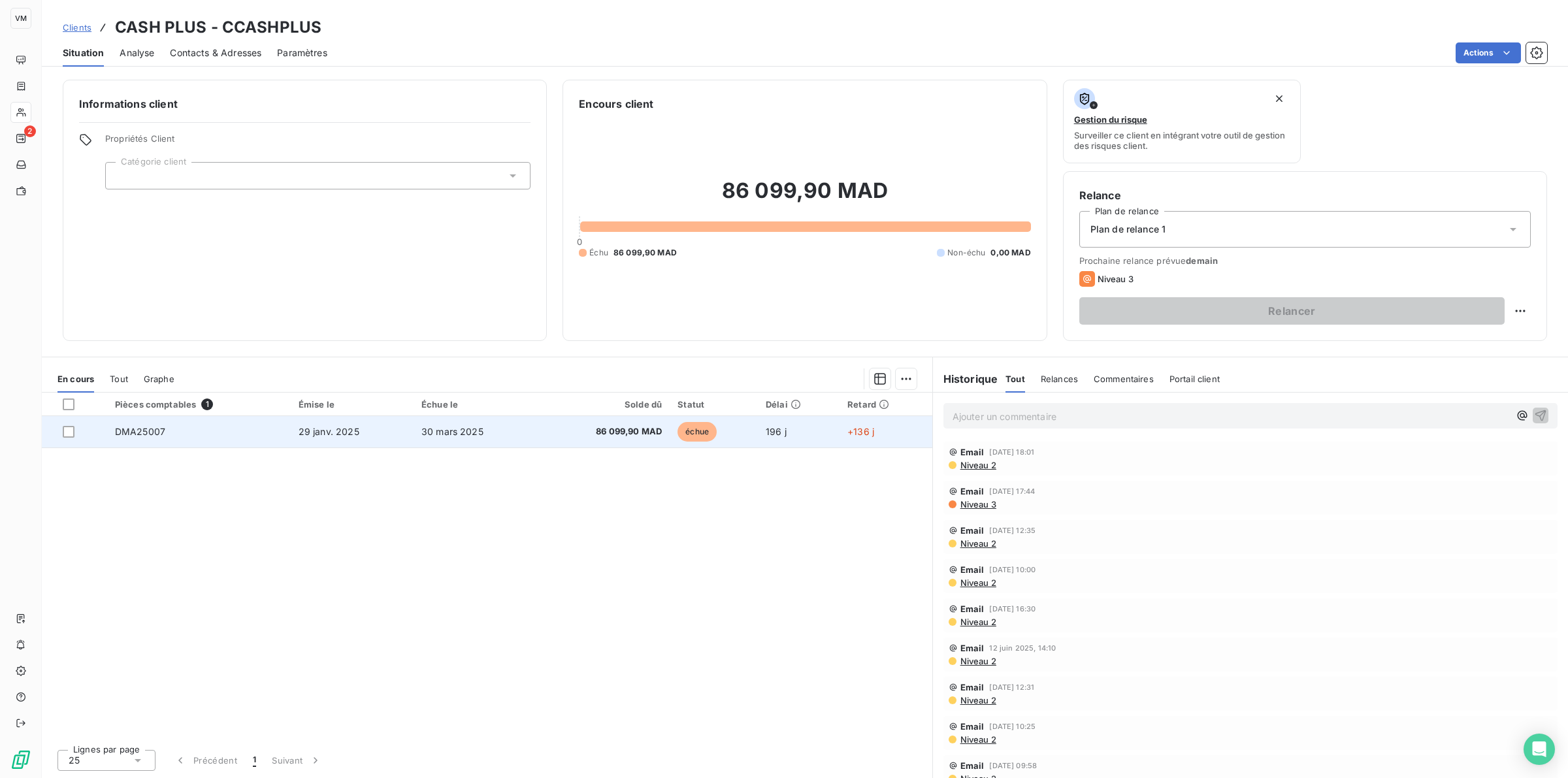
click at [609, 431] on span "86 099,90 MAD" at bounding box center [604, 432] width 116 height 13
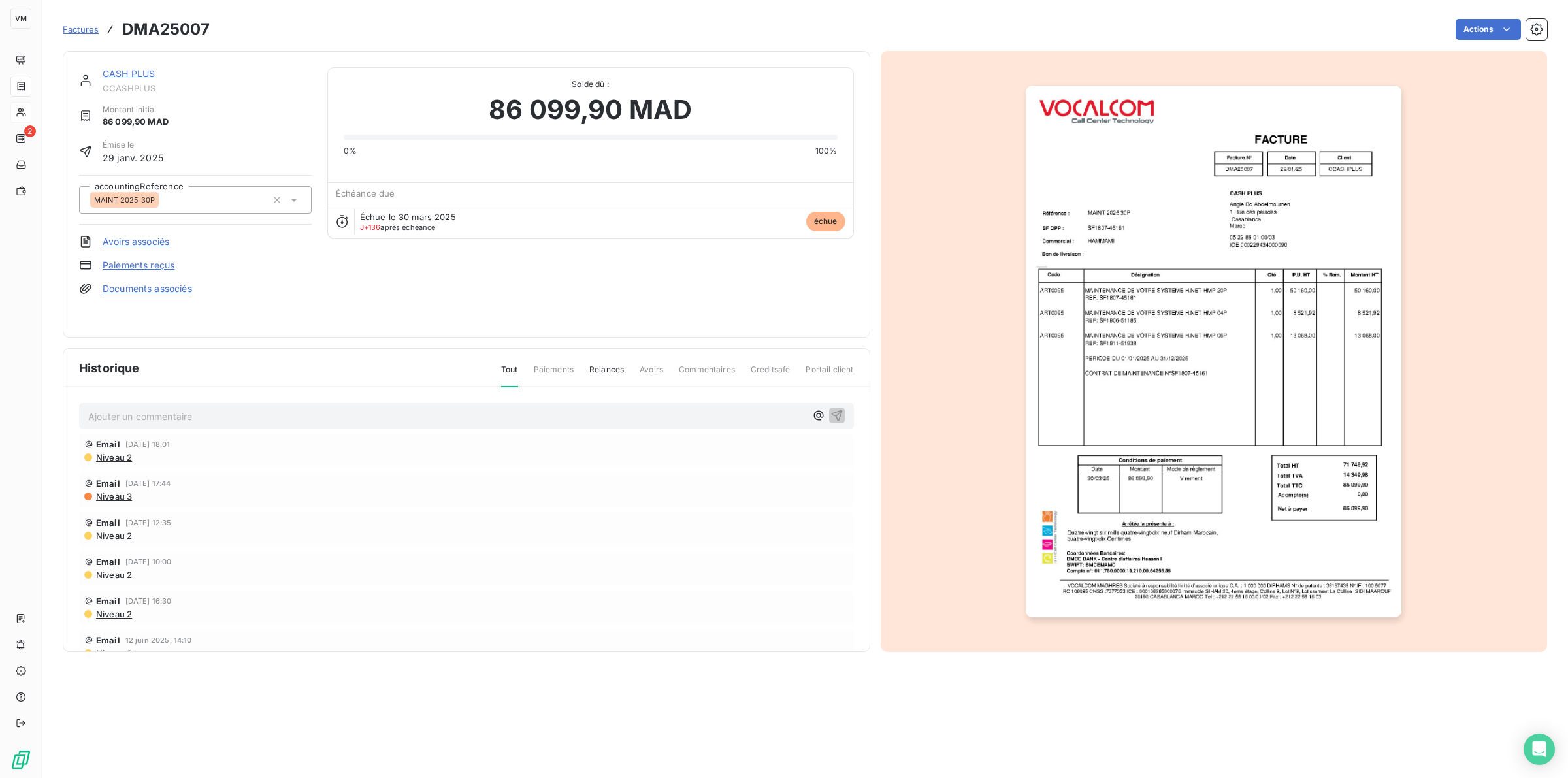
click at [1070, 394] on img "button" at bounding box center [1213, 351] width 376 height 532
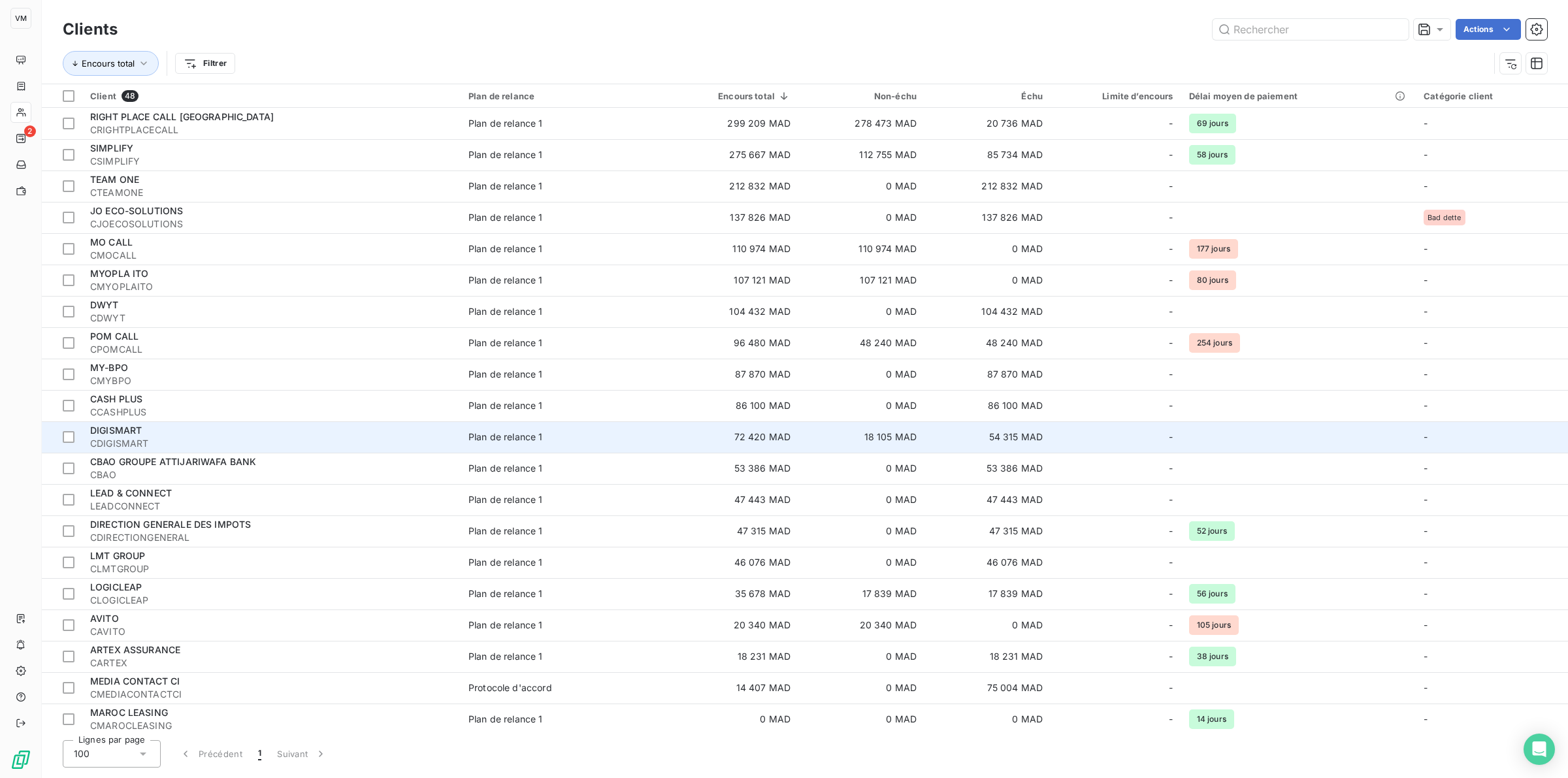
click at [148, 433] on div "DIGISMART" at bounding box center [271, 431] width 363 height 13
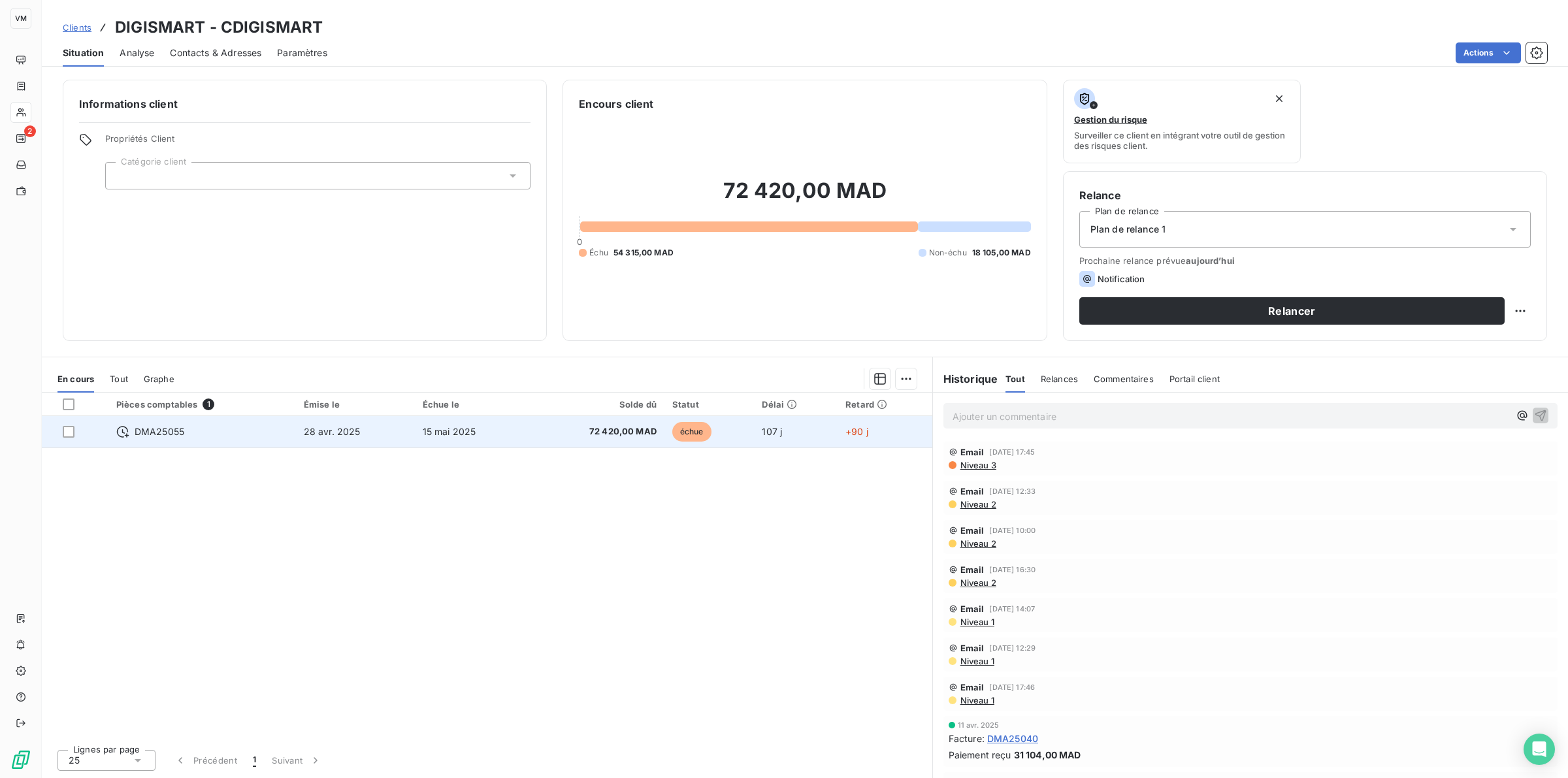
click at [197, 427] on div "DMA25055" at bounding box center [201, 432] width 172 height 13
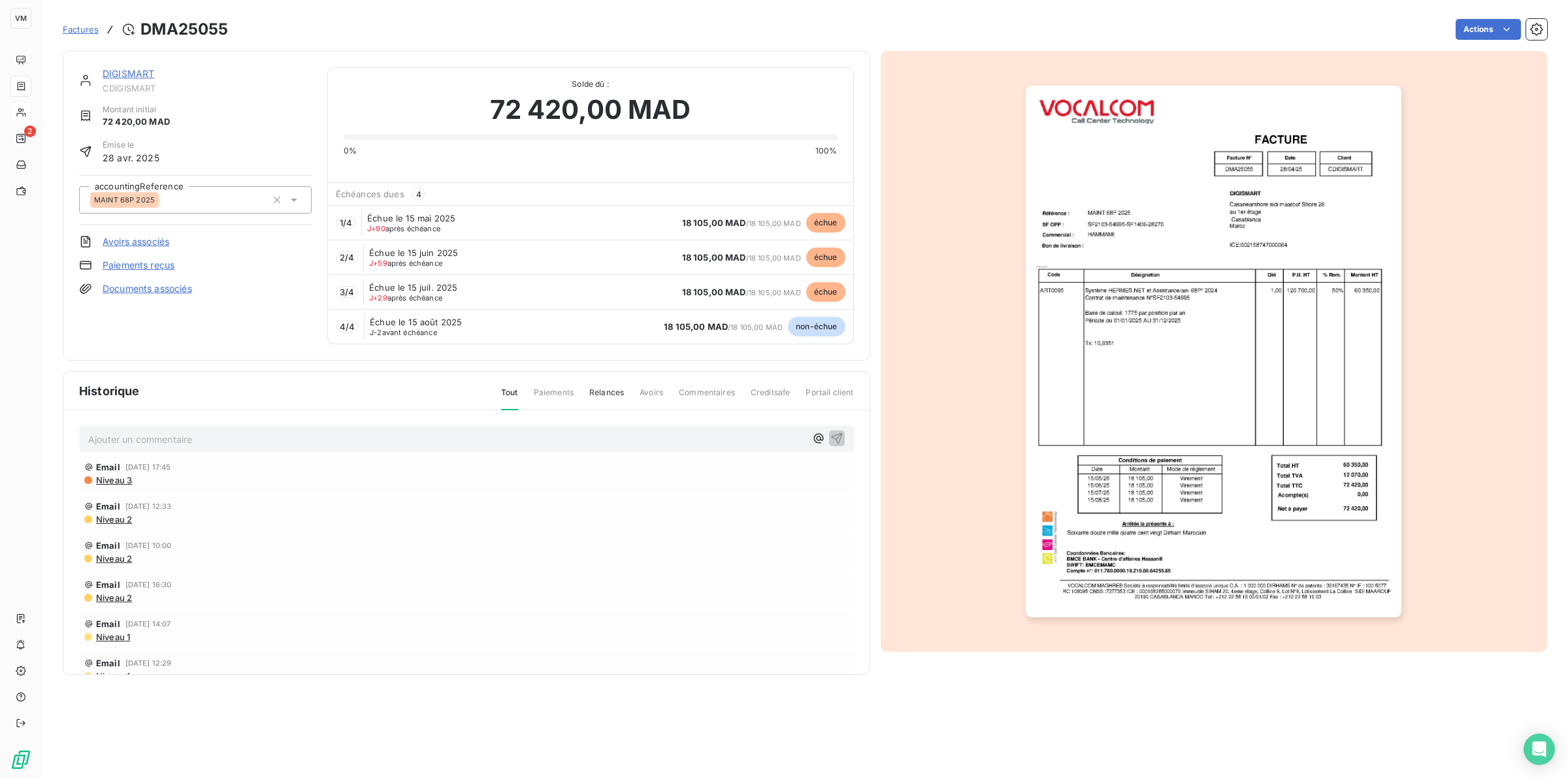
click at [125, 72] on link "DIGISMART" at bounding box center [128, 74] width 52 height 12
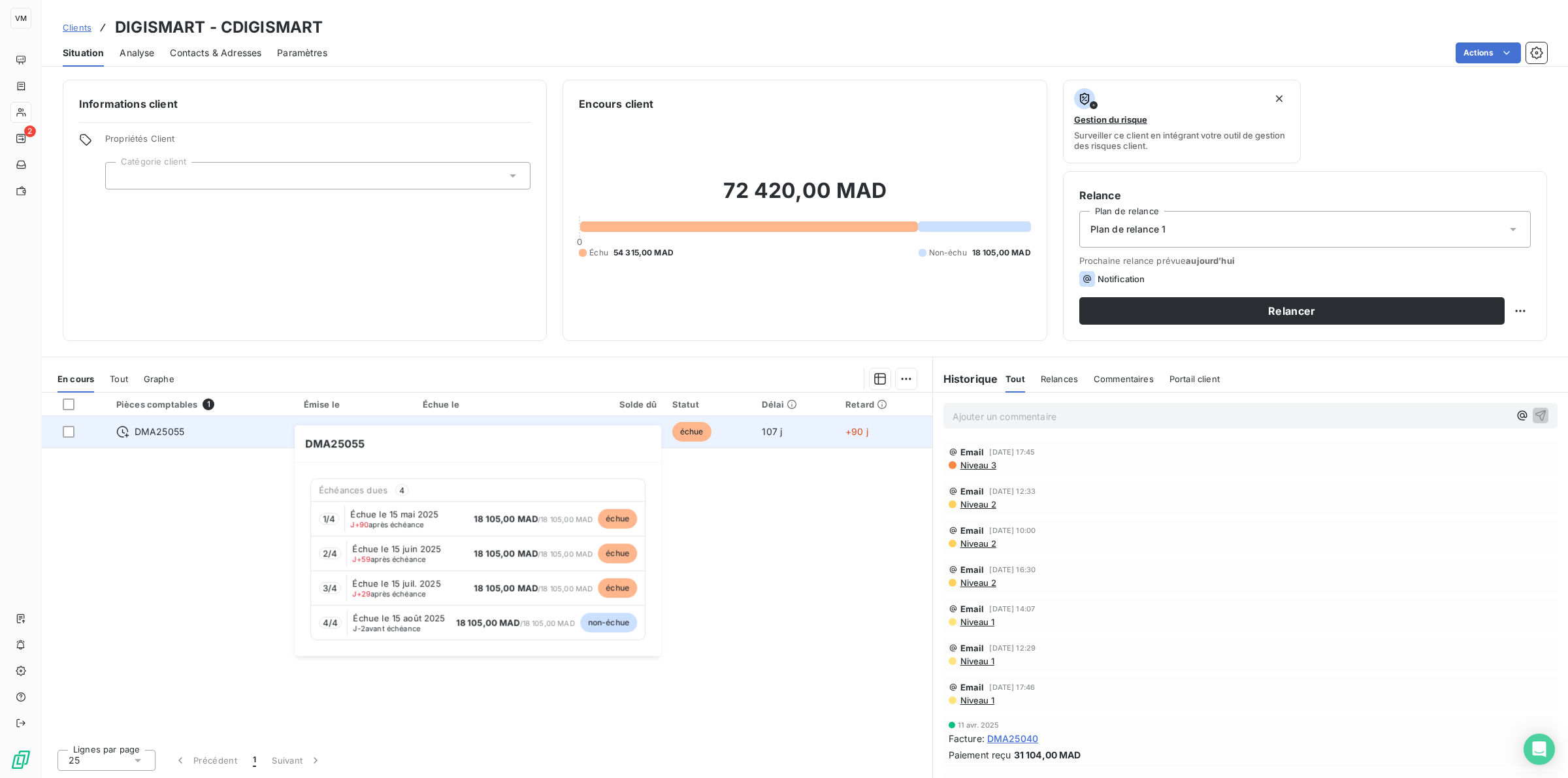
click at [172, 431] on span "DMA25055" at bounding box center [160, 432] width 49 height 13
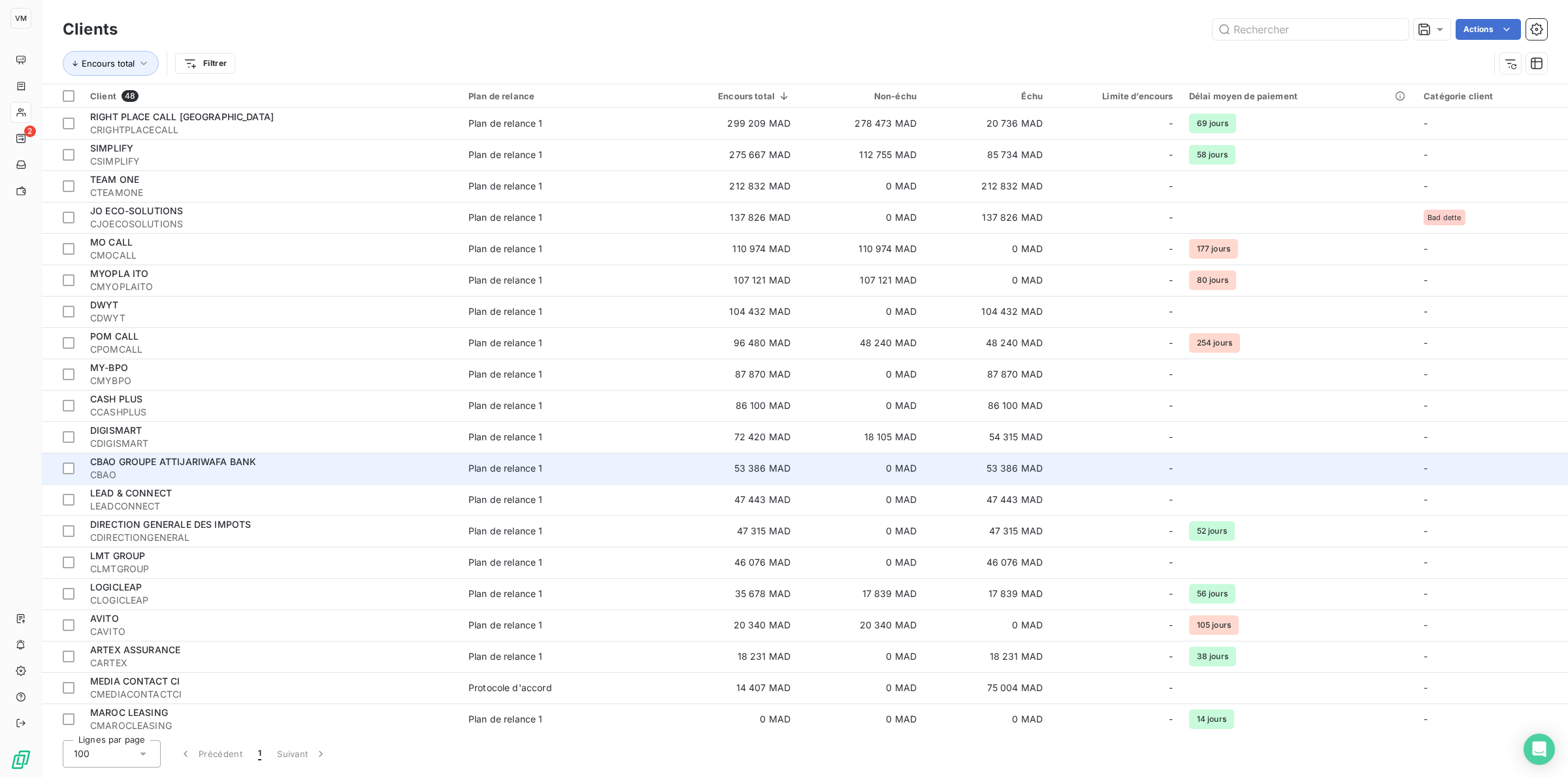
click at [123, 465] on span "CBAO GROUPE ATTIJARIWAFA BANK" at bounding box center [173, 462] width 166 height 12
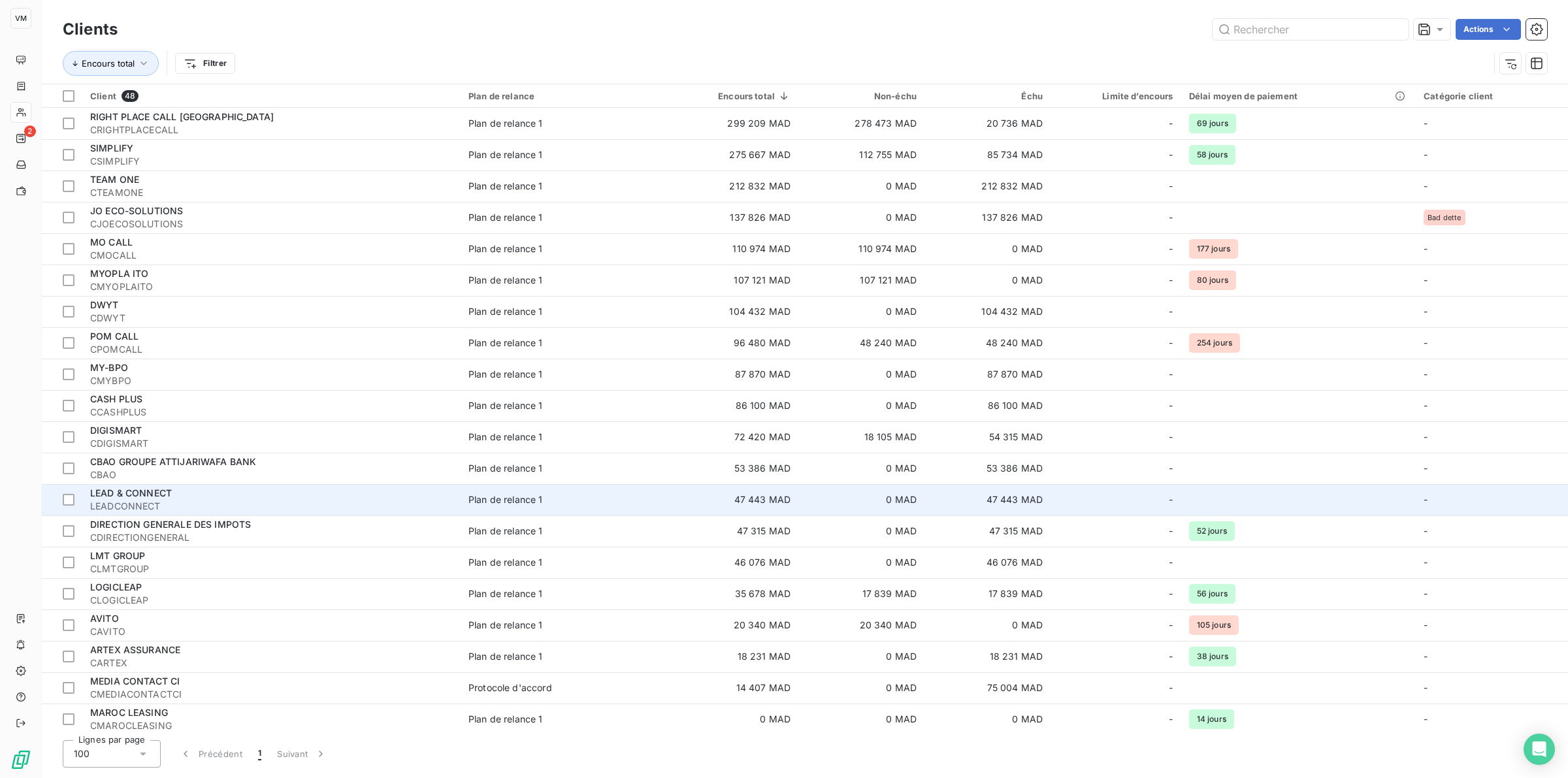
click at [149, 494] on span "LEAD & CONNECT" at bounding box center [131, 493] width 81 height 12
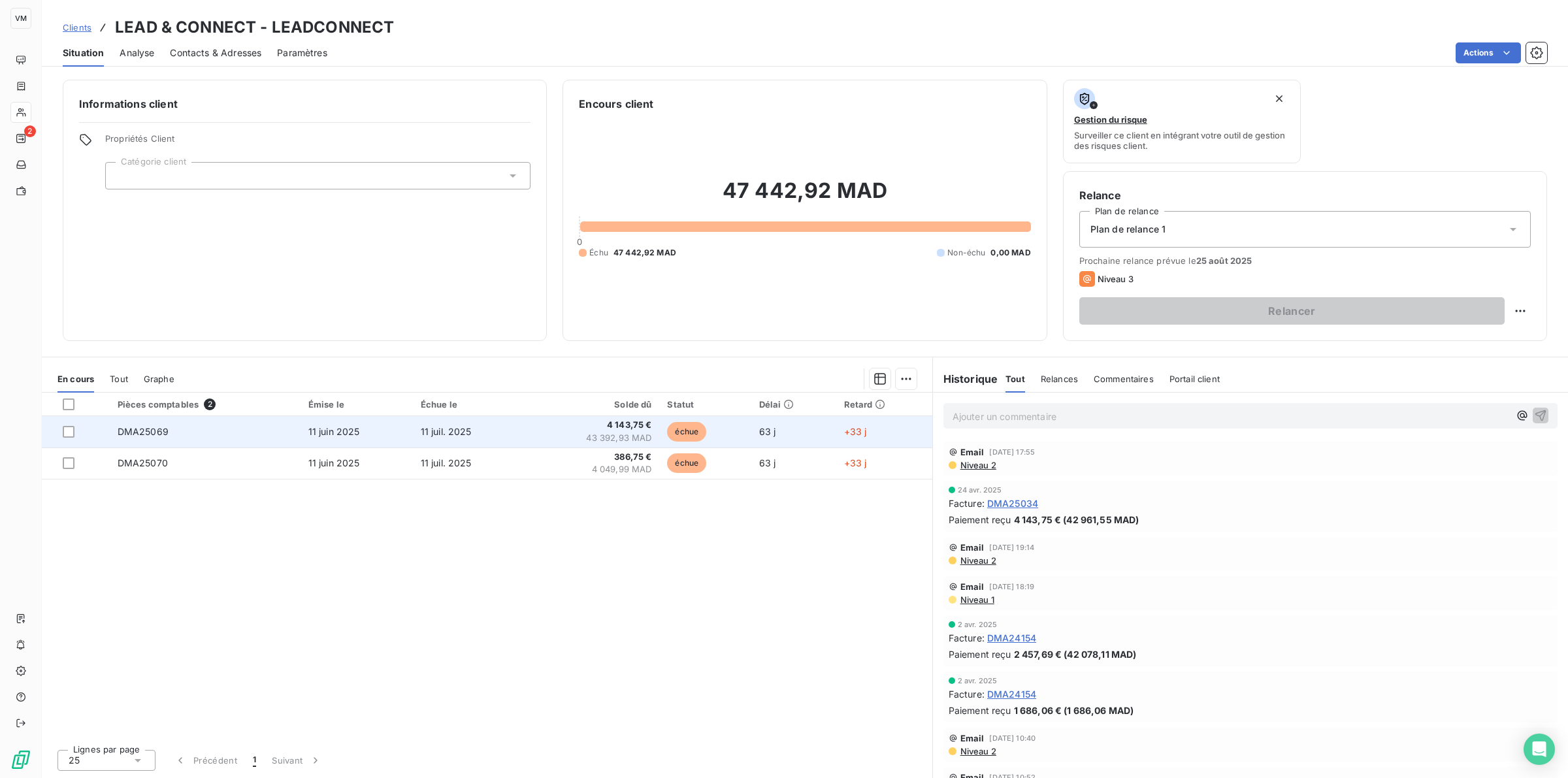
click at [447, 429] on span "11 juil. 2025" at bounding box center [446, 432] width 51 height 12
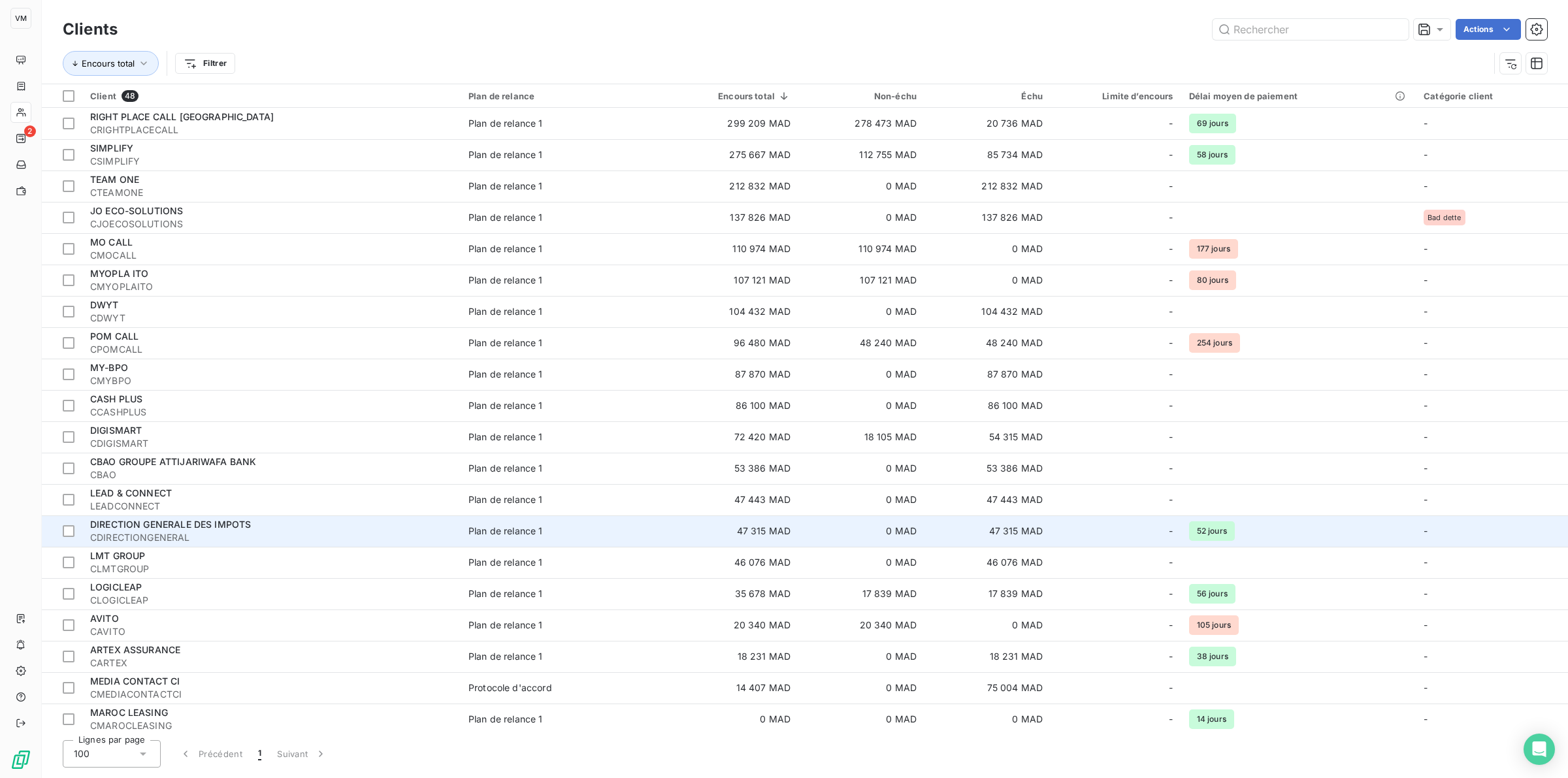
click at [215, 533] on span "CDIRECTIONGENERAL" at bounding box center [271, 538] width 363 height 13
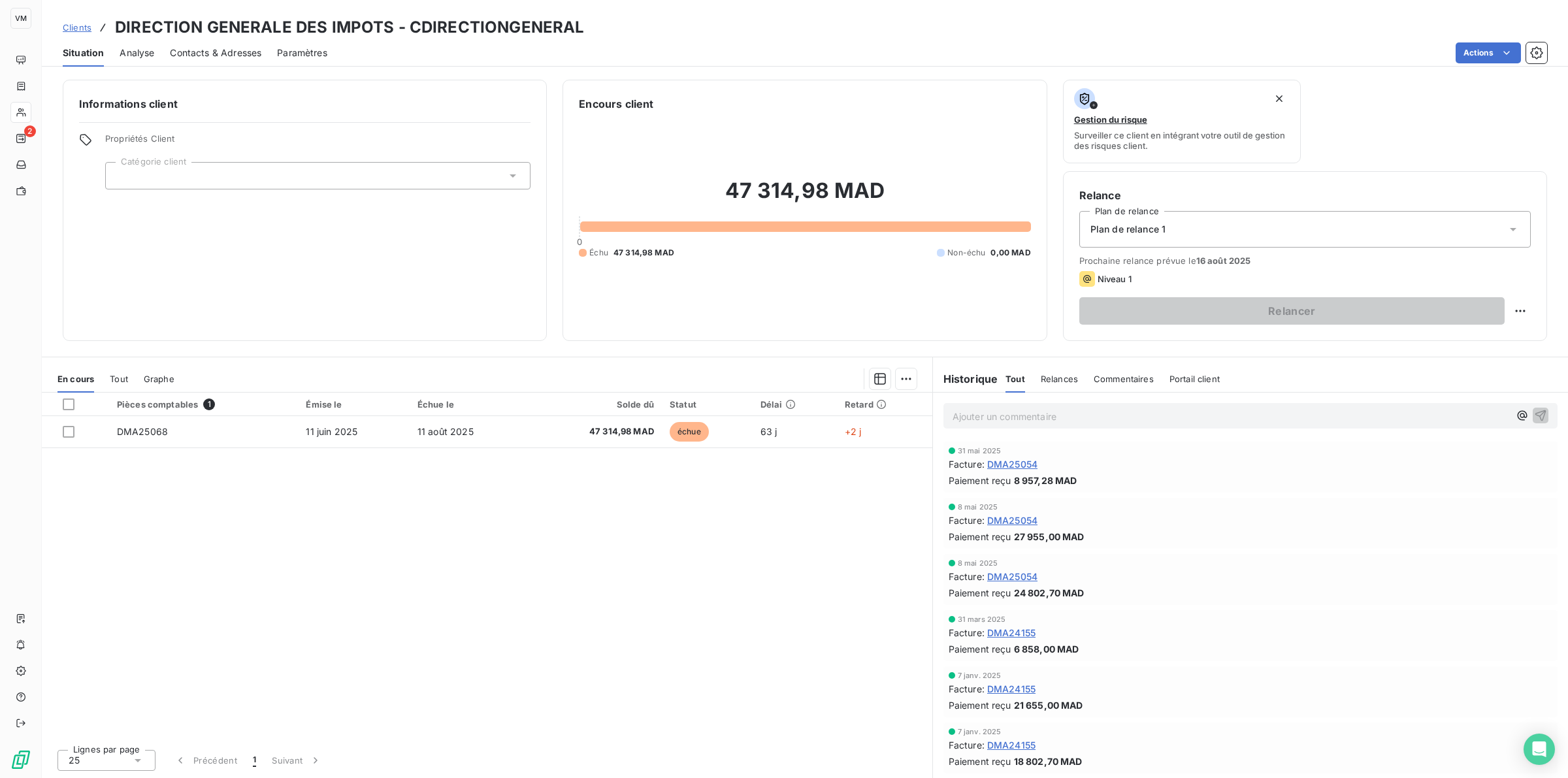
click at [403, 540] on div "Pièces comptables 1 Émise le Échue le Solde dû Statut Délai Retard DMA25068 [DA…" at bounding box center [487, 566] width 890 height 346
click at [470, 526] on div "Pièces comptables 1 Émise le Échue le Solde dû Statut Délai Retard DMA25068 [DA…" at bounding box center [487, 566] width 890 height 346
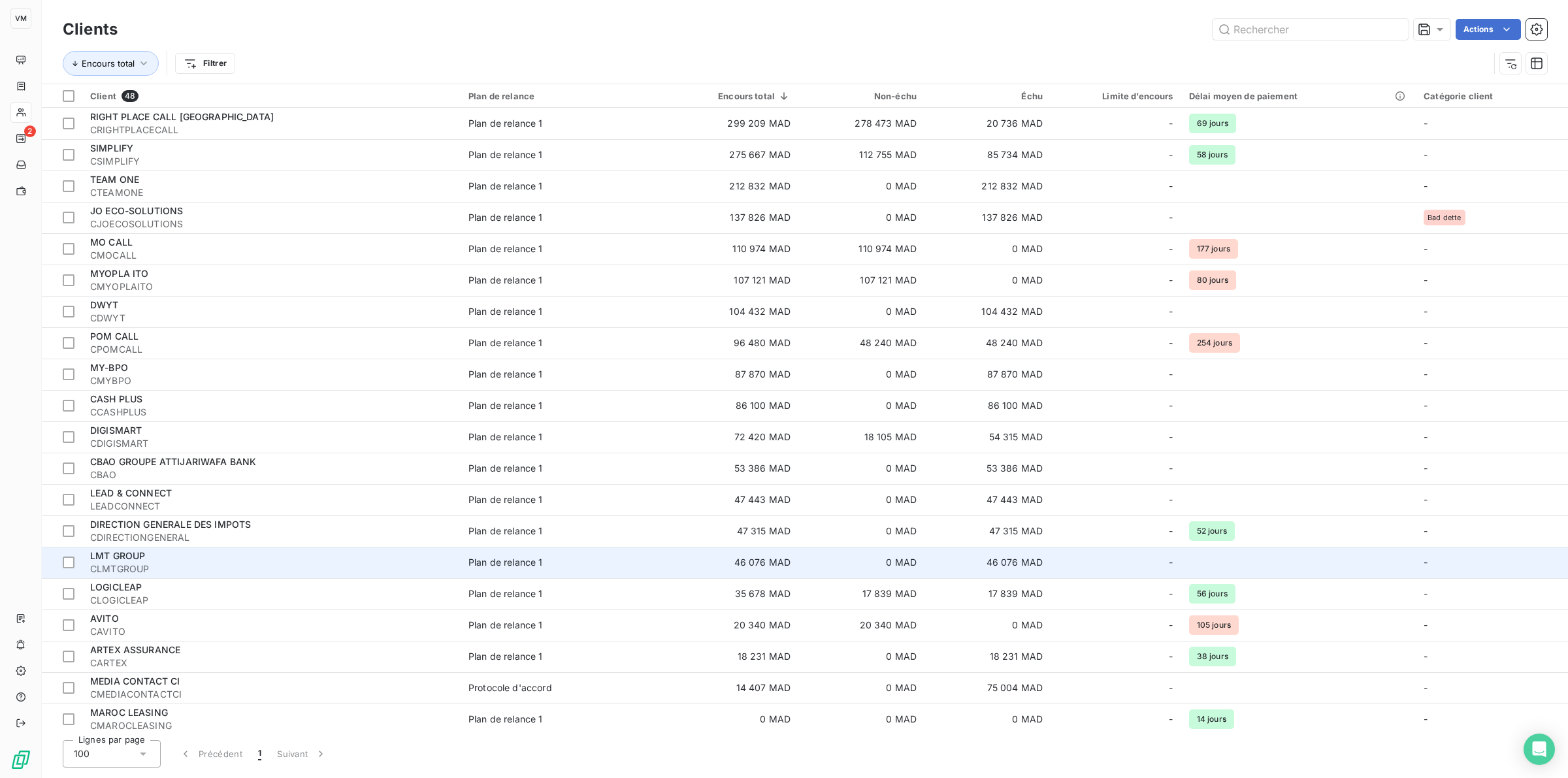
click at [155, 561] on div "LMT GROUP" at bounding box center [271, 556] width 363 height 13
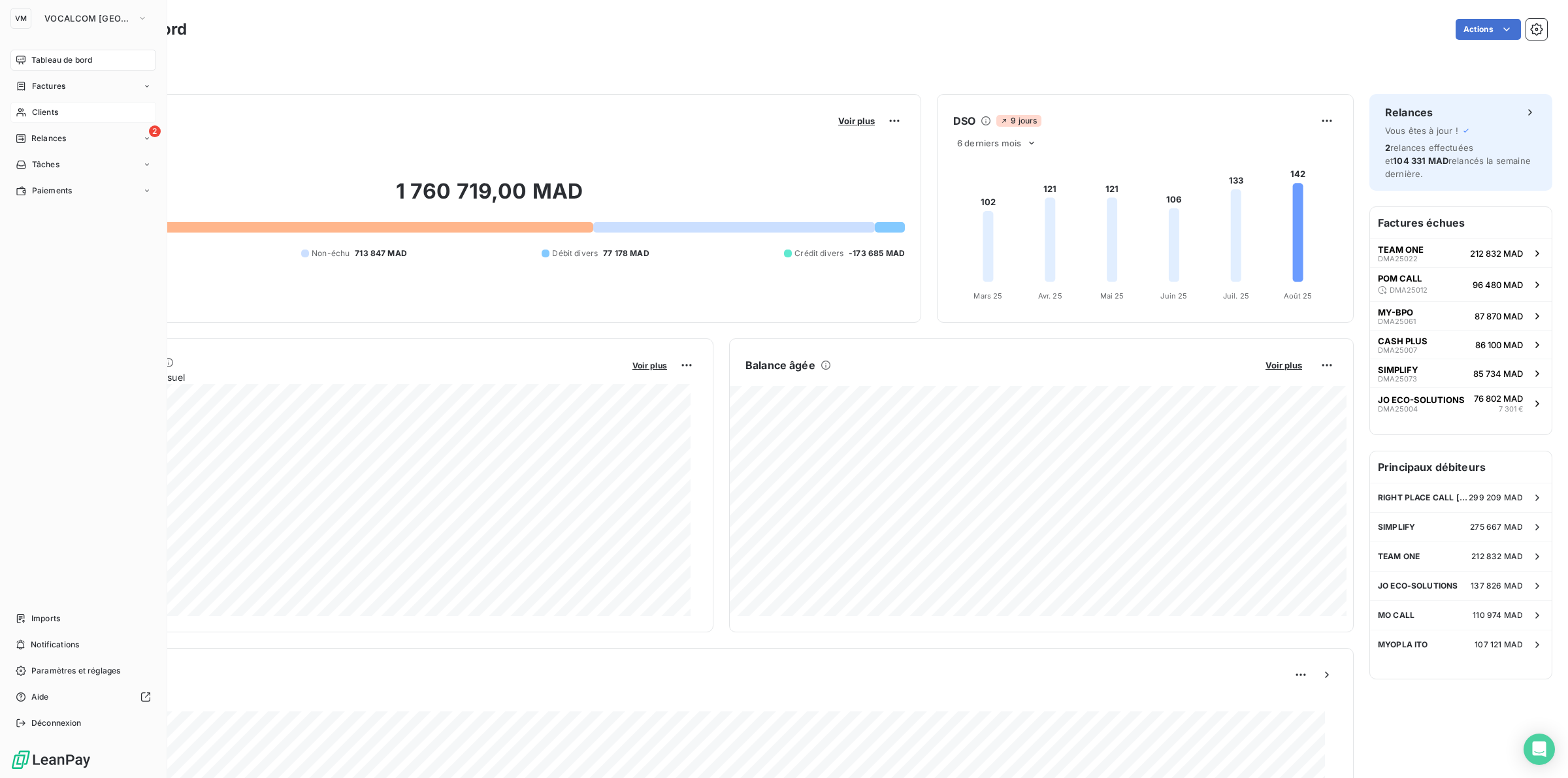
click at [49, 109] on span "Clients" at bounding box center [45, 113] width 26 height 12
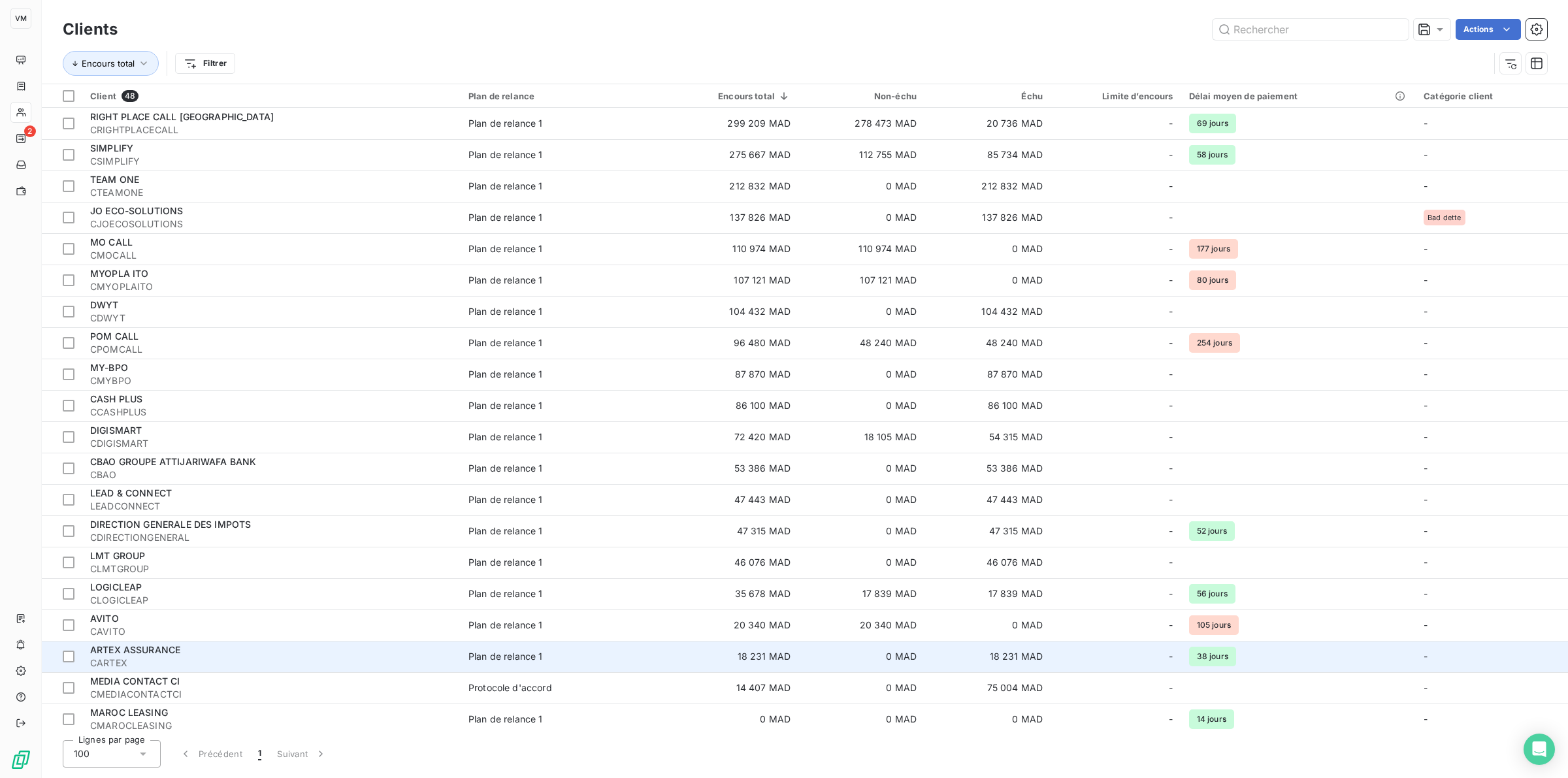
click at [171, 651] on span "ARTEX ASSURANCE" at bounding box center [136, 650] width 90 height 12
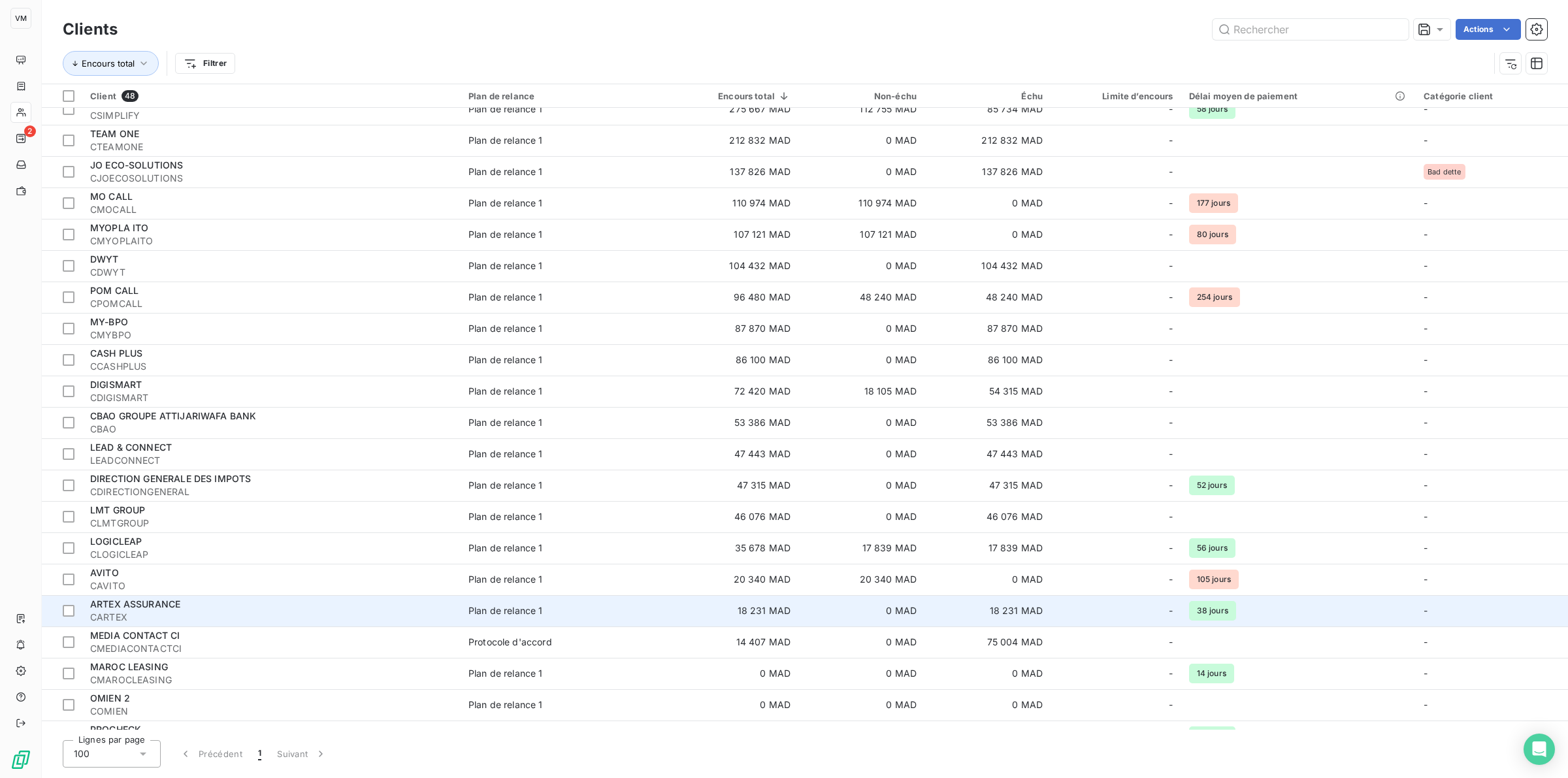
scroll to position [81, 0]
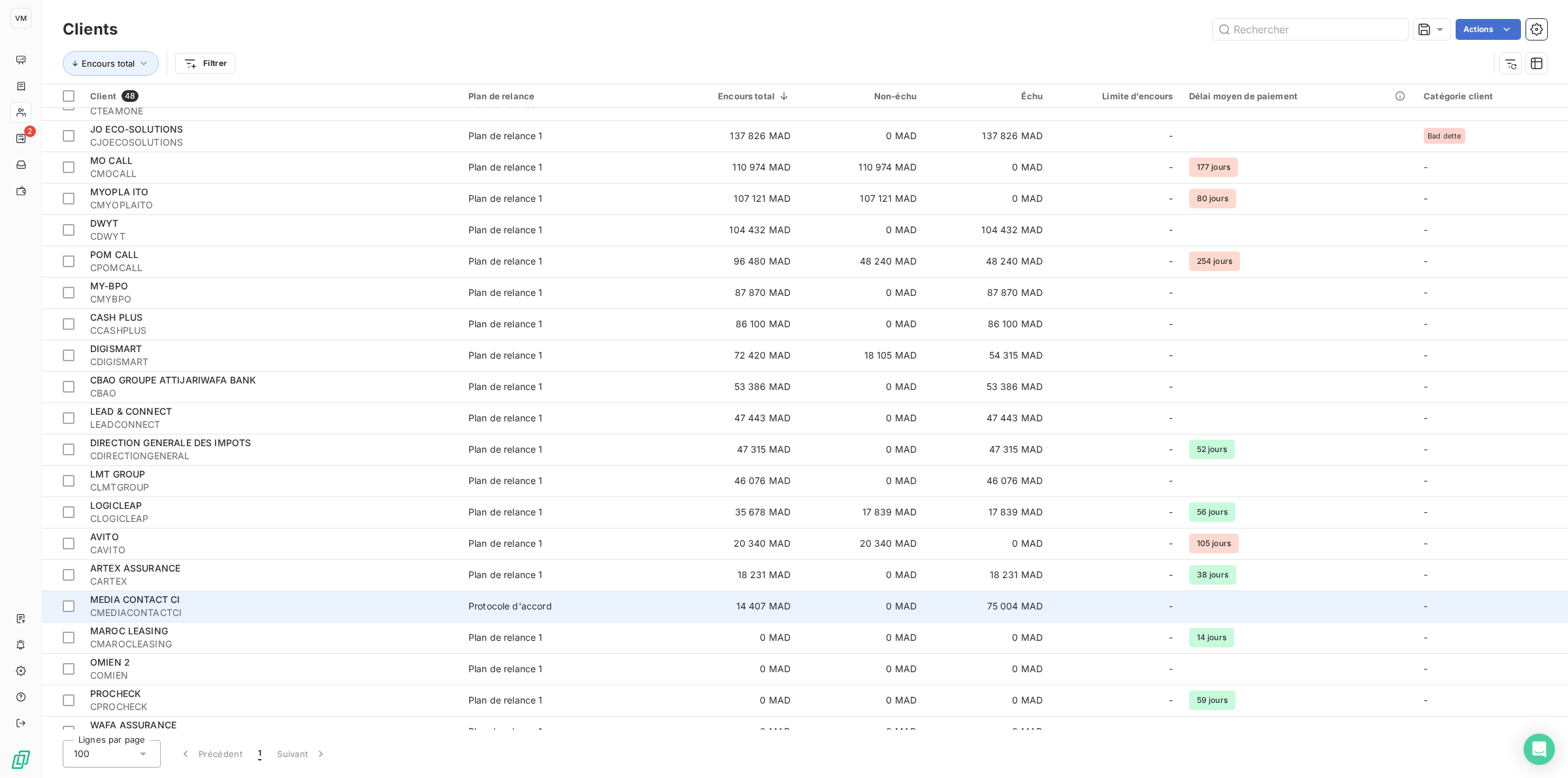
click at [145, 605] on span "MEDIA CONTACT CI" at bounding box center [135, 600] width 90 height 12
